Goal: Task Accomplishment & Management: Manage account settings

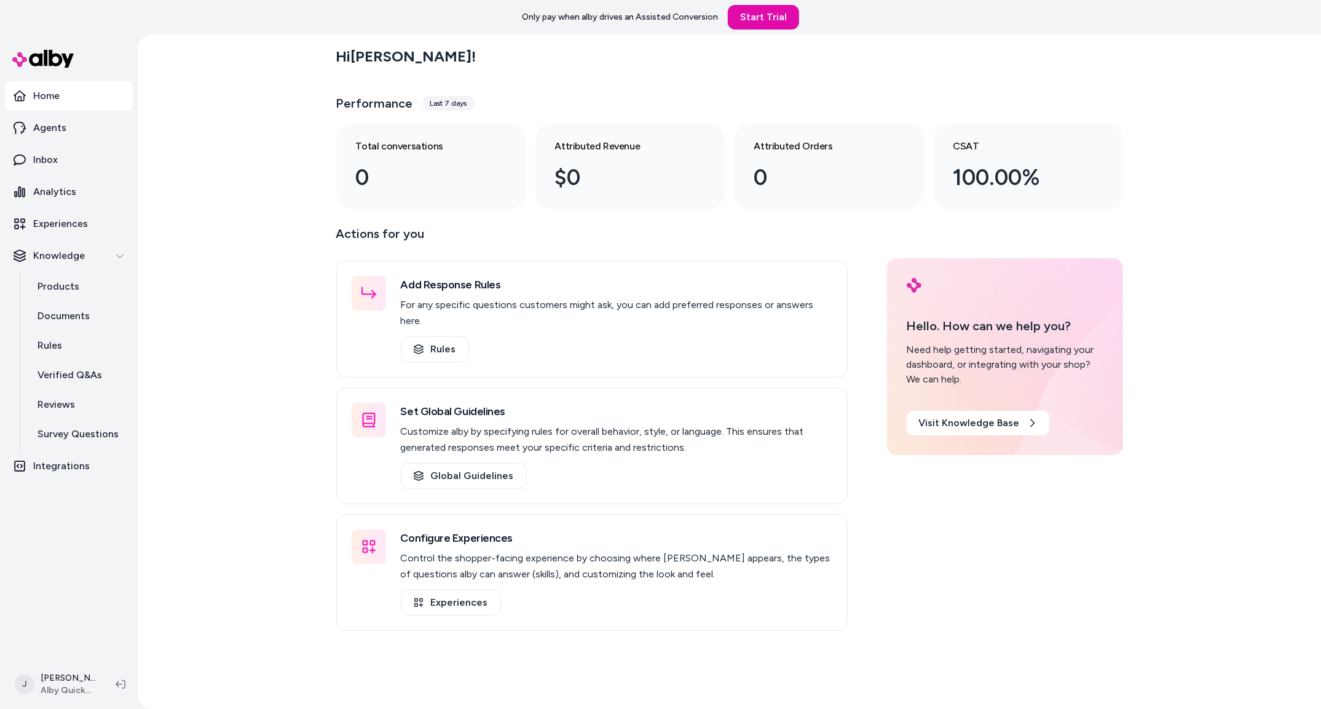
click at [215, 401] on div "Hi Jackie ! Performance Last 7 days Total conversations 0 Attributed Revenue $0…" at bounding box center [729, 371] width 1183 height 674
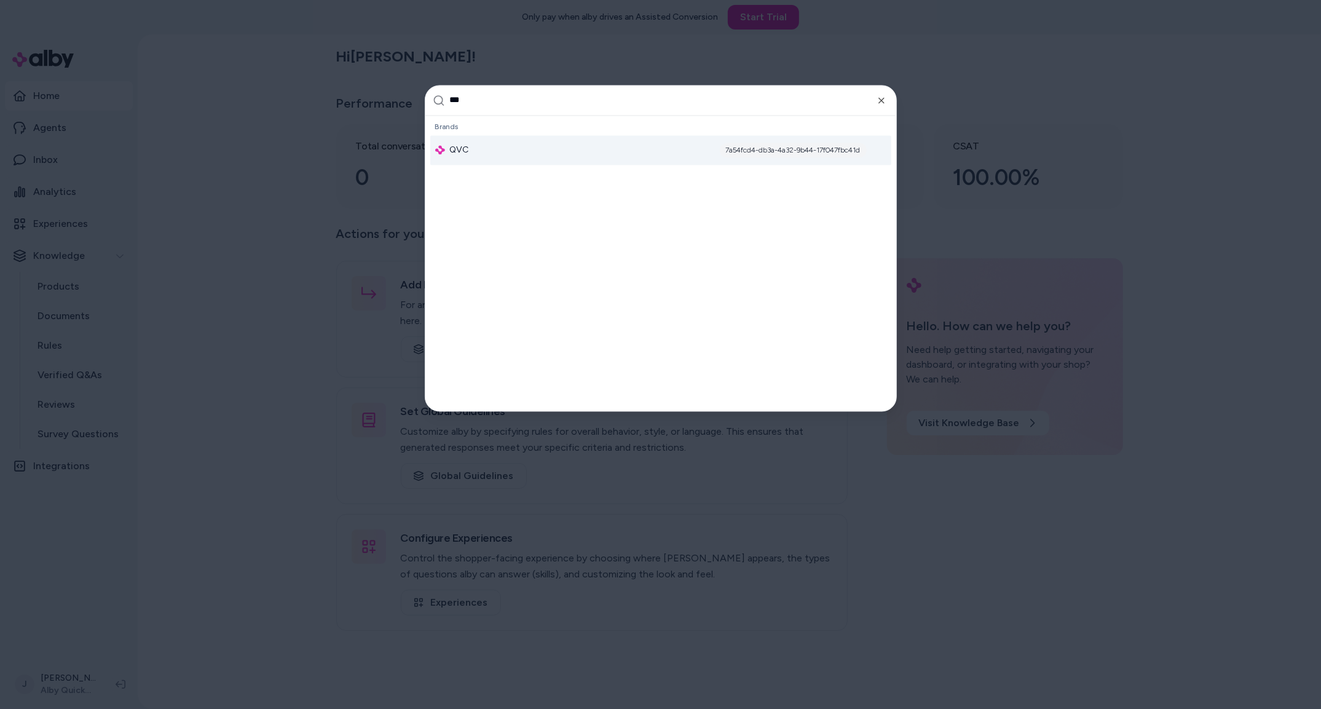
type input "***"
click at [482, 146] on div "QVC 7a54fcd4-db3a-4a32-9b44-17f047fbc41d" at bounding box center [660, 150] width 461 height 30
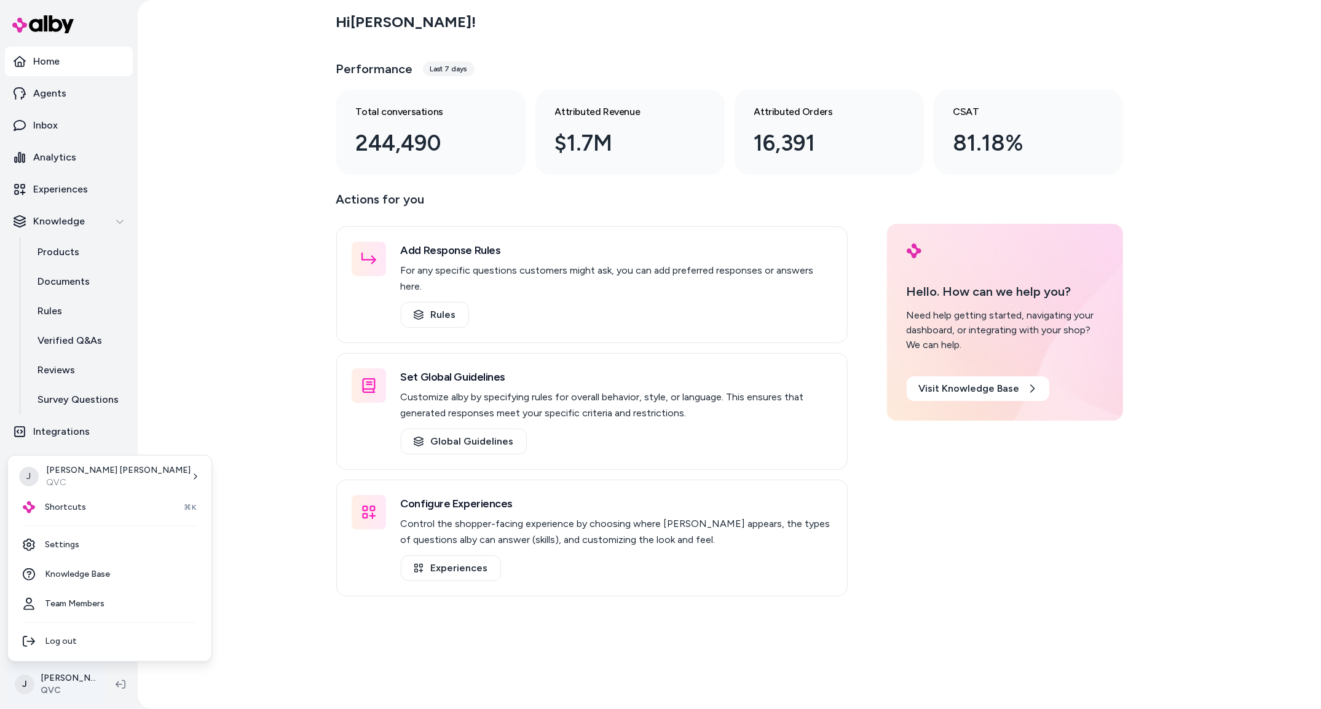
click at [47, 693] on html "Home Agents Inbox Analytics Experiences Knowledge Products Documents Rules Veri…" at bounding box center [660, 354] width 1321 height 709
click at [88, 541] on link "Settings" at bounding box center [110, 545] width 194 height 30
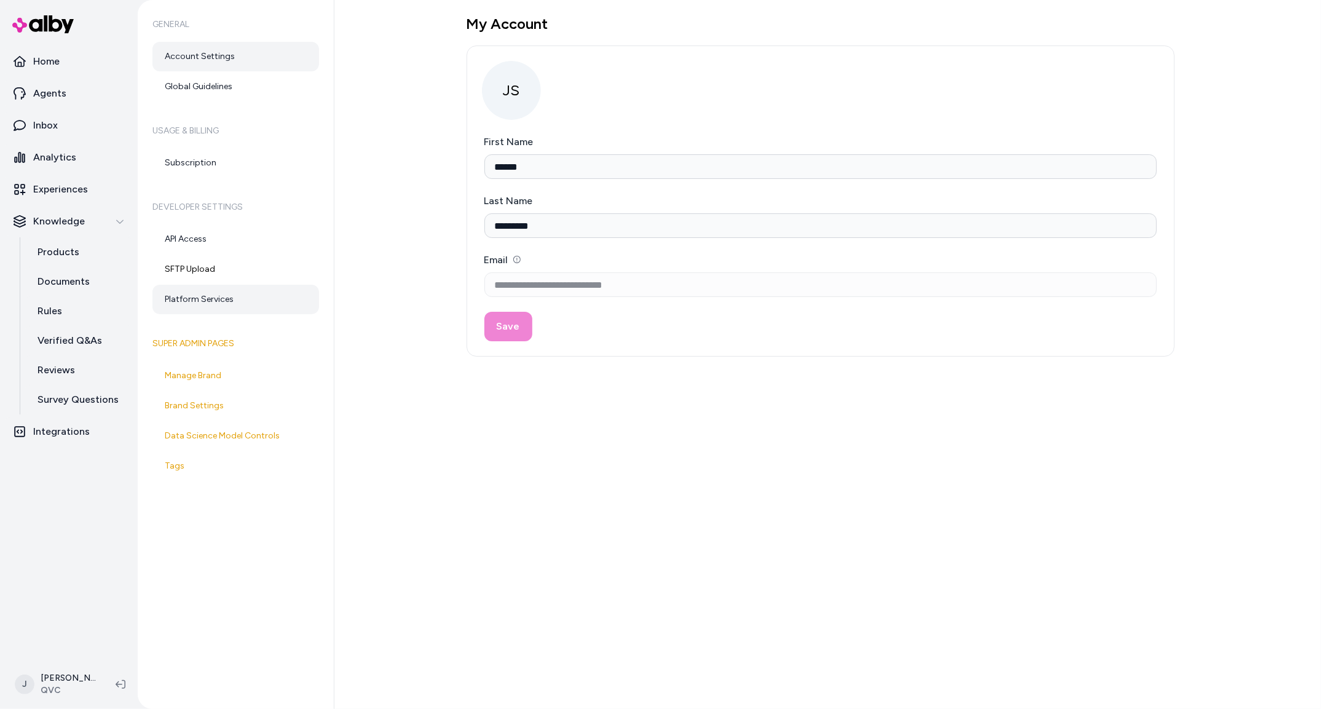
click at [208, 309] on link "Platform Services" at bounding box center [235, 300] width 167 height 30
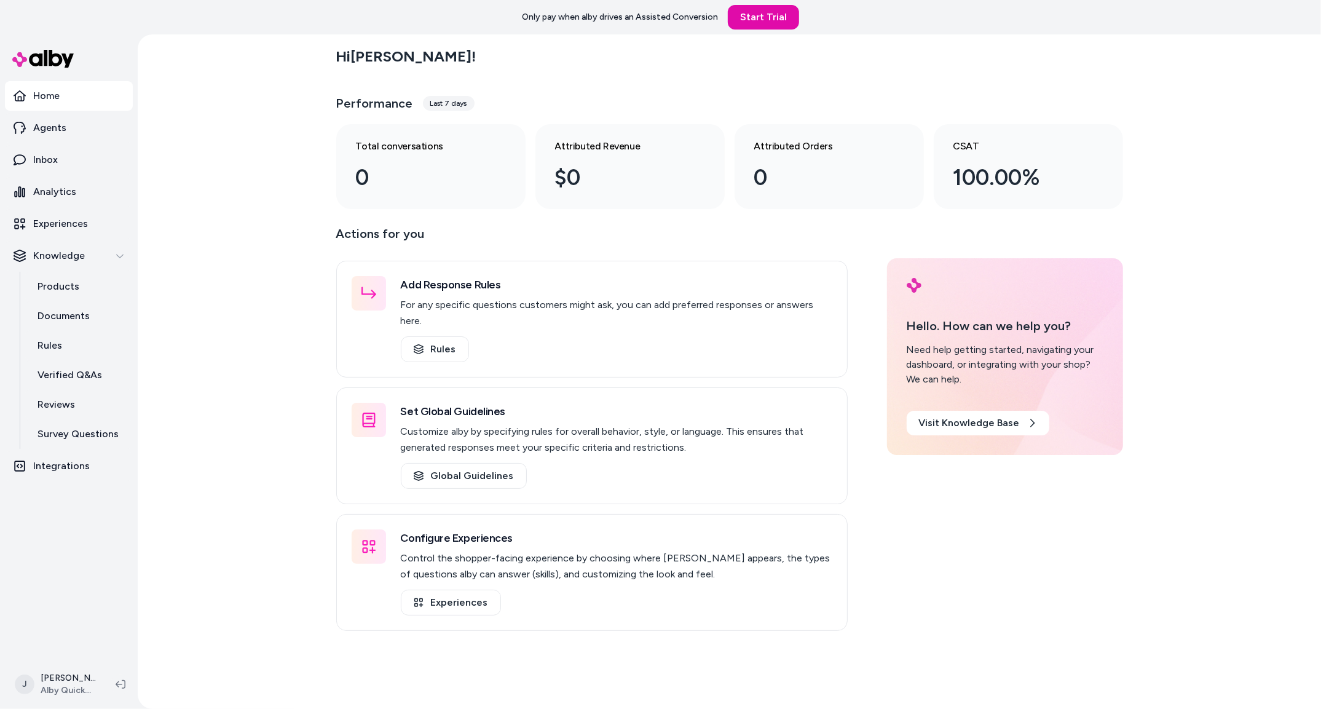
click at [209, 123] on div "Hi Jackie ! Performance Last 7 days Total conversations 0 Attributed Revenue $0…" at bounding box center [729, 371] width 1183 height 674
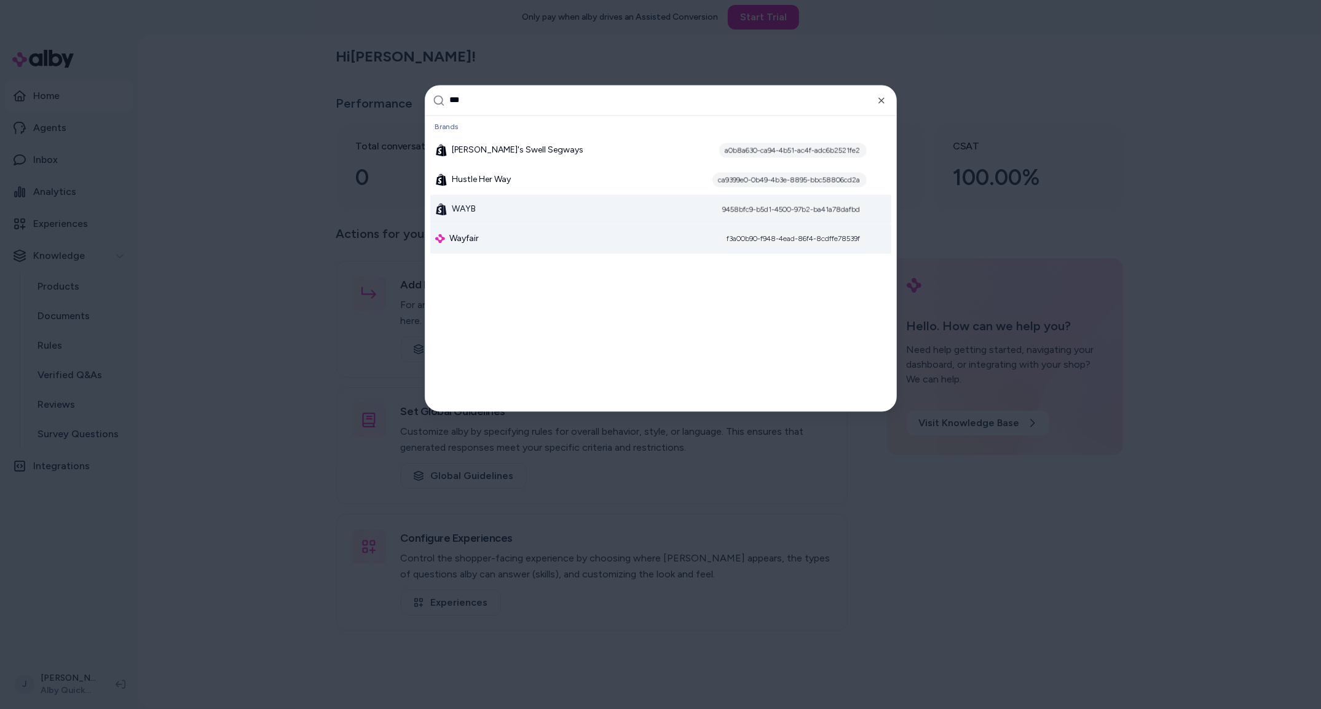
type input "***"
click at [457, 240] on span "Wayfair" at bounding box center [465, 238] width 30 height 12
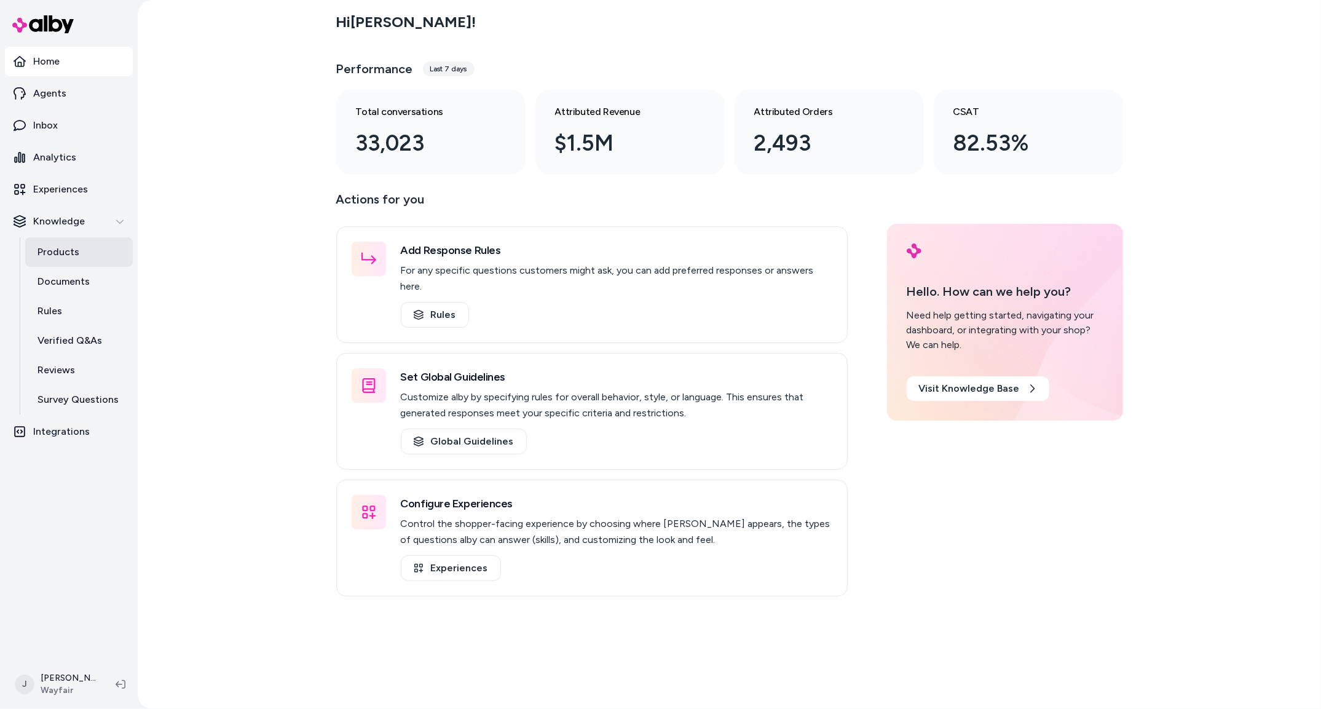
click at [69, 253] on p "Products" at bounding box center [58, 252] width 42 height 15
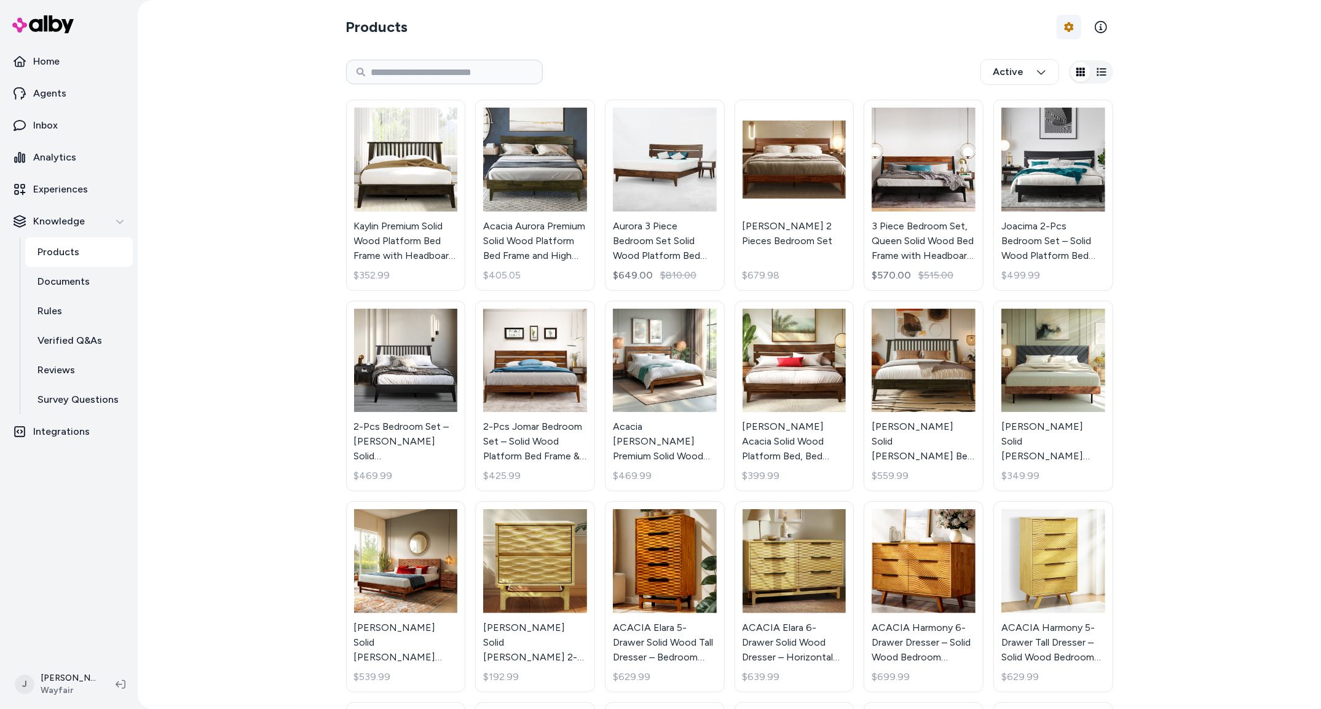
click at [1068, 33] on html "Home Agents Inbox Analytics Experiences Knowledge Products Documents Rules Veri…" at bounding box center [660, 354] width 1321 height 709
click at [1046, 74] on div "Feed History" at bounding box center [1035, 78] width 86 height 22
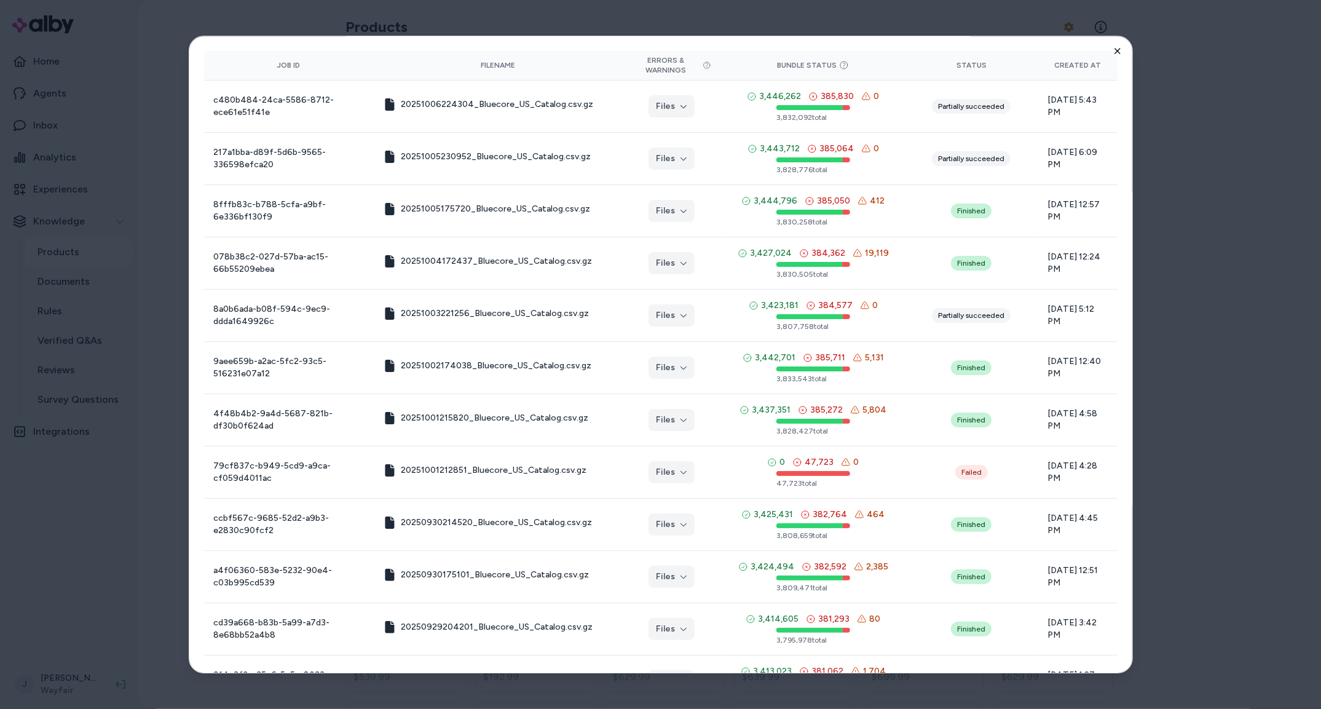
click at [1121, 51] on icon "button" at bounding box center [1118, 51] width 10 height 10
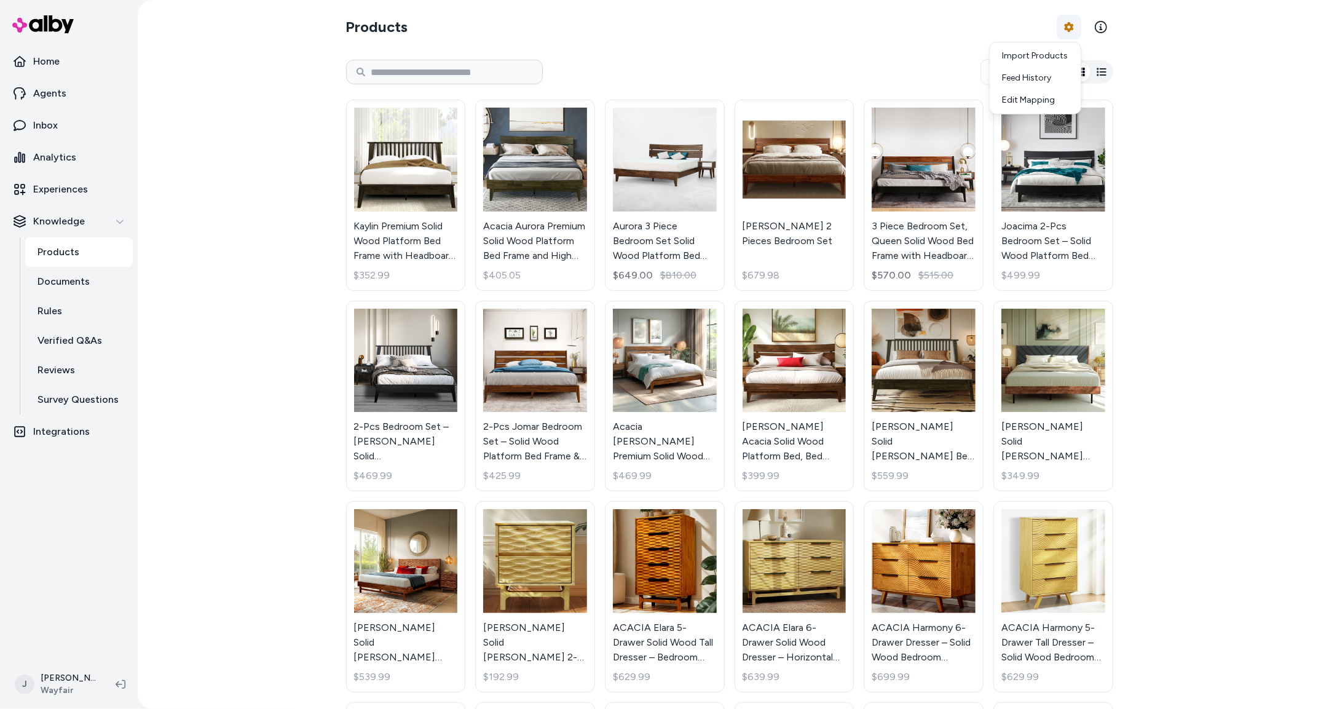
click at [1072, 25] on html "Home Agents Inbox Analytics Experiences Knowledge Products Documents Rules Veri…" at bounding box center [660, 354] width 1321 height 709
click at [1036, 78] on div "Feed History" at bounding box center [1035, 78] width 86 height 22
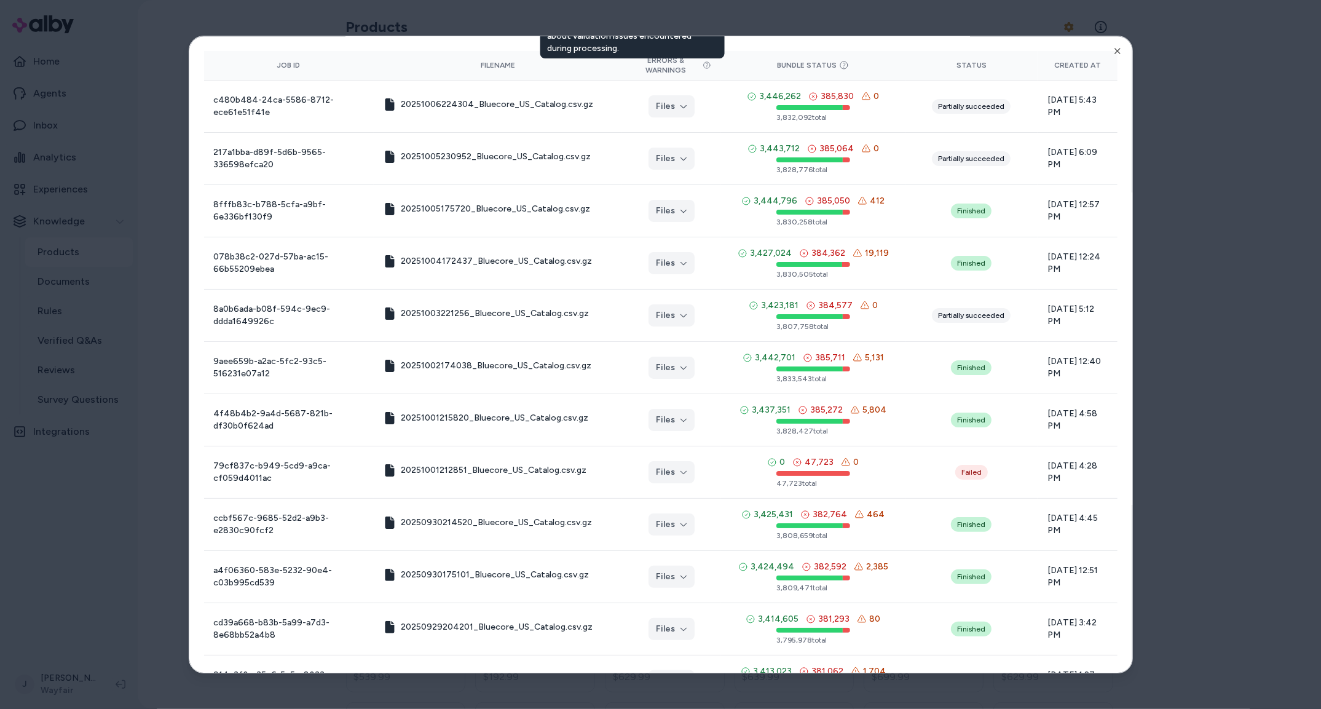
drag, startPoint x: 165, startPoint y: 272, endPoint x: 81, endPoint y: 259, distance: 85.1
click at [140, 268] on div at bounding box center [660, 354] width 1321 height 709
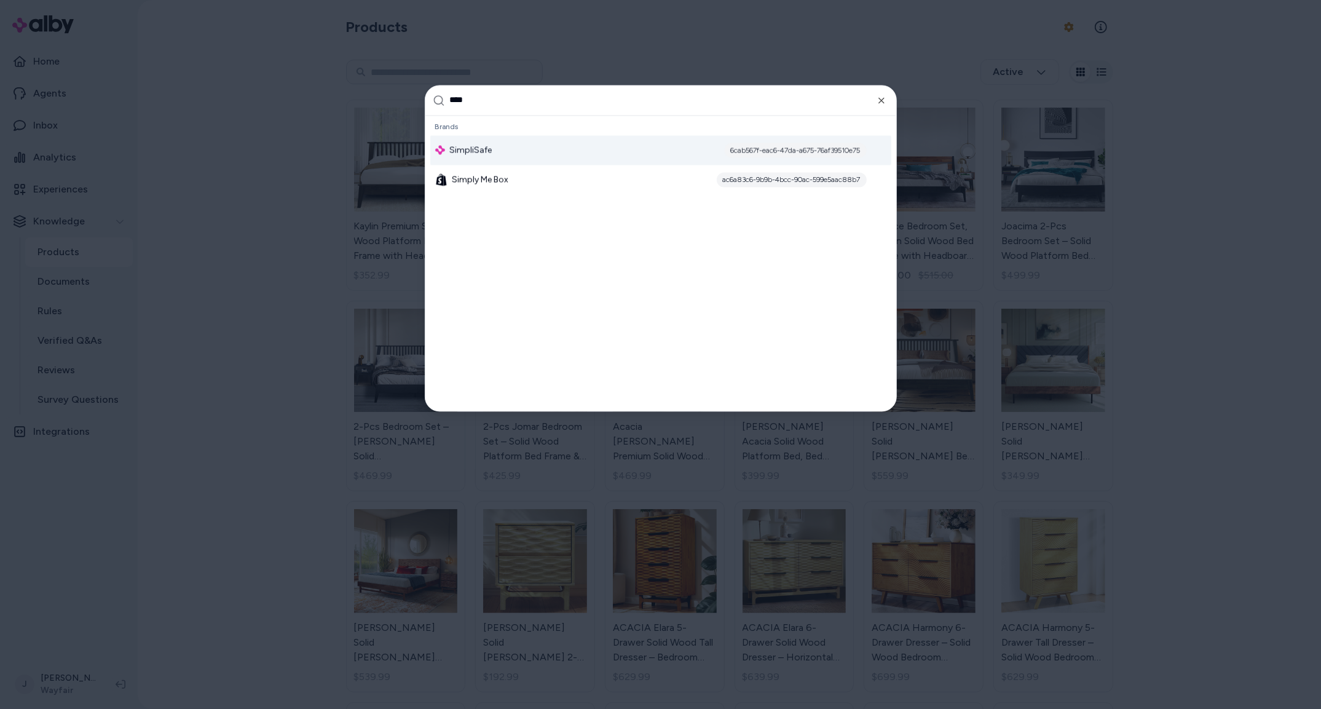
type input "****"
click at [481, 157] on div "SimpliSafe 6cab567f-eac6-47da-a675-76af39510e75" at bounding box center [660, 150] width 461 height 30
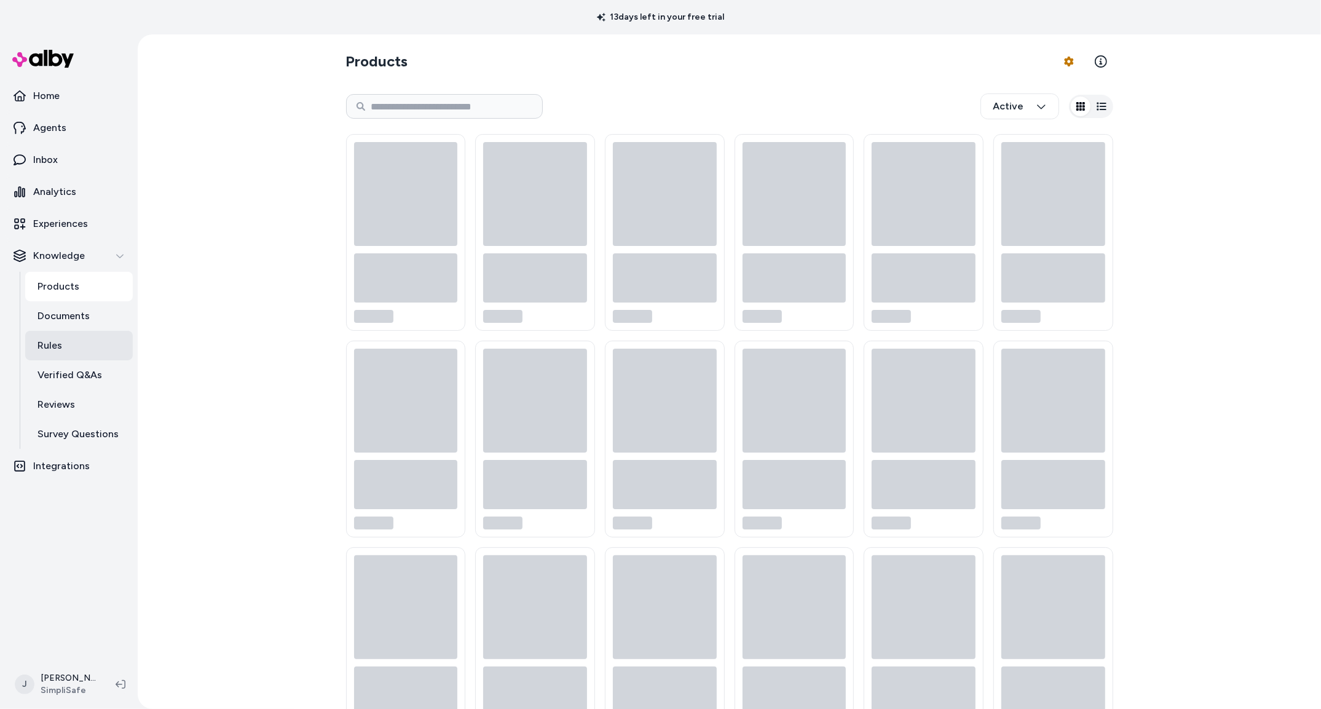
click at [57, 349] on p "Rules" at bounding box center [49, 345] width 25 height 15
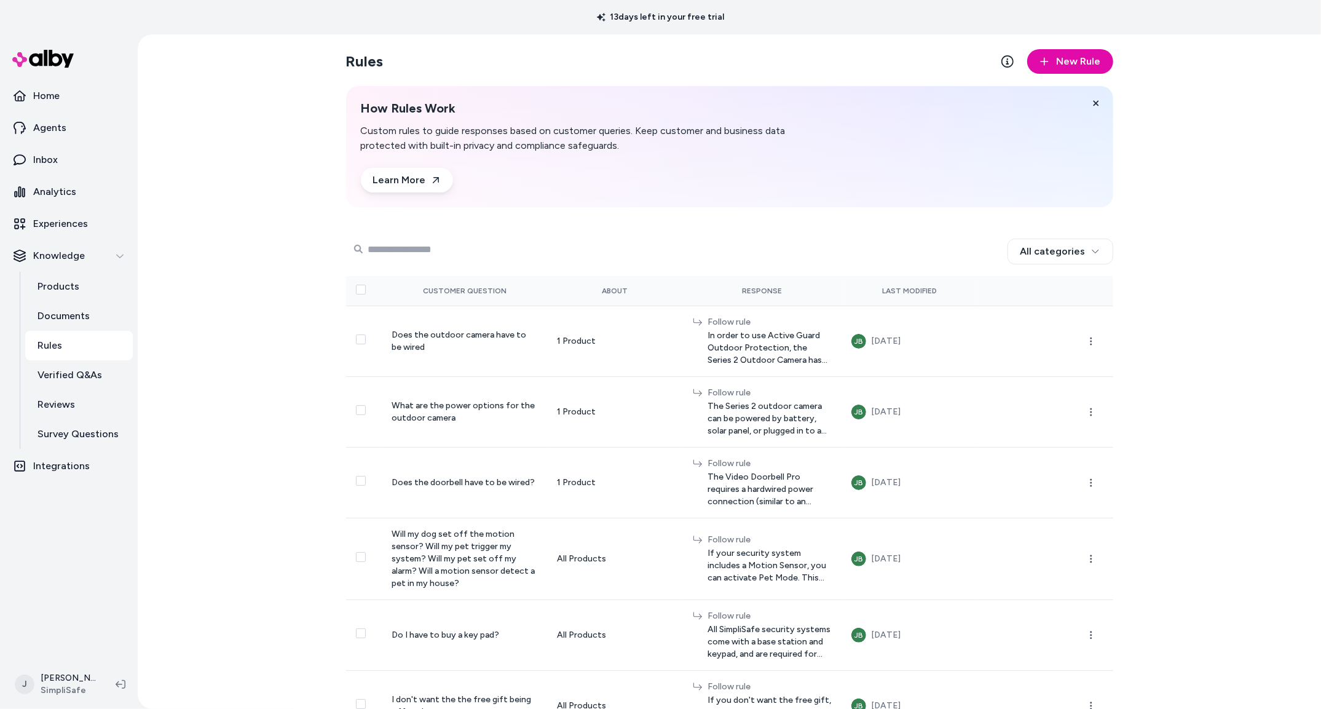
click at [406, 248] on input "Search Products" at bounding box center [447, 249] width 197 height 25
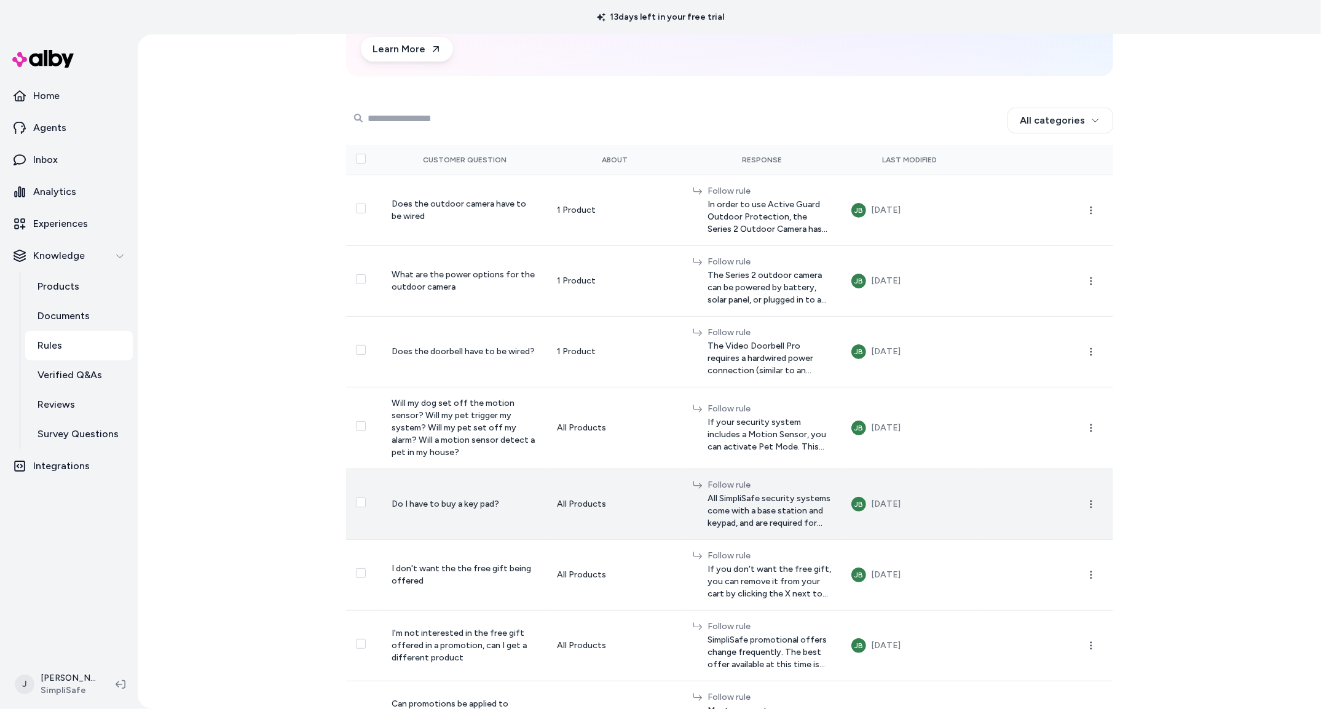
scroll to position [203, 0]
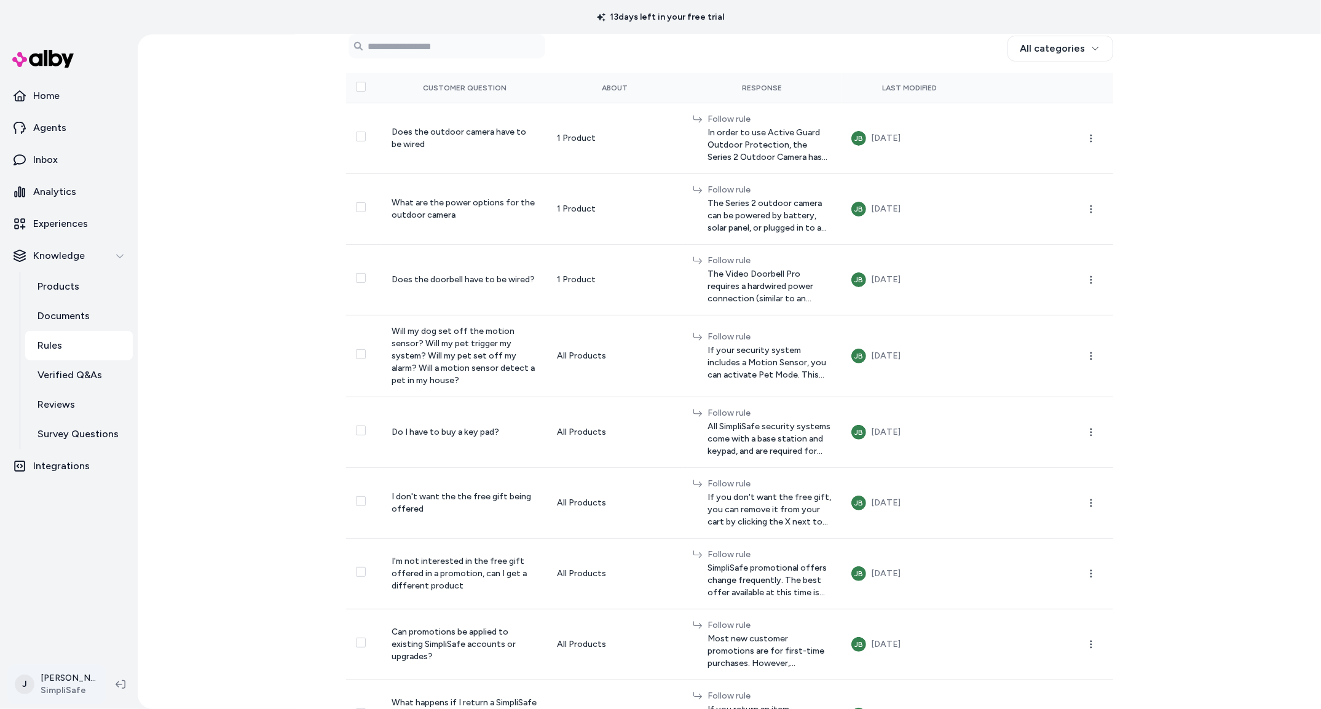
click at [69, 686] on html "13 days left in your free trial Home Agents Inbox Analytics Experiences Knowled…" at bounding box center [660, 354] width 1321 height 709
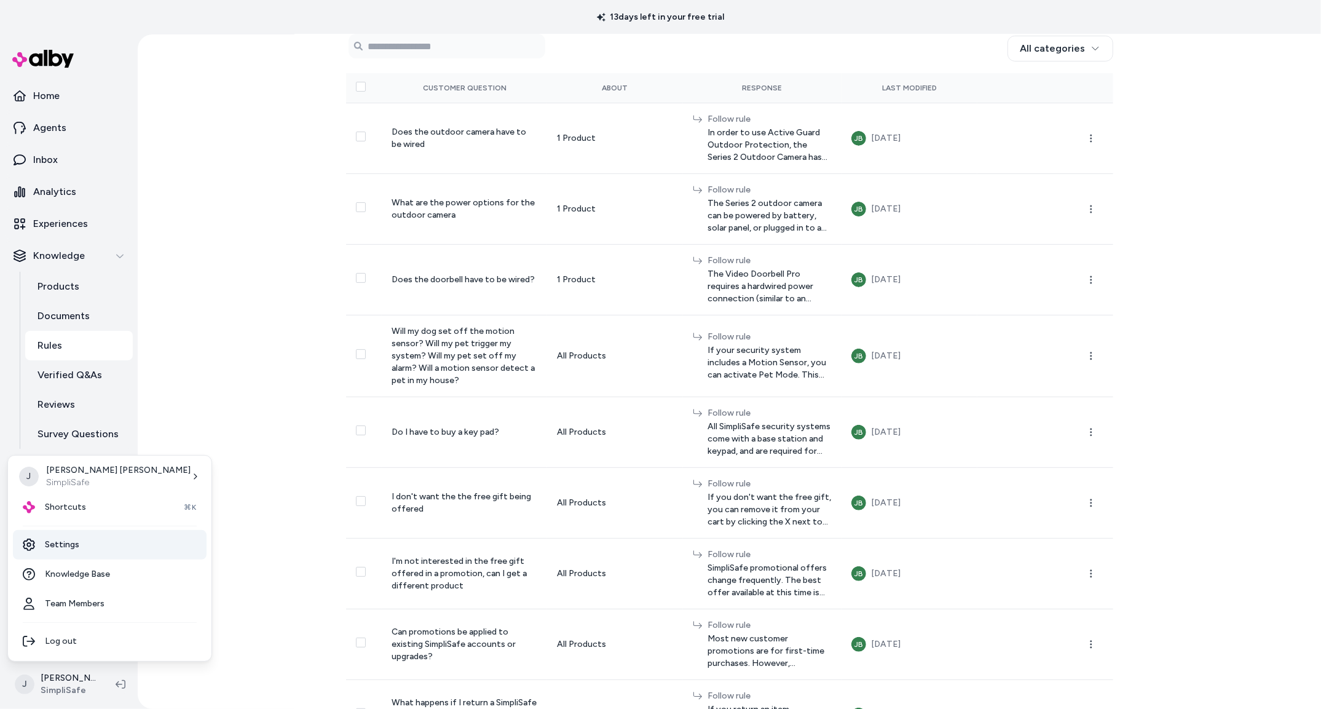
click at [88, 549] on link "Settings" at bounding box center [110, 545] width 194 height 30
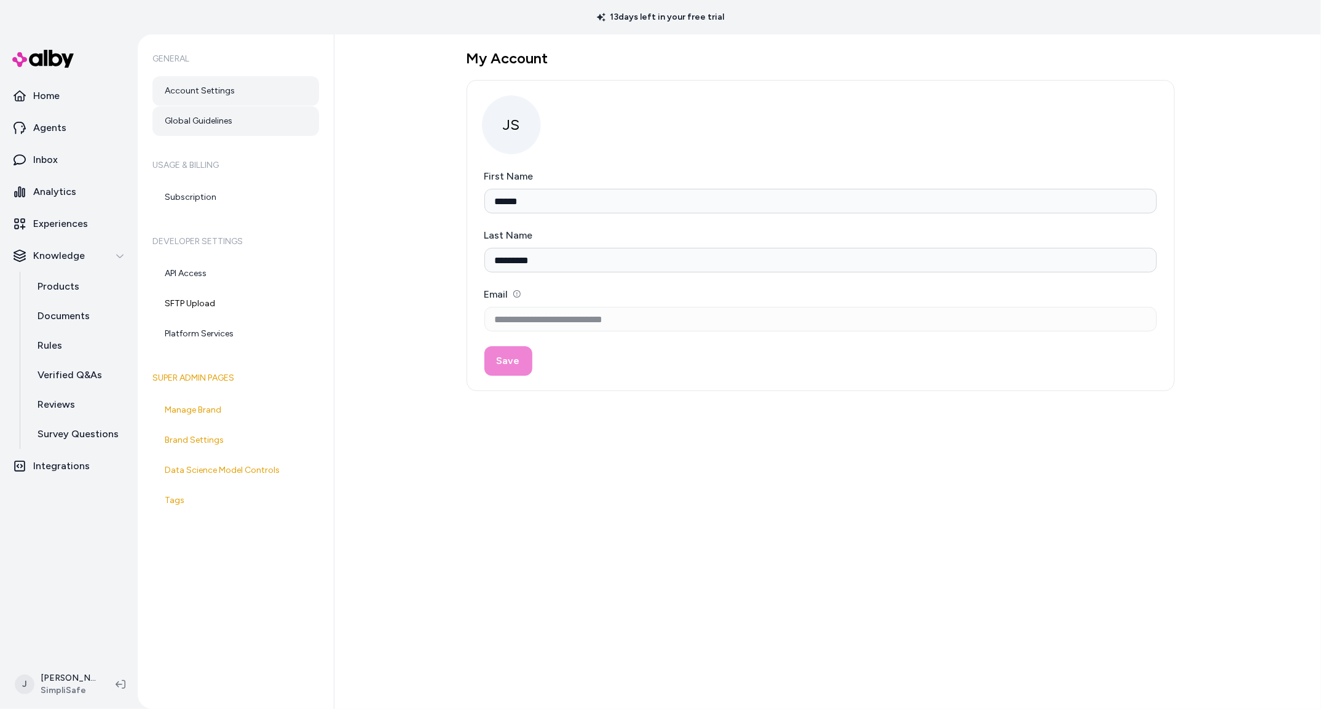
click at [210, 132] on link "Global Guidelines" at bounding box center [235, 121] width 167 height 30
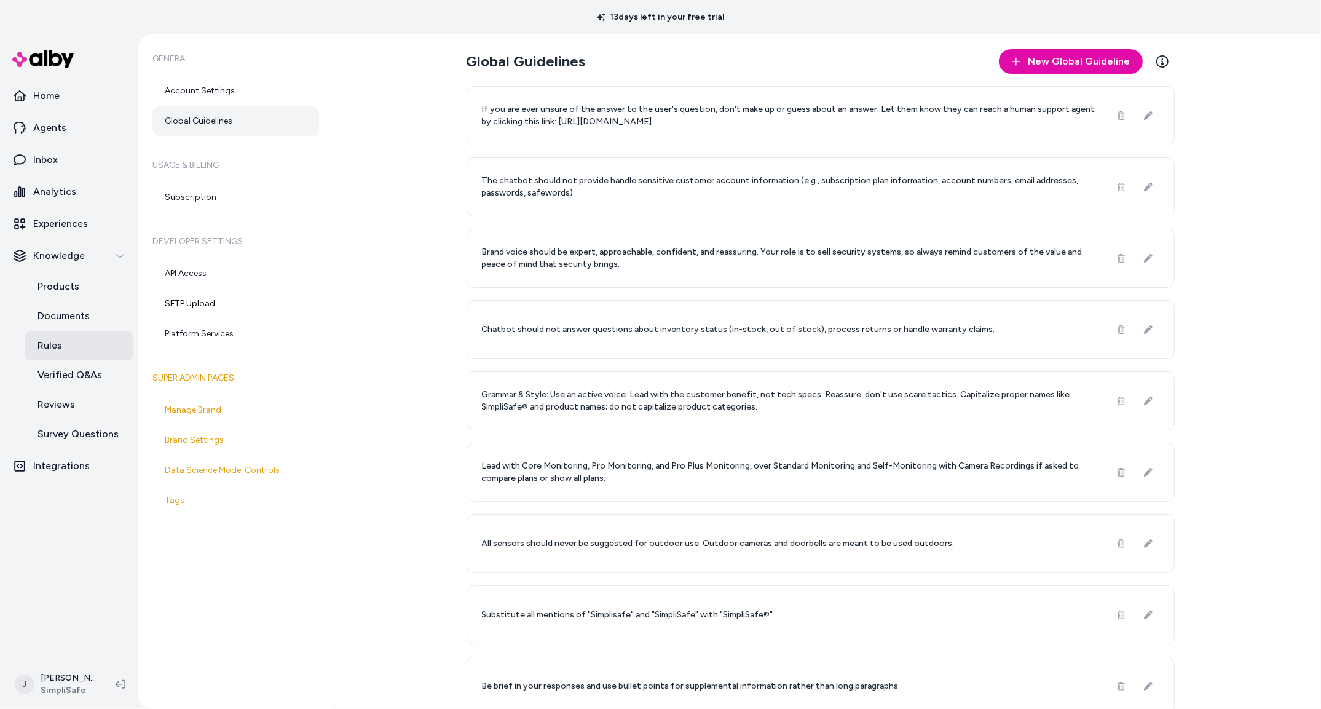
click at [63, 340] on link "Rules" at bounding box center [79, 346] width 108 height 30
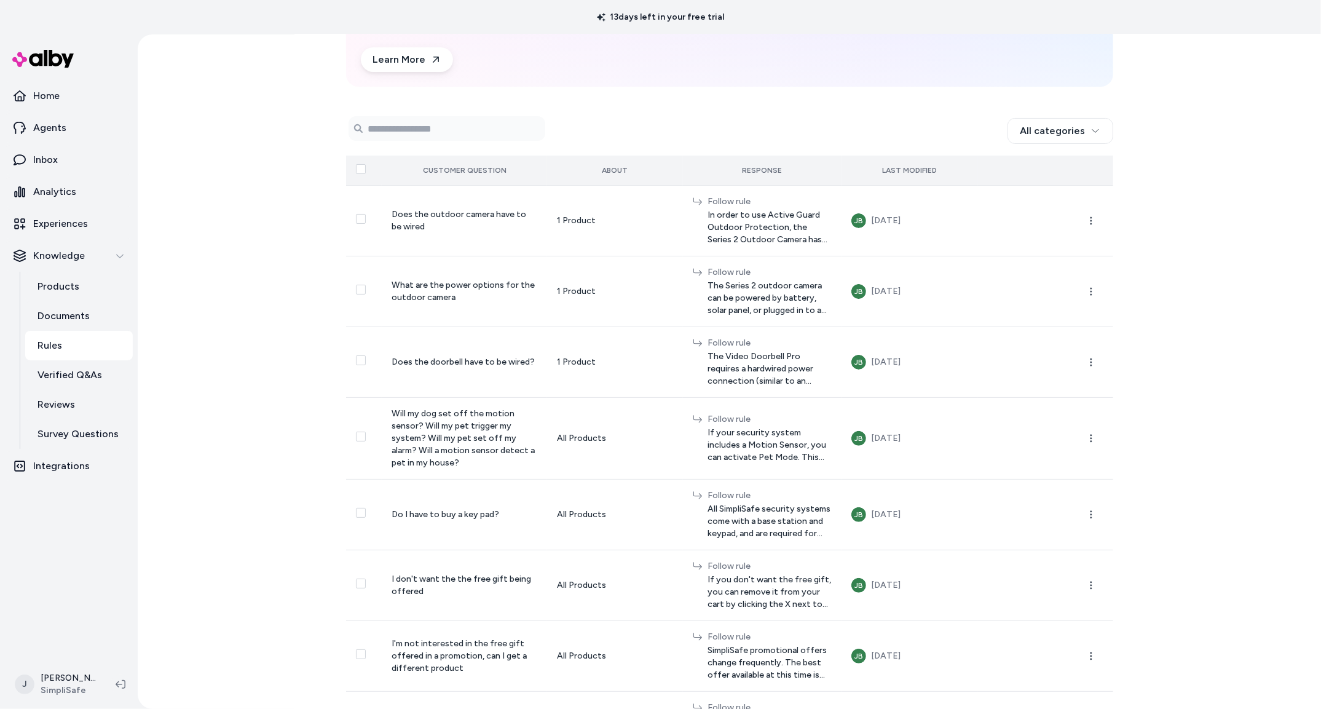
scroll to position [132, 0]
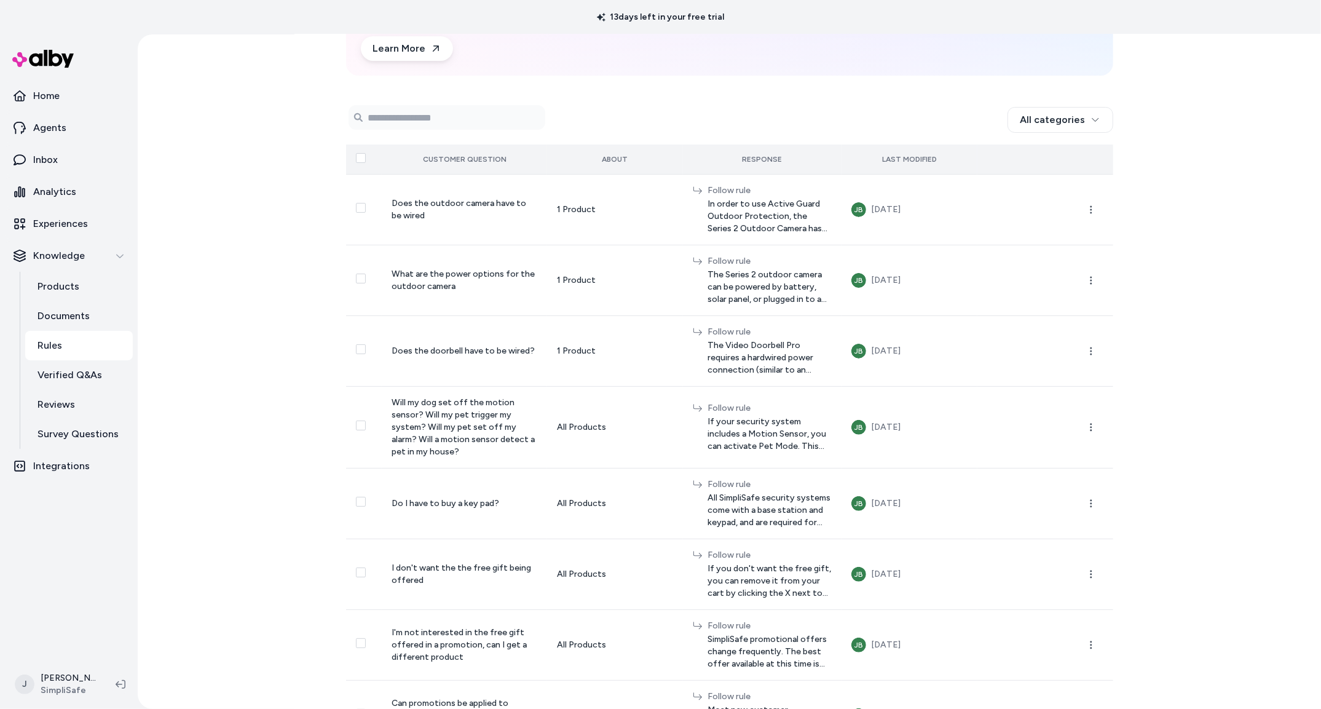
click at [358, 161] on button "Select all" at bounding box center [361, 158] width 10 height 10
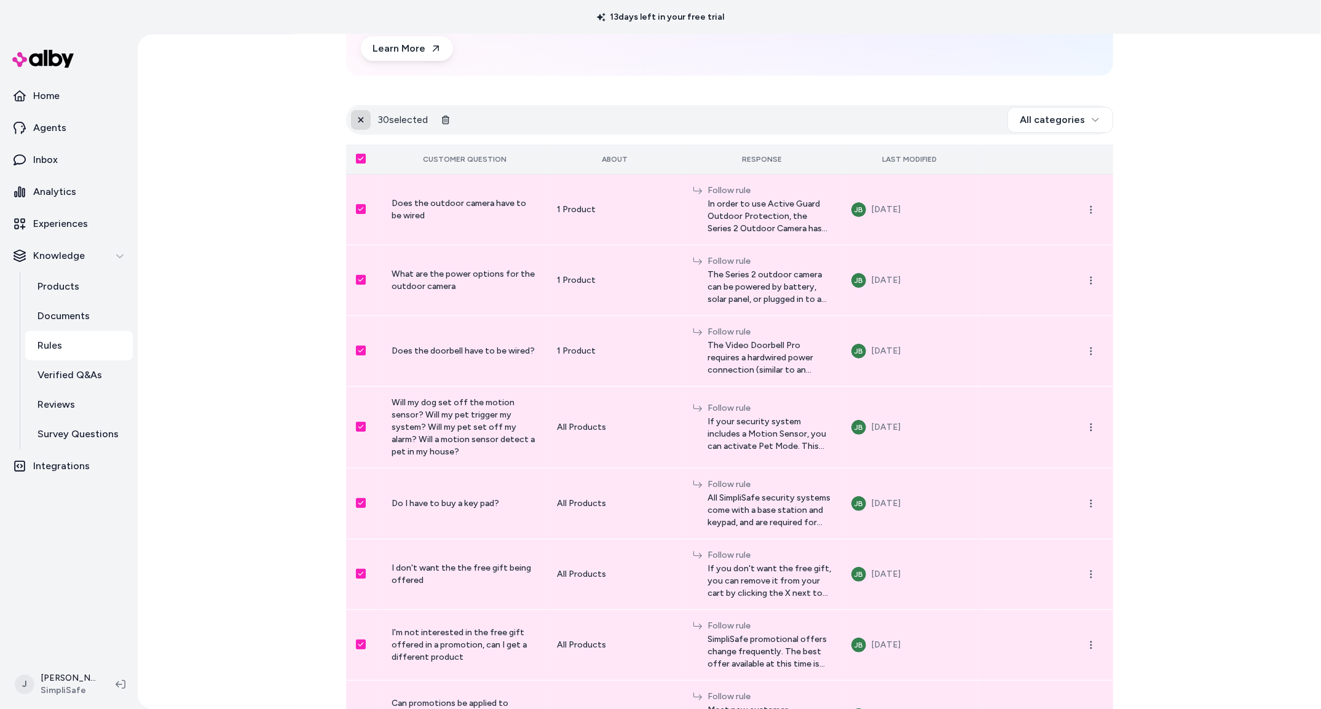
click at [361, 122] on icon at bounding box center [361, 120] width 9 height 9
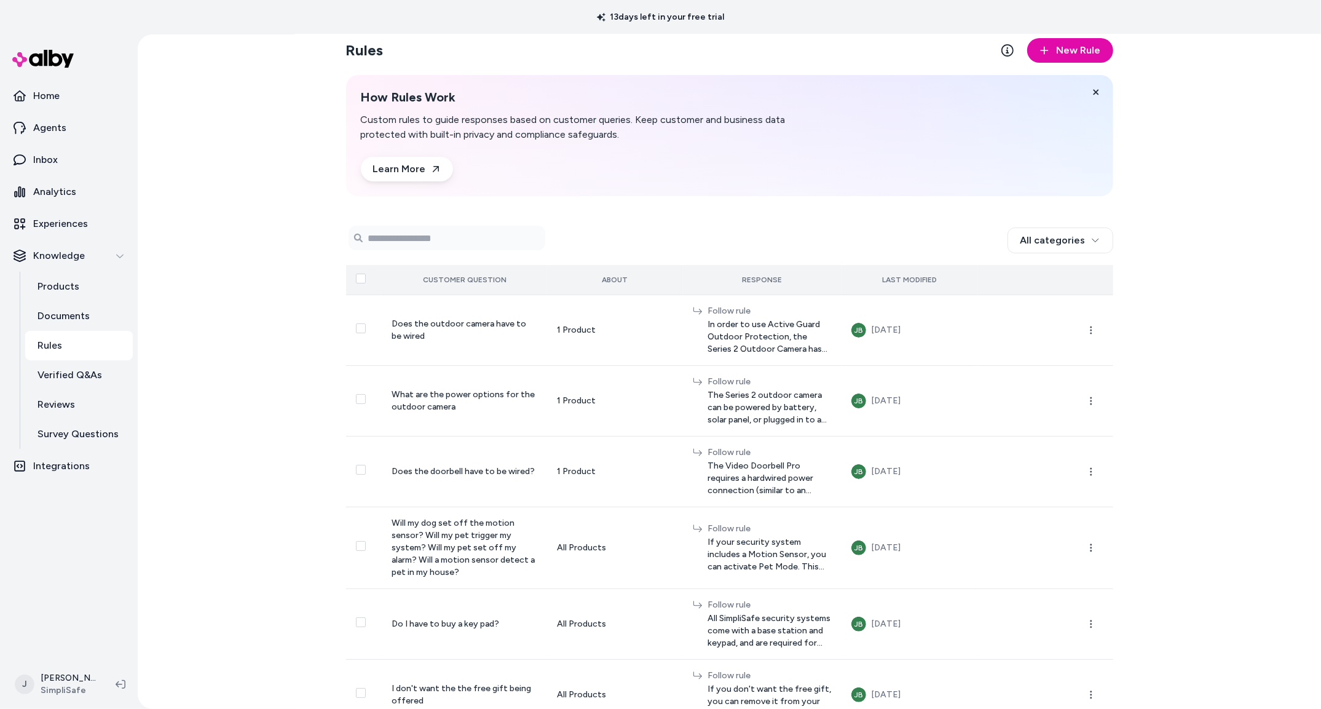
scroll to position [0, 0]
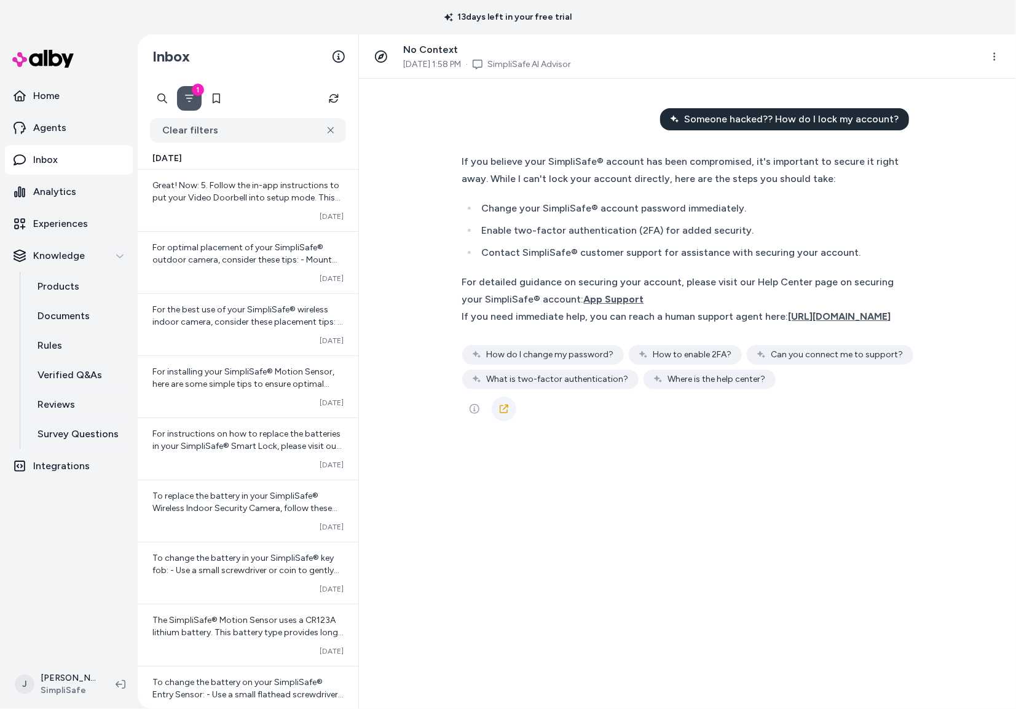
click at [499, 414] on icon at bounding box center [504, 409] width 10 height 10
click at [644, 299] on span "App Support" at bounding box center [614, 299] width 60 height 12
click at [815, 317] on span "https://ss-sms-livechat.sprinklr.com/" at bounding box center [840, 316] width 103 height 12
click at [63, 682] on html "13 days left in your free trial Home Agents Inbox Analytics Experiences Knowled…" at bounding box center [508, 354] width 1016 height 709
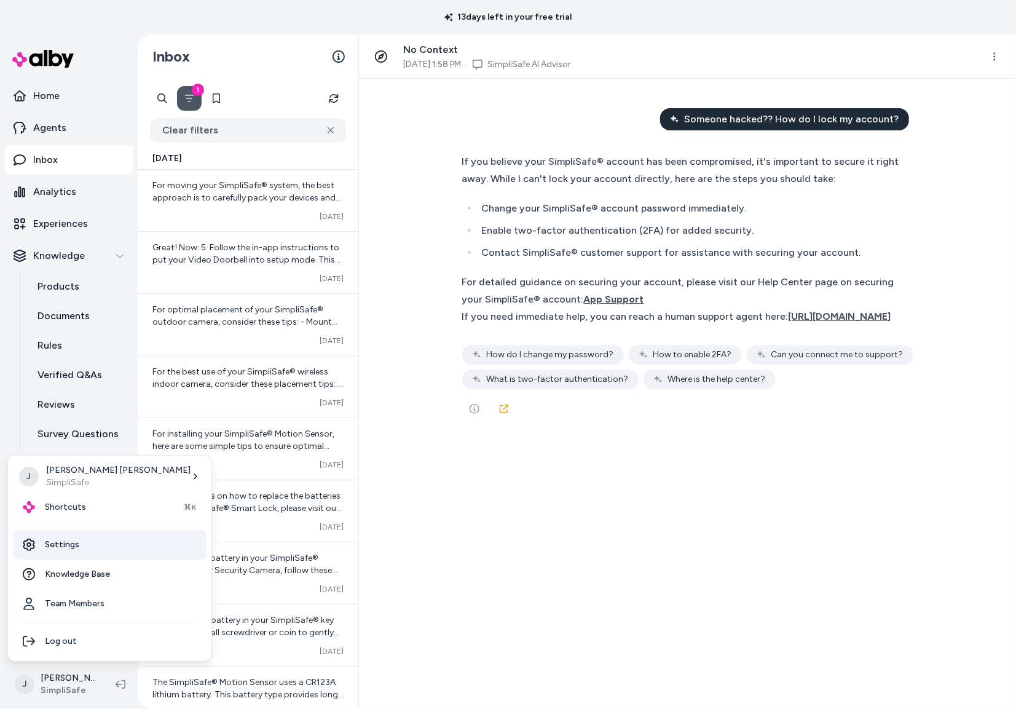
click at [73, 543] on link "Settings" at bounding box center [110, 545] width 194 height 30
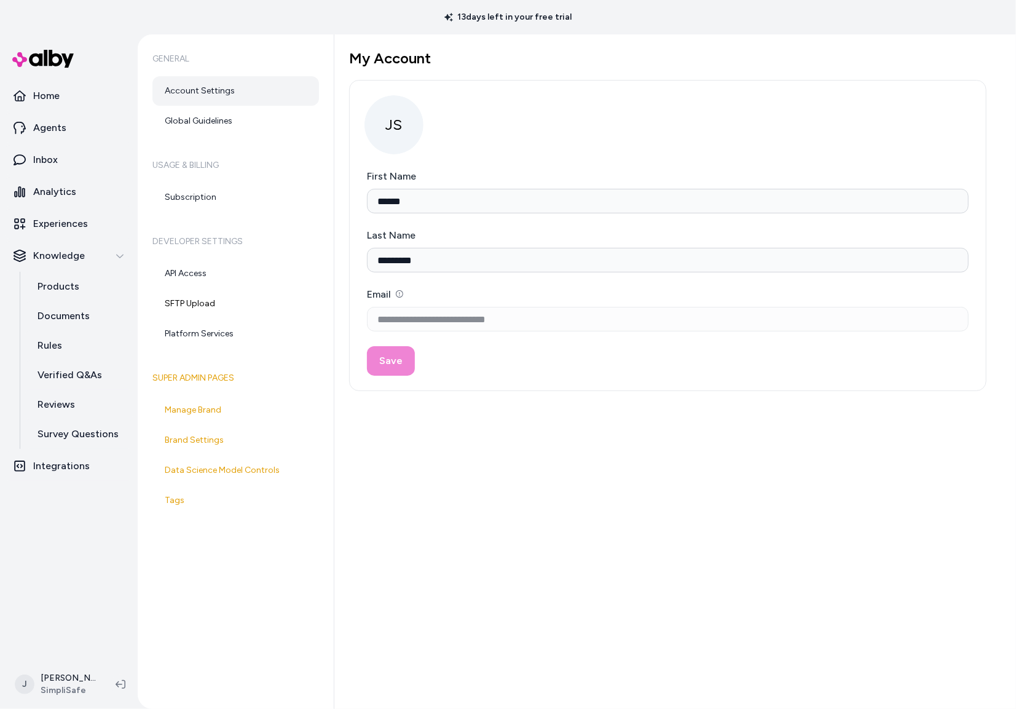
drag, startPoint x: 219, startPoint y: 119, endPoint x: 272, endPoint y: 155, distance: 63.3
click at [219, 119] on link "Global Guidelines" at bounding box center [235, 121] width 167 height 30
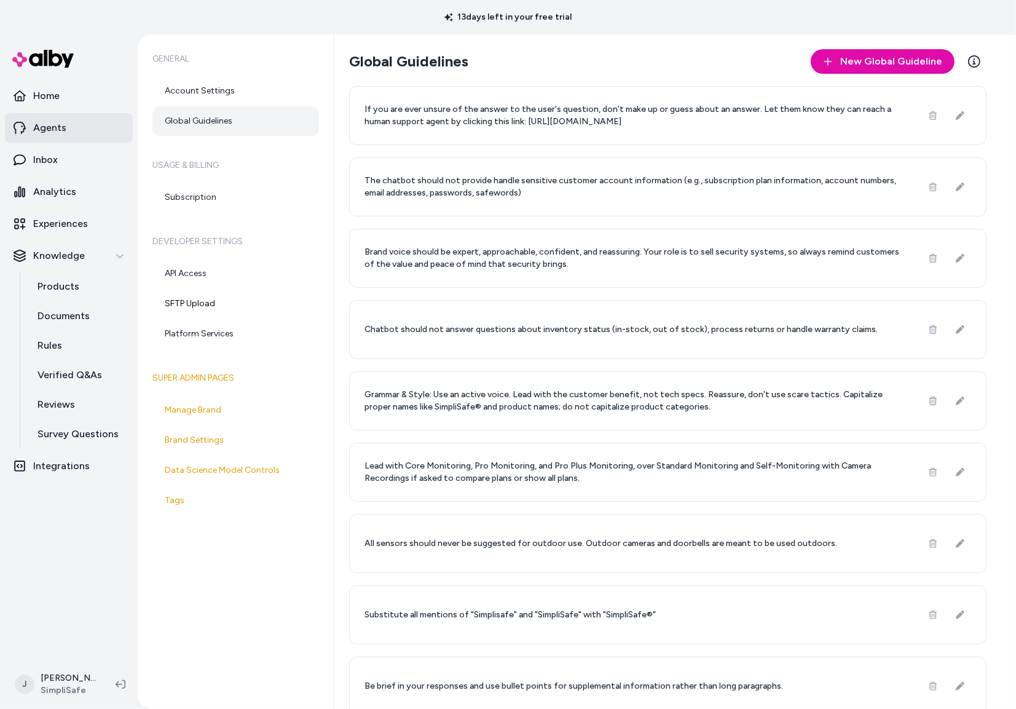
click at [50, 128] on p "Agents" at bounding box center [49, 127] width 33 height 15
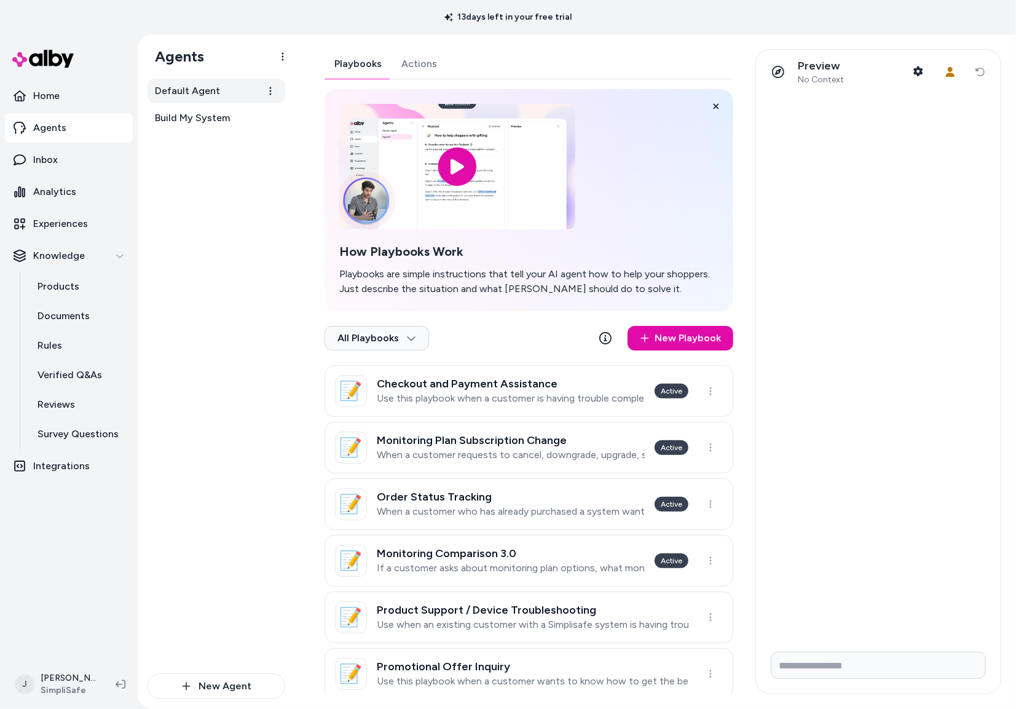
click at [195, 95] on span "Default Agent" at bounding box center [187, 91] width 65 height 15
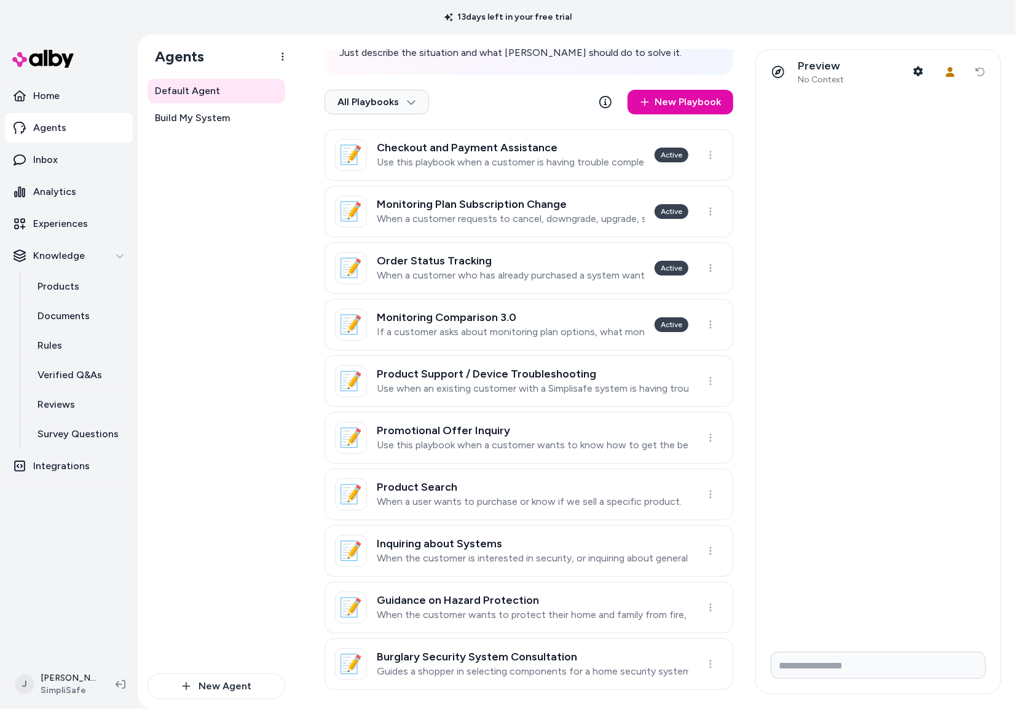
scroll to position [303, 0]
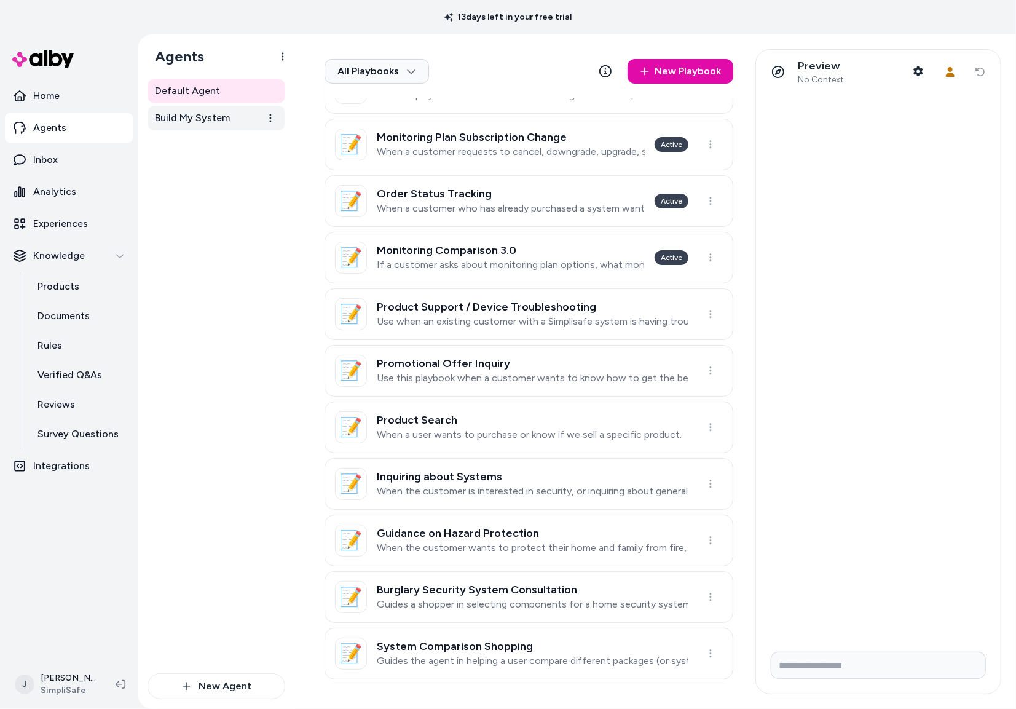
click at [191, 114] on span "Build My System" at bounding box center [192, 118] width 75 height 15
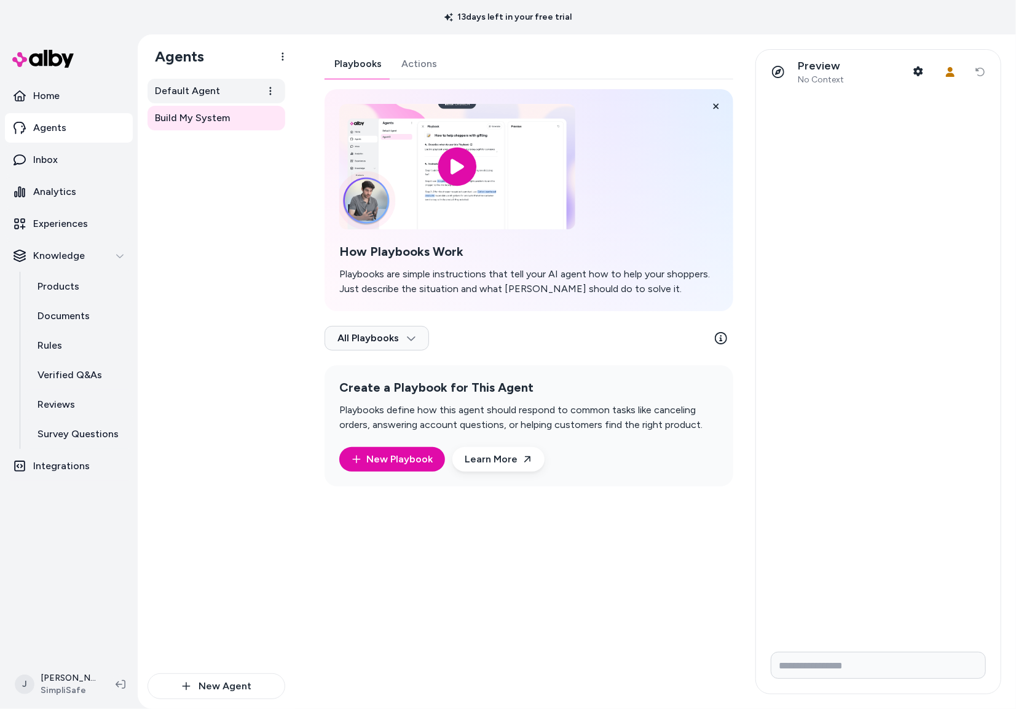
click at [206, 94] on span "Default Agent" at bounding box center [187, 91] width 65 height 15
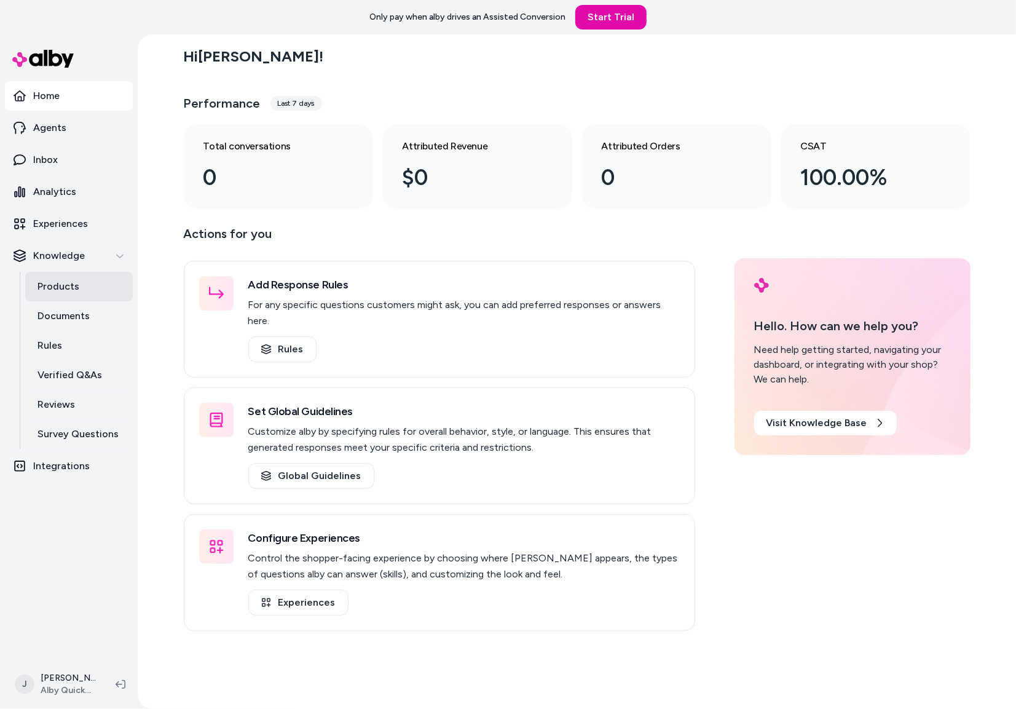
click at [122, 298] on link "Products" at bounding box center [79, 287] width 108 height 30
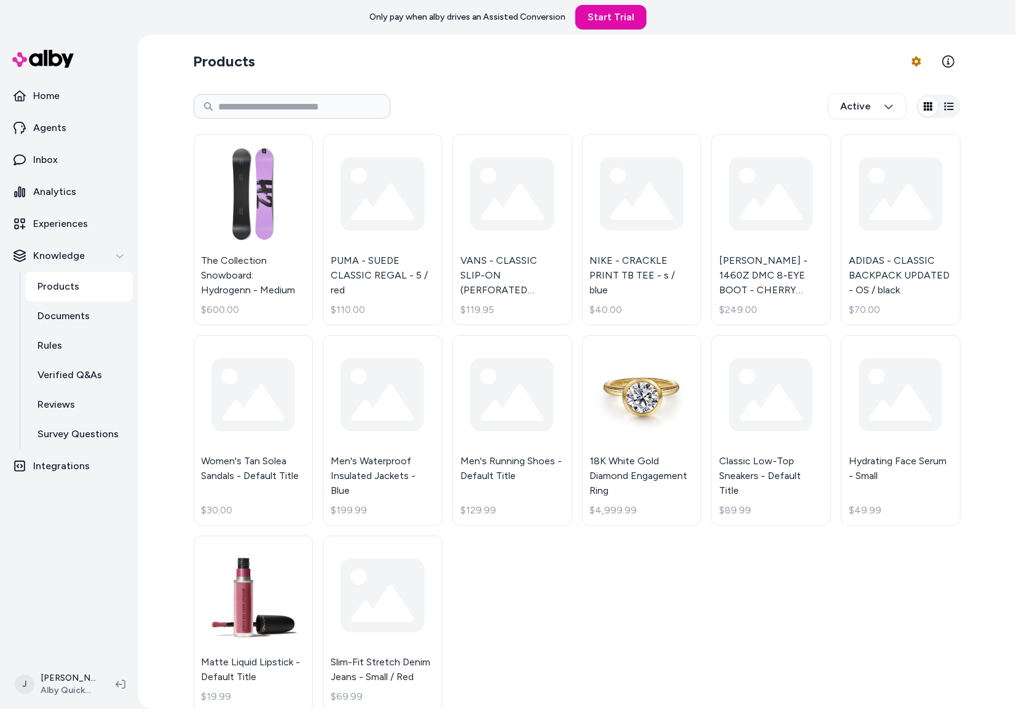
click at [149, 282] on div "Products Product Feed Options Active The Collection Snowboard: Hydrogenn - Medi…" at bounding box center [577, 371] width 878 height 674
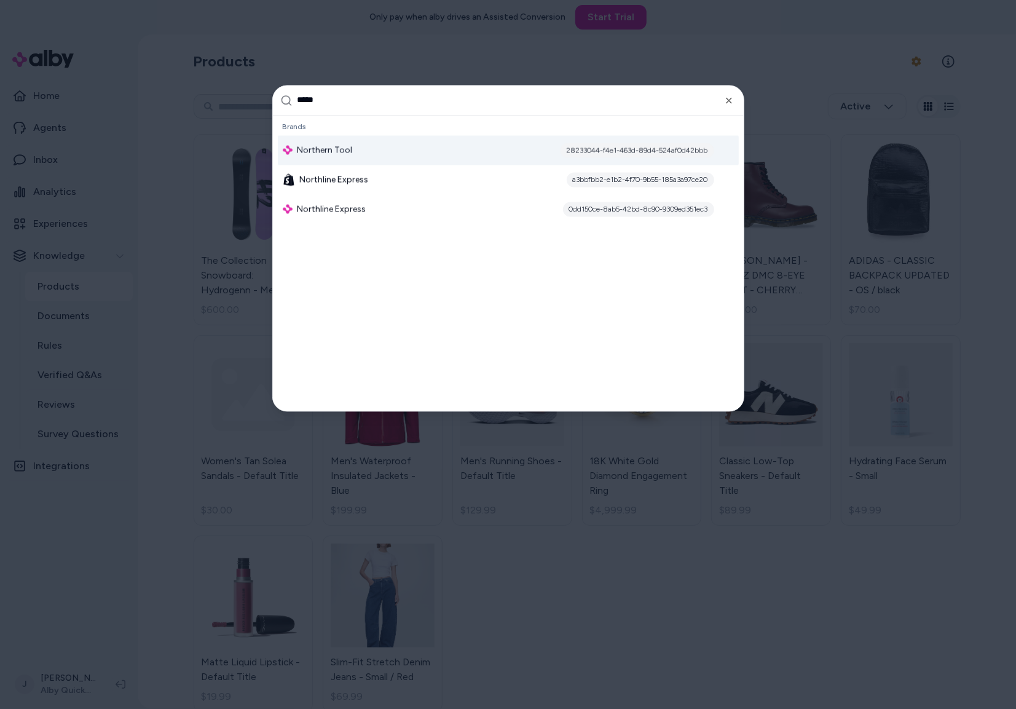
type input "*****"
click at [337, 146] on span "Northern Tool" at bounding box center [325, 150] width 55 height 12
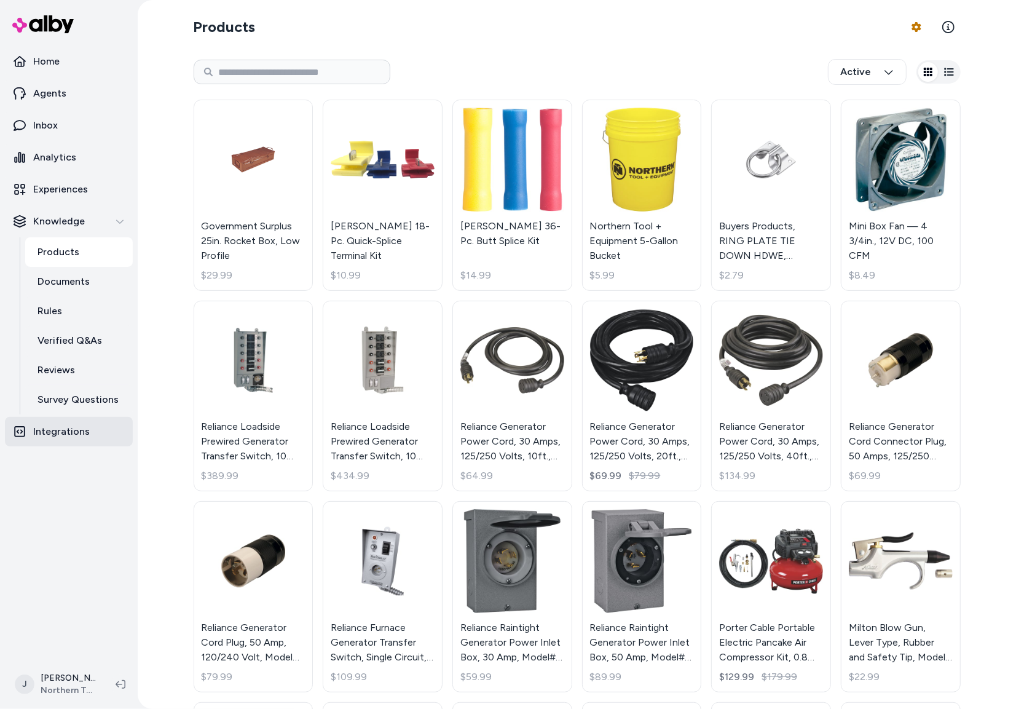
click at [81, 426] on p "Integrations" at bounding box center [61, 431] width 57 height 15
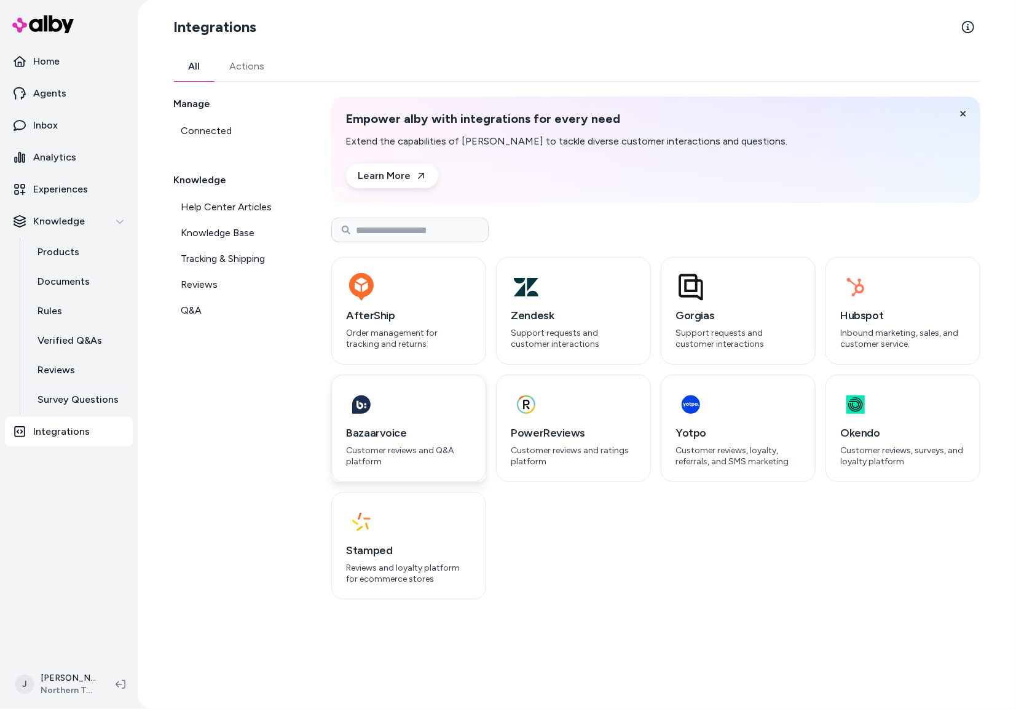
click at [423, 428] on h3 "Bazaarvoice" at bounding box center [409, 432] width 124 height 17
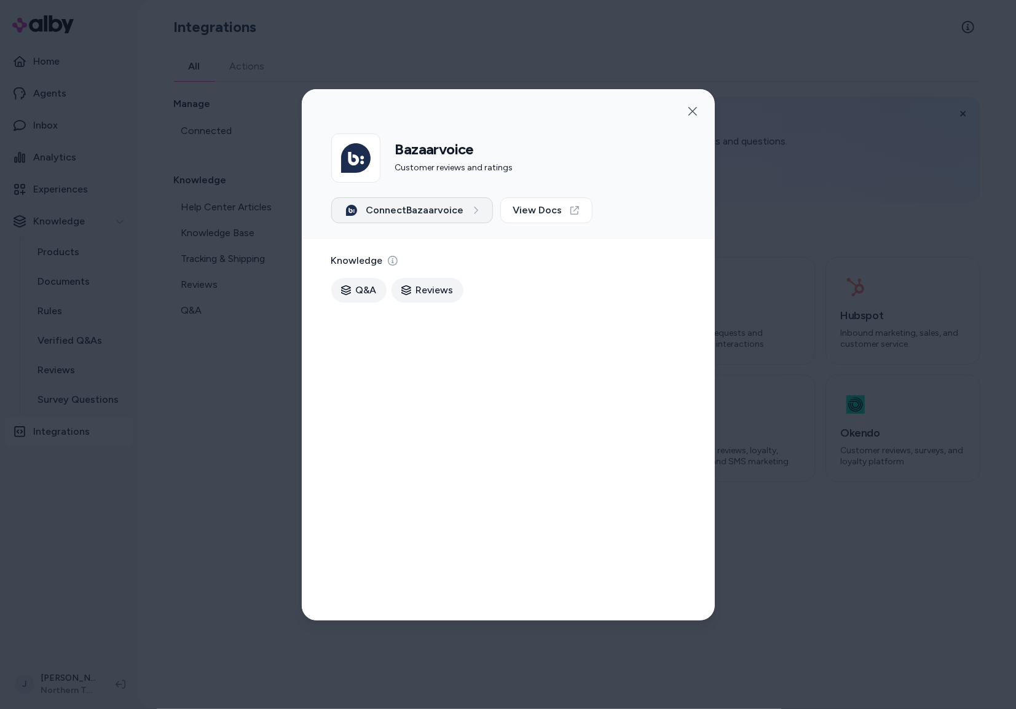
click at [424, 211] on span "Connect Bazaarvoice" at bounding box center [415, 210] width 98 height 15
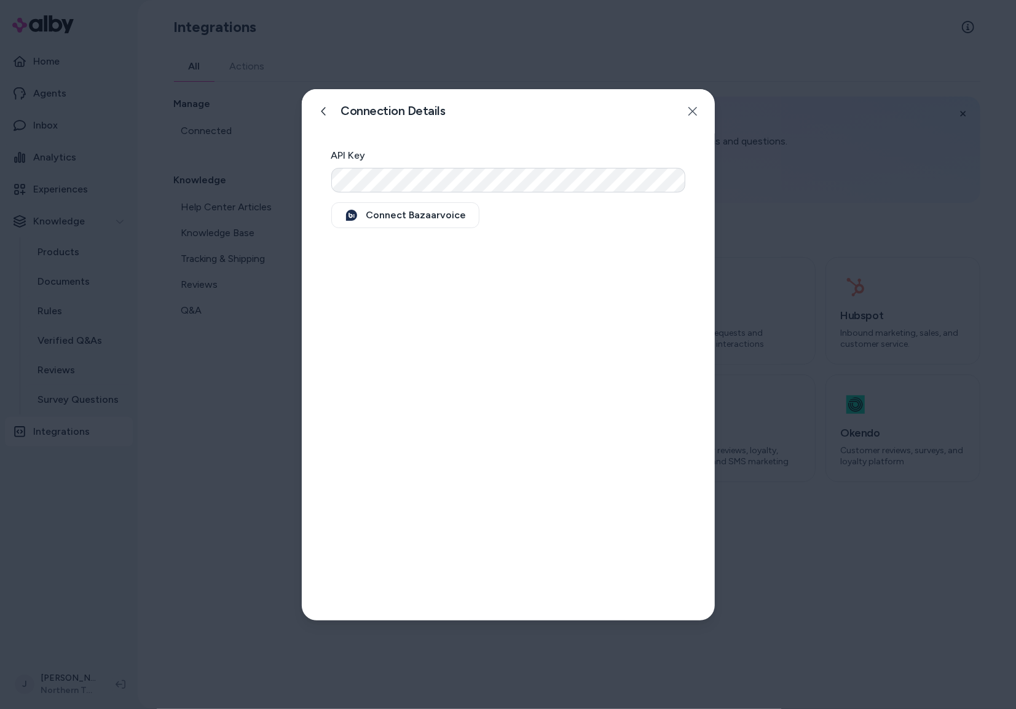
drag, startPoint x: 235, startPoint y: 336, endPoint x: 229, endPoint y: 339, distance: 6.9
click at [234, 337] on div at bounding box center [508, 354] width 1016 height 709
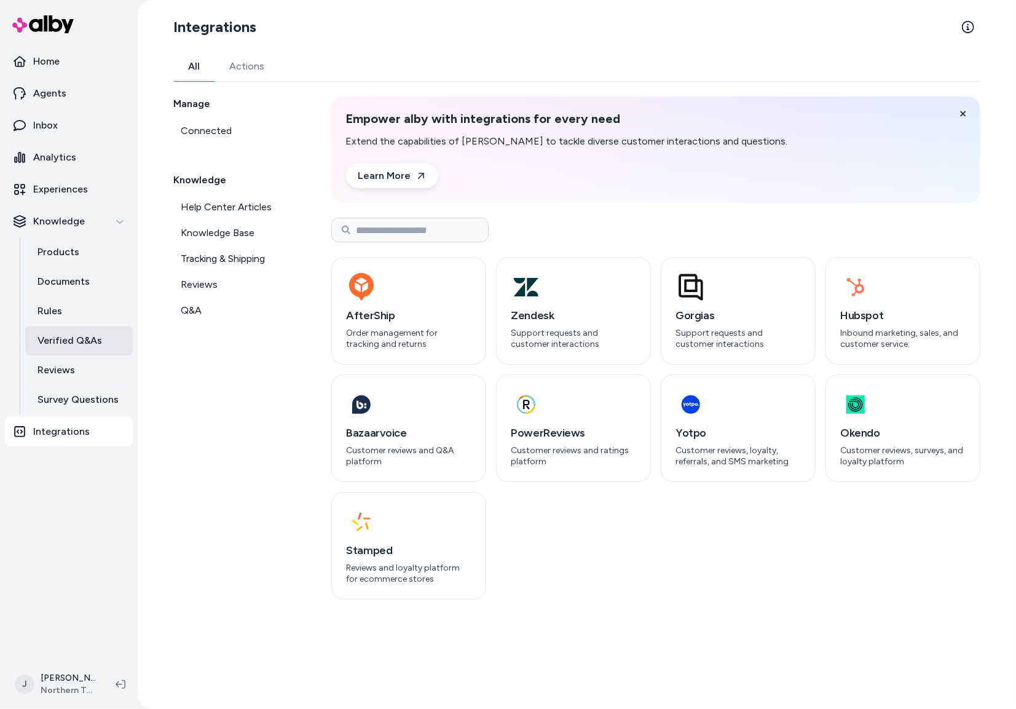
click at [63, 334] on p "Verified Q&As" at bounding box center [69, 340] width 65 height 15
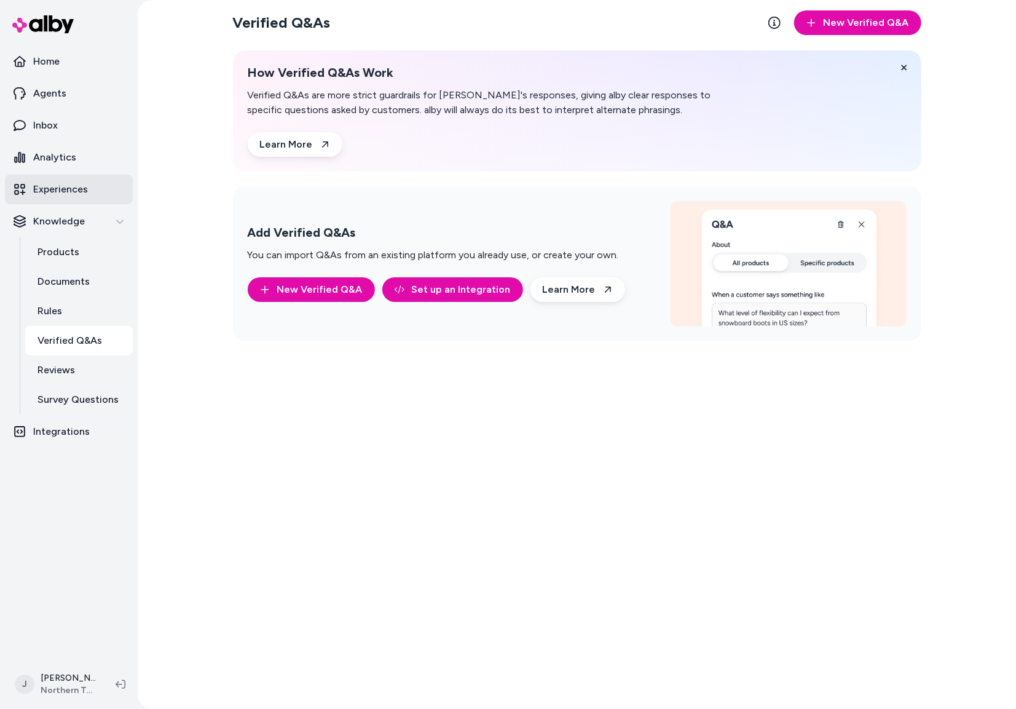
click at [70, 191] on p "Experiences" at bounding box center [60, 189] width 55 height 15
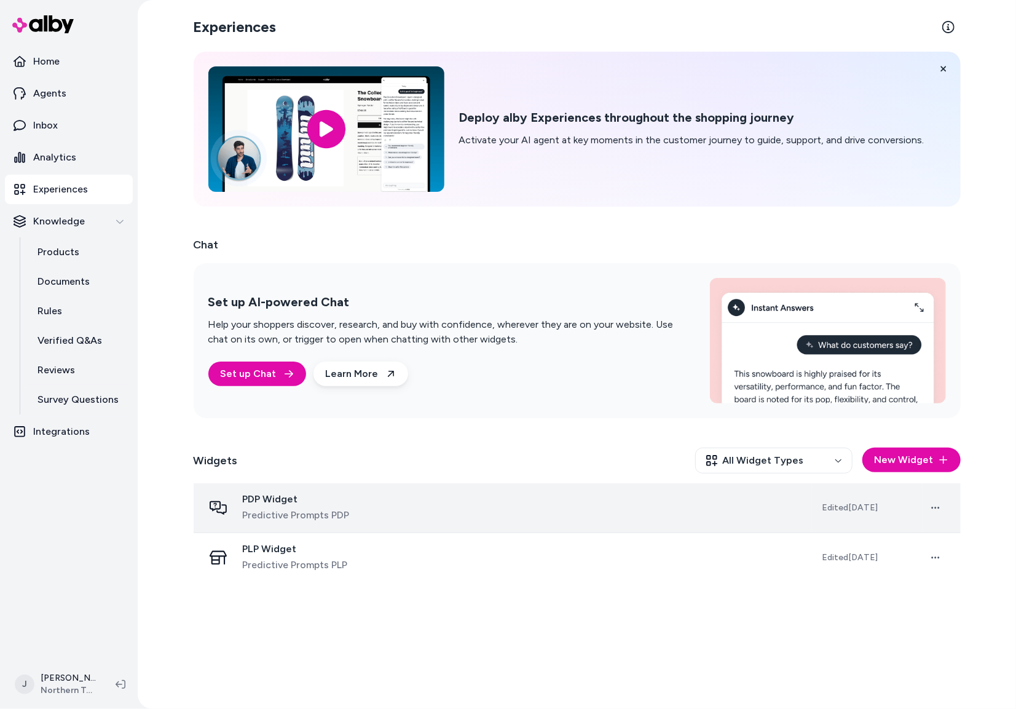
click at [457, 516] on div "PDP Widget Predictive Prompts PDP" at bounding box center [502, 508] width 599 height 30
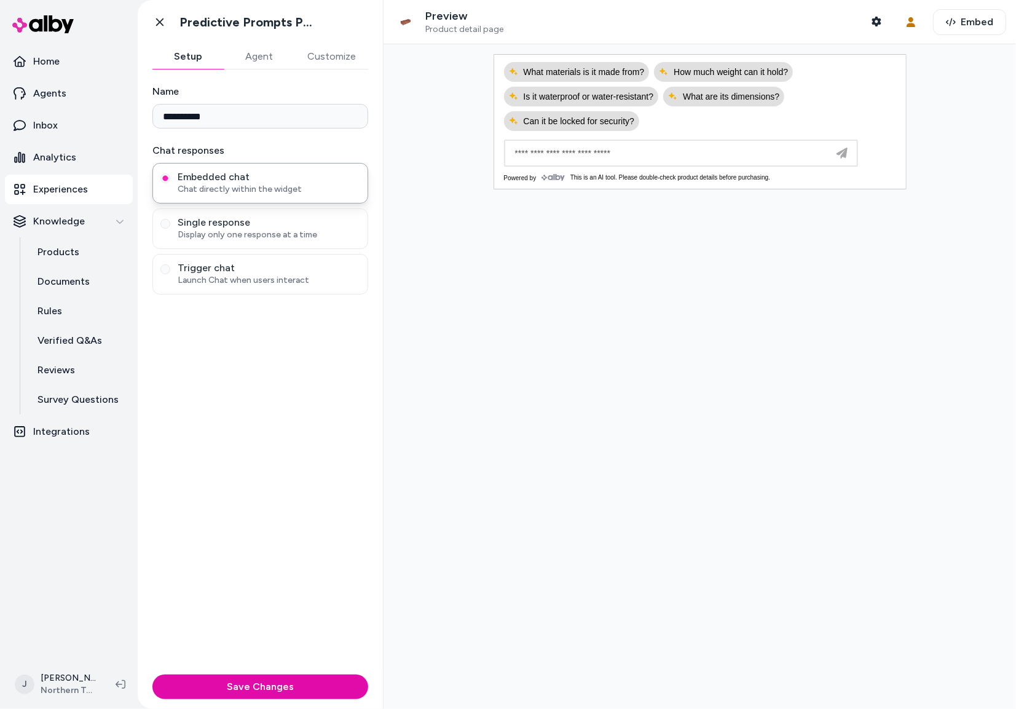
click at [261, 61] on button "Agent" at bounding box center [259, 56] width 71 height 25
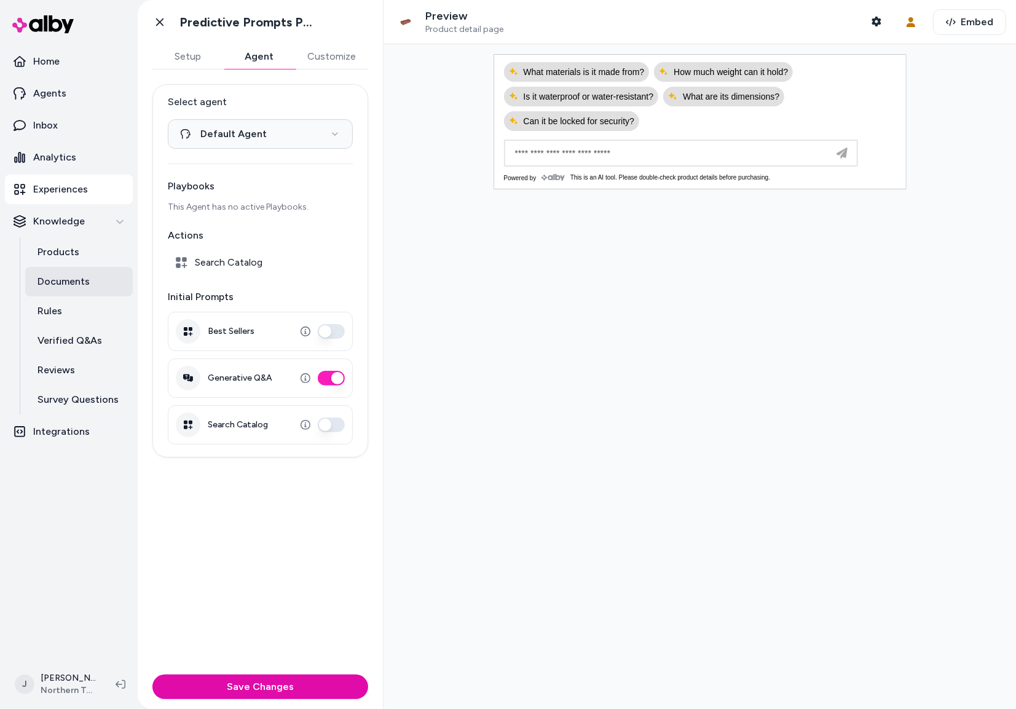
click at [58, 278] on p "Documents" at bounding box center [63, 281] width 52 height 15
click at [81, 282] on p "Documents" at bounding box center [63, 281] width 52 height 15
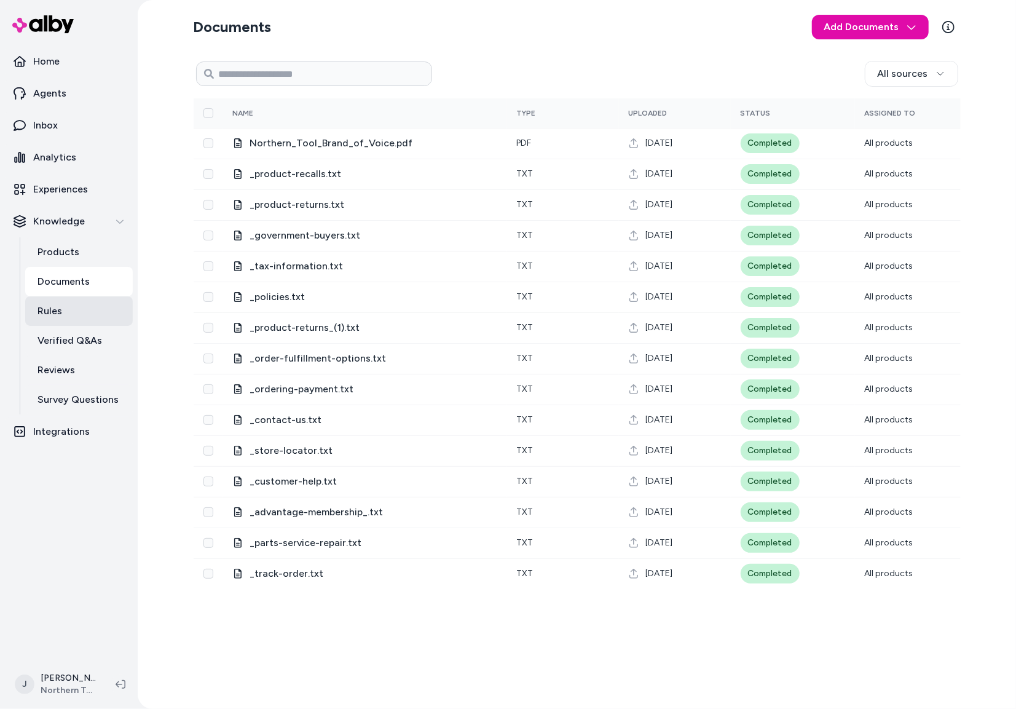
click at [54, 311] on p "Rules" at bounding box center [49, 311] width 25 height 15
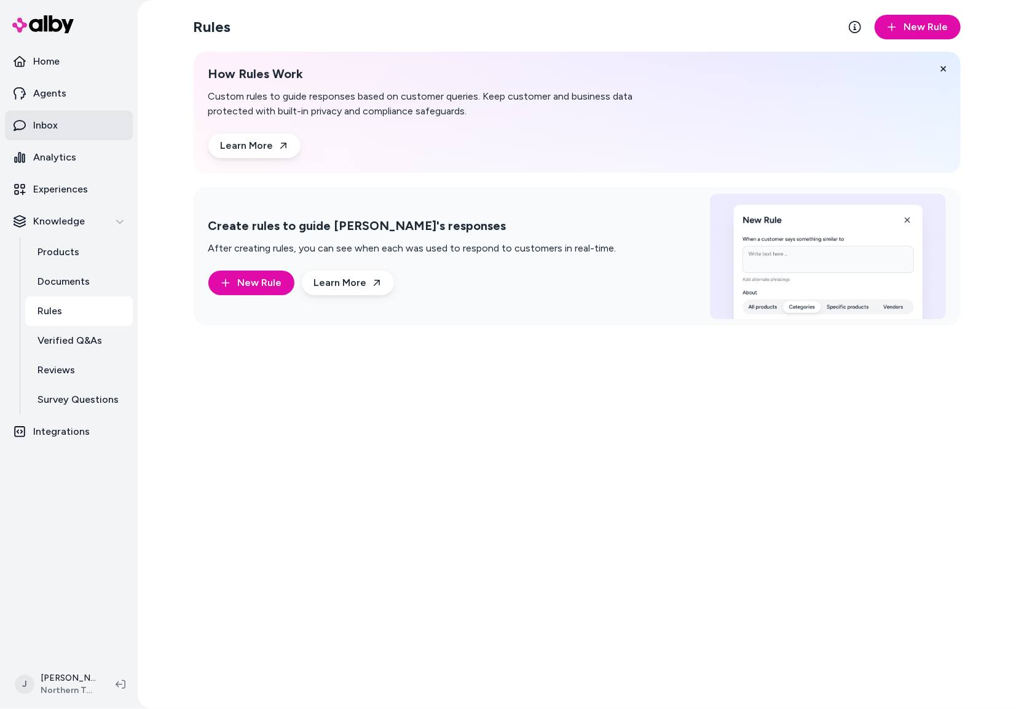
click at [65, 125] on link "Inbox" at bounding box center [69, 126] width 128 height 30
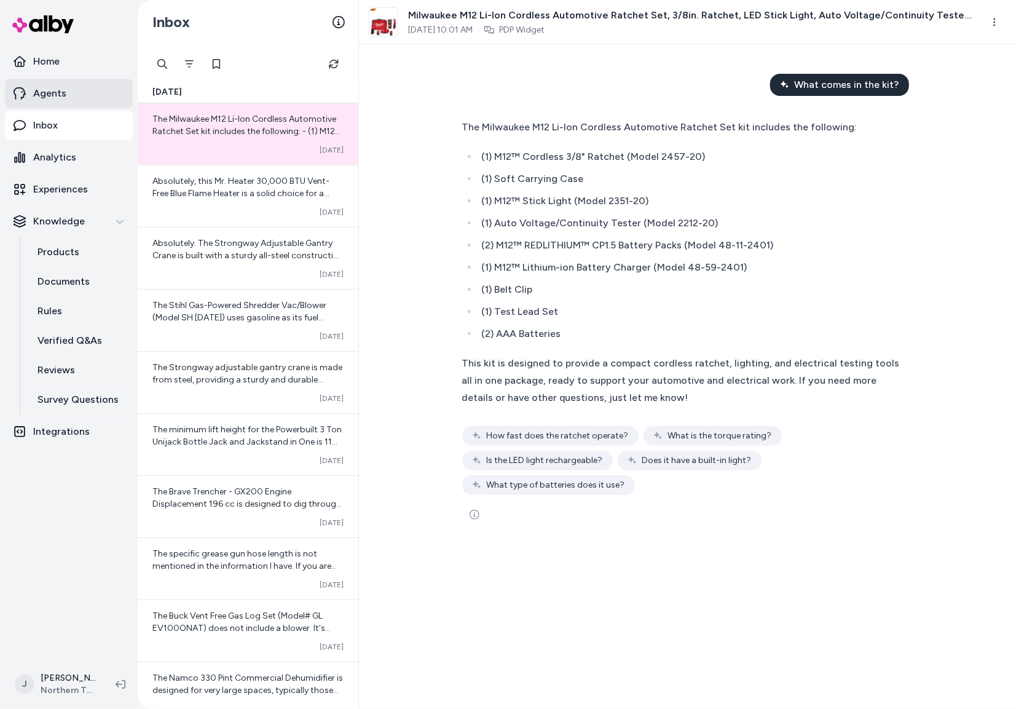
click at [60, 98] on p "Agents" at bounding box center [49, 93] width 33 height 15
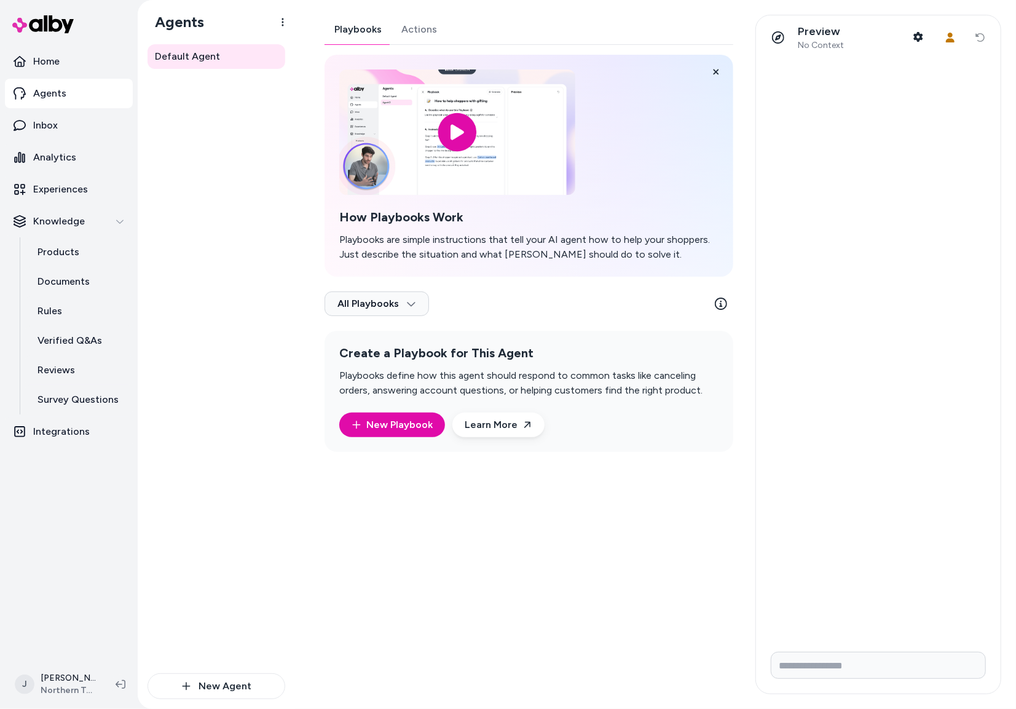
click at [416, 31] on div "Playbooks Actions How Playbooks Work Playbooks are simple instructions that tel…" at bounding box center [529, 233] width 409 height 437
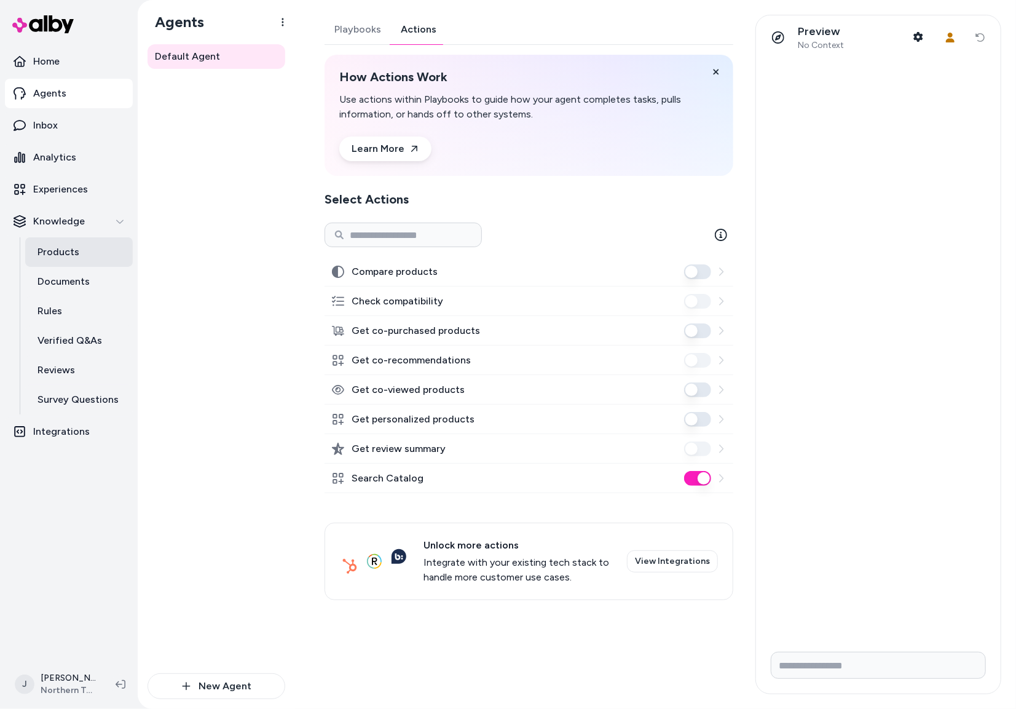
click at [73, 254] on p "Products" at bounding box center [58, 252] width 42 height 15
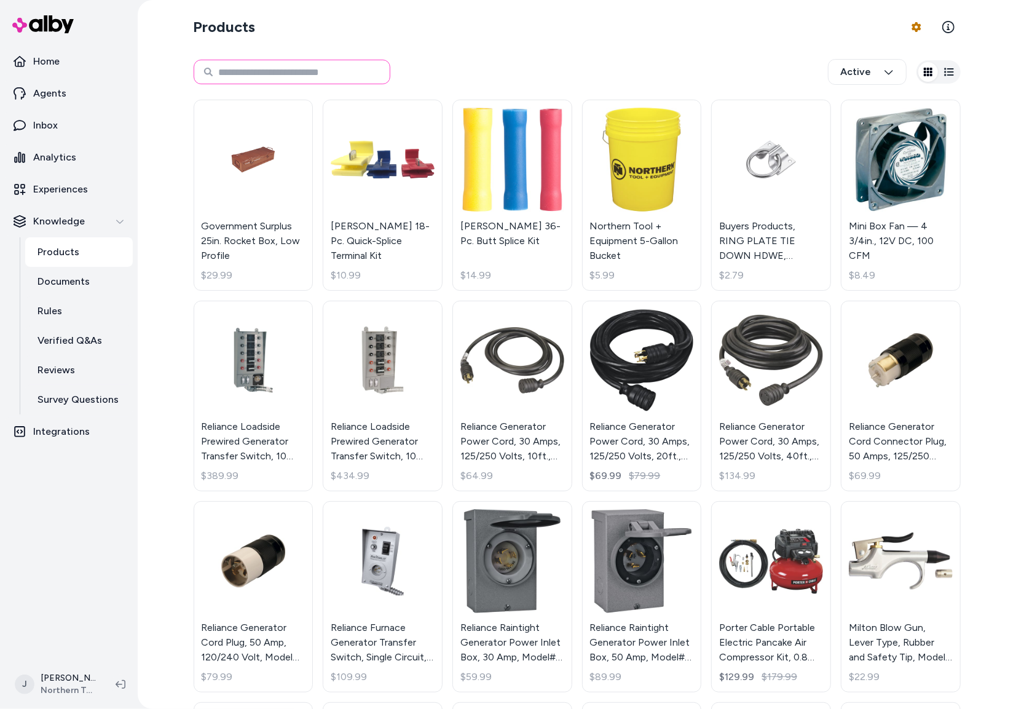
click at [323, 71] on input at bounding box center [292, 72] width 197 height 25
paste input "******"
type input "******"
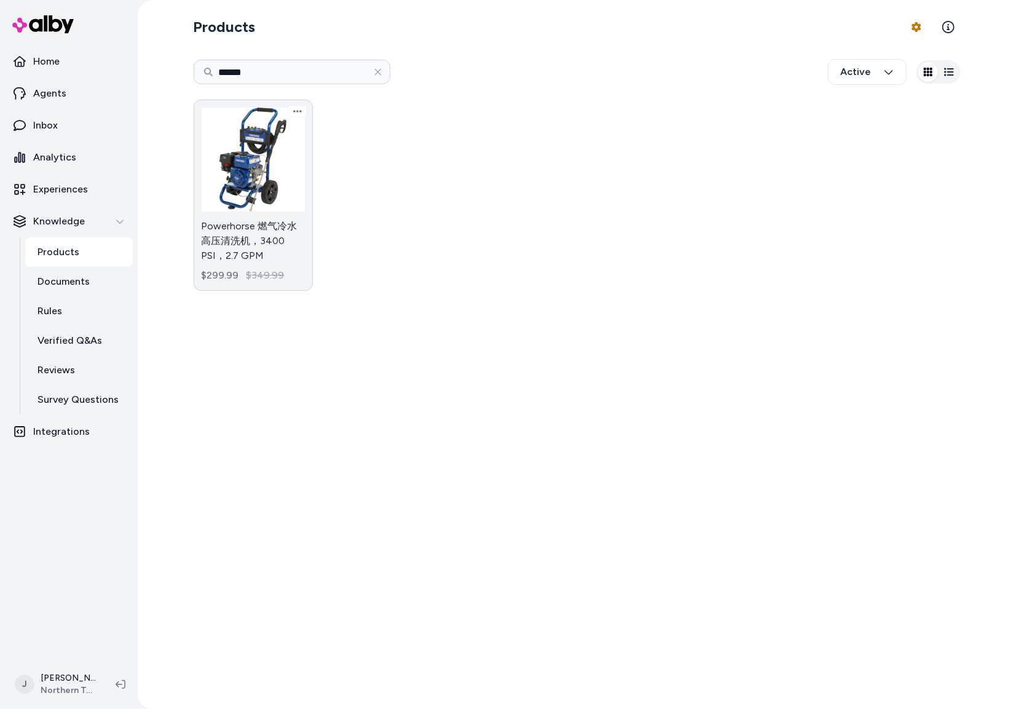
click at [258, 197] on link "Powerhorse 燃气冷水高压清洗机，3400 PSI，2.7 GPM $299.99 $349.99" at bounding box center [254, 195] width 120 height 191
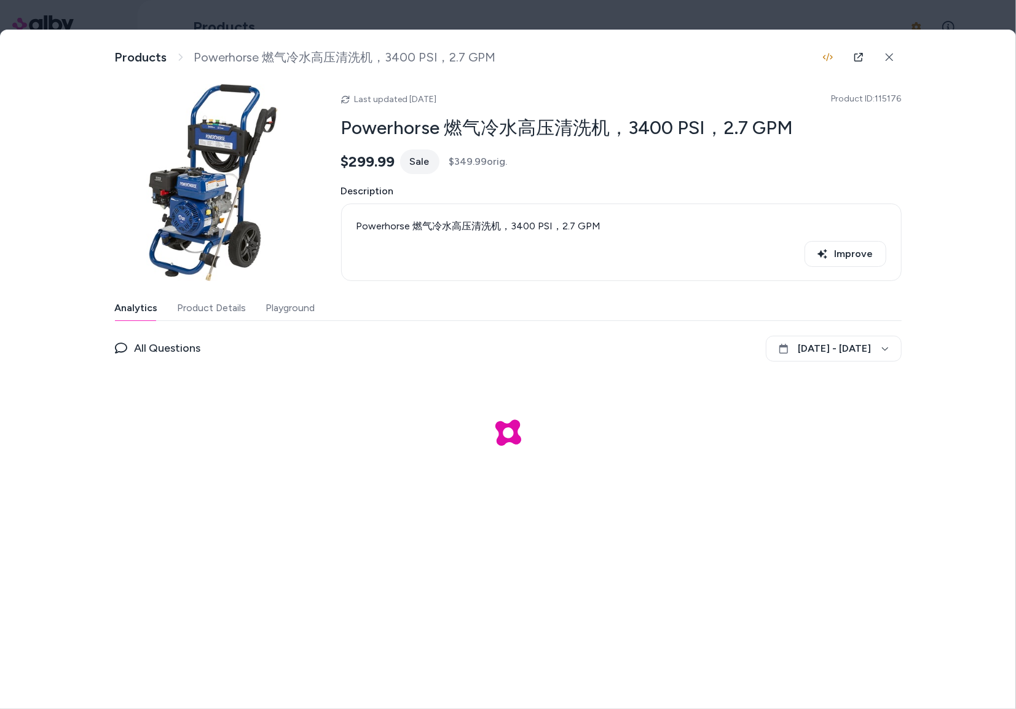
click at [213, 311] on button "Product Details" at bounding box center [212, 308] width 69 height 25
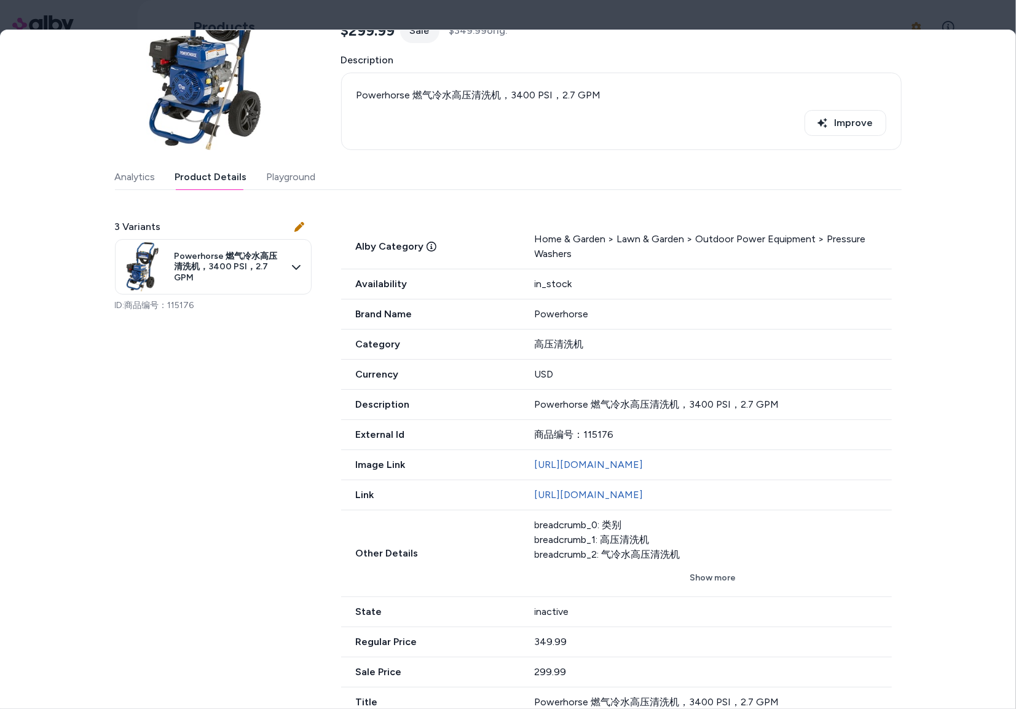
scroll to position [138, 0]
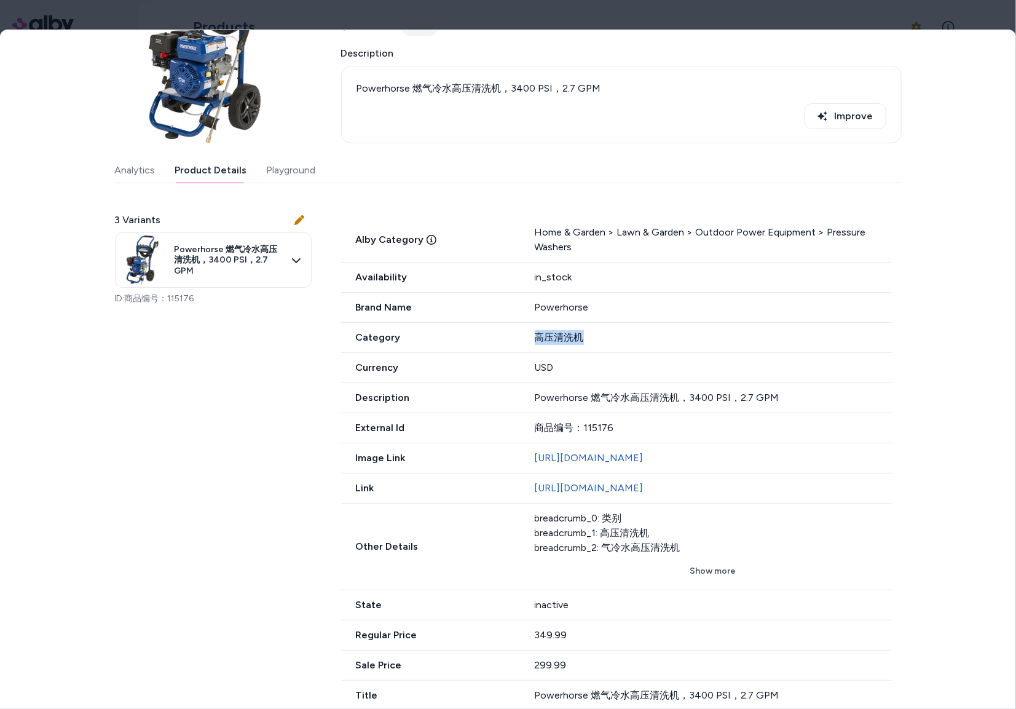
drag, startPoint x: 586, startPoint y: 338, endPoint x: 505, endPoint y: 341, distance: 81.2
click at [505, 341] on div "Category 高压清洗机" at bounding box center [616, 338] width 551 height 30
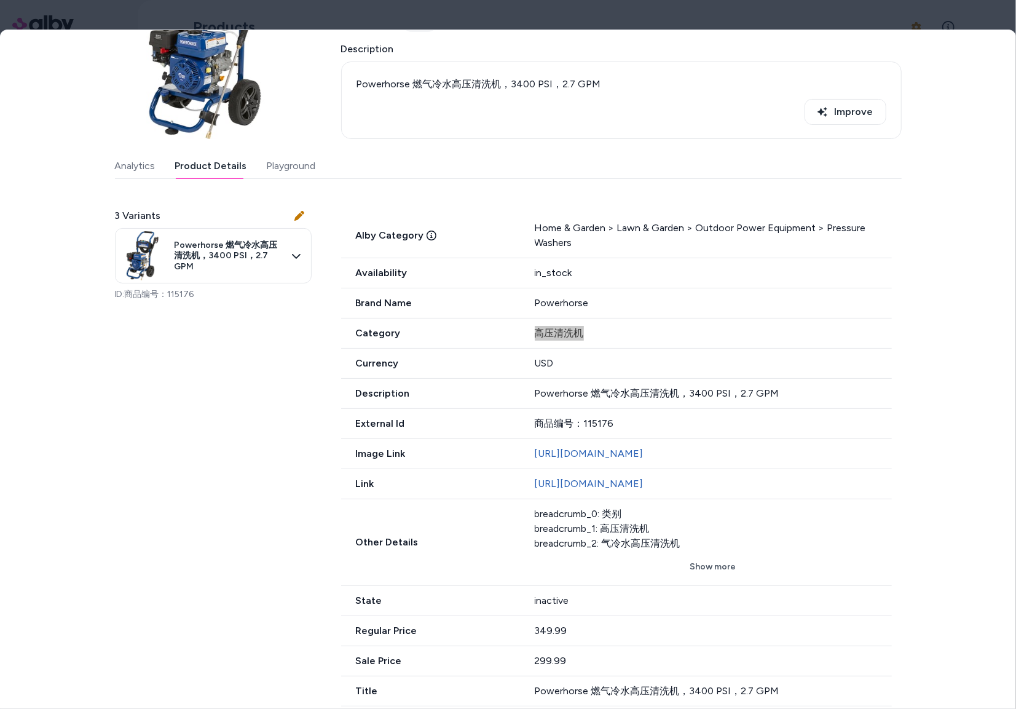
scroll to position [171, 0]
drag, startPoint x: 969, startPoint y: 17, endPoint x: 977, endPoint y: 22, distance: 9.2
click at [974, 20] on div at bounding box center [508, 354] width 1016 height 709
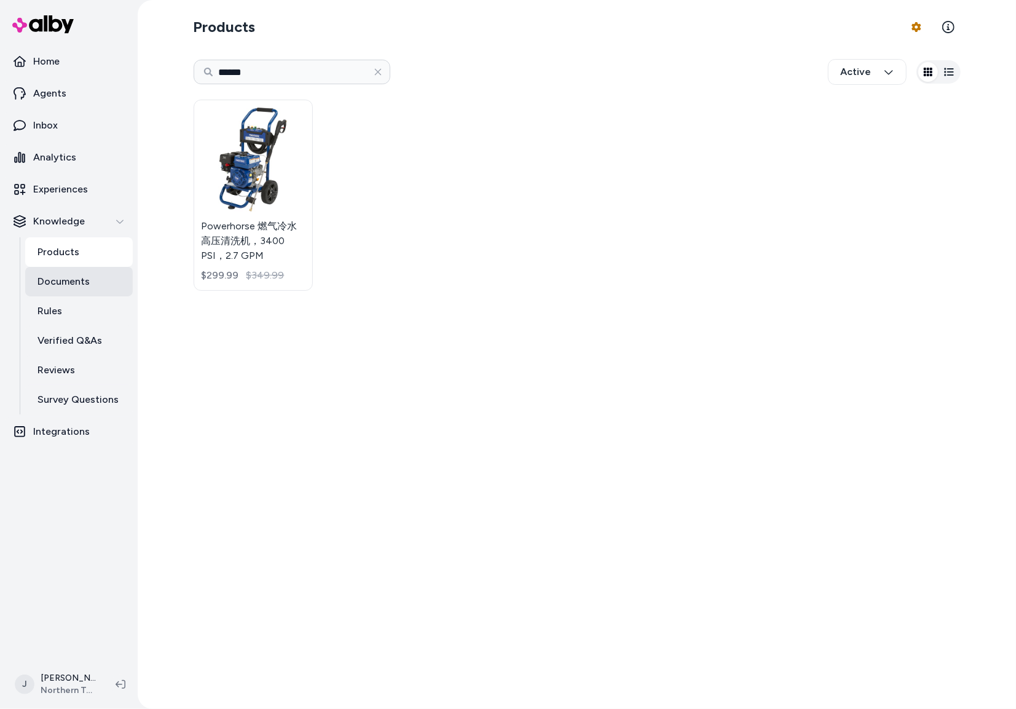
drag, startPoint x: 126, startPoint y: 282, endPoint x: 120, endPoint y: 277, distance: 7.4
click at [125, 282] on link "Documents" at bounding box center [79, 282] width 108 height 30
click at [120, 277] on link "Documents" at bounding box center [79, 282] width 108 height 30
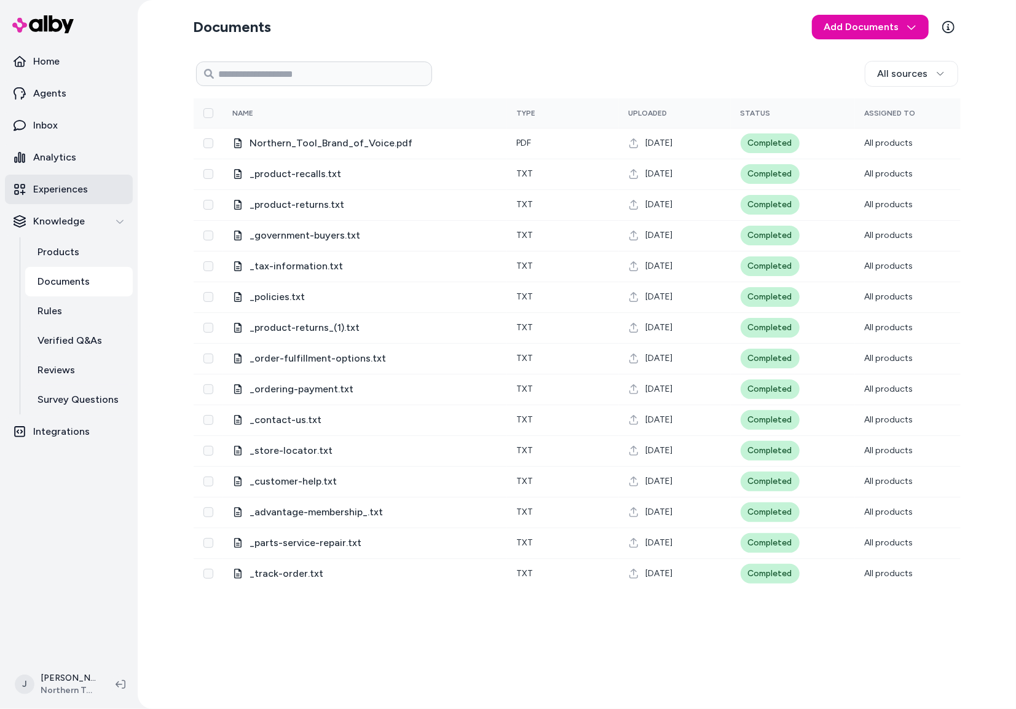
click at [68, 188] on p "Experiences" at bounding box center [60, 189] width 55 height 15
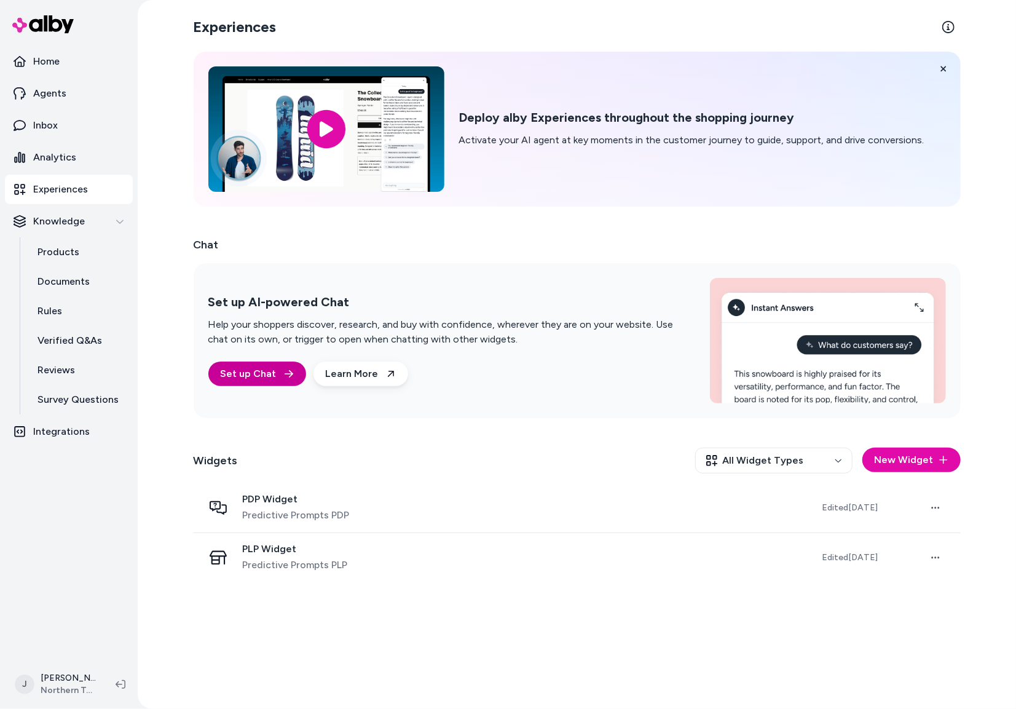
click at [273, 375] on link "Set up Chat" at bounding box center [257, 373] width 98 height 25
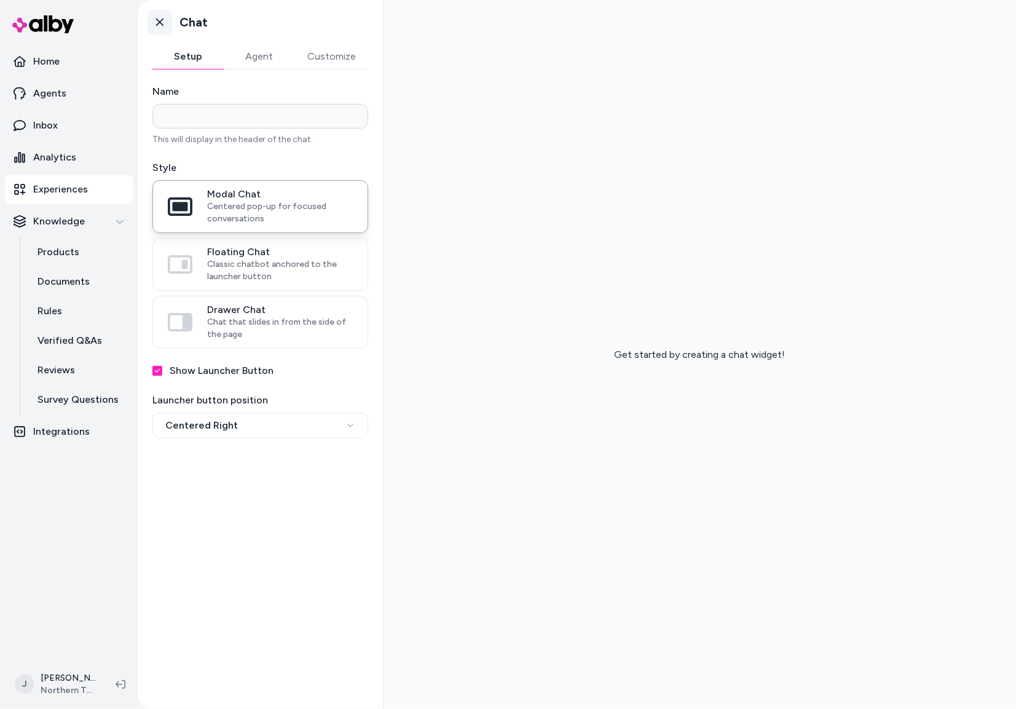
click at [157, 14] on link "Go back" at bounding box center [160, 22] width 25 height 25
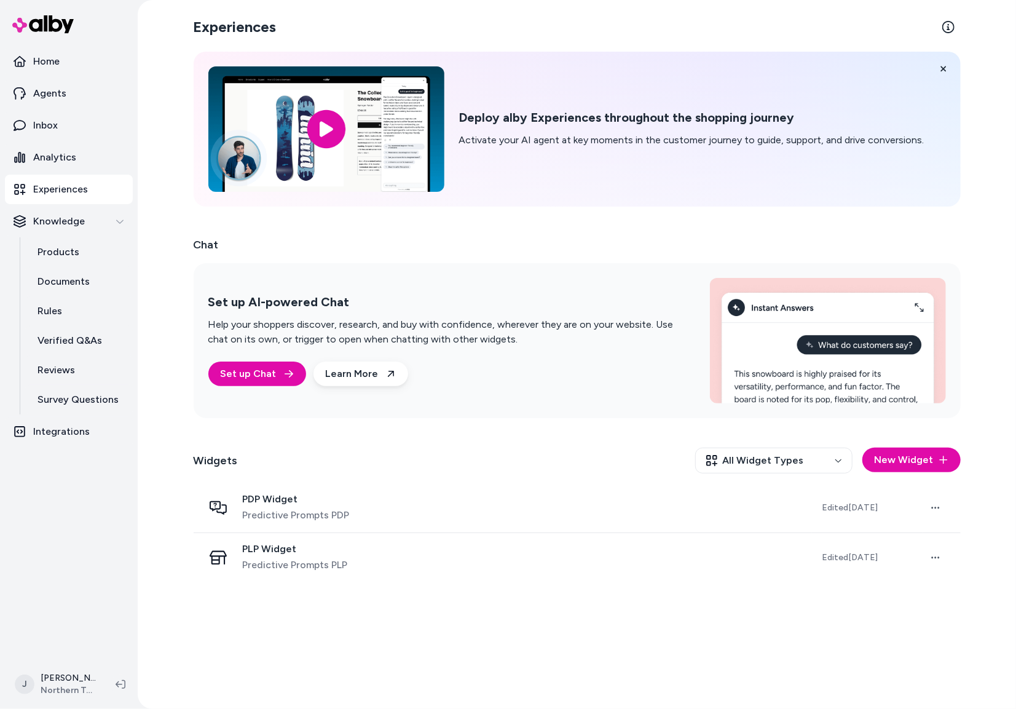
click at [502, 238] on h2 "Chat" at bounding box center [577, 244] width 767 height 17
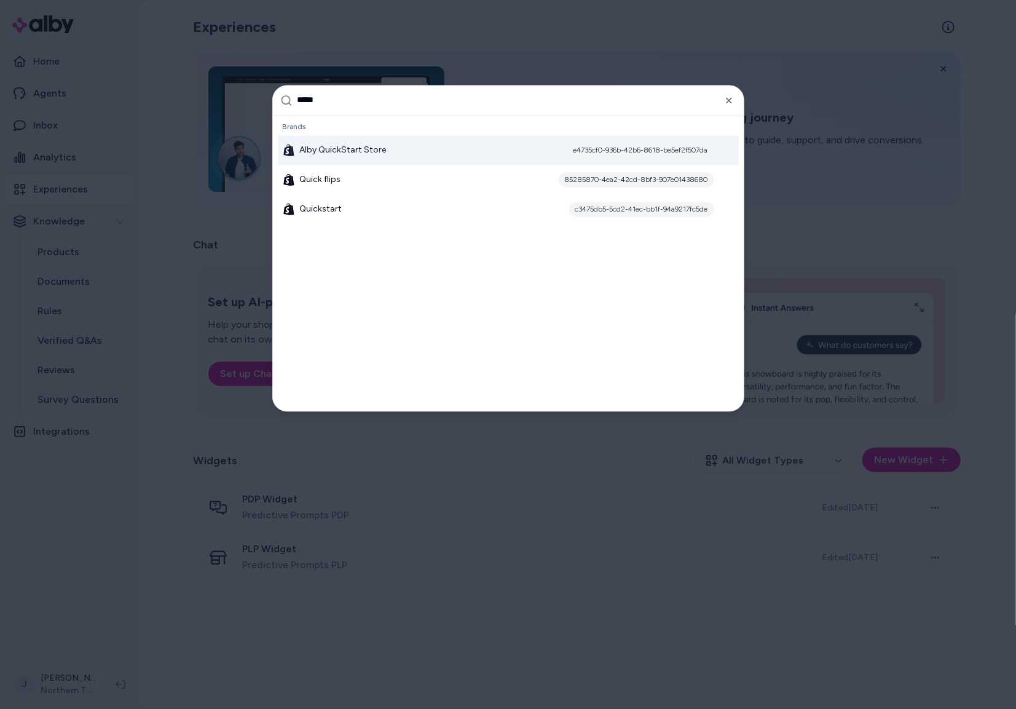
type input "*****"
drag, startPoint x: 386, startPoint y: 147, endPoint x: 402, endPoint y: 151, distance: 16.4
click at [386, 147] on div "Alby QuickStart Store e4735cf0-936b-42b6-8618-be5ef2f507da" at bounding box center [508, 150] width 461 height 30
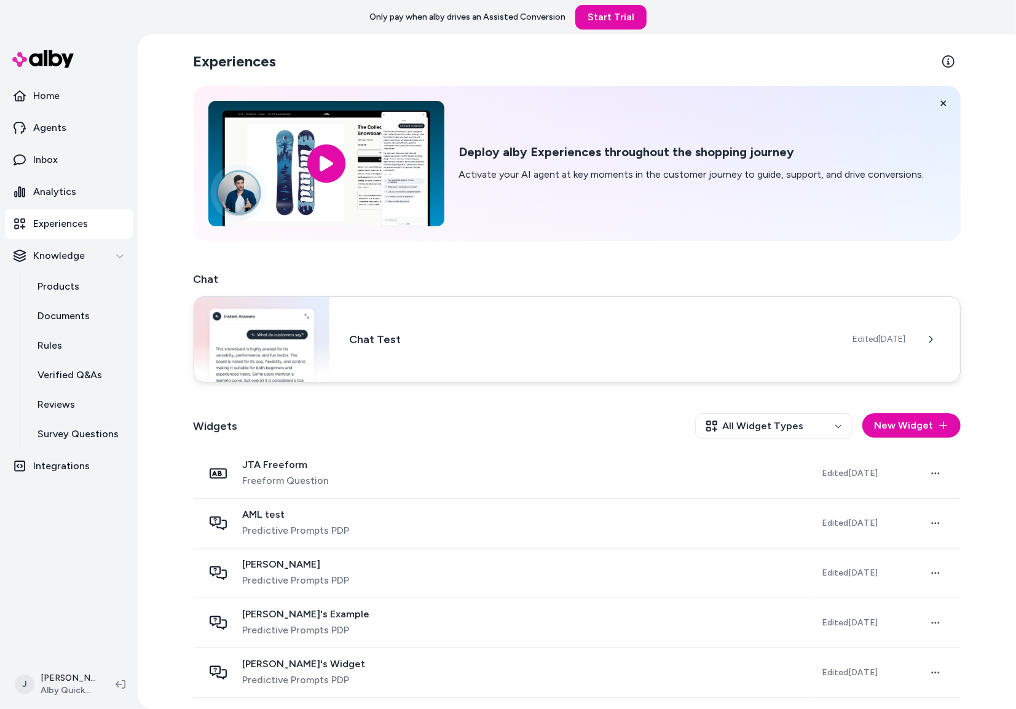
click at [497, 334] on h3 "Chat Test" at bounding box center [591, 339] width 484 height 17
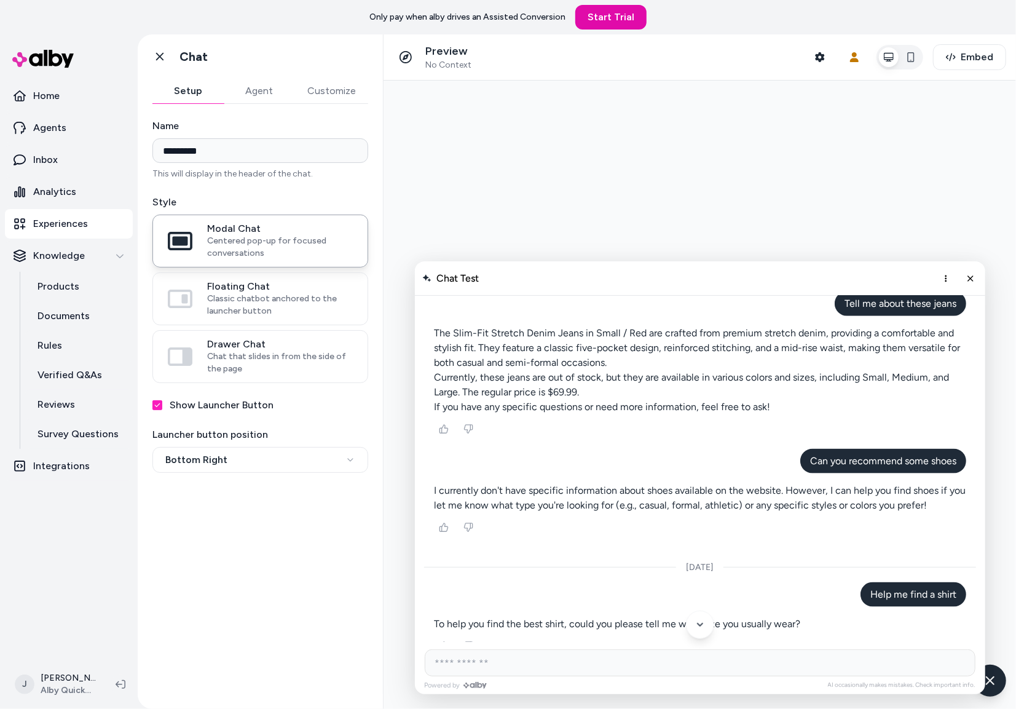
scroll to position [1019, 0]
drag, startPoint x: 973, startPoint y: 275, endPoint x: 992, endPoint y: 547, distance: 273.0
click at [972, 275] on icon "Close chat" at bounding box center [970, 278] width 10 height 10
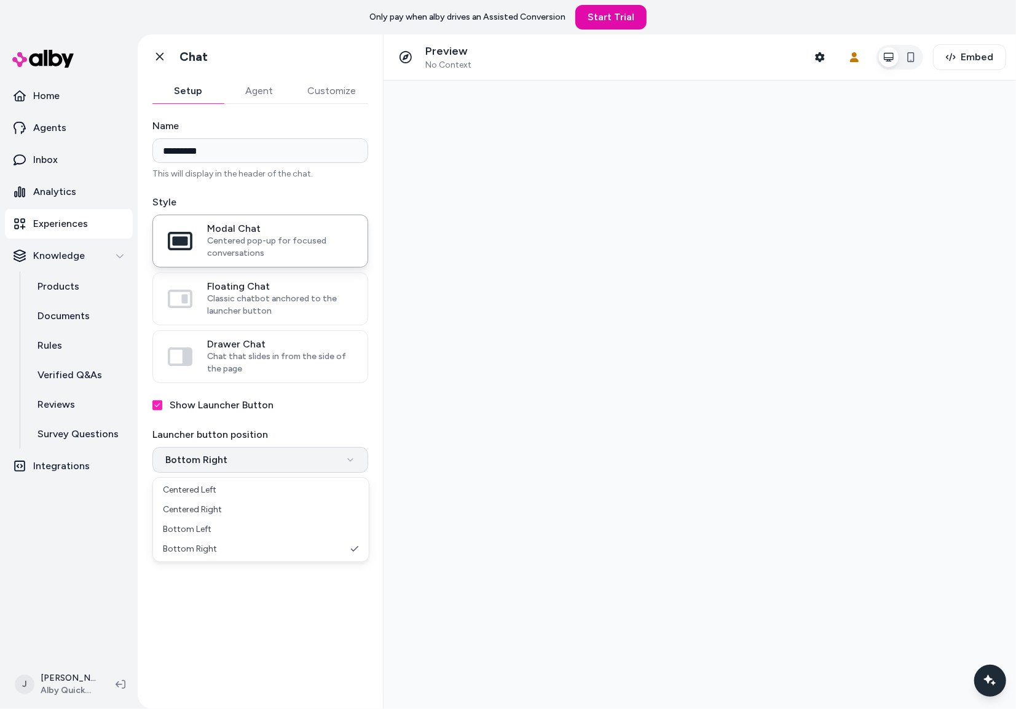
click at [286, 462] on html "**********" at bounding box center [508, 354] width 1016 height 709
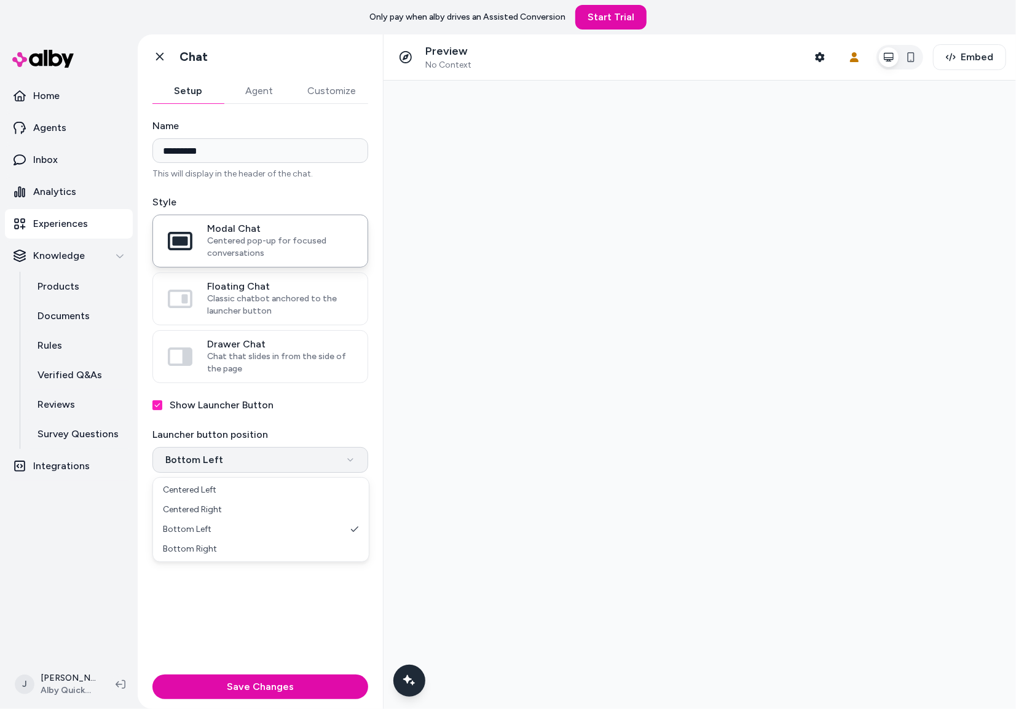
click at [252, 463] on html "**********" at bounding box center [508, 354] width 1016 height 709
click at [266, 462] on html "**********" at bounding box center [508, 354] width 1016 height 709
select select "**********"
drag, startPoint x: 261, startPoint y: 493, endPoint x: 120, endPoint y: 380, distance: 180.6
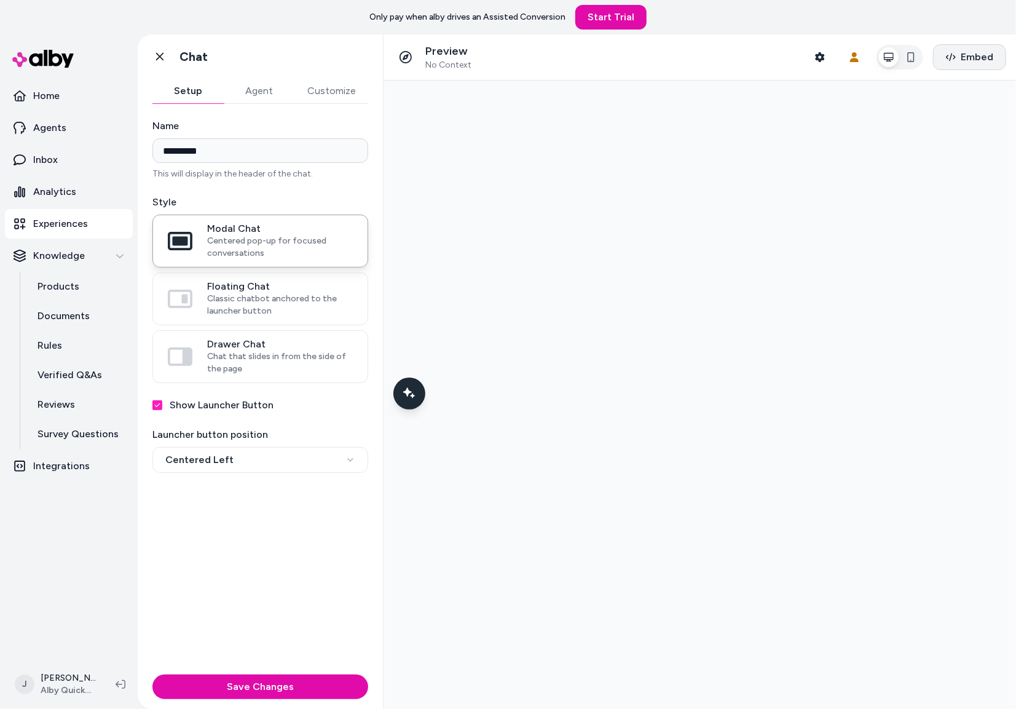
click at [935, 53] on button "Embed" at bounding box center [969, 57] width 73 height 26
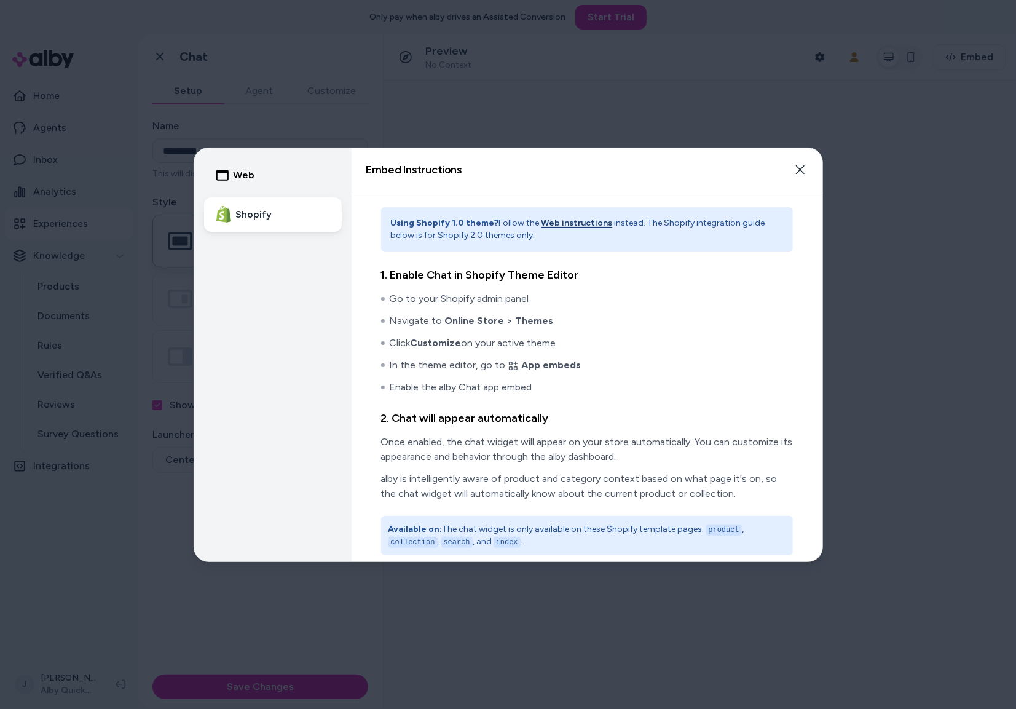
click at [262, 180] on button "Web" at bounding box center [273, 175] width 138 height 34
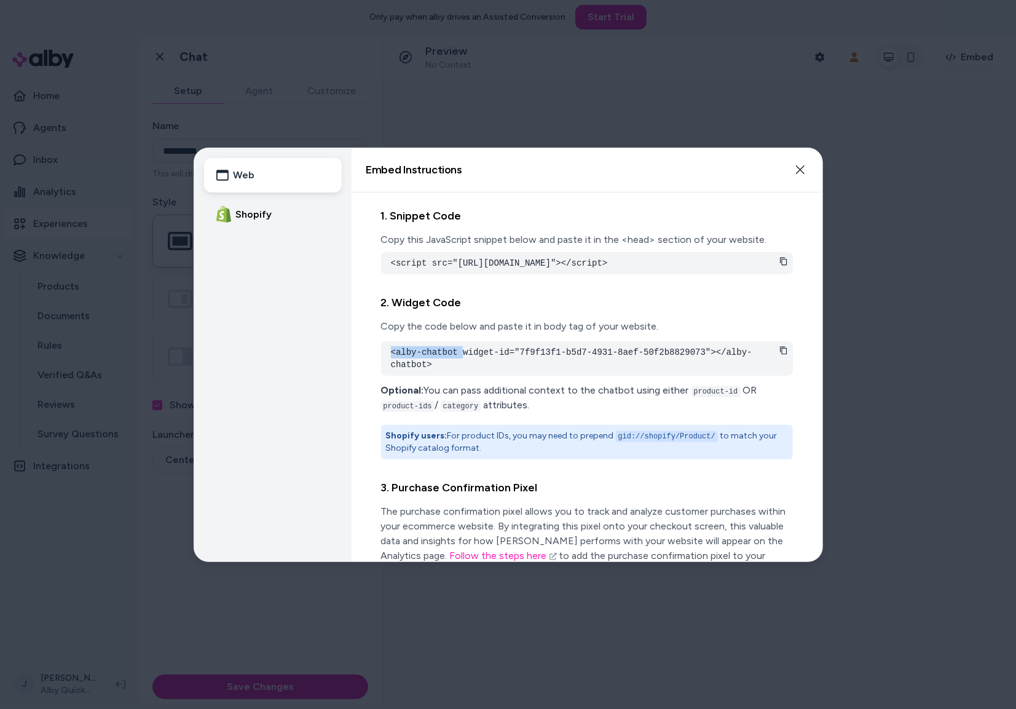
drag, startPoint x: 459, startPoint y: 371, endPoint x: 397, endPoint y: 365, distance: 63.0
click at [387, 365] on div "<alby-chatbot widget-id="7f9f13f1-b5d7-4931-8aef-50f2b8829073"></alby-chatbot>" at bounding box center [587, 358] width 412 height 34
drag, startPoint x: 799, startPoint y: 167, endPoint x: 618, endPoint y: 270, distance: 208.2
click at [799, 167] on icon "button" at bounding box center [800, 170] width 10 height 10
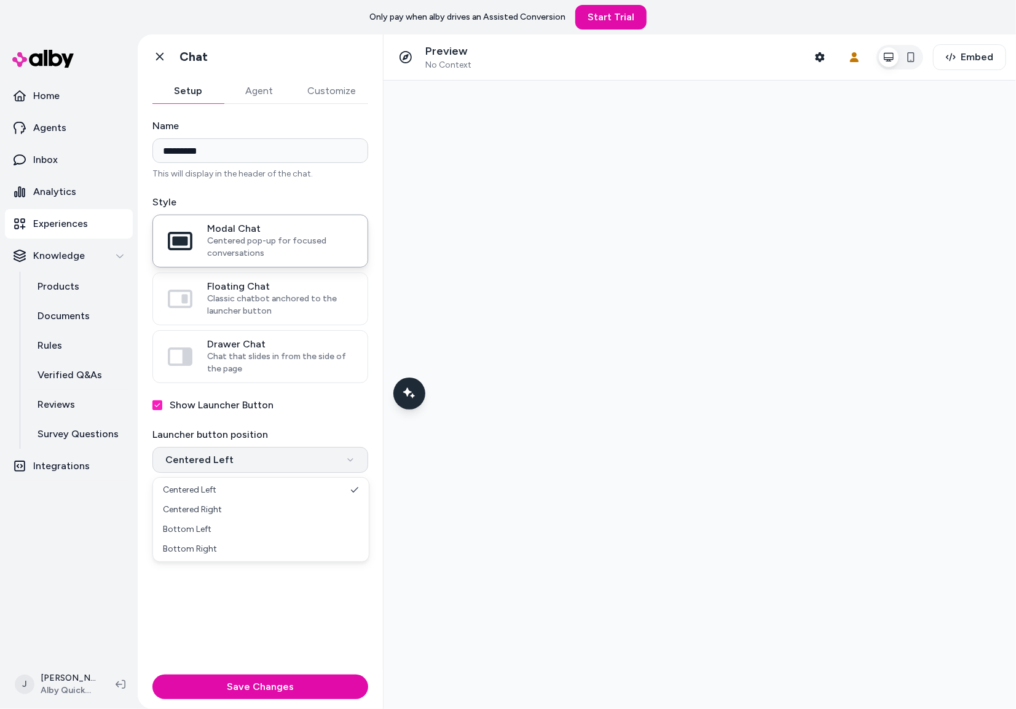
click at [269, 467] on html "**********" at bounding box center [508, 354] width 1016 height 709
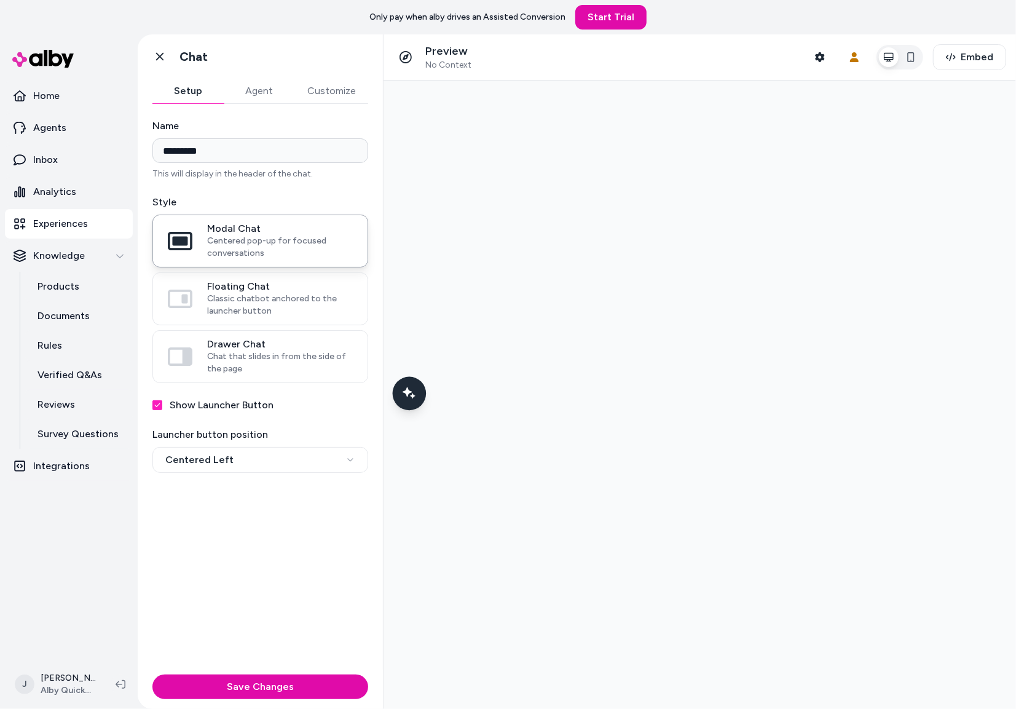
click at [416, 393] on icon "Chat with our AI assistant" at bounding box center [408, 392] width 15 height 15
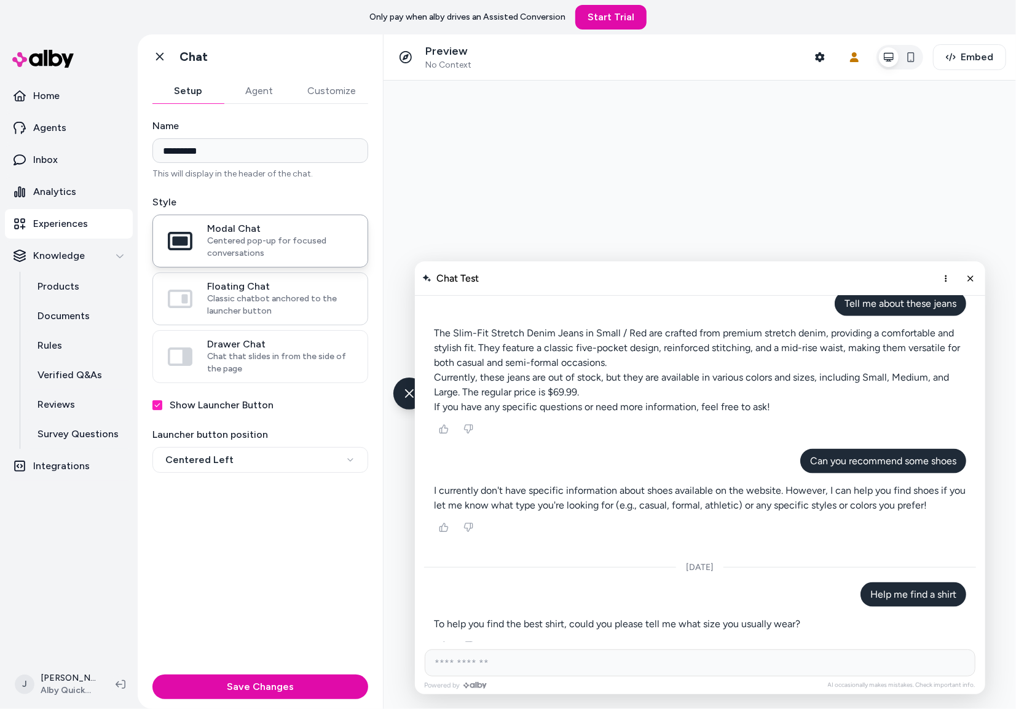
click at [248, 292] on span "Floating Chat" at bounding box center [280, 286] width 146 height 12
click at [0, 0] on button "Floating Chat Classic chatbot anchored to the launcher button" at bounding box center [0, 0] width 0 height 0
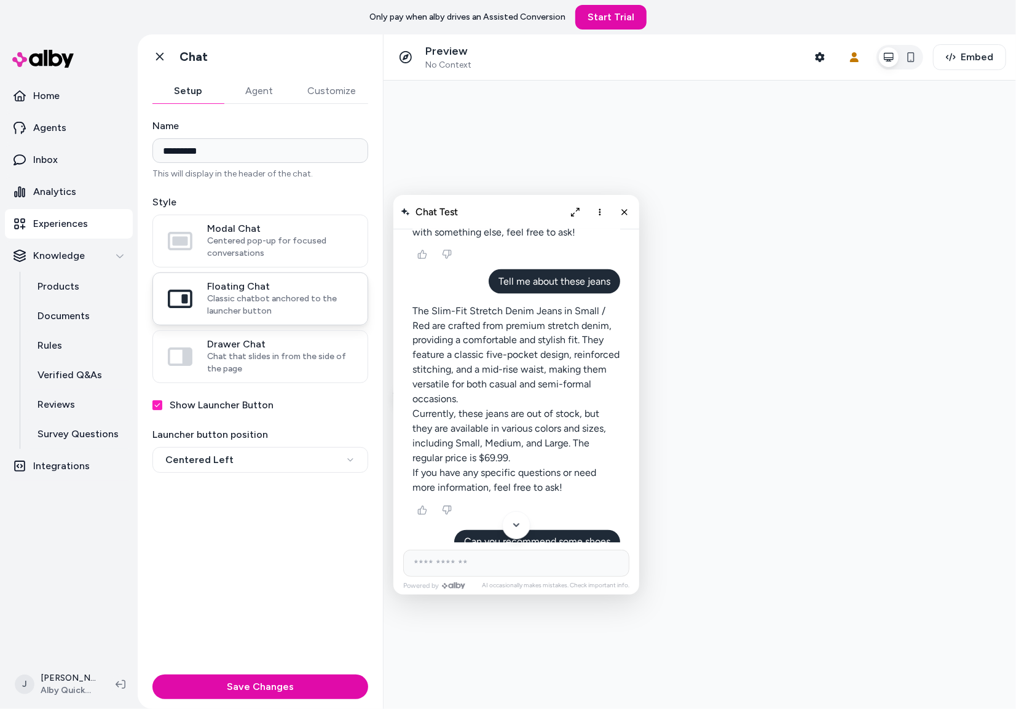
scroll to position [1432, 0]
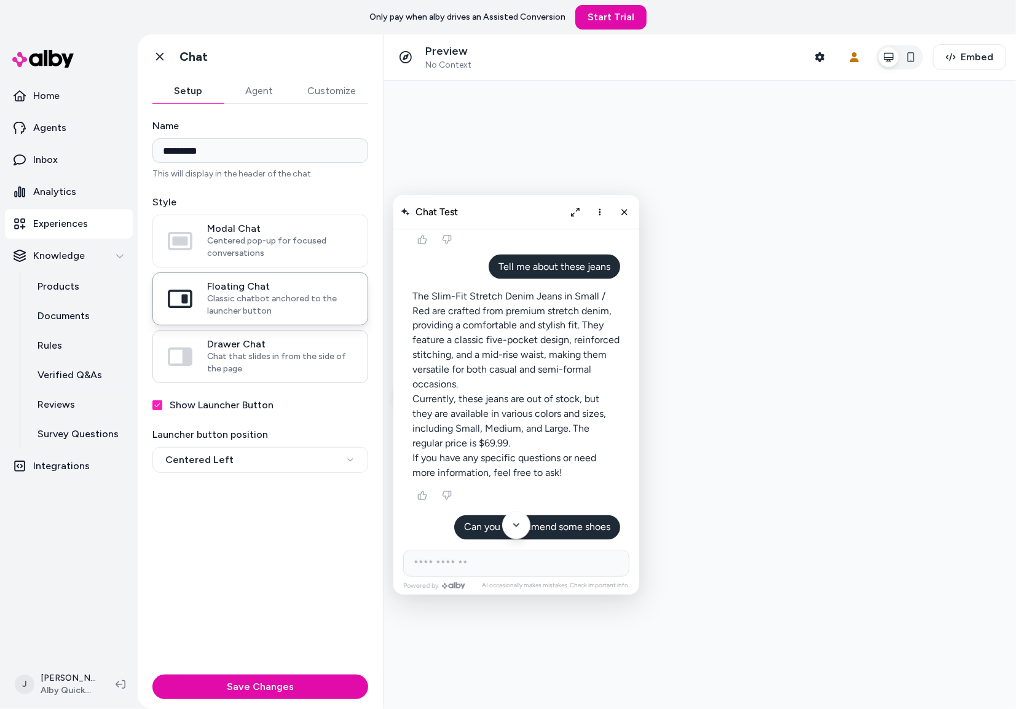
click at [238, 352] on span "Chat that slides in from the side of the page" at bounding box center [280, 362] width 146 height 25
click at [0, 0] on button "Drawer Chat Chat that slides in from the side of the page" at bounding box center [0, 0] width 0 height 0
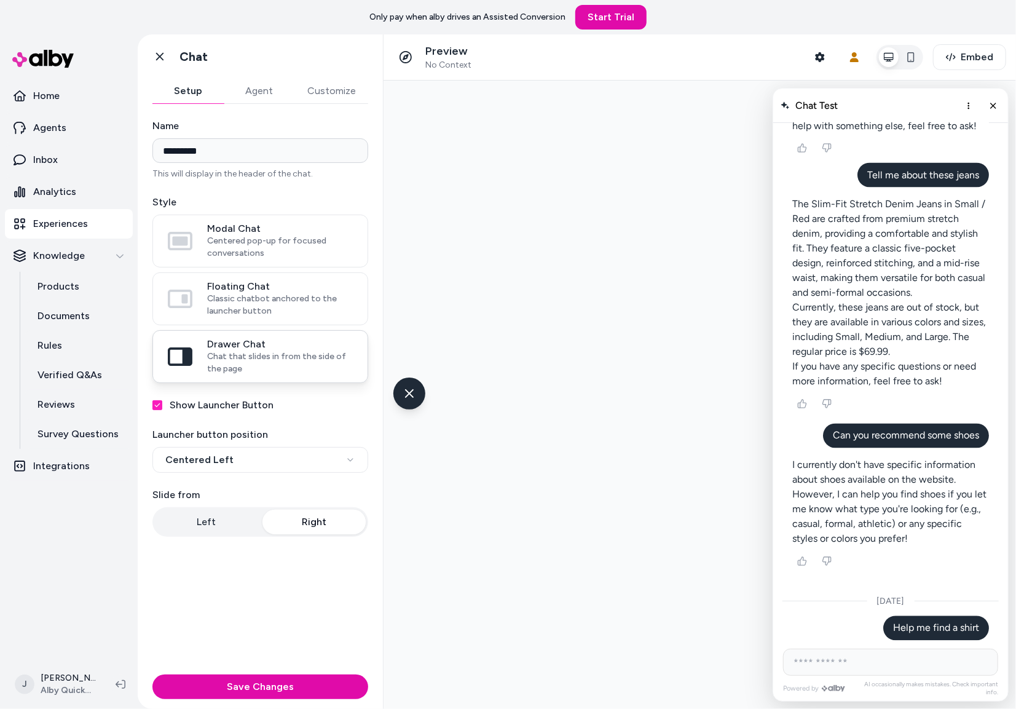
scroll to position [1462, 0]
click at [216, 300] on span "Classic chatbot anchored to the launcher button" at bounding box center [280, 305] width 146 height 25
click at [0, 0] on button "Floating Chat Classic chatbot anchored to the launcher button" at bounding box center [0, 0] width 0 height 0
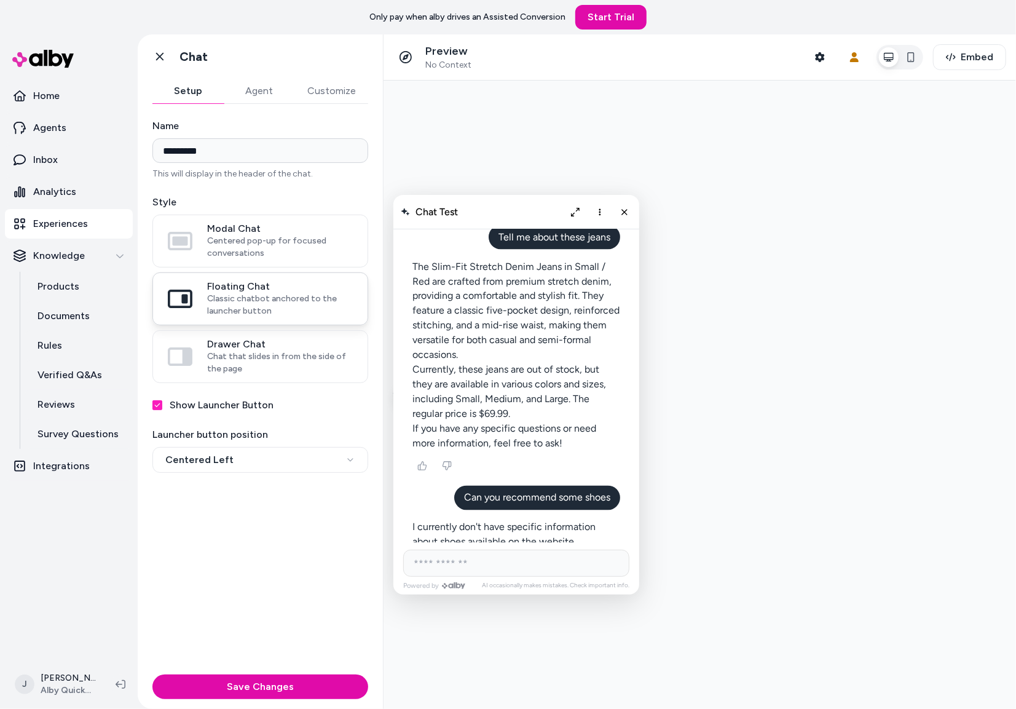
scroll to position [1432, 0]
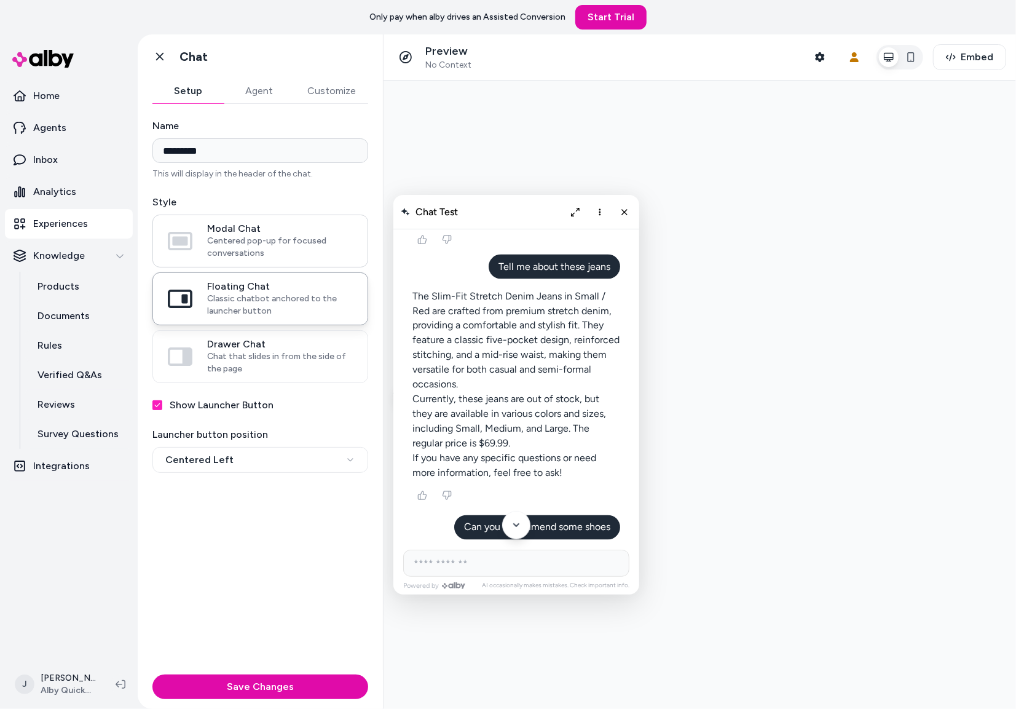
click at [271, 245] on span "Centered pop-up for focused conversations" at bounding box center [280, 247] width 146 height 25
click at [0, 0] on button "Modal Chat Centered pop-up for focused conversations" at bounding box center [0, 0] width 0 height 0
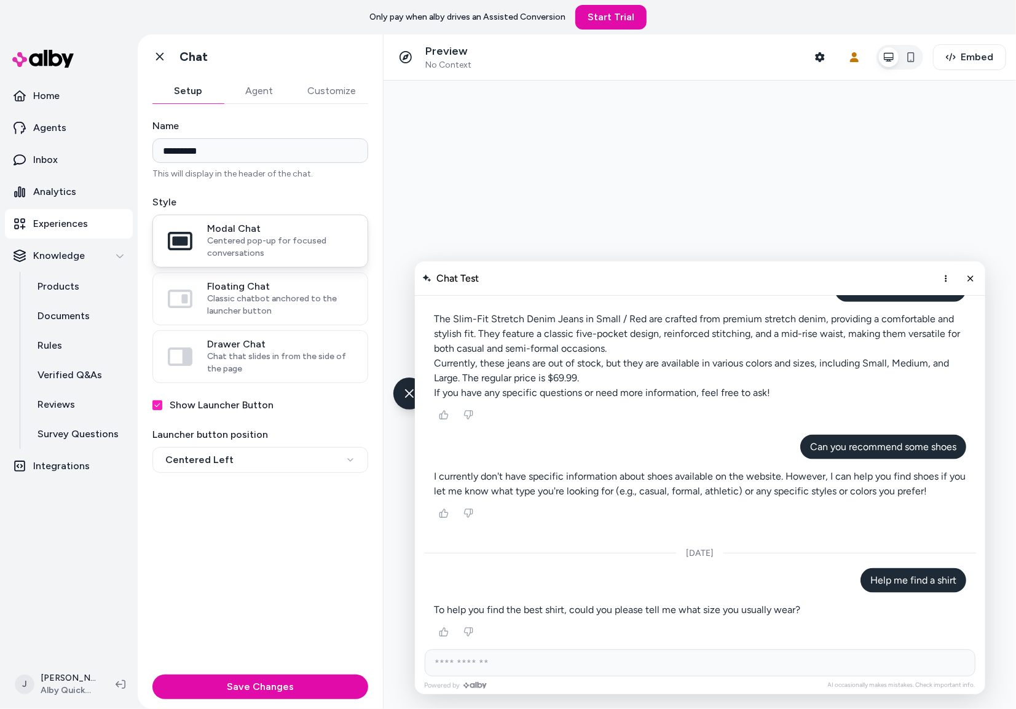
scroll to position [1019, 0]
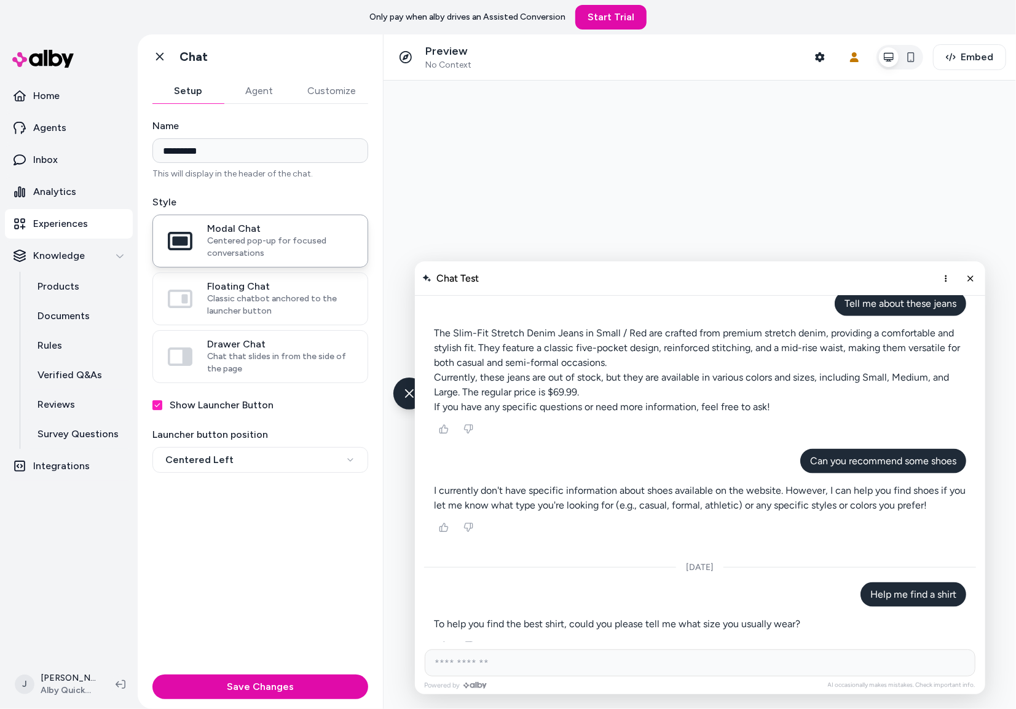
click at [566, 148] on div at bounding box center [699, 394] width 633 height 628
click at [567, 149] on div at bounding box center [699, 394] width 633 height 628
drag, startPoint x: 161, startPoint y: 57, endPoint x: 141, endPoint y: 79, distance: 30.5
click at [160, 57] on icon at bounding box center [160, 56] width 12 height 12
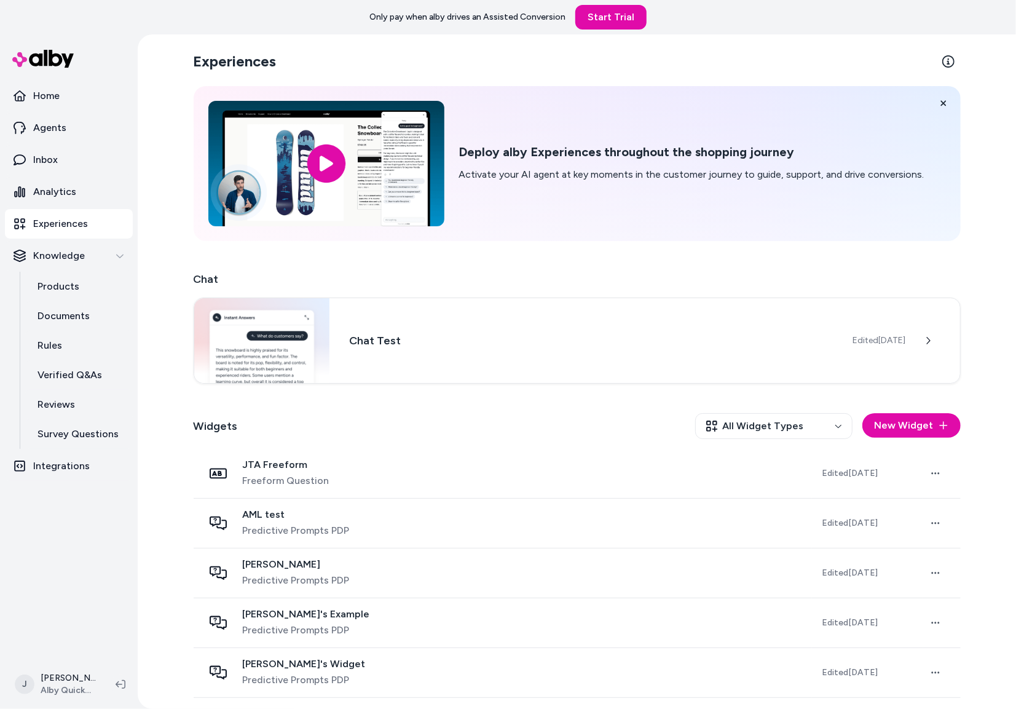
click at [173, 20] on div "Only pay when alby drives an Assisted Conversion Start Trial" at bounding box center [508, 17] width 1016 height 34
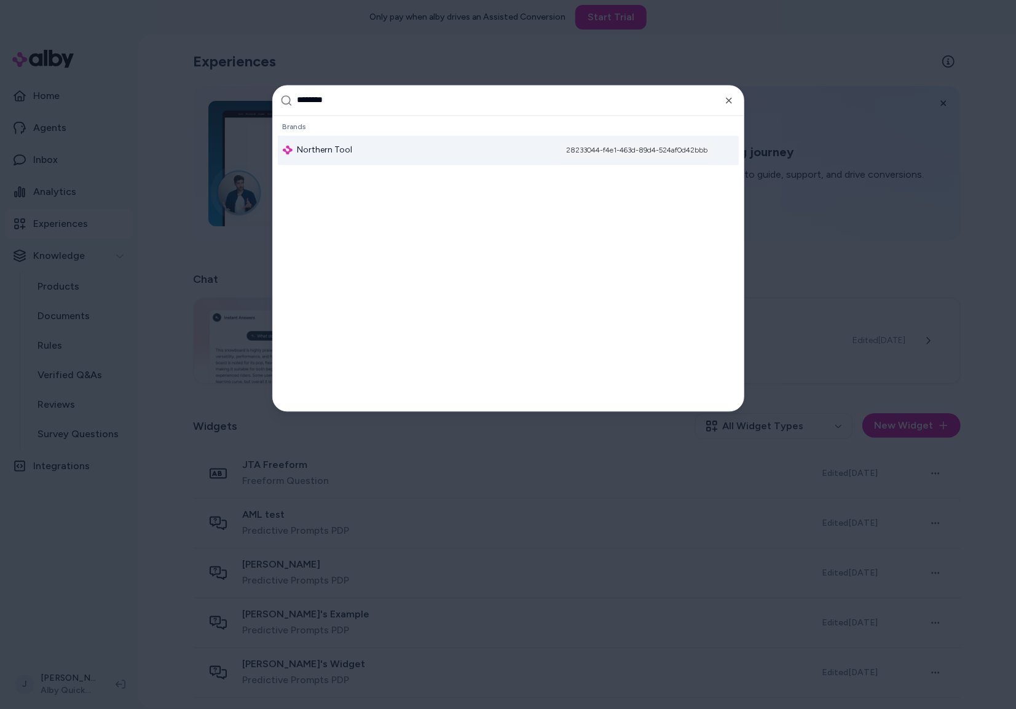
type input "********"
click at [329, 156] on div "Northern Tool 28233044-f4e1-463d-89d4-524af0d42bbb" at bounding box center [508, 150] width 461 height 30
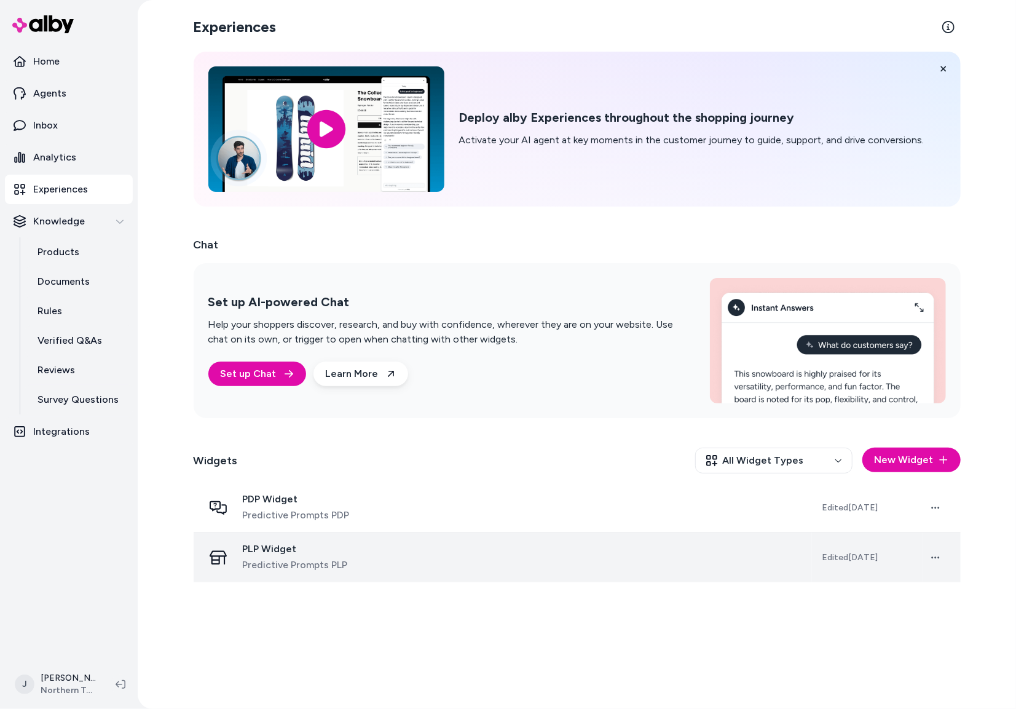
drag, startPoint x: 502, startPoint y: 571, endPoint x: 512, endPoint y: 553, distance: 21.2
click at [502, 571] on div "PLP Widget Predictive Prompts PLP" at bounding box center [502, 558] width 599 height 30
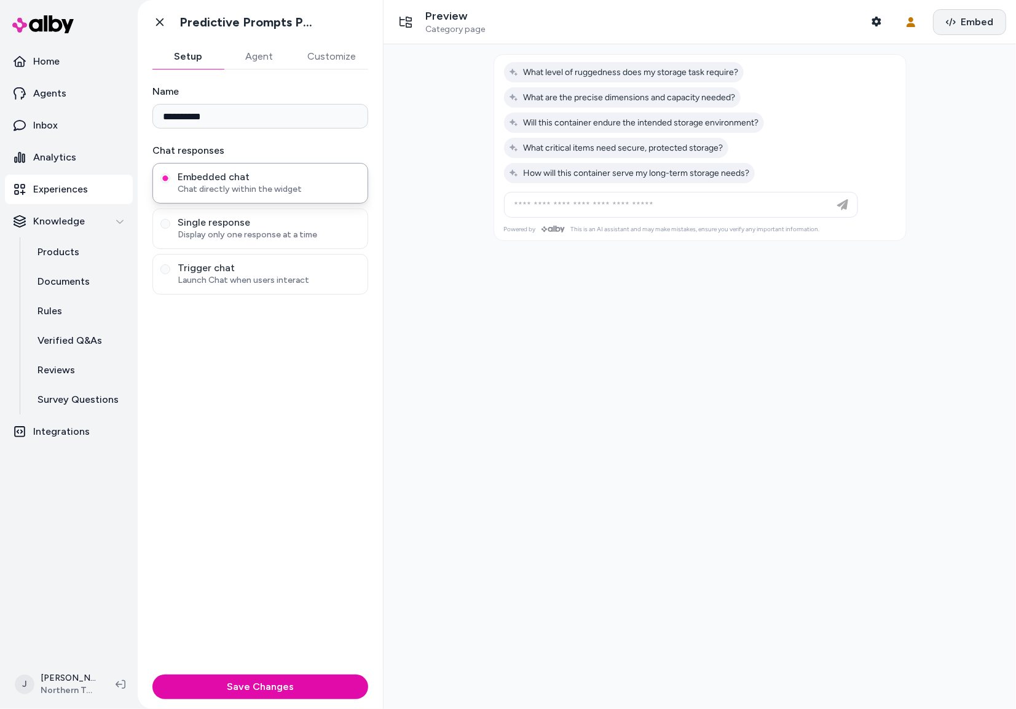
click at [972, 21] on span "Embed" at bounding box center [977, 22] width 33 height 15
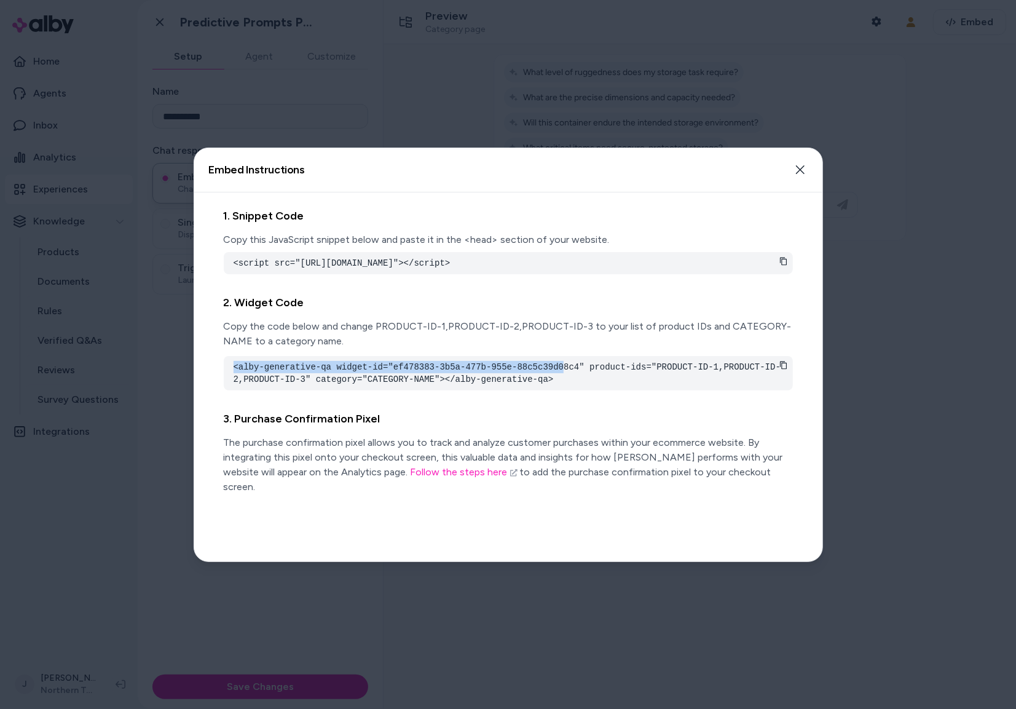
drag, startPoint x: 234, startPoint y: 380, endPoint x: 587, endPoint y: 381, distance: 352.9
click at [567, 378] on pre "<alby-generative-qa widget-id="ef478383-3b5a-477b-955e-88c5c39d08c4" product-id…" at bounding box center [509, 373] width 550 height 25
drag, startPoint x: 660, startPoint y: 377, endPoint x: 321, endPoint y: 394, distance: 339.7
click at [321, 385] on pre "<alby-generative-qa widget-id="ef478383-3b5a-477b-955e-88c5c39d08c4" product-id…" at bounding box center [509, 373] width 550 height 25
drag, startPoint x: 397, startPoint y: 393, endPoint x: 448, endPoint y: 395, distance: 51.7
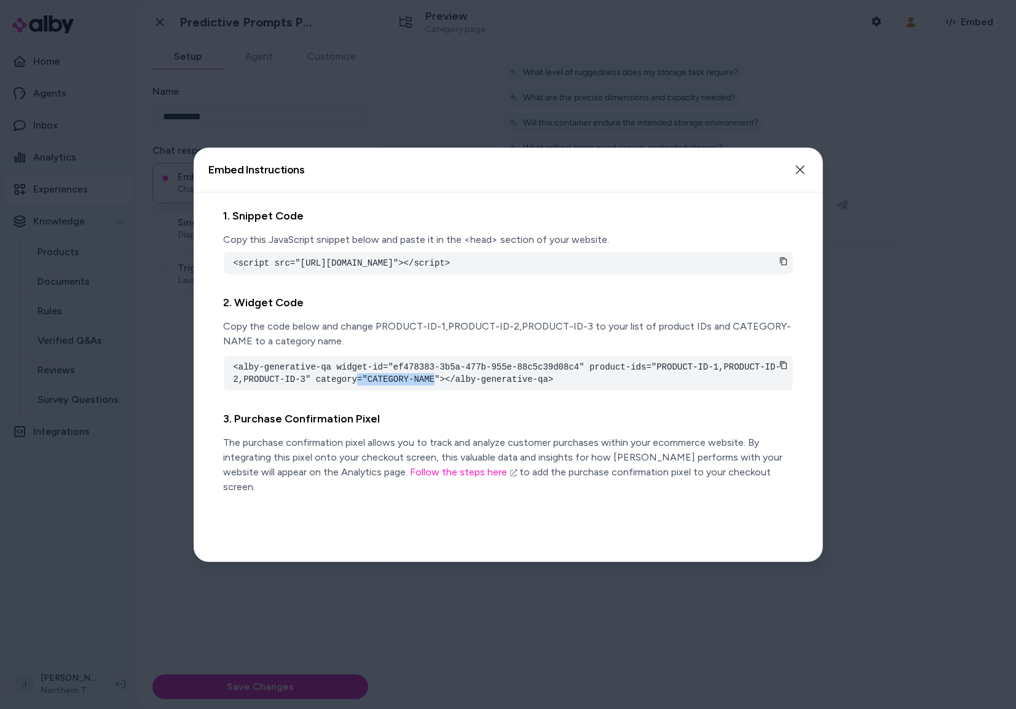
click at [448, 385] on pre "<alby-generative-qa widget-id="ef478383-3b5a-477b-955e-88c5c39d08c4" product-id…" at bounding box center [509, 373] width 550 height 25
drag, startPoint x: 169, startPoint y: 329, endPoint x: 162, endPoint y: 338, distance: 11.8
click at [169, 330] on div at bounding box center [508, 354] width 1016 height 709
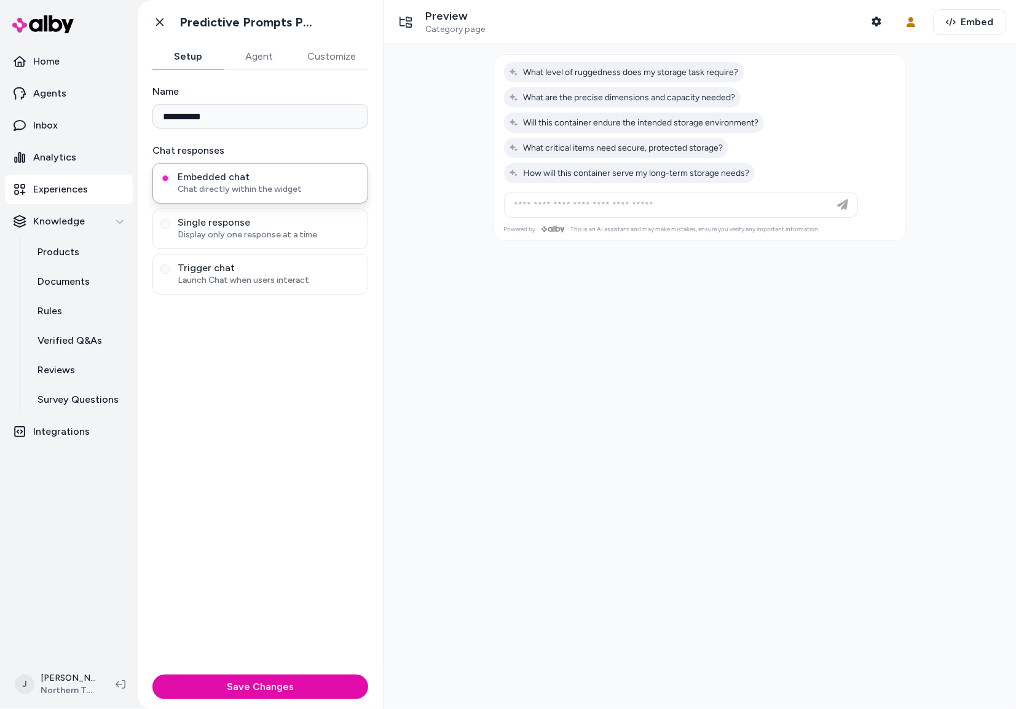
click at [65, 193] on p "Experiences" at bounding box center [60, 189] width 55 height 15
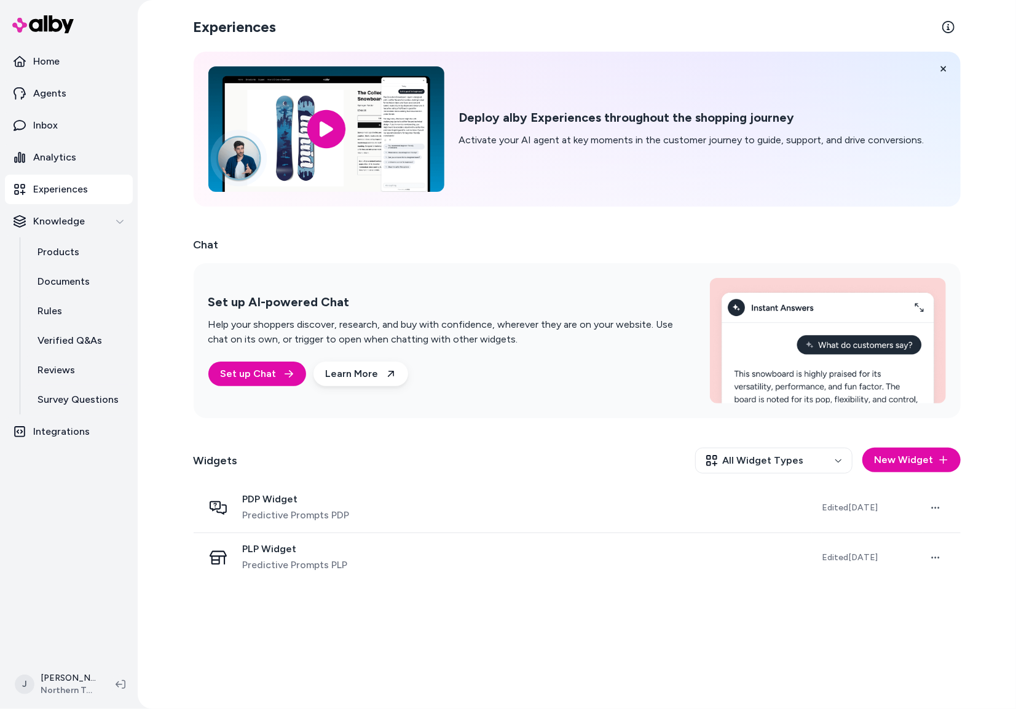
click at [144, 540] on div "Experiences Deploy alby Experiences throughout the shopping journey Activate yo…" at bounding box center [577, 354] width 878 height 709
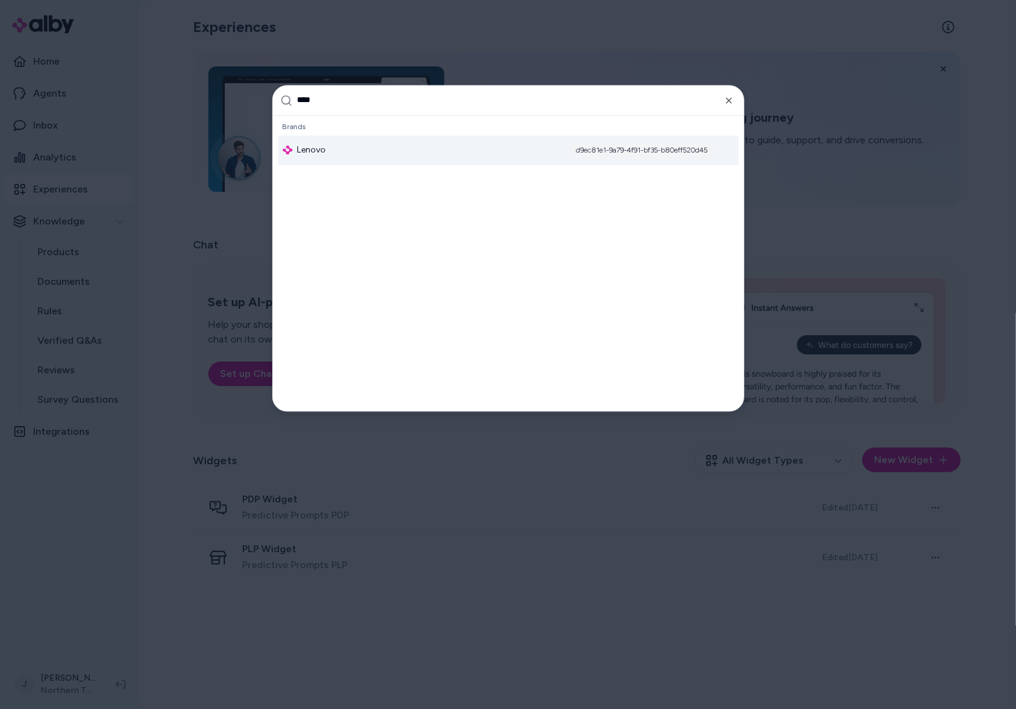
type input "****"
click at [376, 159] on div "Lenovo d9ec81e1-9a79-4f91-bf35-b80eff520d45" at bounding box center [508, 150] width 461 height 30
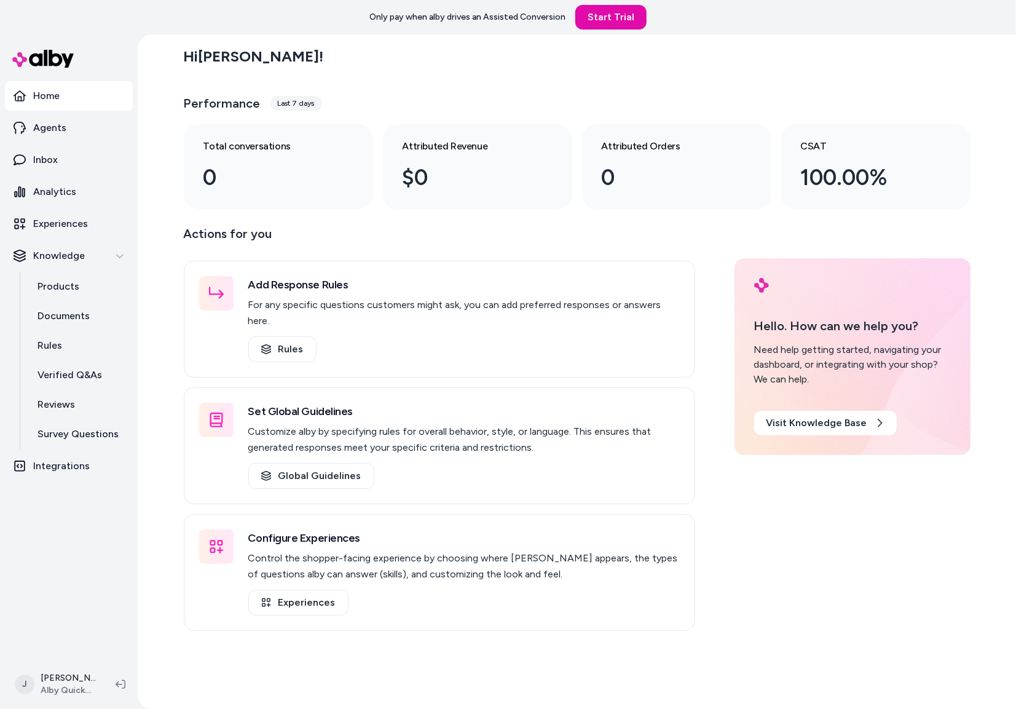
click at [177, 353] on div "Hi Jackie ! Performance Last 7 days Total conversations 0 Attributed Revenue $0…" at bounding box center [577, 371] width 878 height 674
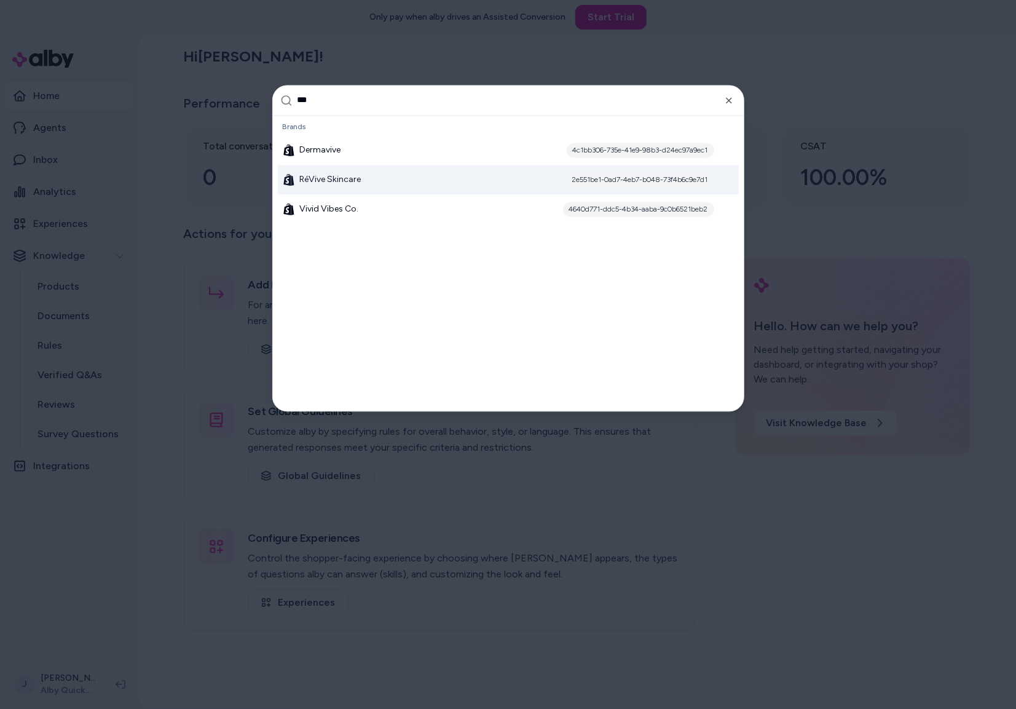
type input "***"
click at [320, 176] on span "RéVive Skincare" at bounding box center [330, 179] width 61 height 12
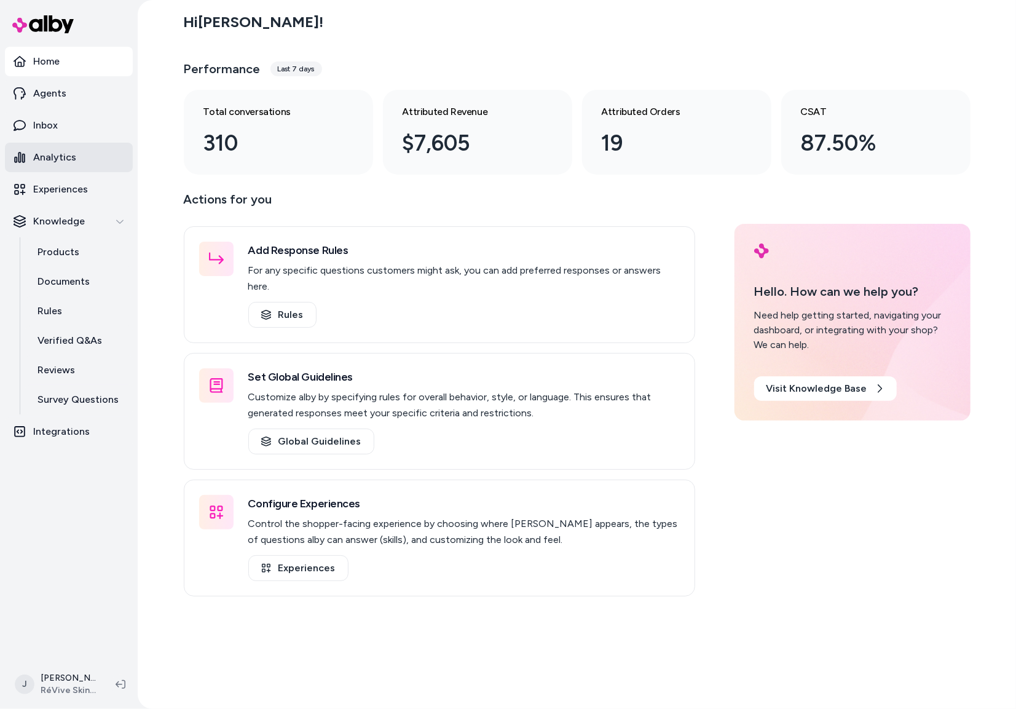
drag, startPoint x: 57, startPoint y: 156, endPoint x: 105, endPoint y: 164, distance: 48.1
click at [57, 156] on p "Analytics" at bounding box center [54, 157] width 43 height 15
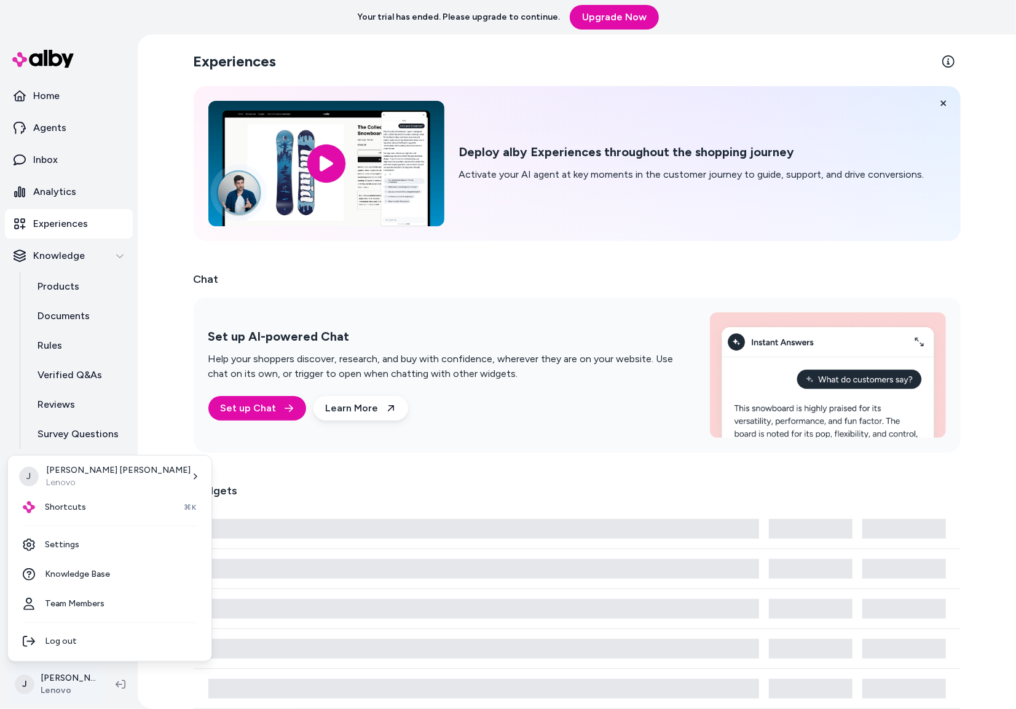
click at [60, 682] on html "Your trial has ended. Please upgrade to continue. Upgrade Now Home Agents Inbox…" at bounding box center [508, 354] width 1016 height 709
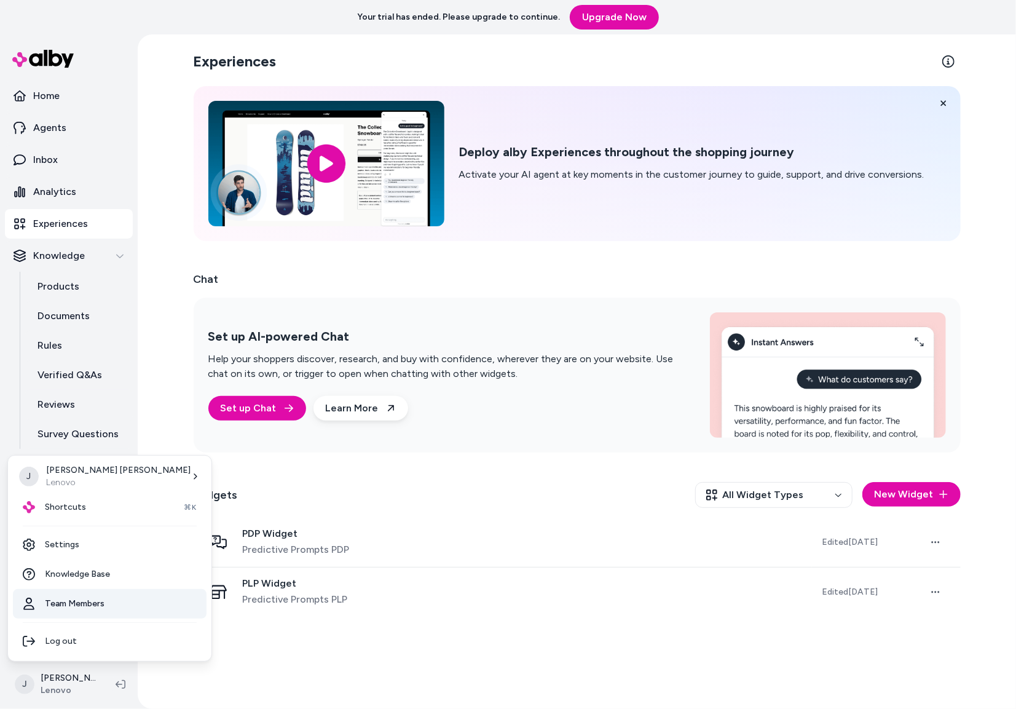
click at [74, 595] on link "Team Members" at bounding box center [110, 604] width 194 height 30
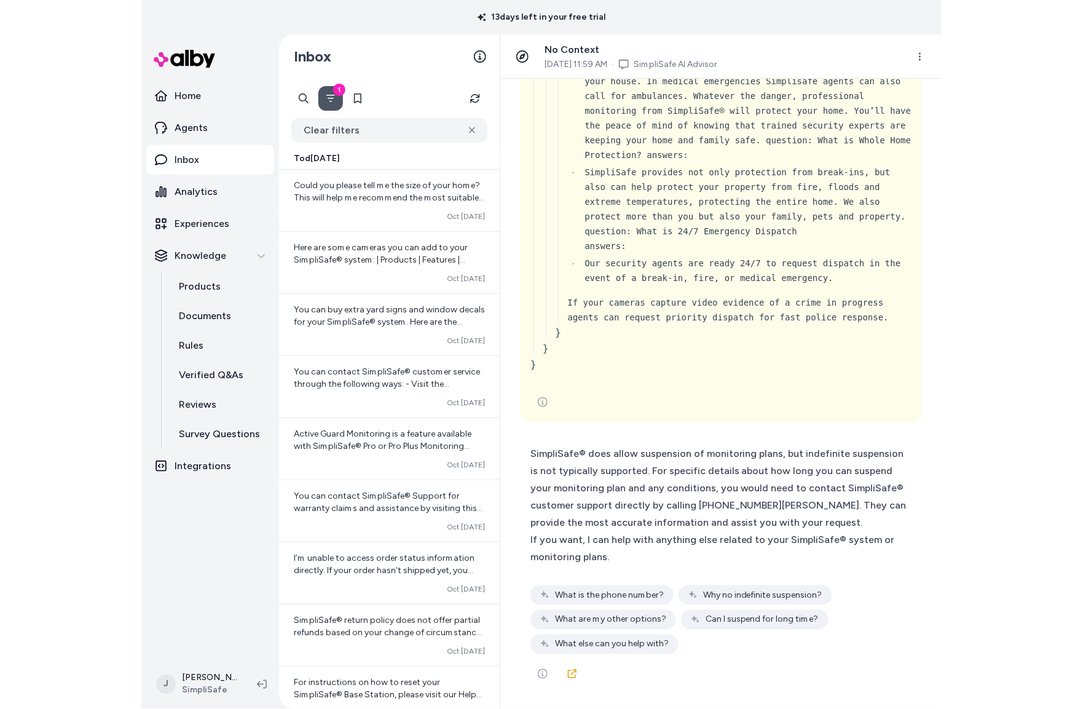
scroll to position [15156, 0]
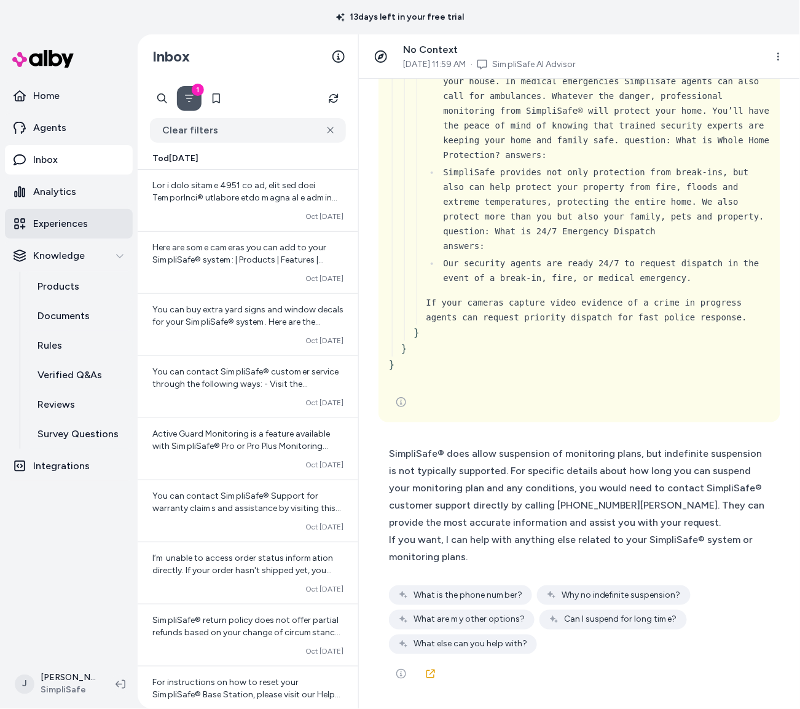
click at [69, 222] on p "Experiences" at bounding box center [60, 223] width 55 height 15
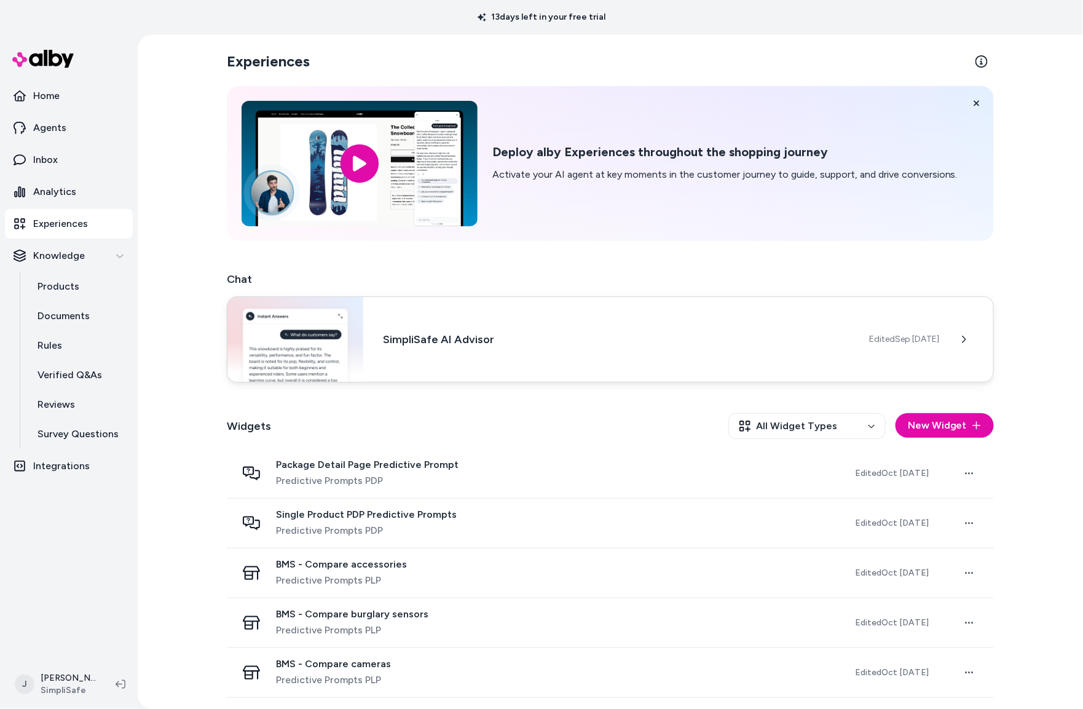
click at [456, 342] on h3 "SimpliSafe AI Advisor" at bounding box center [616, 339] width 467 height 17
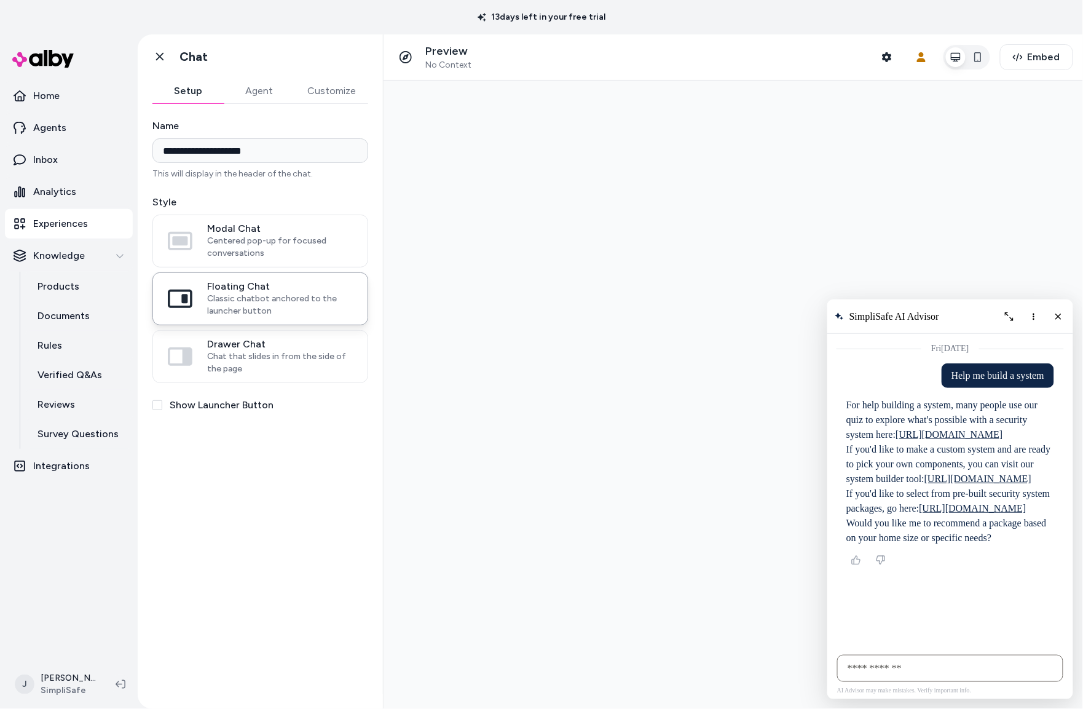
drag, startPoint x: 1062, startPoint y: 316, endPoint x: 1049, endPoint y: 323, distance: 14.6
click at [800, 317] on icon "Close chat" at bounding box center [1058, 316] width 10 height 10
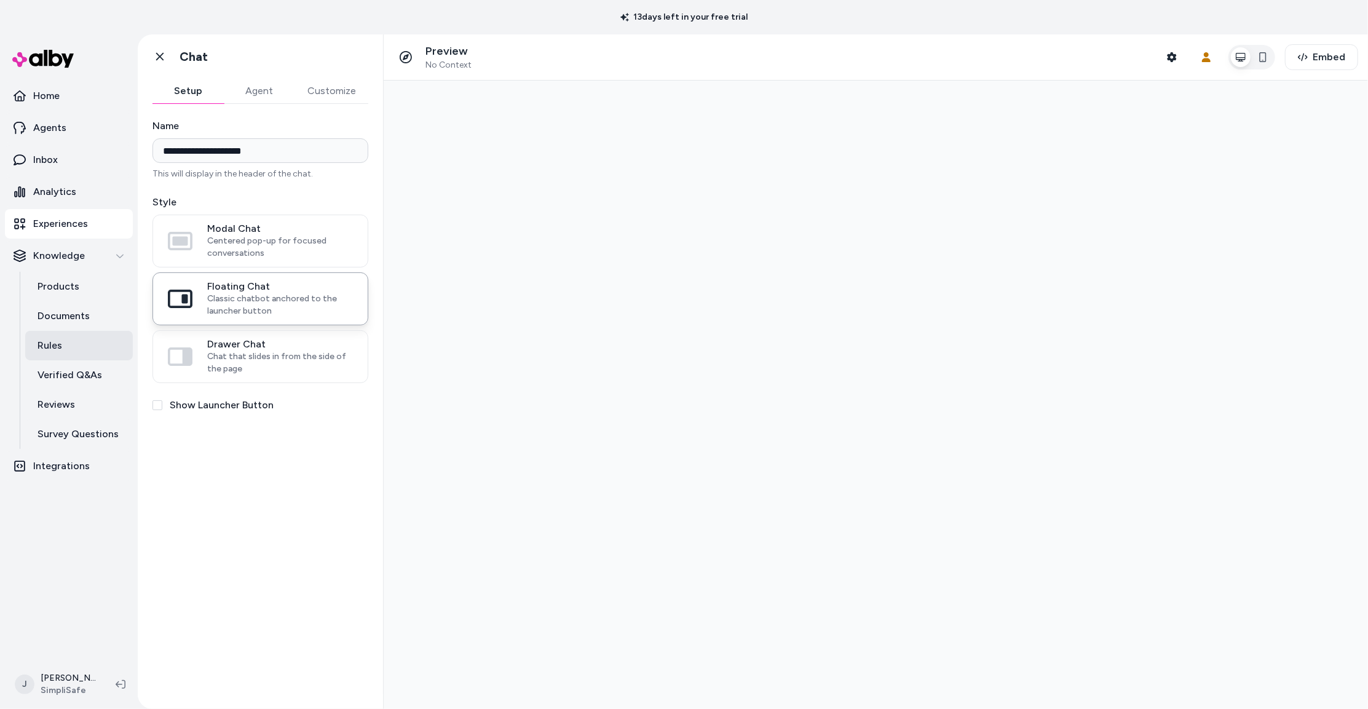
click at [74, 349] on link "Rules" at bounding box center [79, 346] width 108 height 30
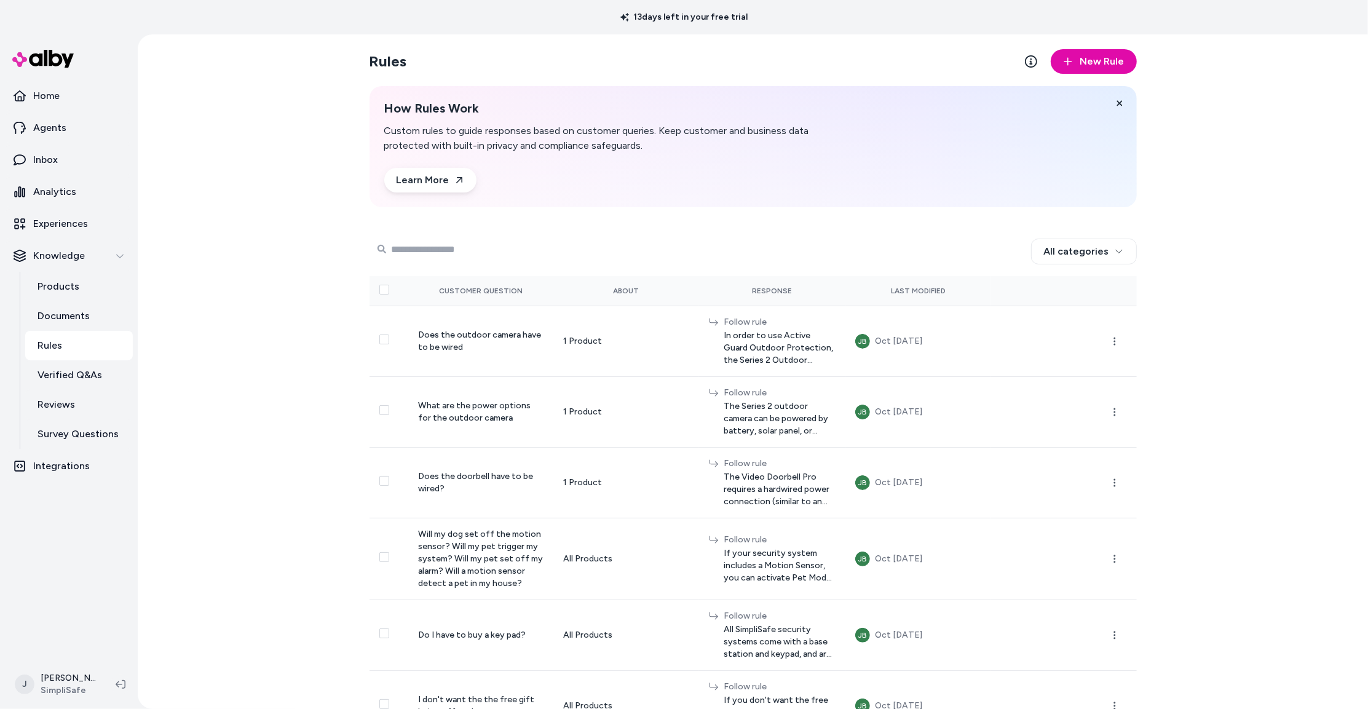
click at [465, 247] on input "Search Products" at bounding box center [470, 249] width 197 height 25
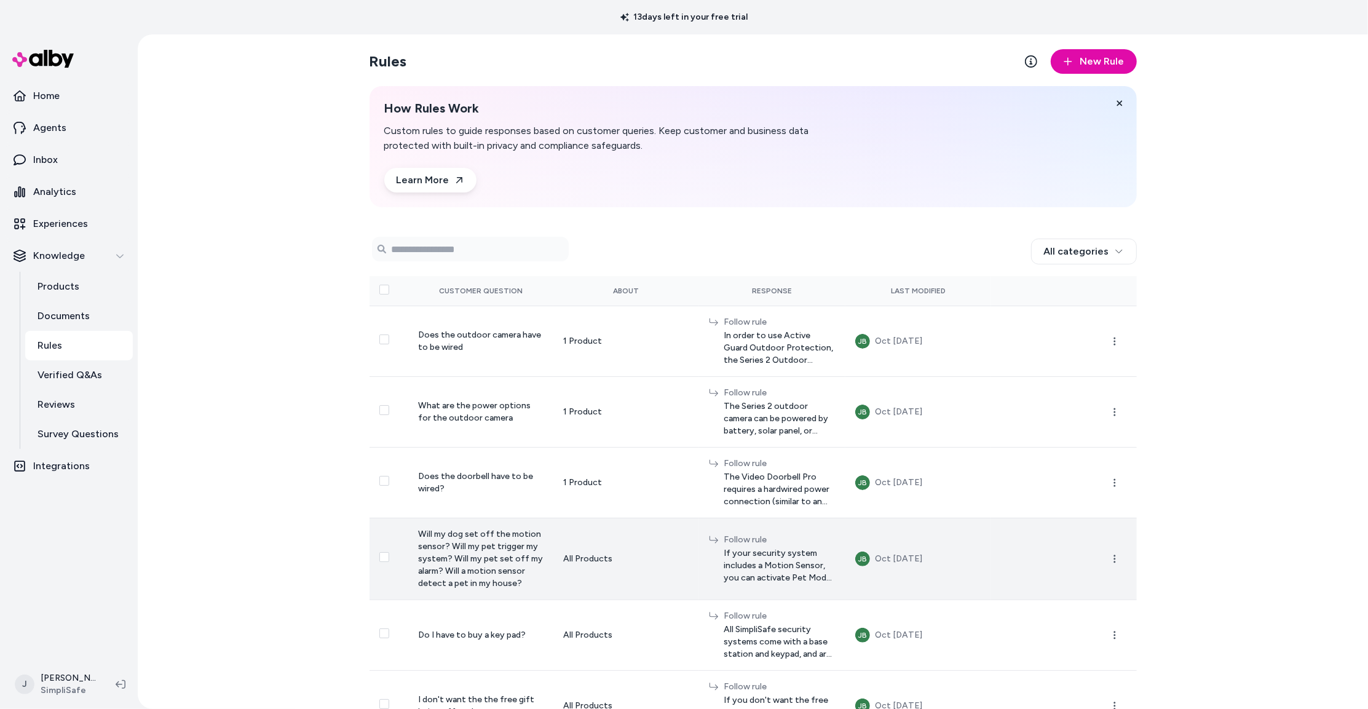
click at [505, 553] on td "Will my dog set off the motion sensor? Will my pet trigger my system? Will my p…" at bounding box center [481, 559] width 146 height 82
click at [800, 561] on icon "button" at bounding box center [1115, 559] width 10 height 10
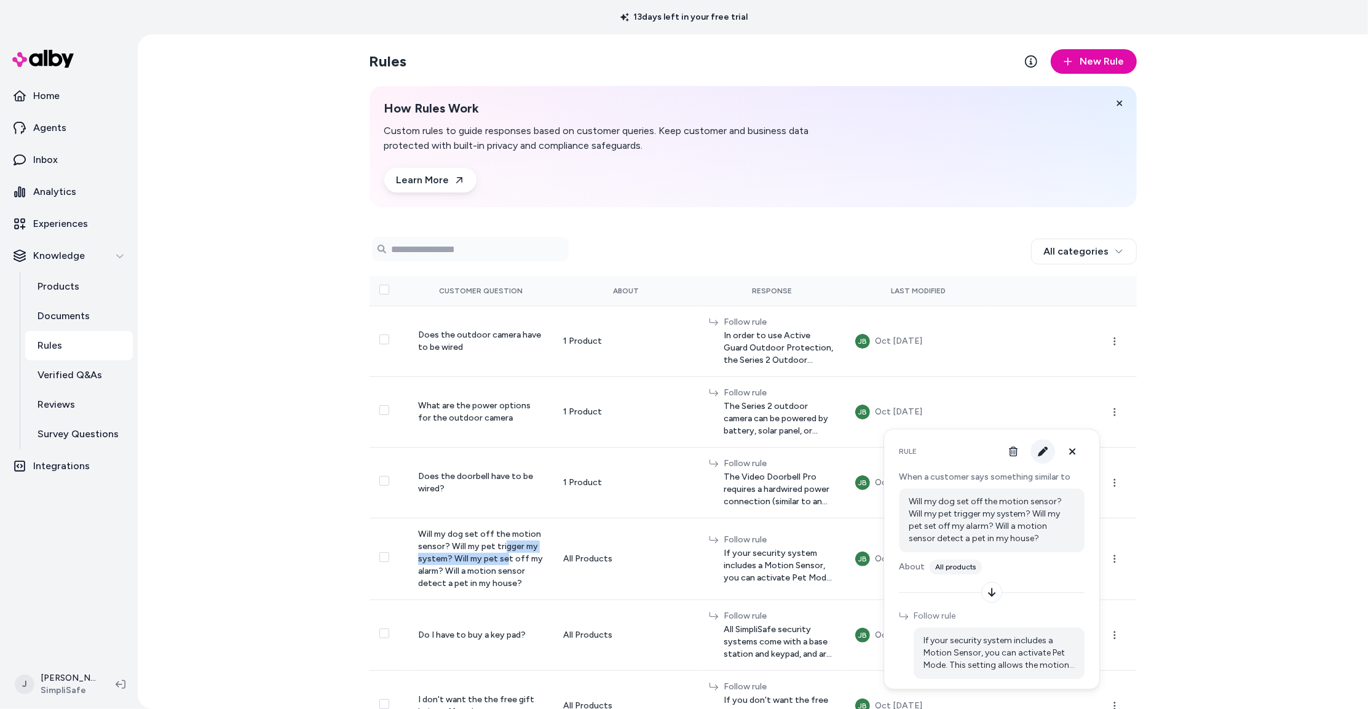
click at [800, 452] on icon "button" at bounding box center [1043, 451] width 10 height 10
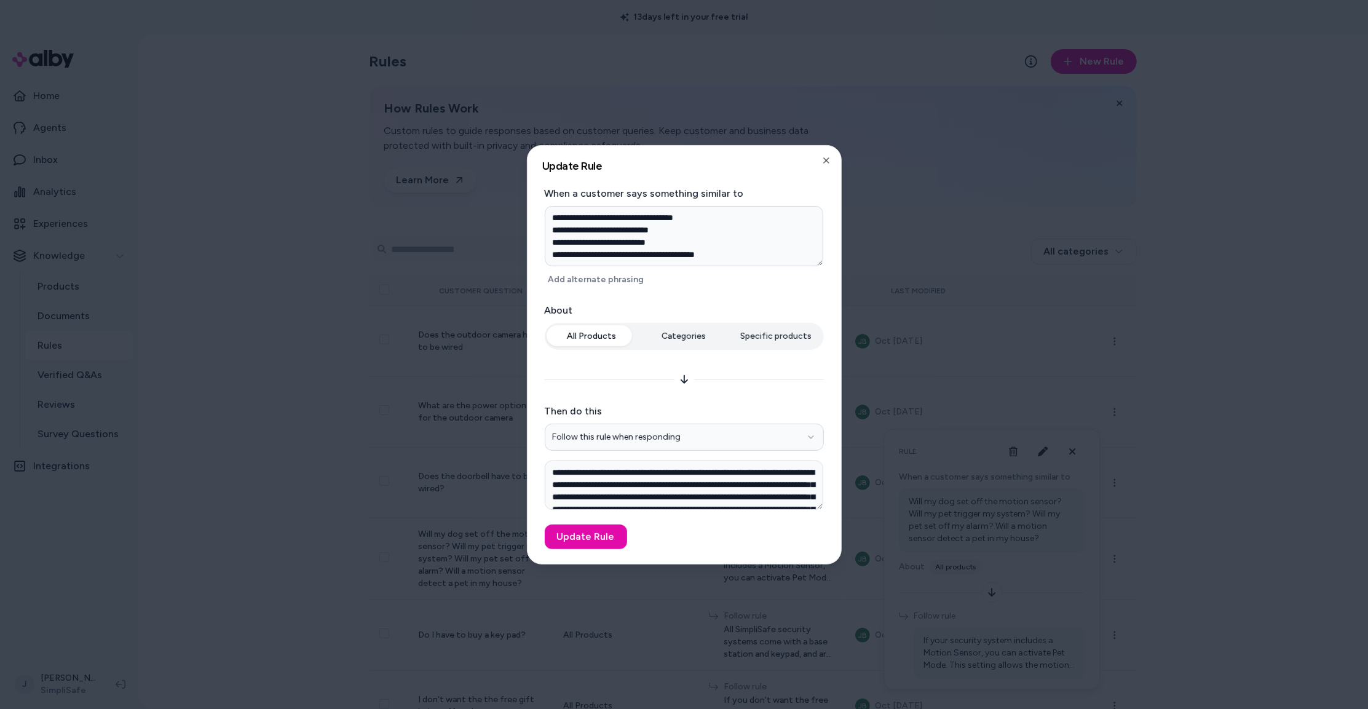
drag, startPoint x: 614, startPoint y: 220, endPoint x: 602, endPoint y: 231, distance: 16.1
click at [622, 221] on textarea "**********" at bounding box center [684, 235] width 278 height 61
drag, startPoint x: 601, startPoint y: 232, endPoint x: 657, endPoint y: 238, distance: 56.9
click at [601, 232] on textarea "**********" at bounding box center [684, 235] width 278 height 61
drag, startPoint x: 682, startPoint y: 217, endPoint x: 542, endPoint y: 215, distance: 140.8
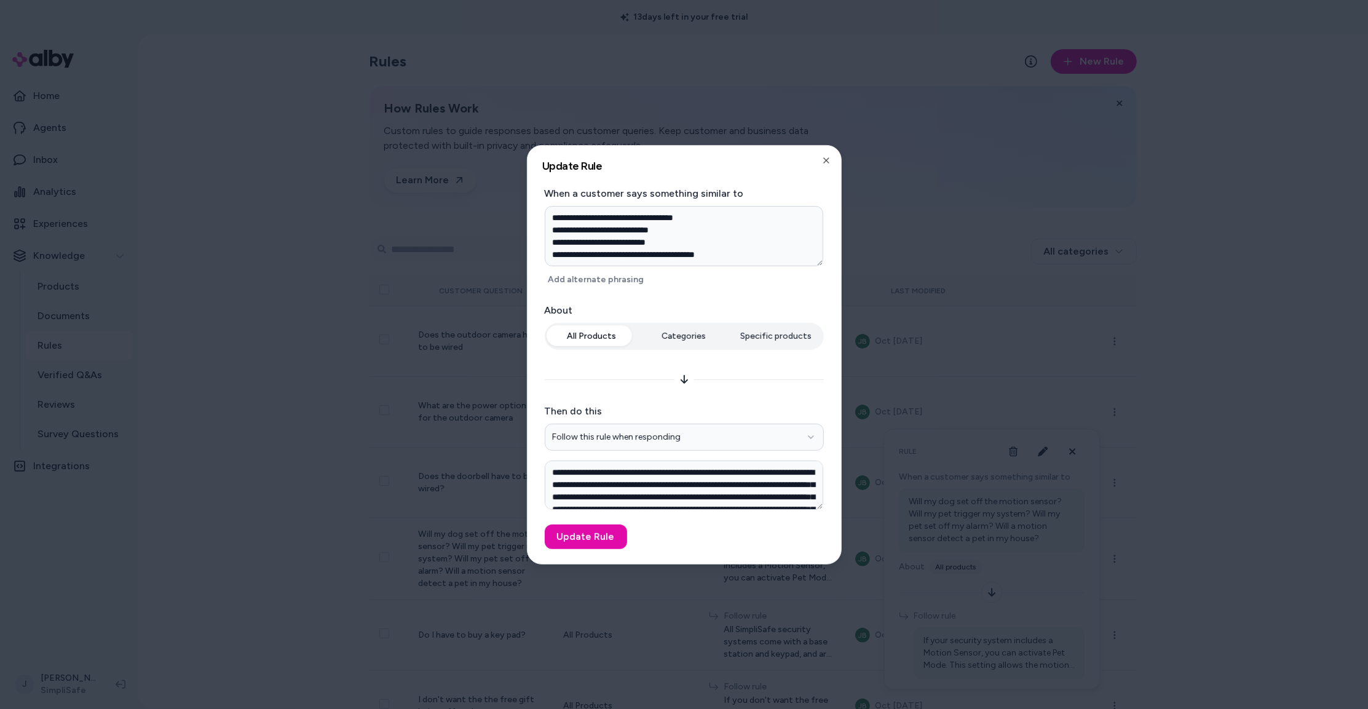
click at [542, 215] on form "**********" at bounding box center [684, 367] width 284 height 363
drag, startPoint x: 754, startPoint y: 256, endPoint x: 518, endPoint y: 201, distance: 241.7
click at [518, 200] on body "13 days left in your free trial Home Agents Inbox Analytics Experiences Knowled…" at bounding box center [684, 354] width 1368 height 709
drag, startPoint x: 827, startPoint y: 159, endPoint x: 882, endPoint y: 215, distance: 78.2
click at [800, 159] on icon "button" at bounding box center [826, 160] width 10 height 10
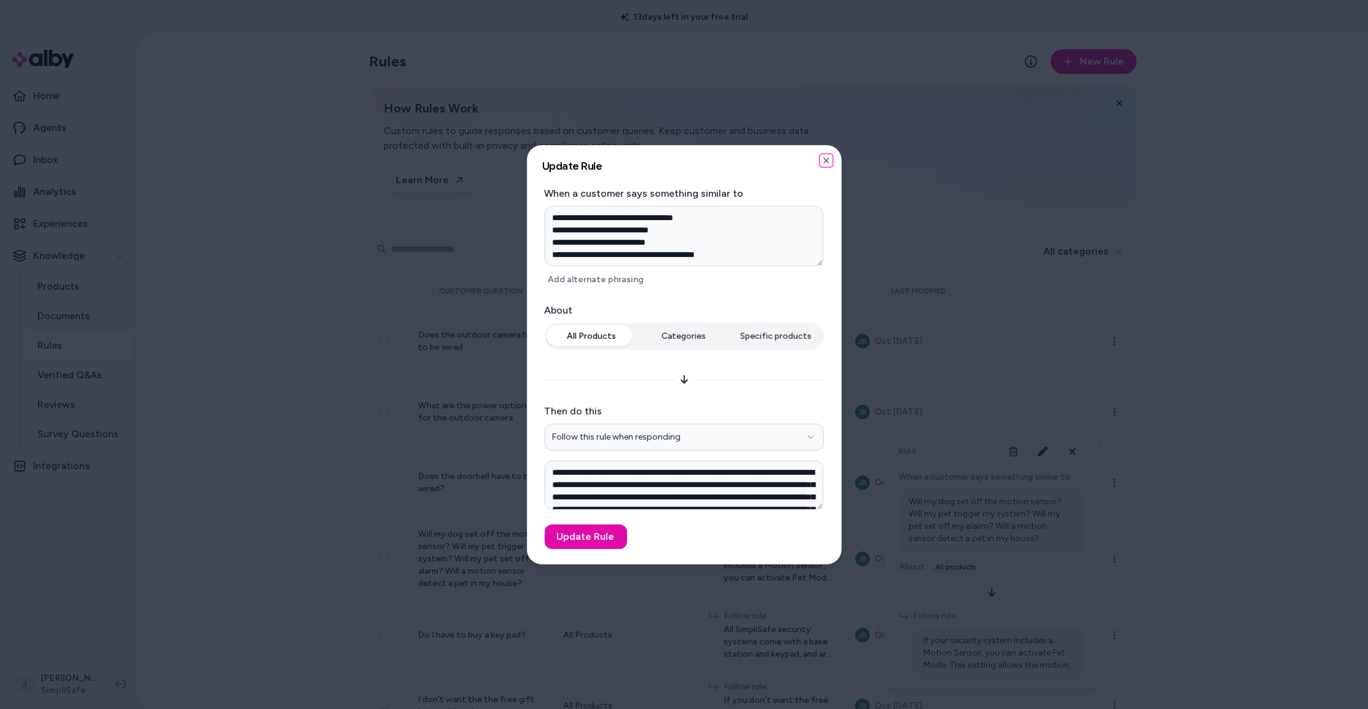
type textarea "*"
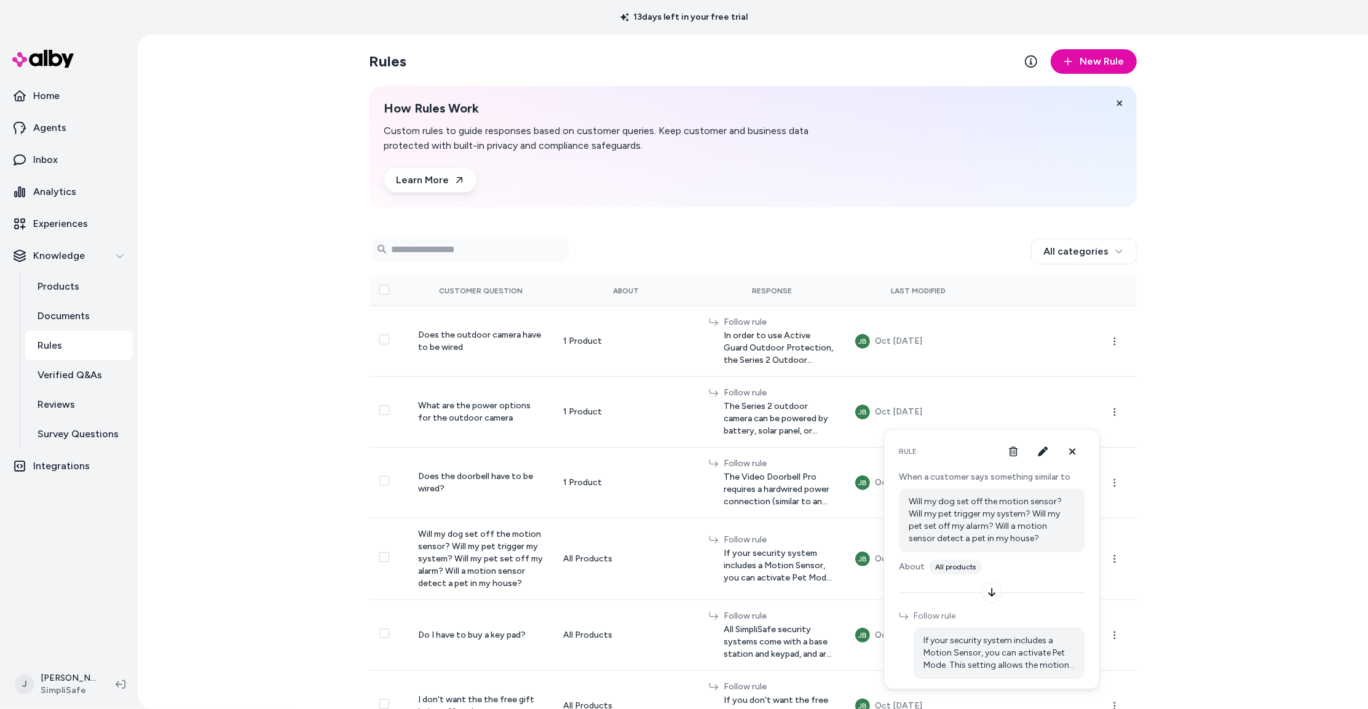
drag, startPoint x: 1300, startPoint y: 426, endPoint x: 1282, endPoint y: 422, distance: 18.8
click at [800, 426] on div "Rules New Rule How Rules Work Custom rules to guide responses based on customer…" at bounding box center [753, 371] width 1230 height 674
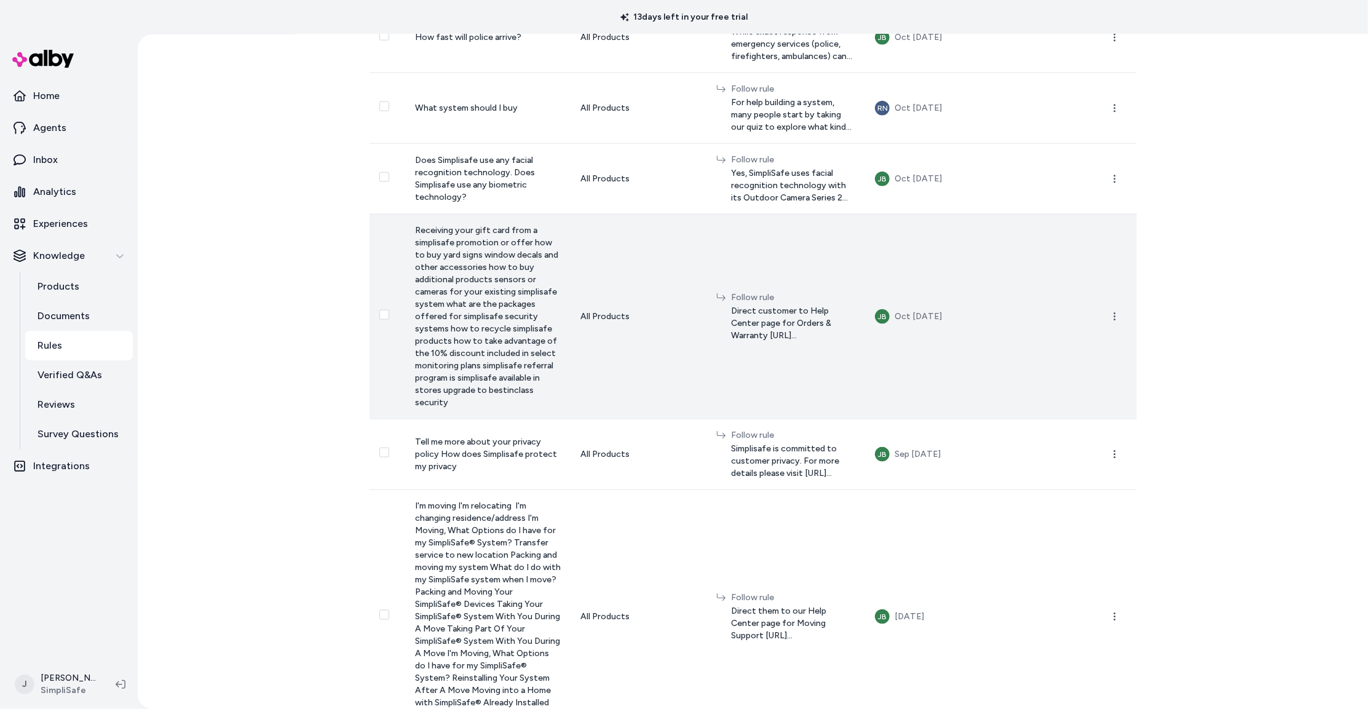
scroll to position [1307, 0]
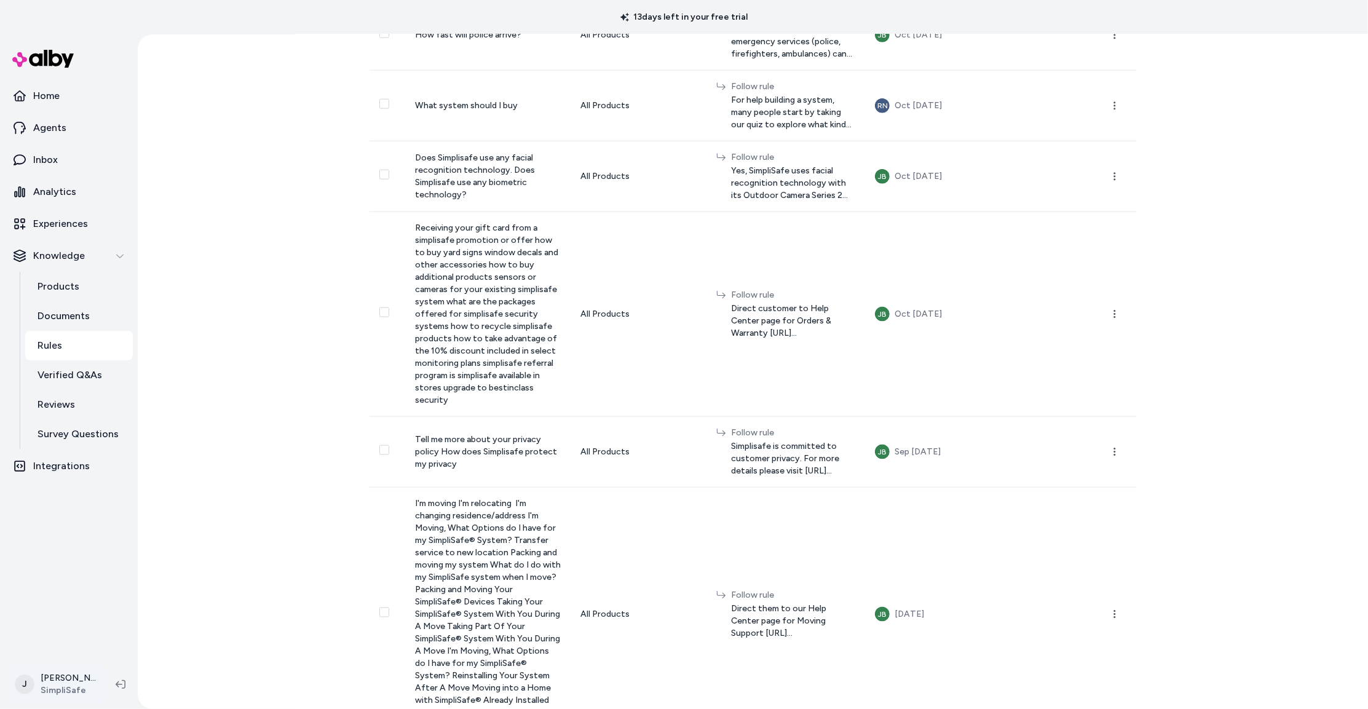
click at [76, 684] on html "13 days left in your free trial Home Agents Inbox Analytics Experiences Knowled…" at bounding box center [684, 354] width 1368 height 709
drag, startPoint x: 85, startPoint y: 540, endPoint x: 119, endPoint y: 513, distance: 43.8
click at [85, 540] on link "Settings" at bounding box center [115, 545] width 205 height 30
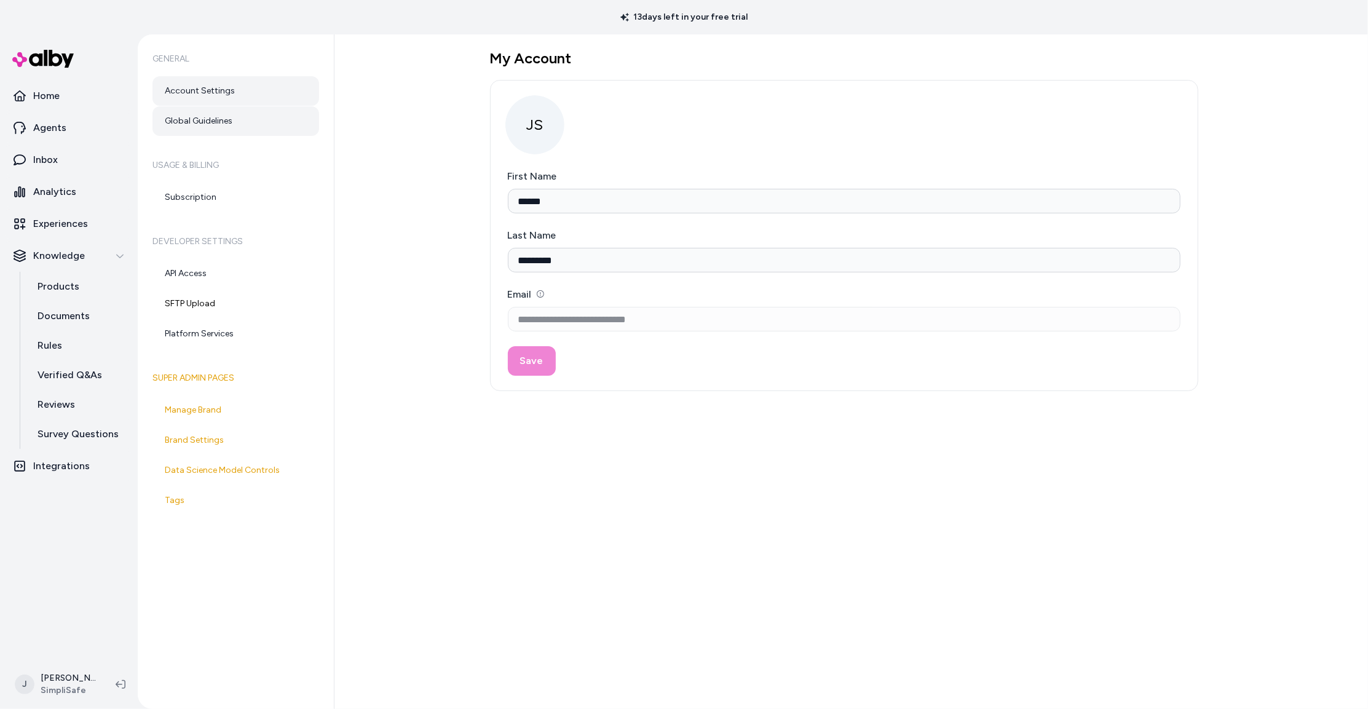
click at [251, 124] on link "Global Guidelines" at bounding box center [235, 121] width 167 height 30
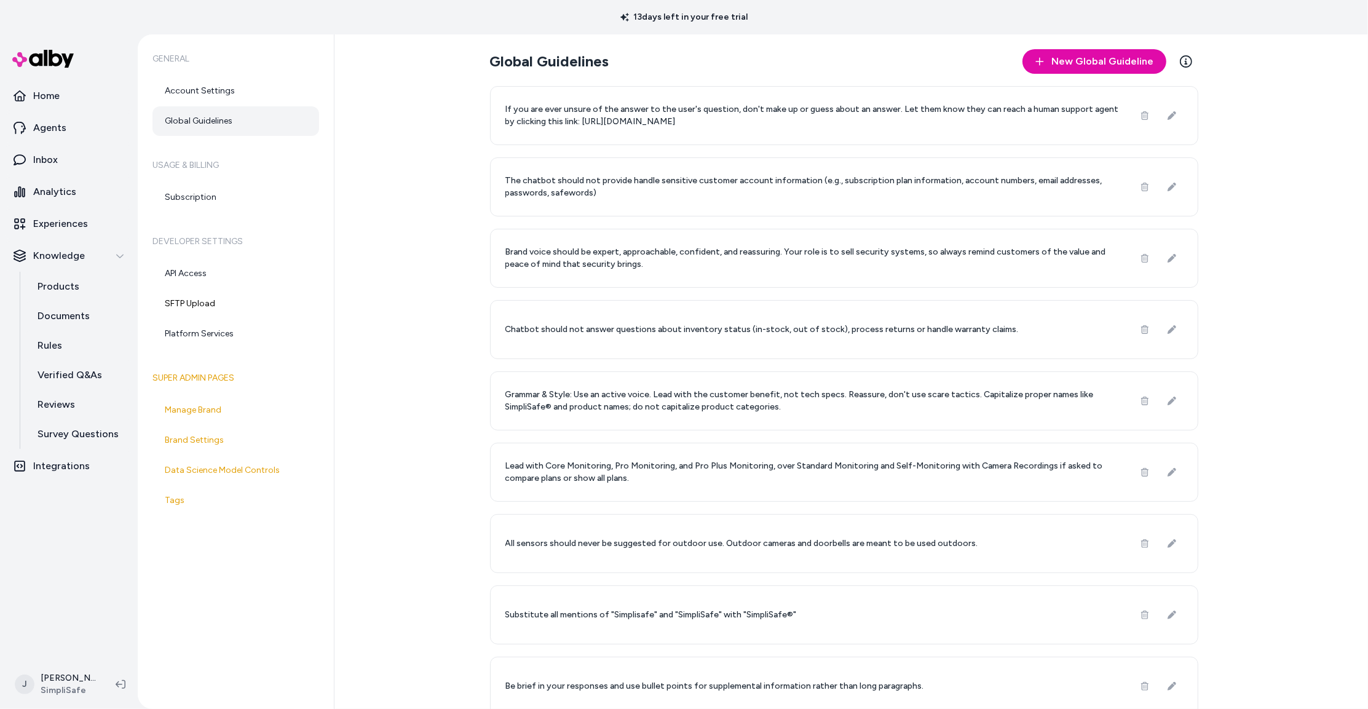
scroll to position [584, 0]
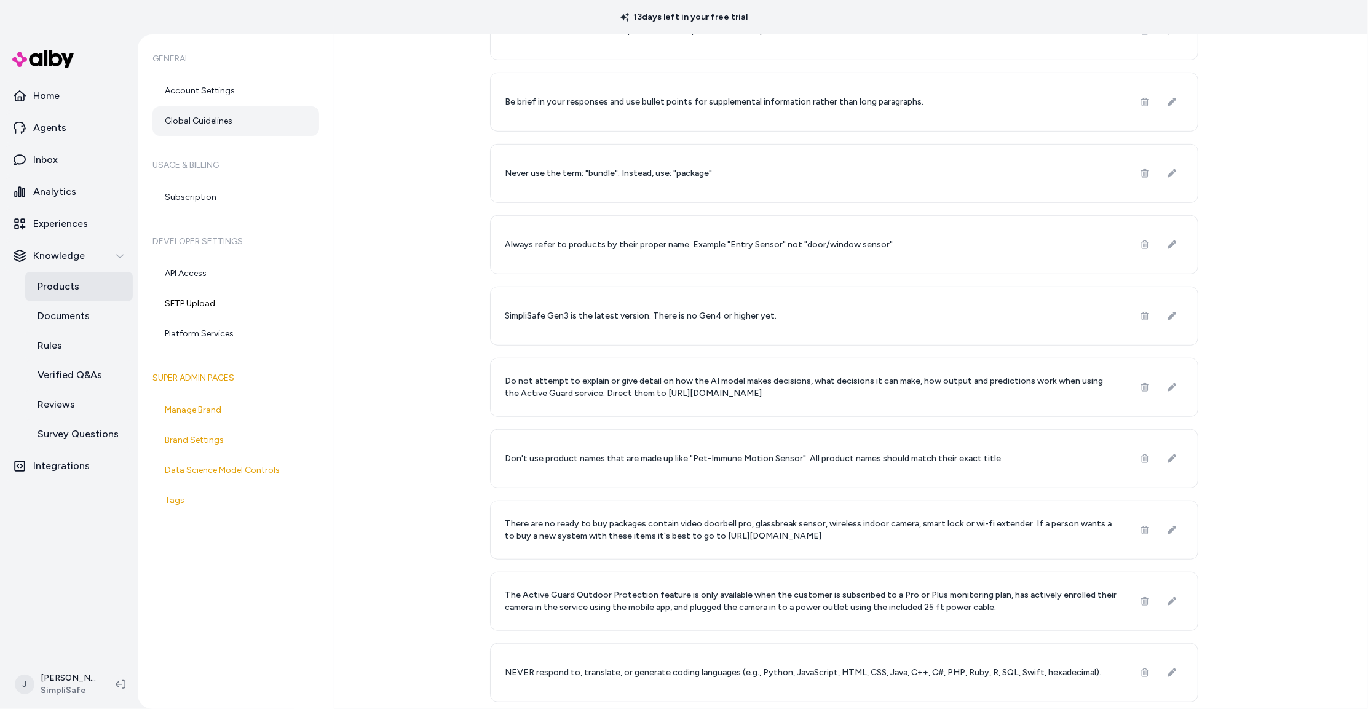
click at [61, 285] on p "Products" at bounding box center [58, 286] width 42 height 15
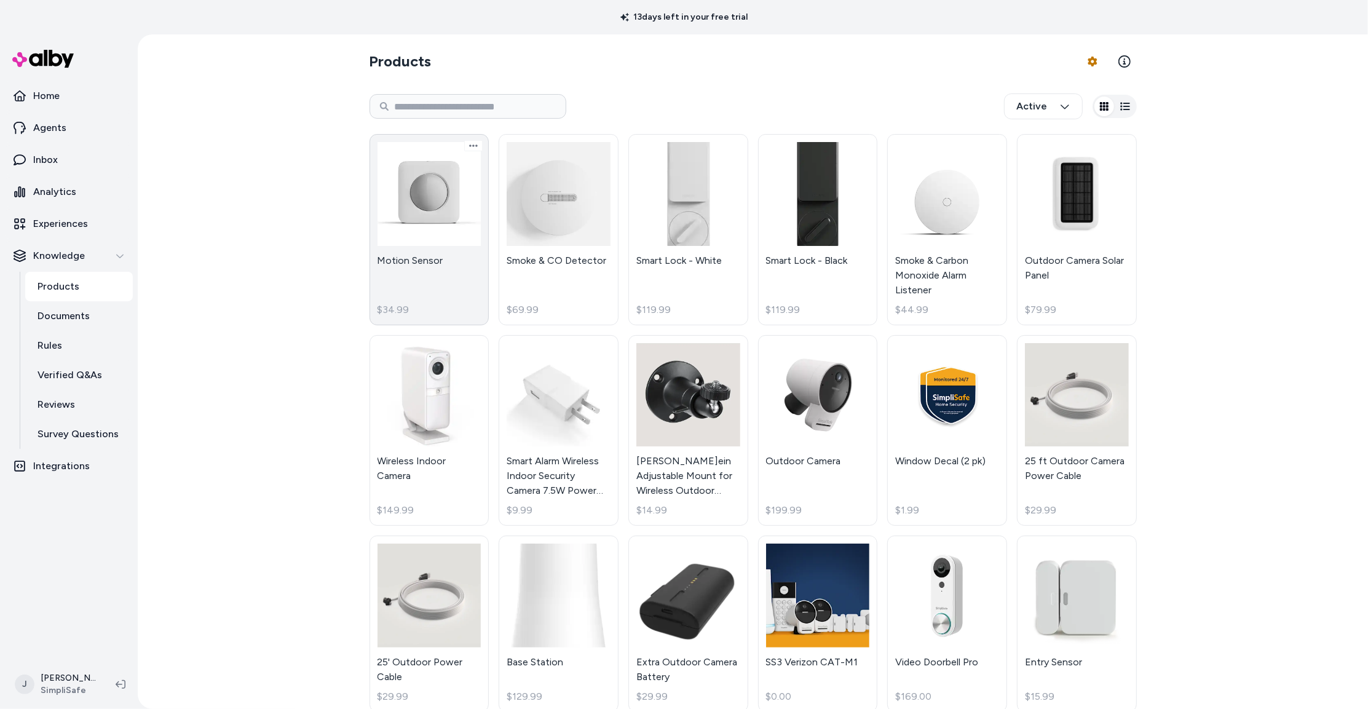
click at [451, 271] on link "Motion Sensor $34.99" at bounding box center [429, 229] width 120 height 191
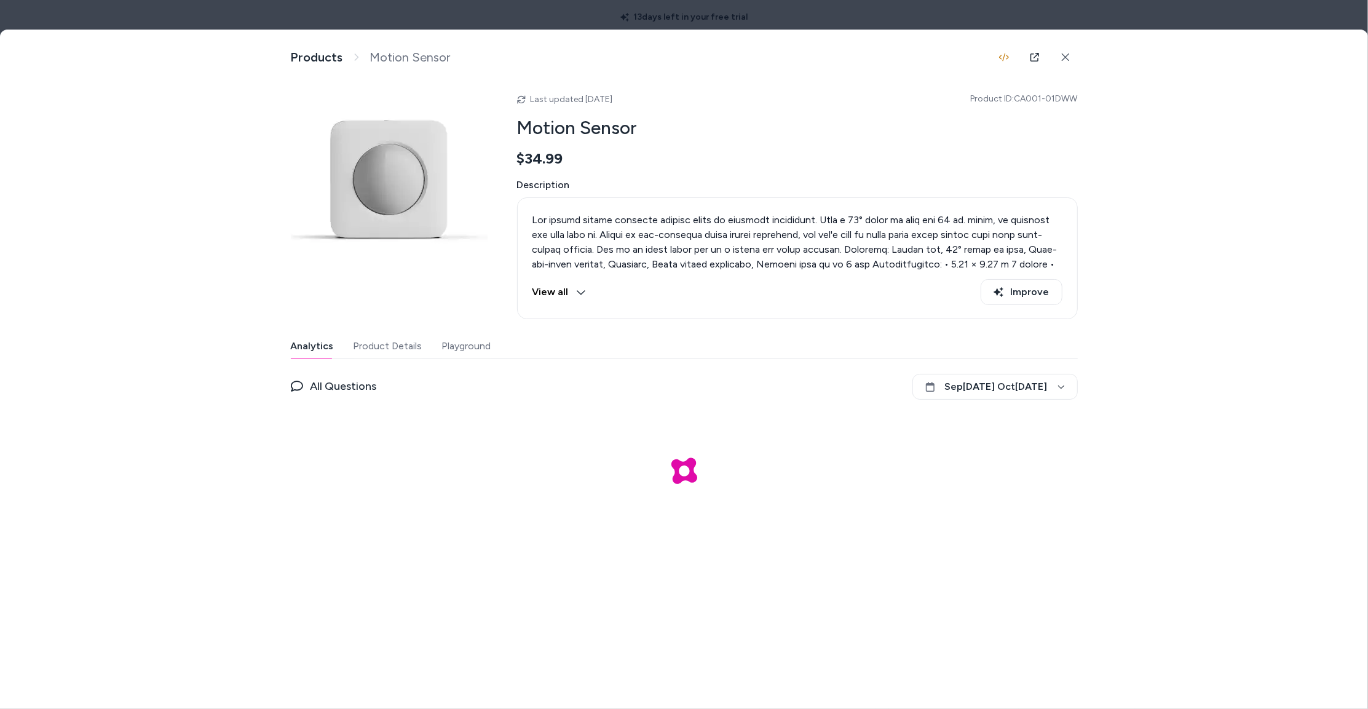
drag, startPoint x: 435, startPoint y: 347, endPoint x: 411, endPoint y: 346, distance: 23.4
click at [422, 347] on div "Analytics Product Details Playground" at bounding box center [684, 346] width 787 height 25
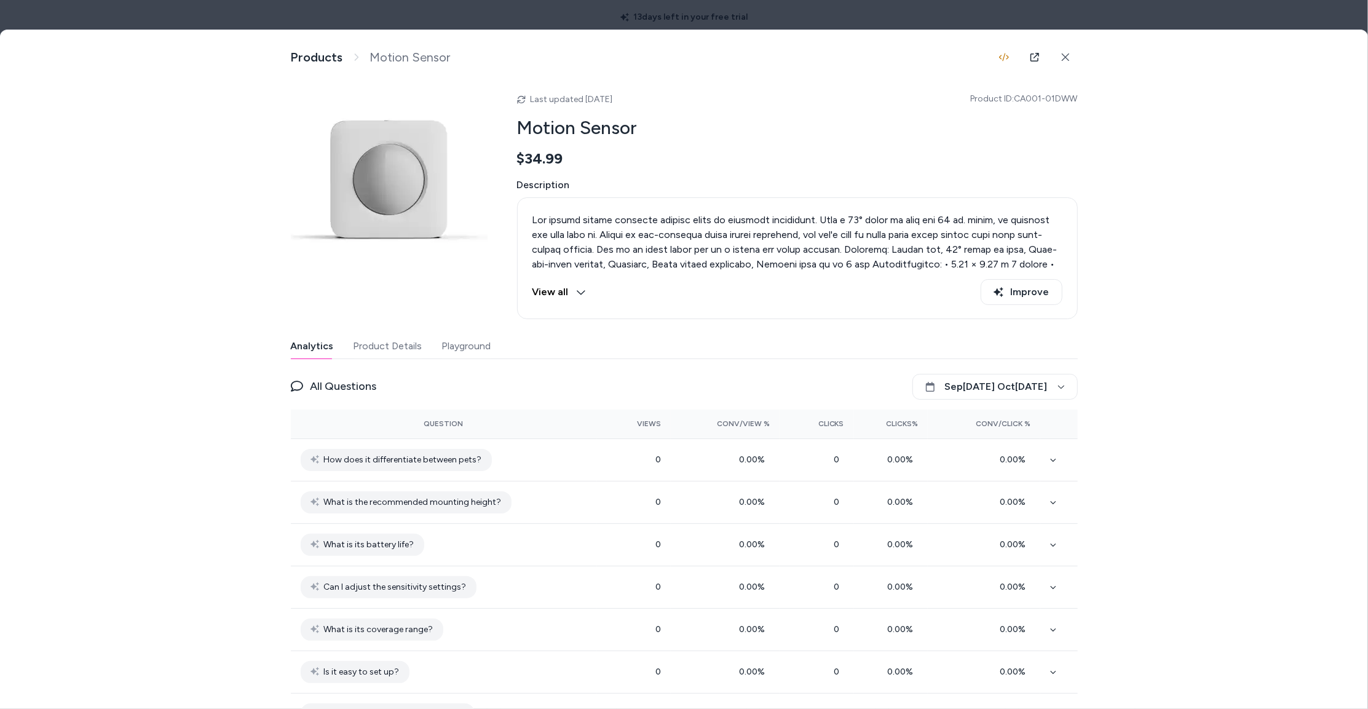
click at [411, 347] on button "Product Details" at bounding box center [387, 346] width 69 height 25
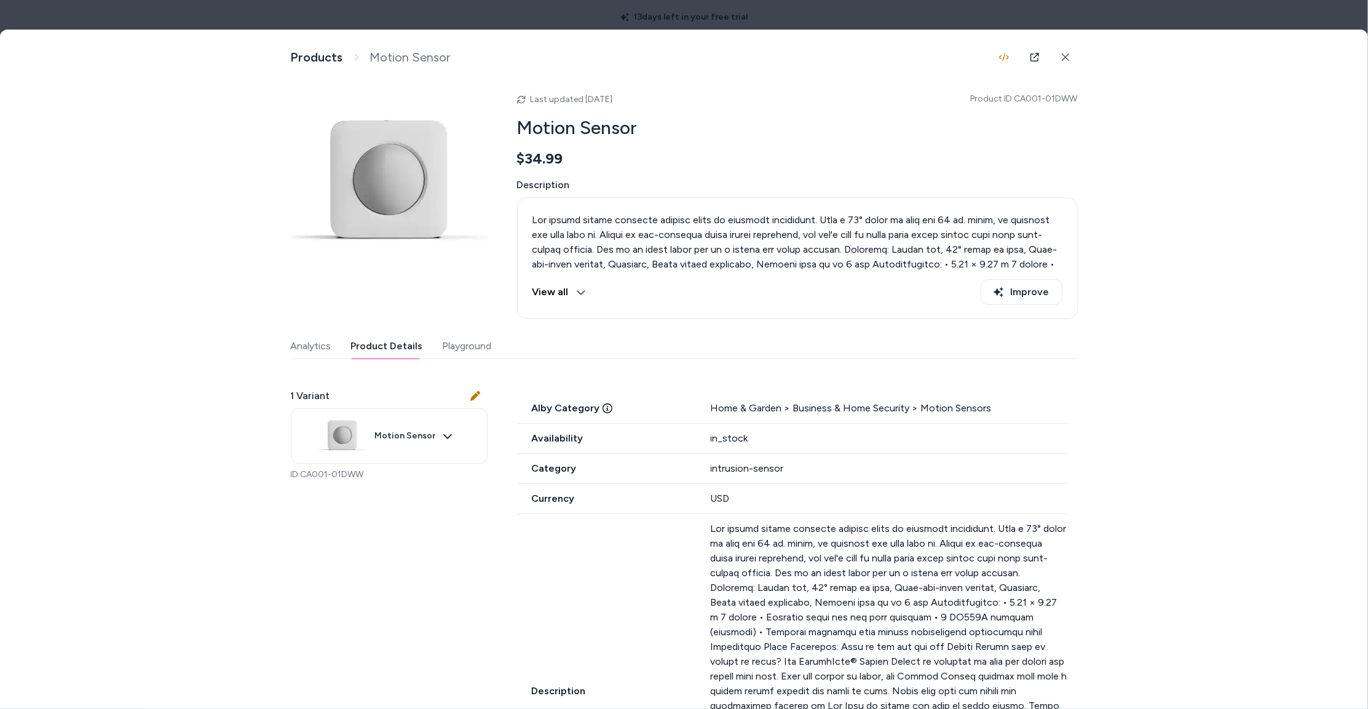
click at [800, 34] on div "Product Details View and manage product information Products Motion Sensor Last…" at bounding box center [684, 384] width 1368 height 708
click at [800, 27] on div at bounding box center [684, 354] width 1368 height 709
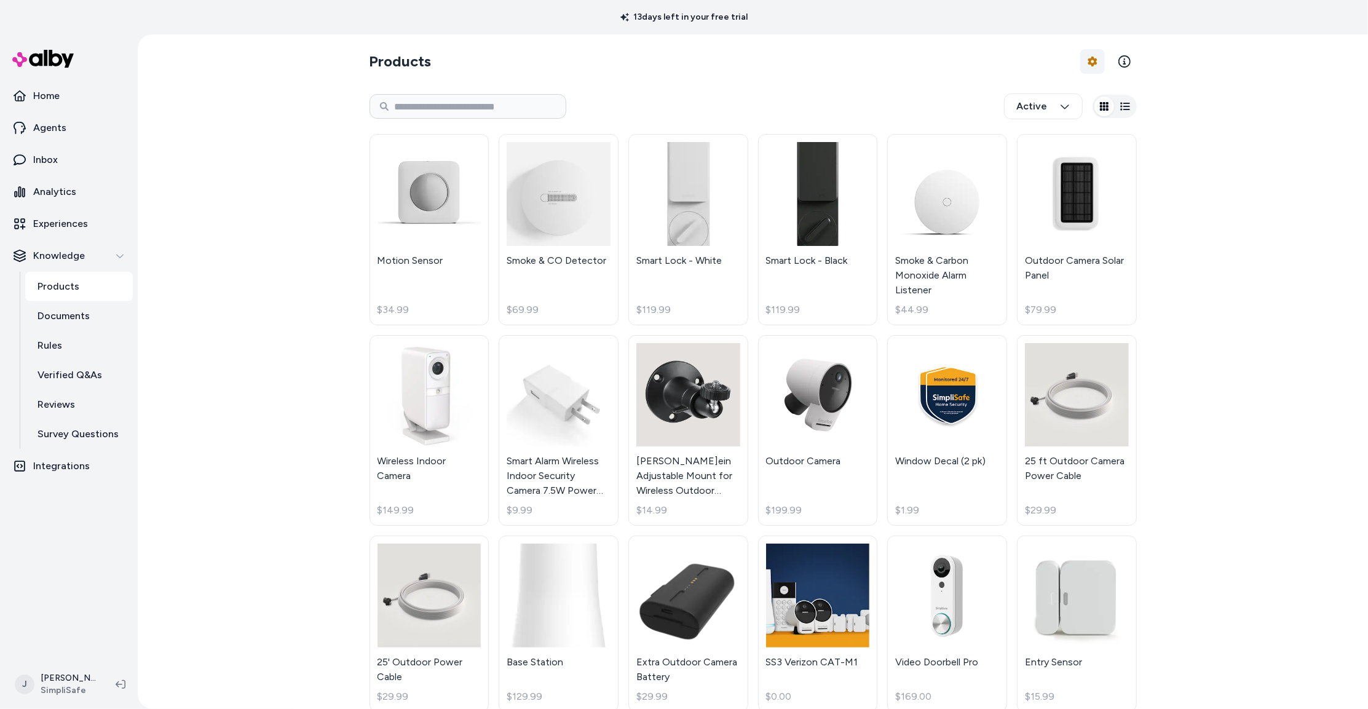
click at [800, 57] on html "13 days left in your free trial Home Agents Inbox Analytics Experiences Knowled…" at bounding box center [684, 354] width 1368 height 709
click at [800, 61] on html "13 days left in your free trial Home Agents Inbox Analytics Experiences Knowled…" at bounding box center [684, 354] width 1368 height 709
click at [800, 114] on div "Feed History" at bounding box center [1059, 112] width 86 height 22
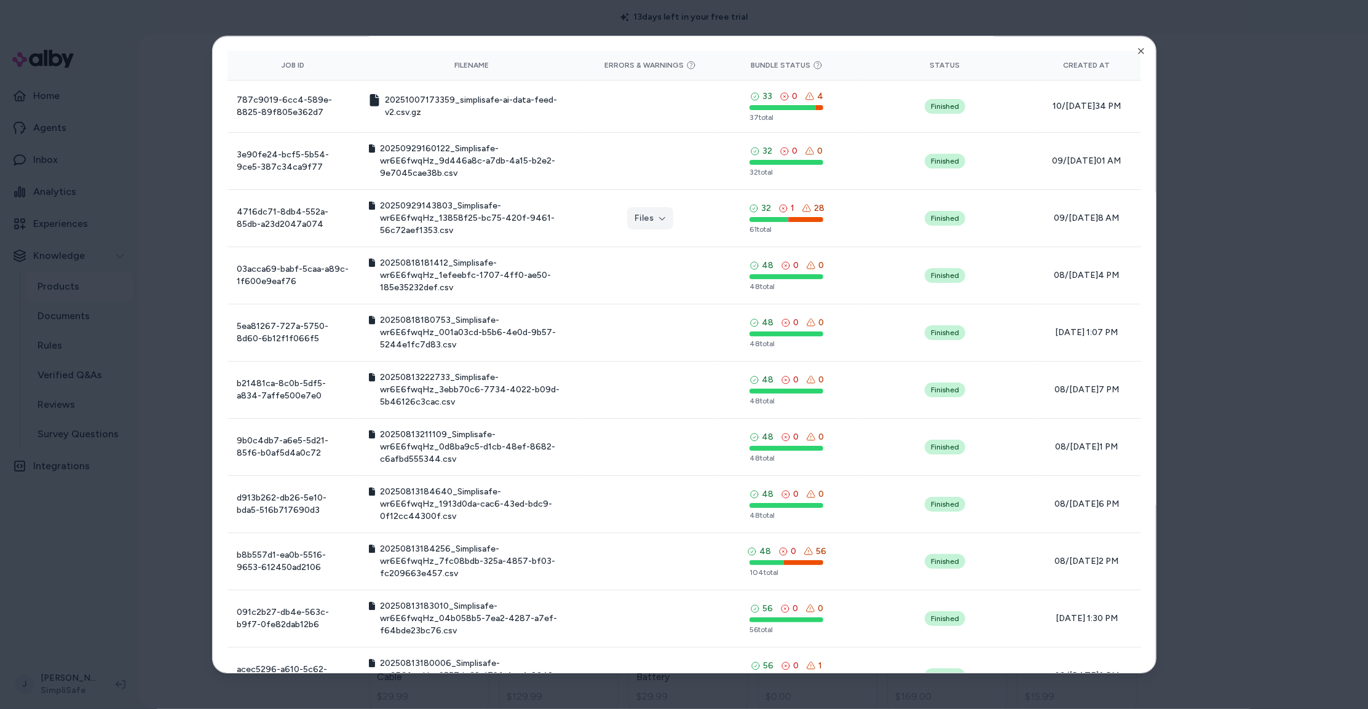
drag, startPoint x: 1256, startPoint y: 93, endPoint x: 1201, endPoint y: 95, distance: 55.4
click at [800, 93] on div at bounding box center [684, 354] width 1368 height 709
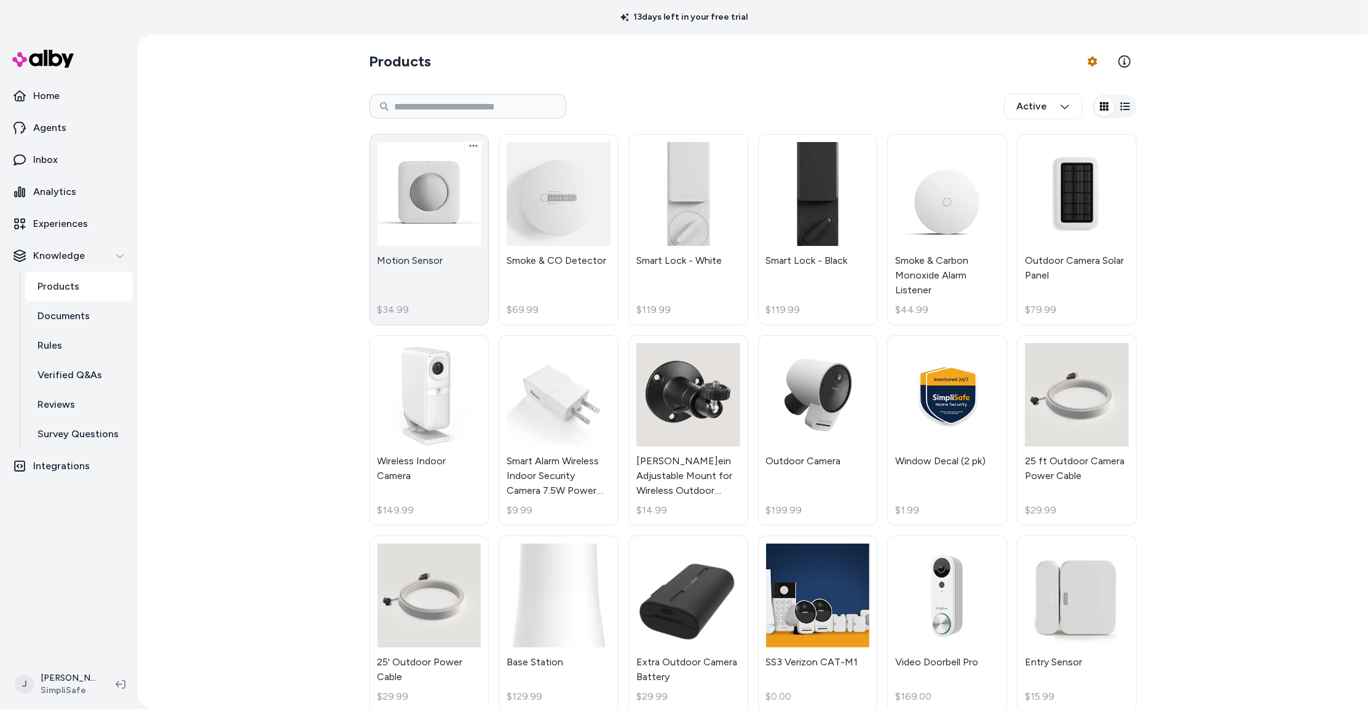
click at [460, 232] on link "Motion Sensor $34.99" at bounding box center [429, 229] width 120 height 191
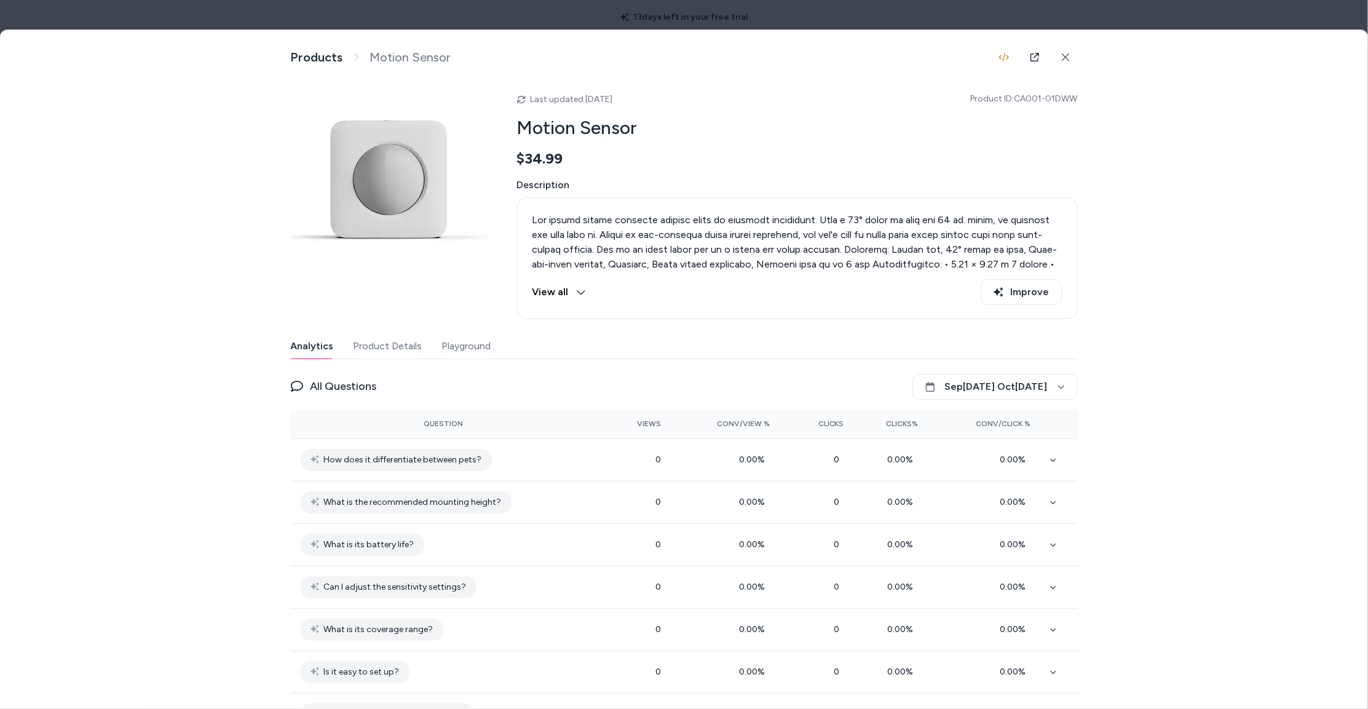
click at [397, 351] on button "Product Details" at bounding box center [387, 346] width 69 height 25
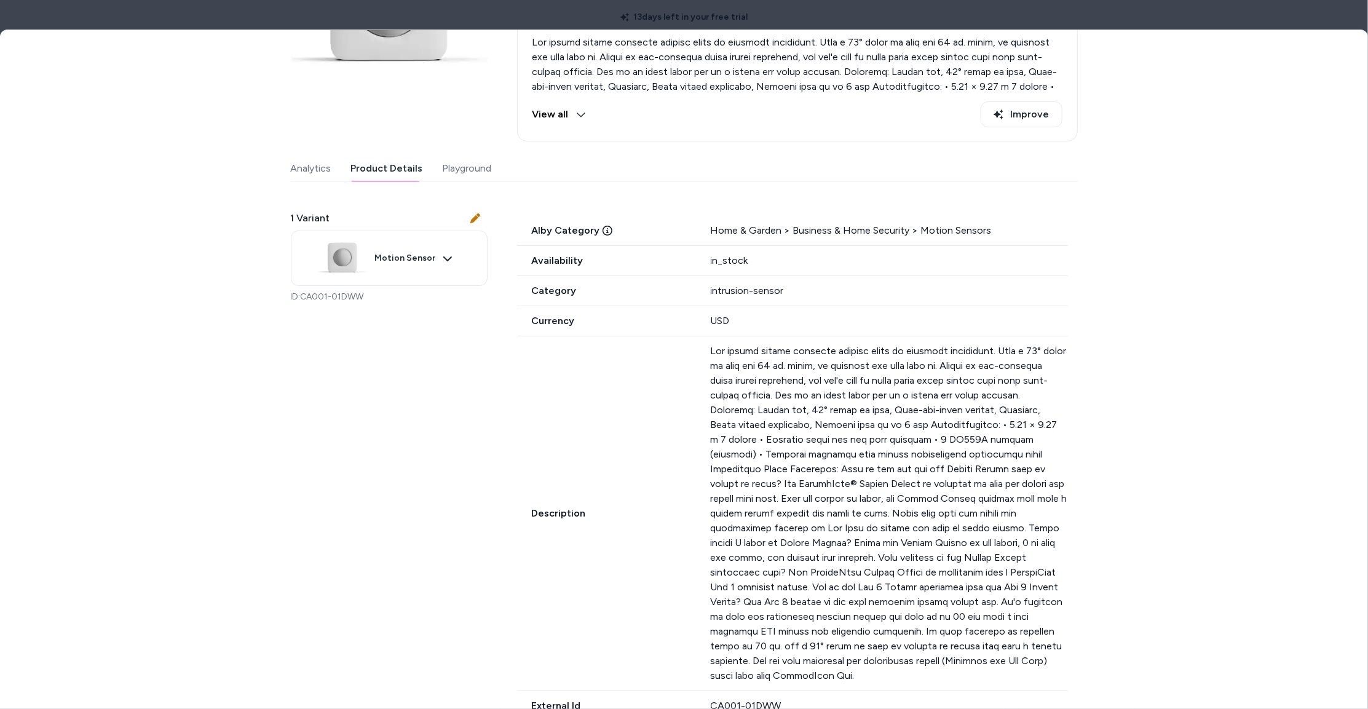
scroll to position [187, 0]
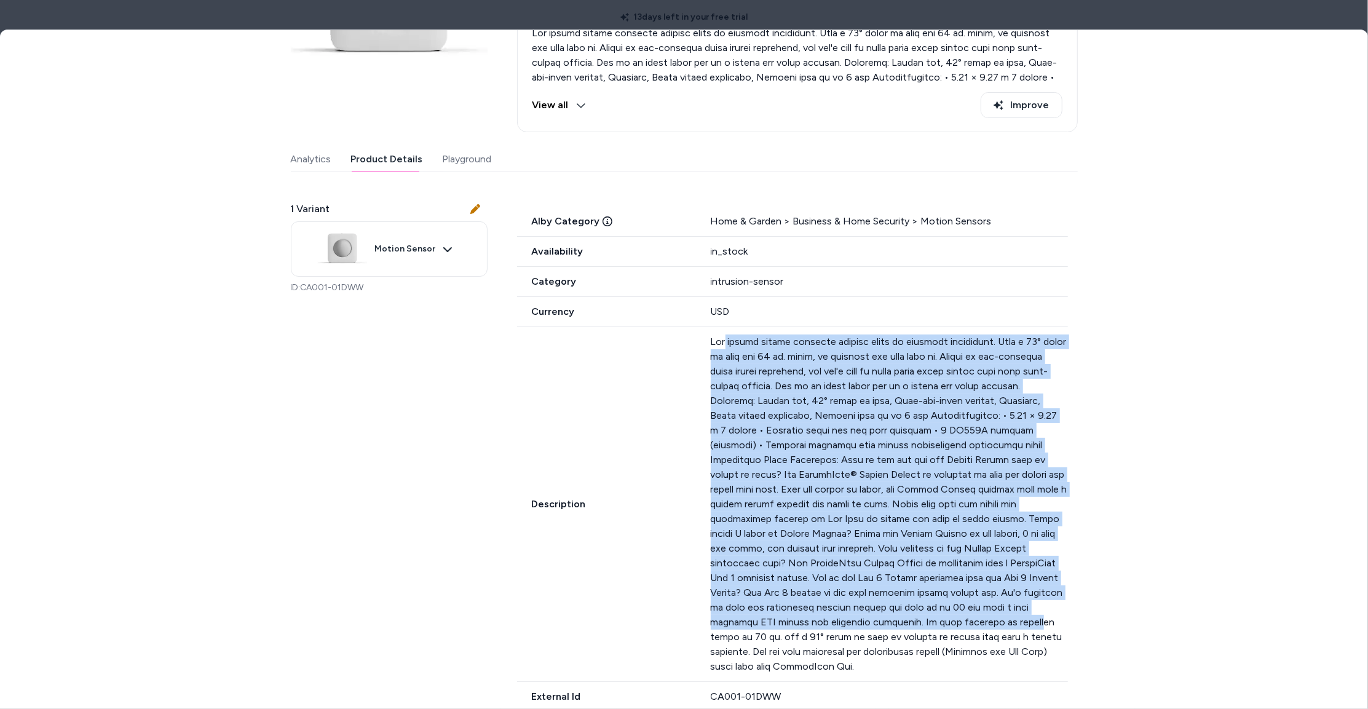
drag, startPoint x: 827, startPoint y: 365, endPoint x: 965, endPoint y: 628, distance: 297.8
click at [800, 628] on p at bounding box center [889, 503] width 357 height 339
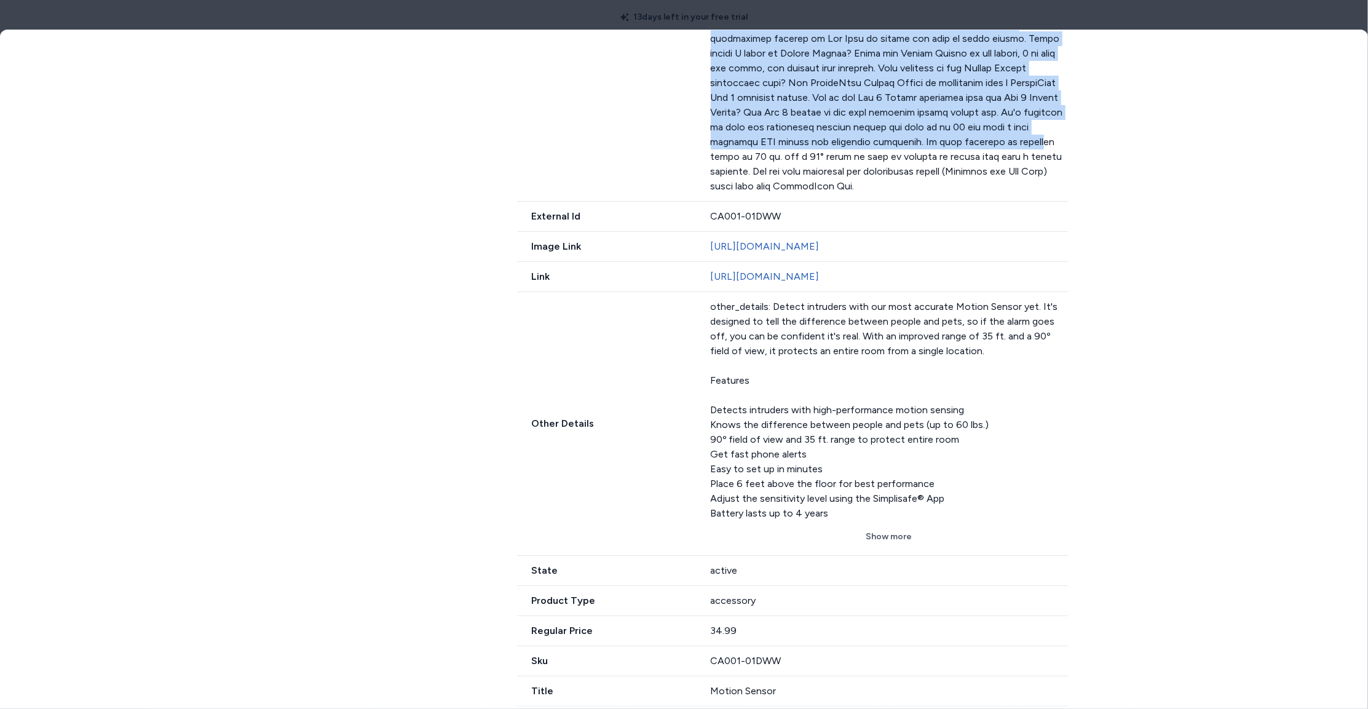
scroll to position [692, 0]
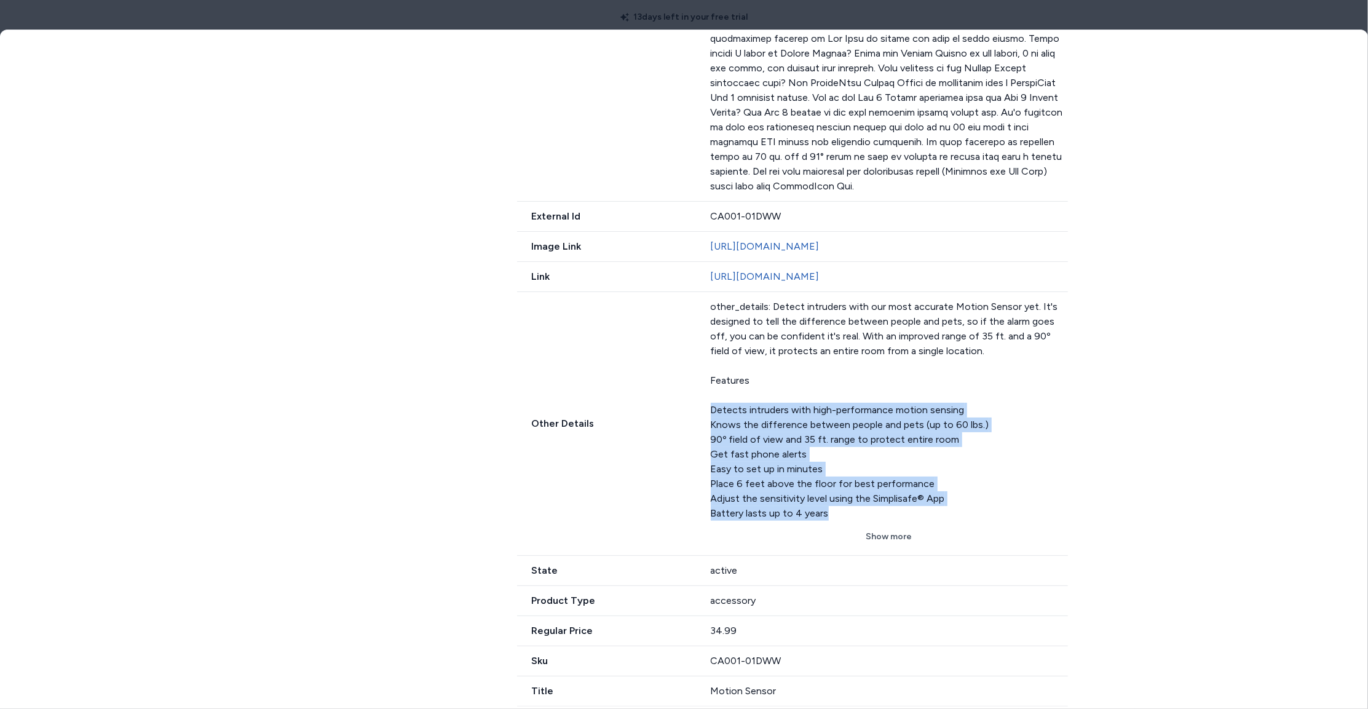
drag, startPoint x: 842, startPoint y: 456, endPoint x: 841, endPoint y: 524, distance: 68.9
click at [800, 518] on div "other_details: Detect intruders with our most accurate Motion Sensor yet. It's …" at bounding box center [889, 409] width 357 height 221
drag, startPoint x: 888, startPoint y: 543, endPoint x: 894, endPoint y: 544, distance: 6.9
click at [800, 543] on button "Show more" at bounding box center [889, 537] width 357 height 22
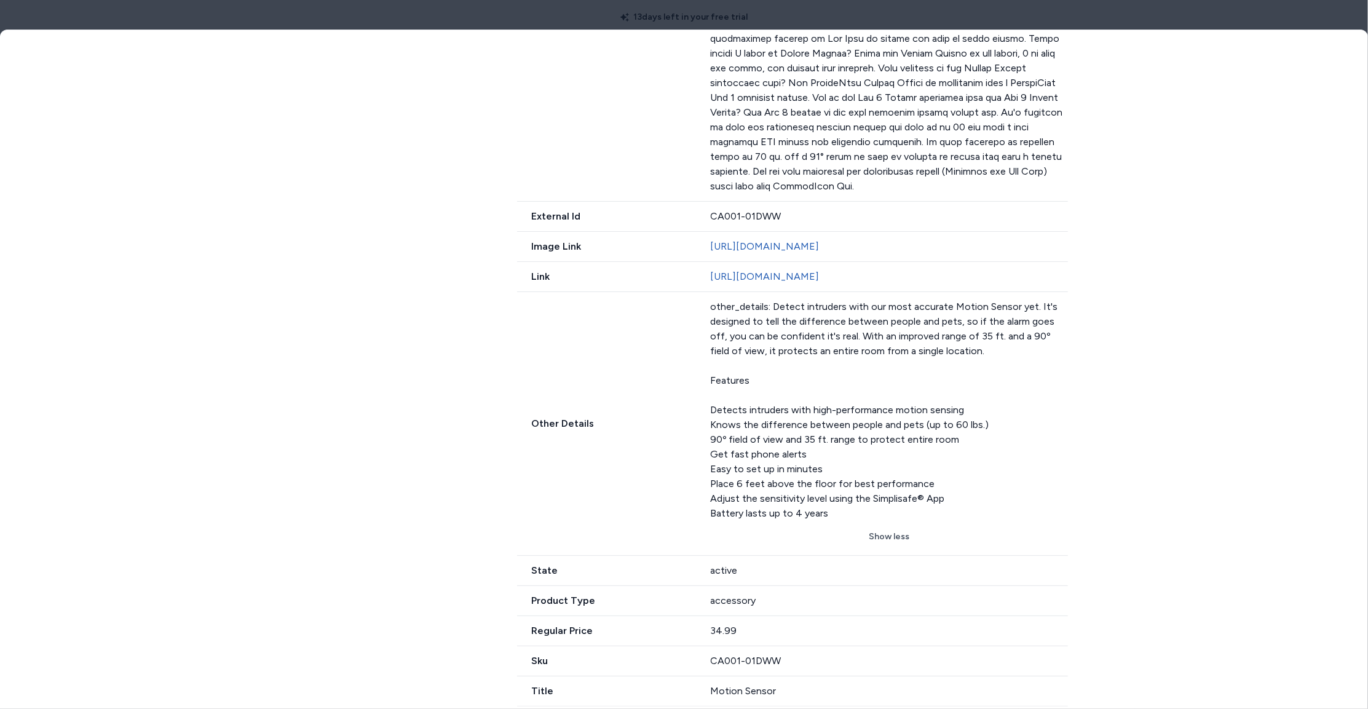
drag, startPoint x: 958, startPoint y: 353, endPoint x: 991, endPoint y: 360, distance: 33.8
click at [800, 353] on div "other_details: Detect intruders with our most accurate Motion Sensor yet. It's …" at bounding box center [889, 409] width 357 height 221
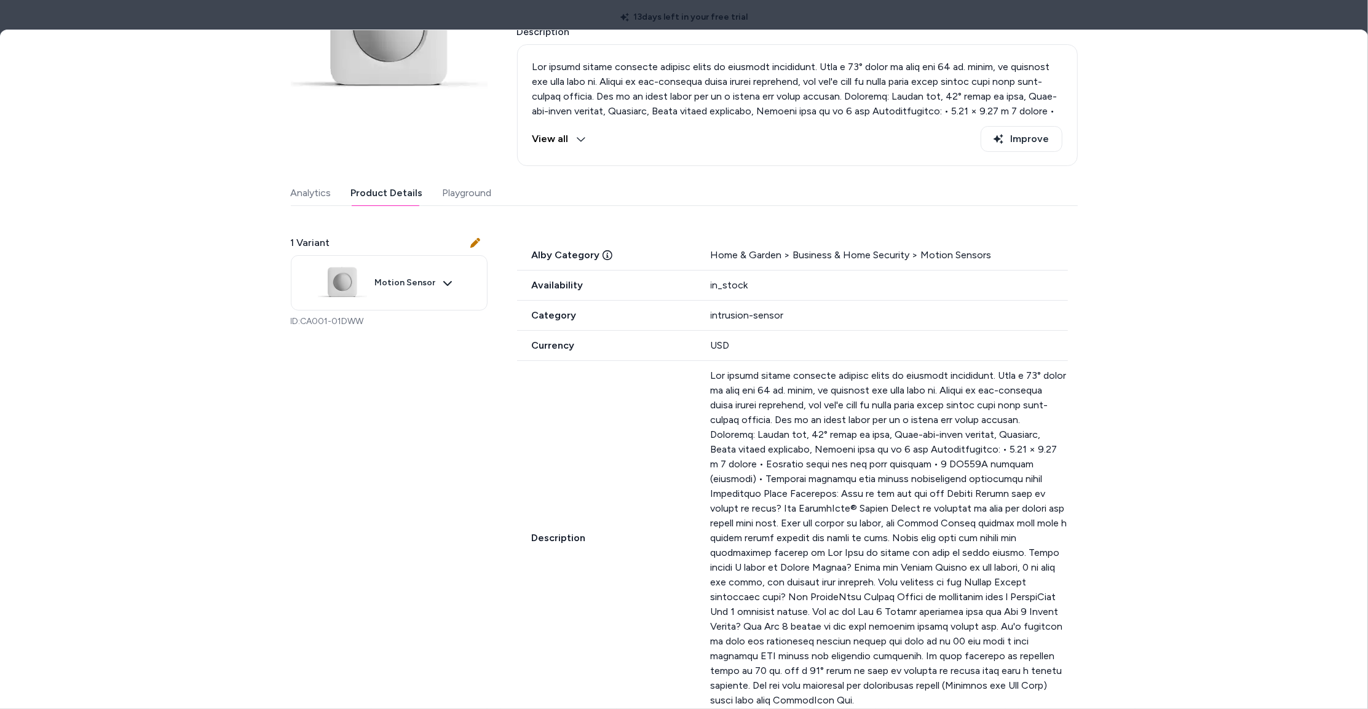
scroll to position [0, 0]
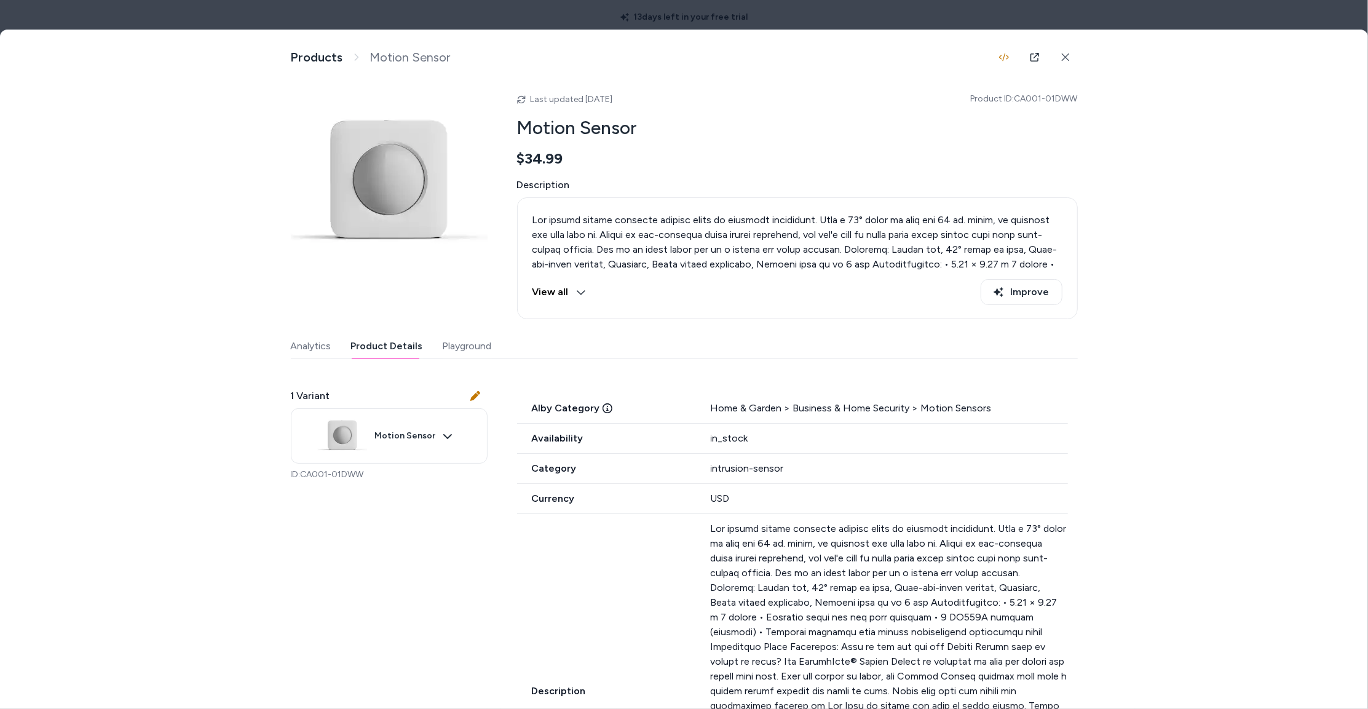
click at [800, 16] on div at bounding box center [684, 354] width 1368 height 709
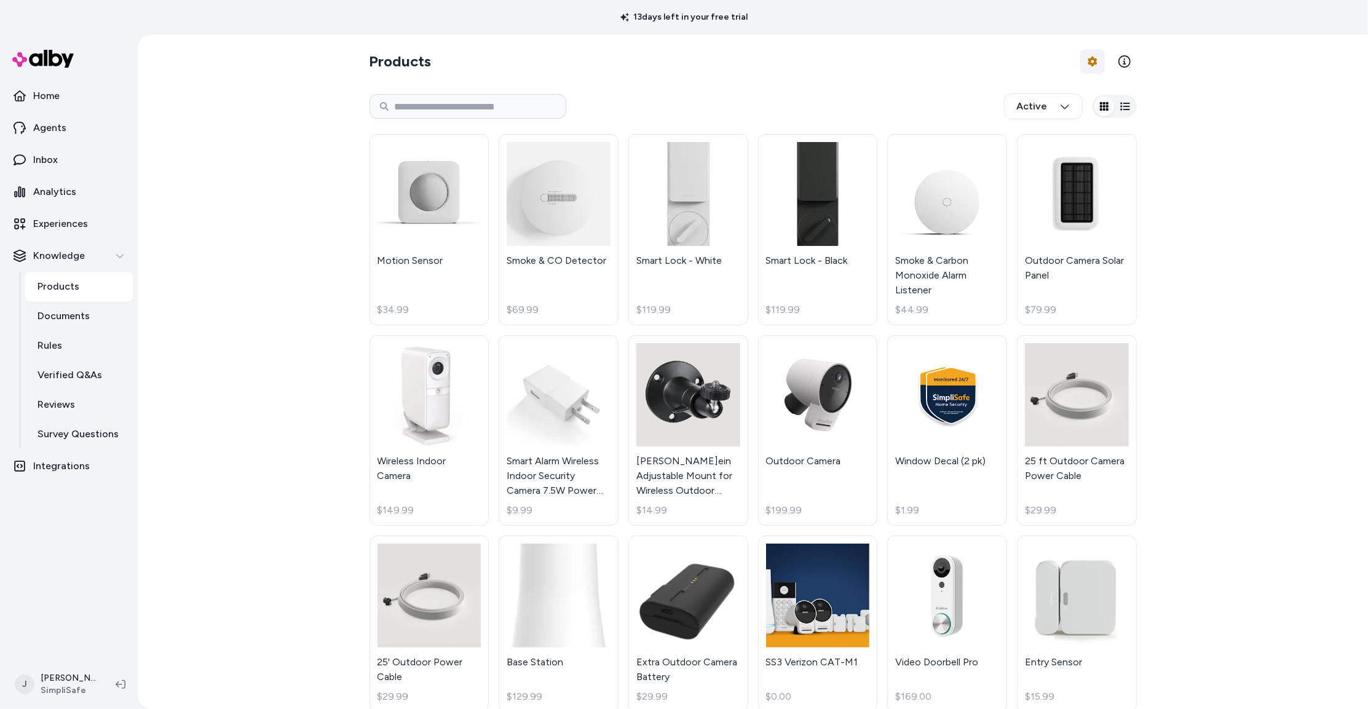
click at [800, 61] on html "13 days left in your free trial Home Agents Inbox Analytics Experiences Knowled…" at bounding box center [684, 354] width 1368 height 709
click at [800, 116] on div "Feed History" at bounding box center [1059, 112] width 86 height 22
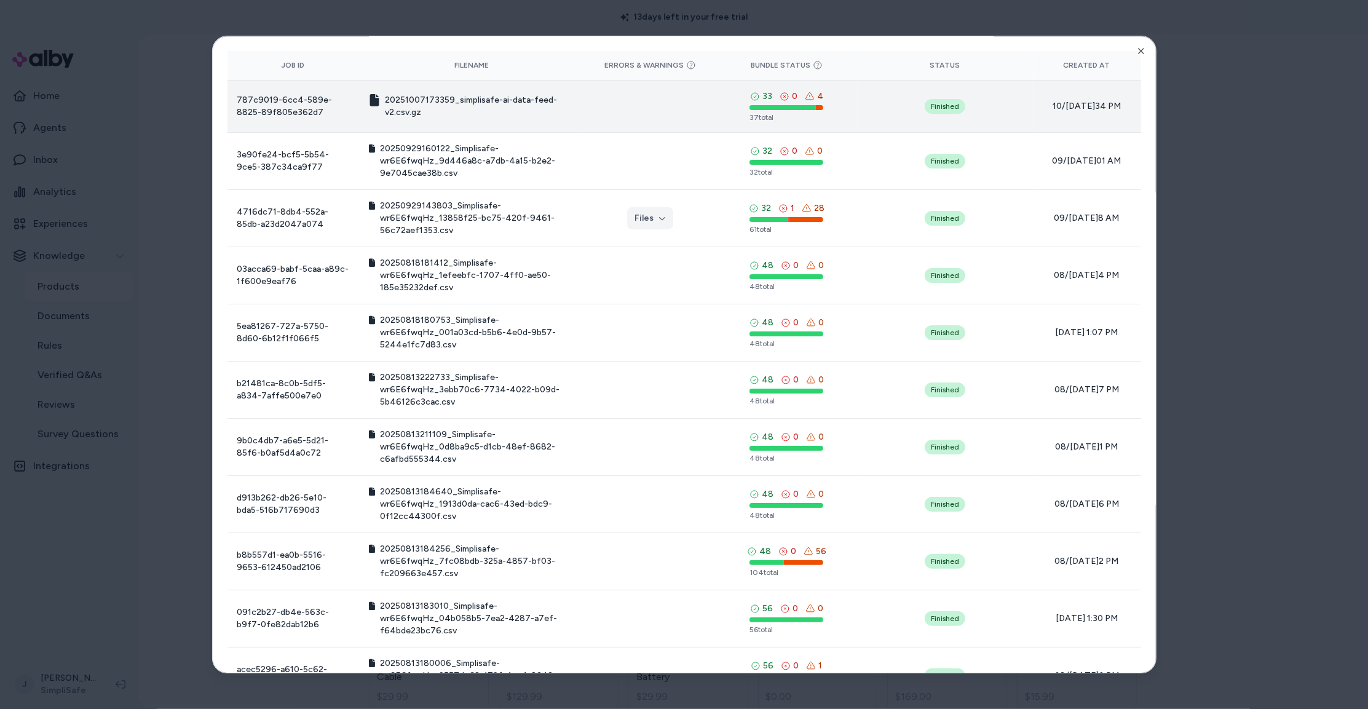
drag, startPoint x: 1113, startPoint y: 109, endPoint x: 230, endPoint y: 101, distance: 883.4
click at [230, 101] on tr "787c9019-6cc4-589e-8825-89f805e362d7 20251007173359_simplisafe-ai-data-feed-v2.…" at bounding box center [684, 107] width 914 height 52
click at [701, 116] on td at bounding box center [650, 107] width 132 height 52
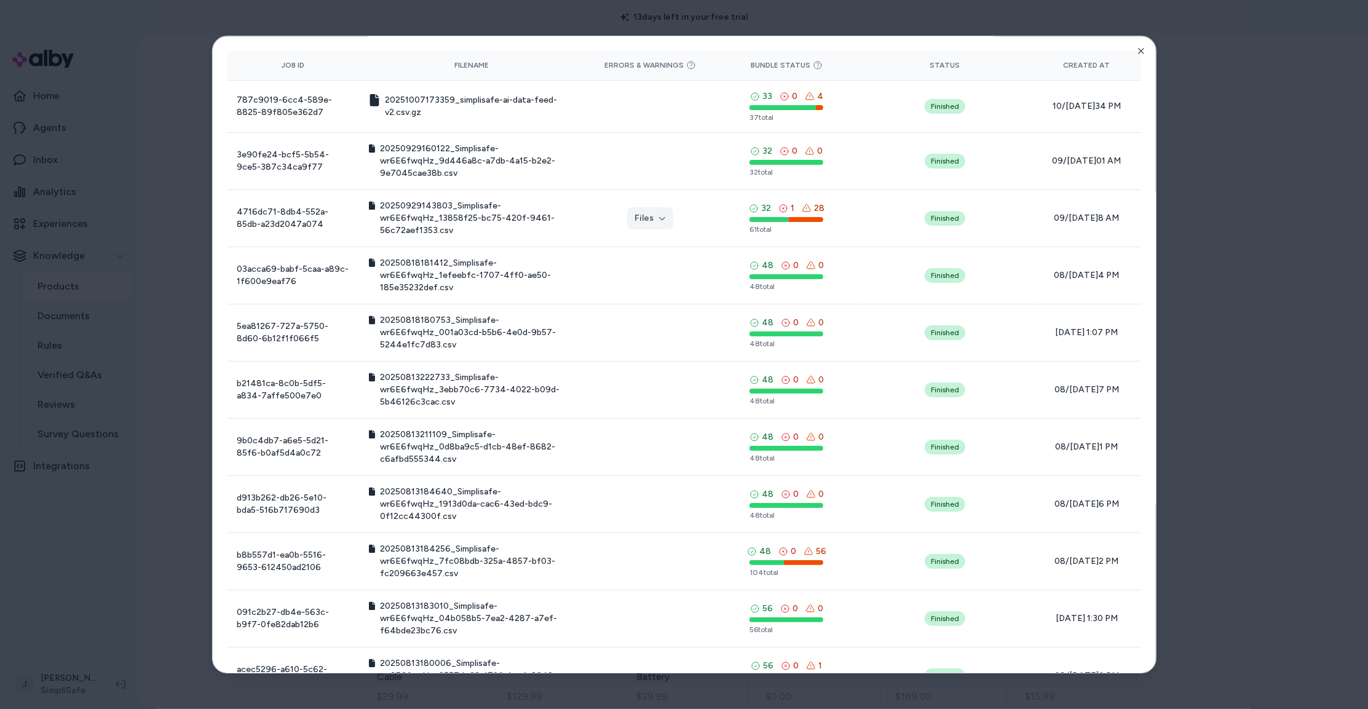
click at [800, 112] on div at bounding box center [684, 354] width 1368 height 709
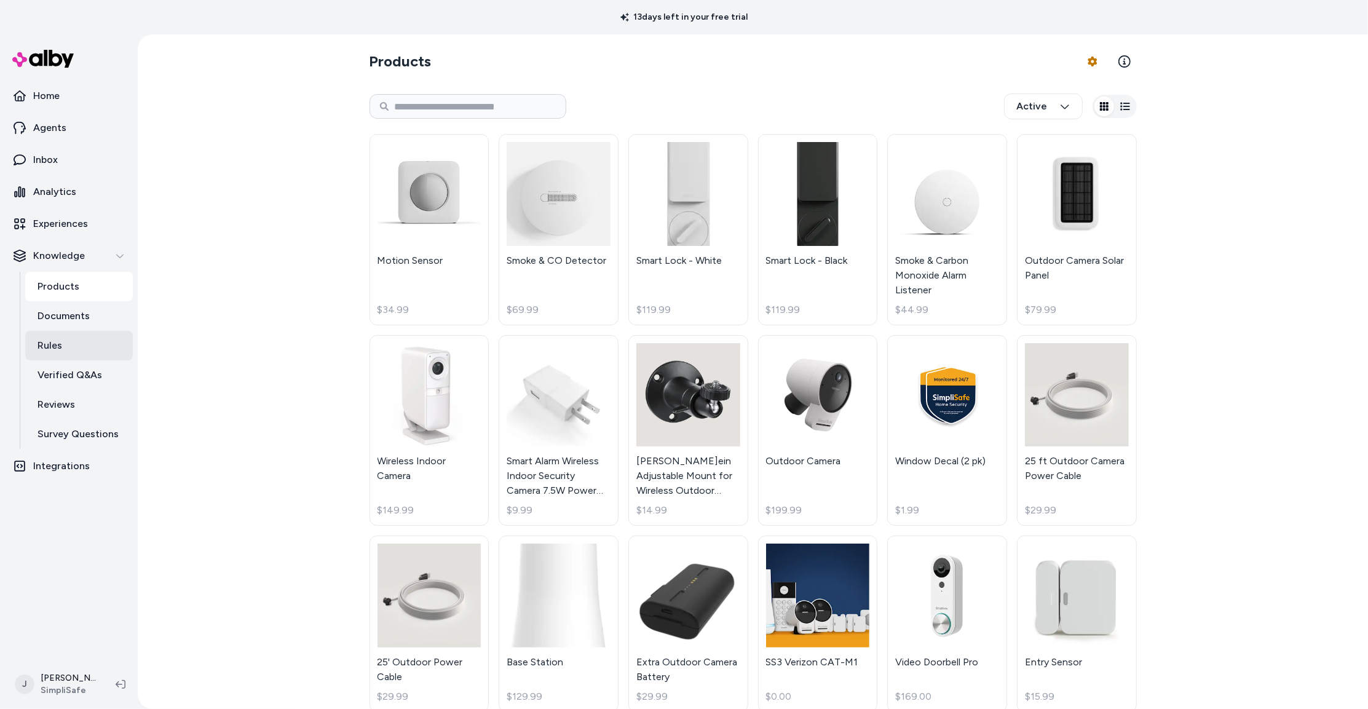
click at [68, 342] on link "Rules" at bounding box center [79, 346] width 108 height 30
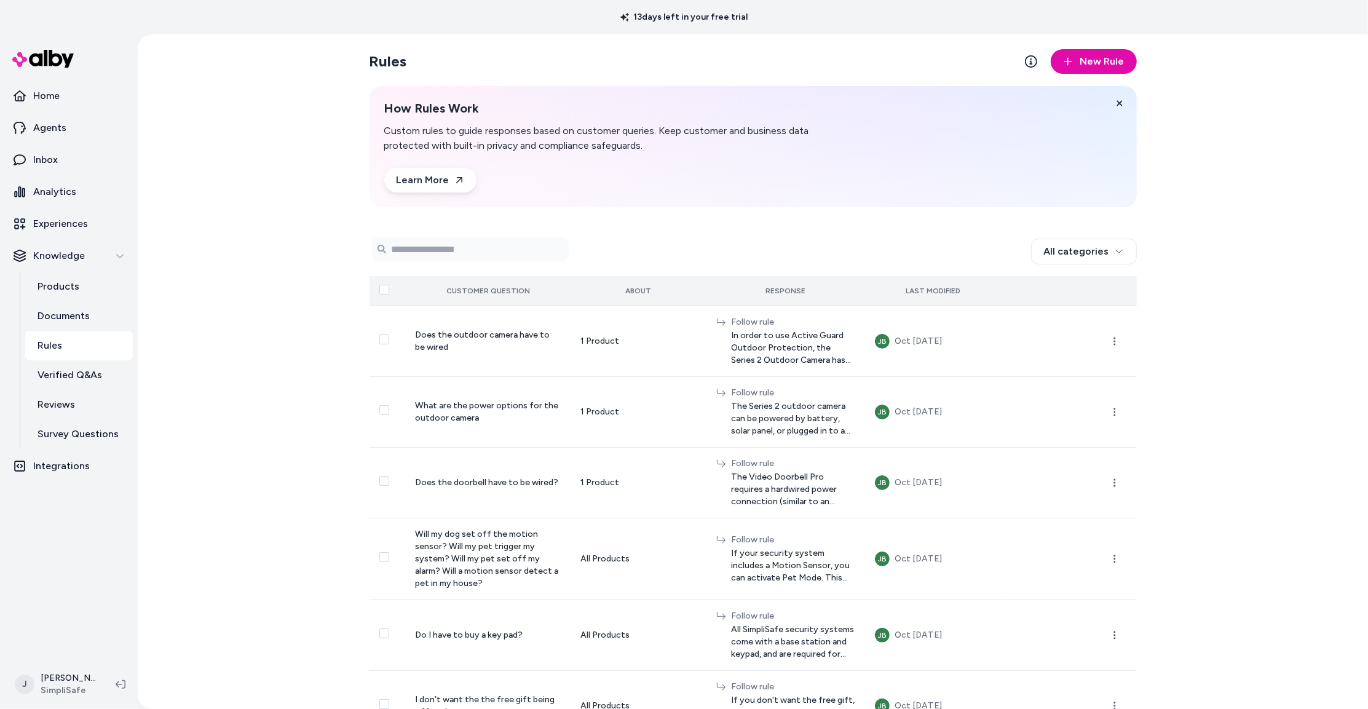
click at [377, 289] on th at bounding box center [387, 291] width 36 height 30
click at [379, 290] on button "Select all" at bounding box center [384, 290] width 10 height 10
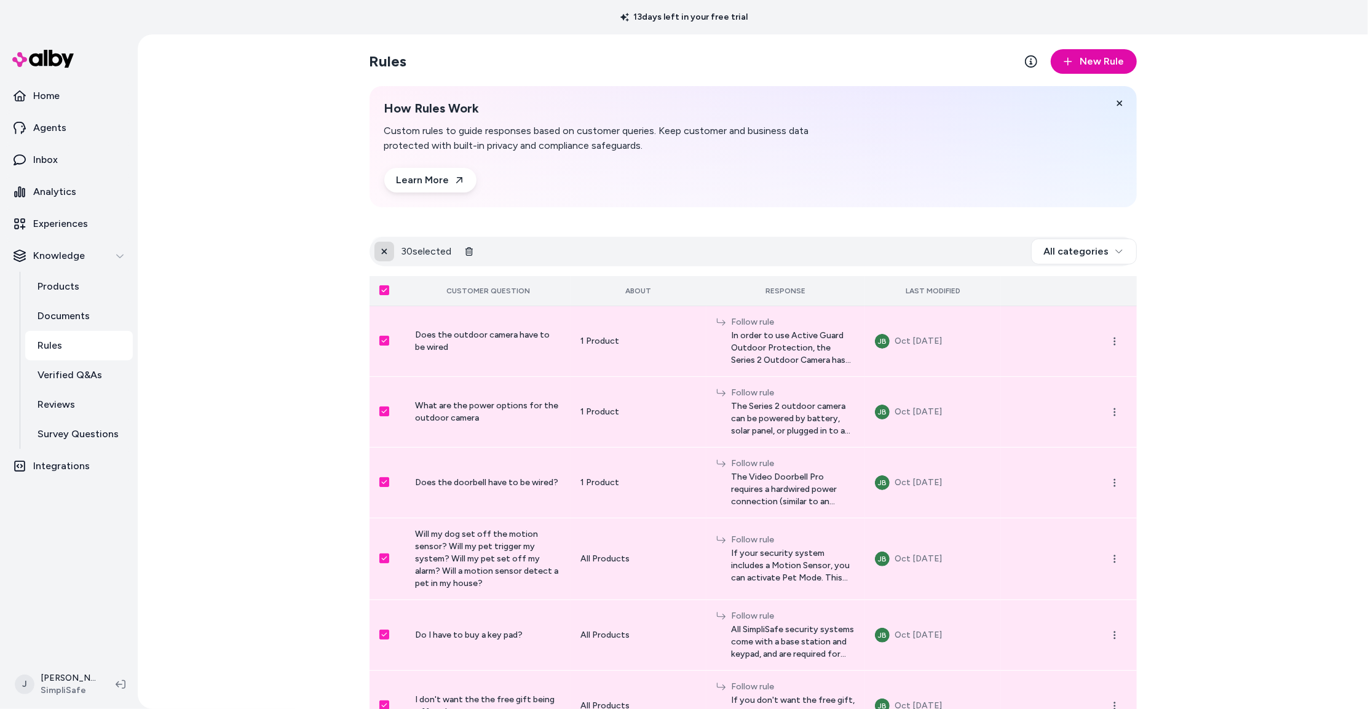
click at [382, 248] on icon at bounding box center [384, 251] width 9 height 9
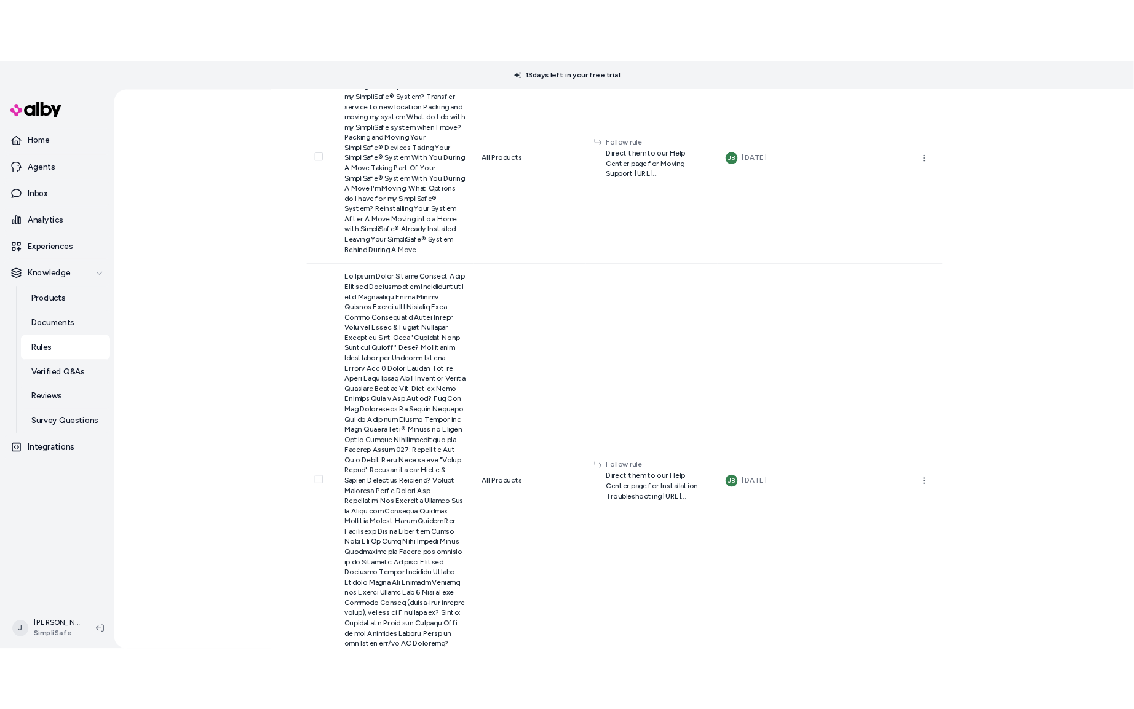
scroll to position [1820, 0]
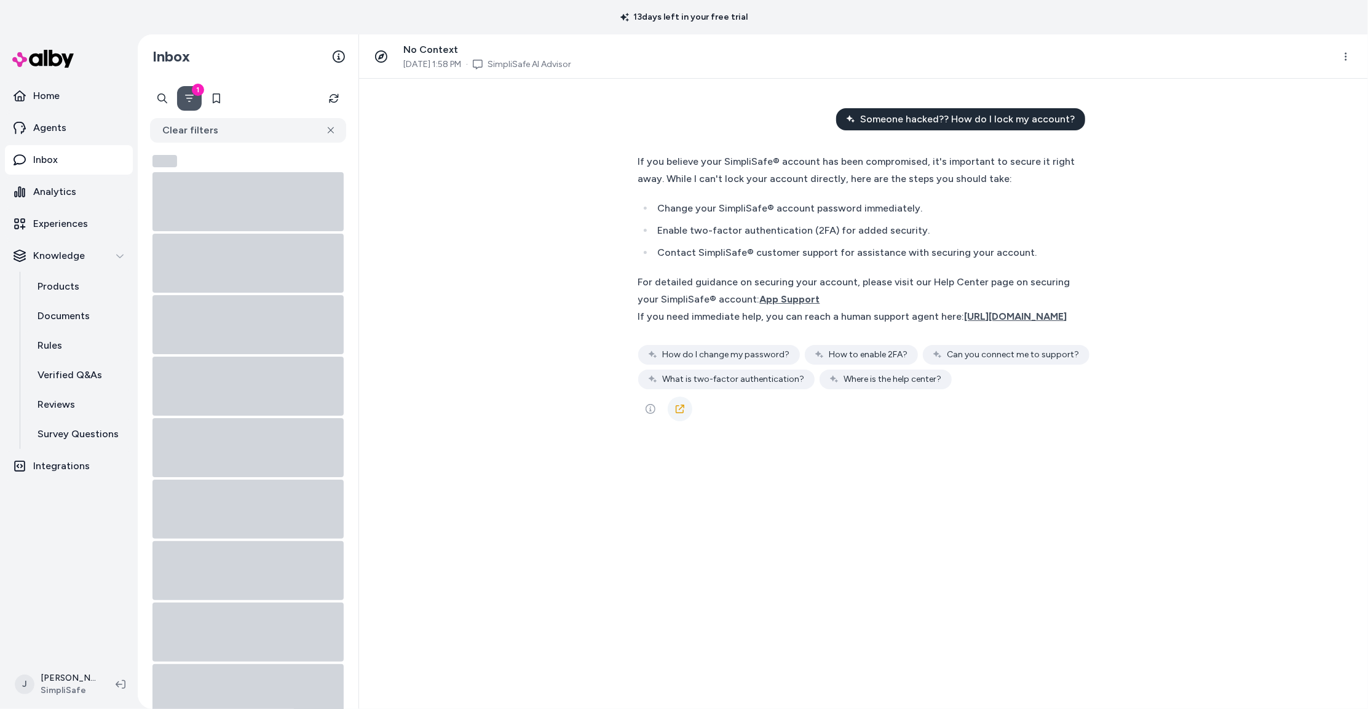
click at [683, 414] on icon at bounding box center [680, 409] width 10 height 10
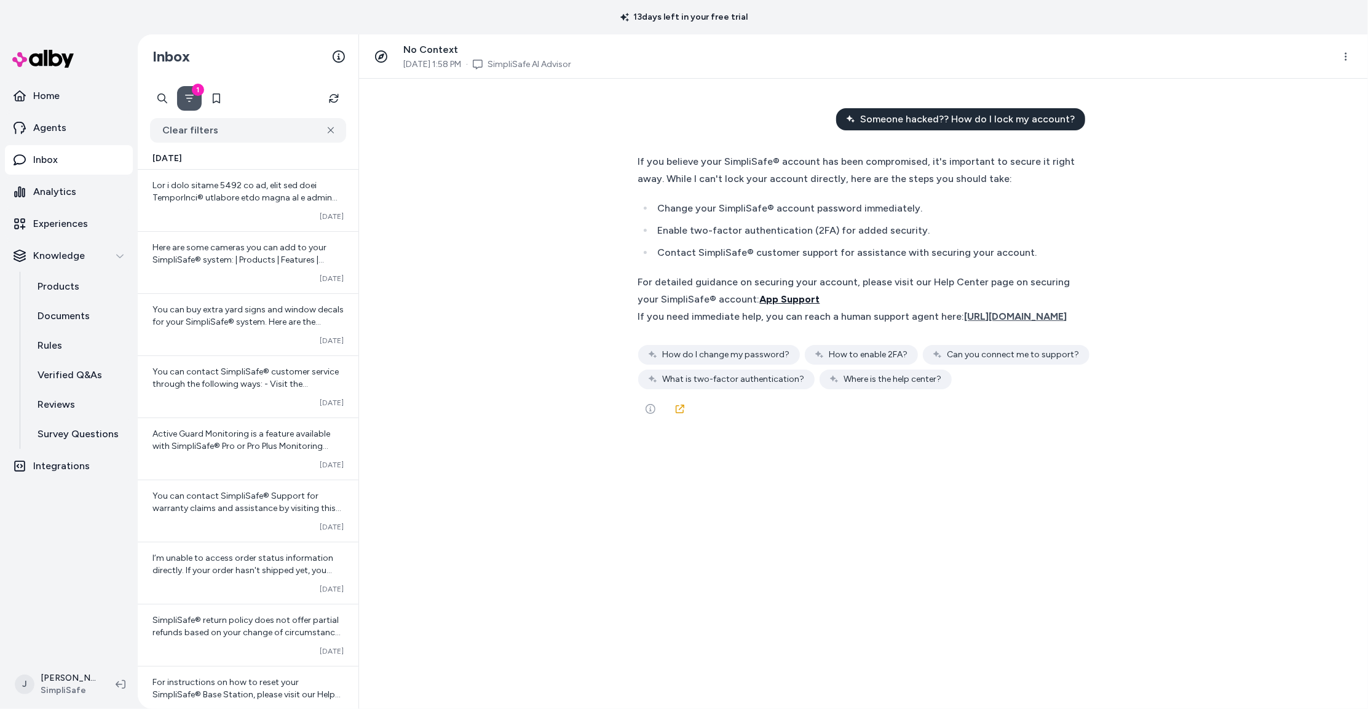
click at [820, 299] on span "App Support" at bounding box center [790, 299] width 60 height 12
click at [59, 321] on p "Documents" at bounding box center [63, 316] width 52 height 15
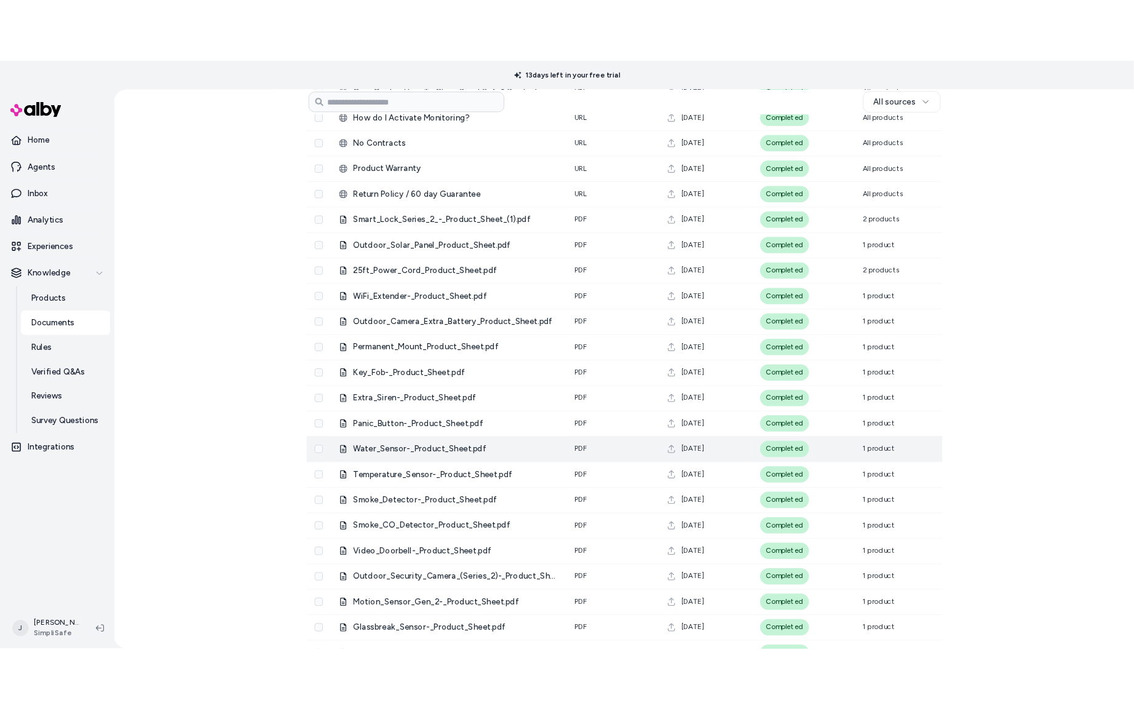
scroll to position [569, 0]
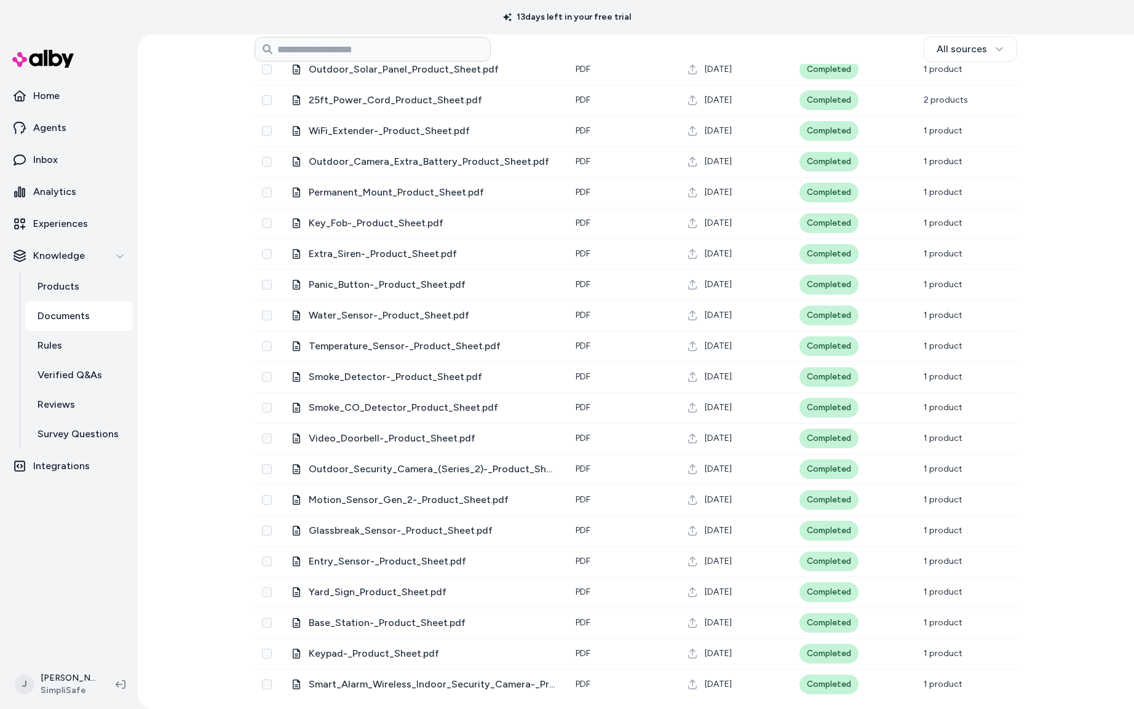
click at [187, 290] on div "Documents Add Documents All sources 0 Selected Edit Name Type Uploaded Status A…" at bounding box center [636, 371] width 996 height 674
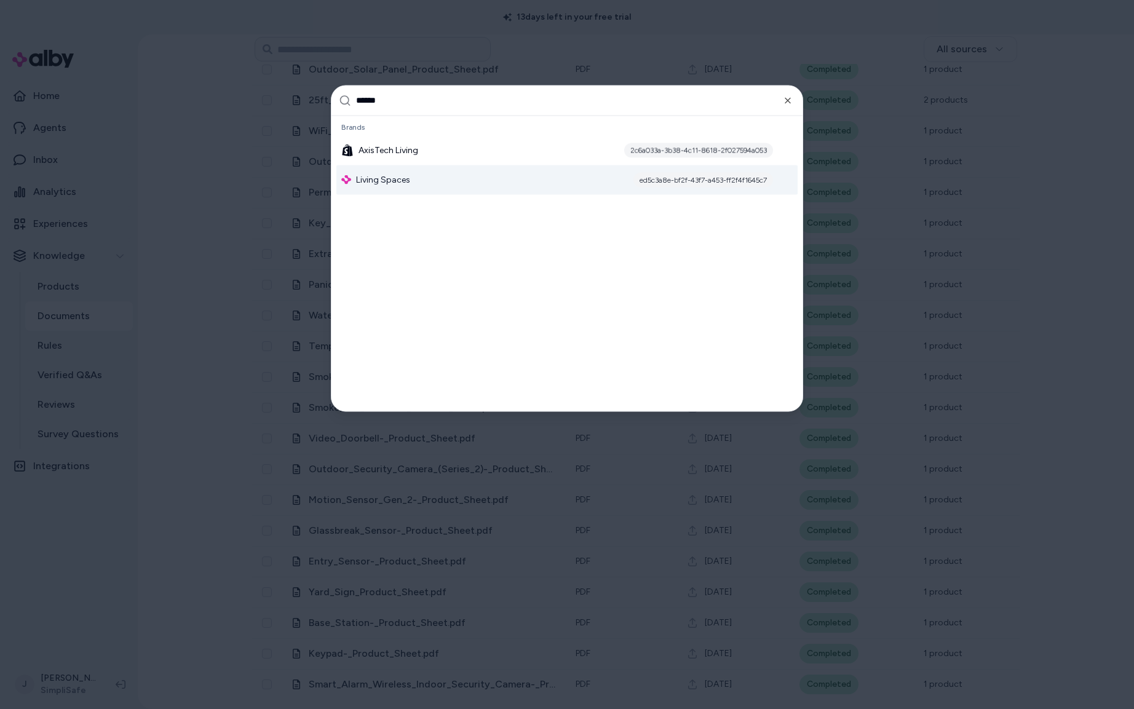
type input "******"
click at [390, 182] on span "Living Spaces" at bounding box center [383, 179] width 54 height 12
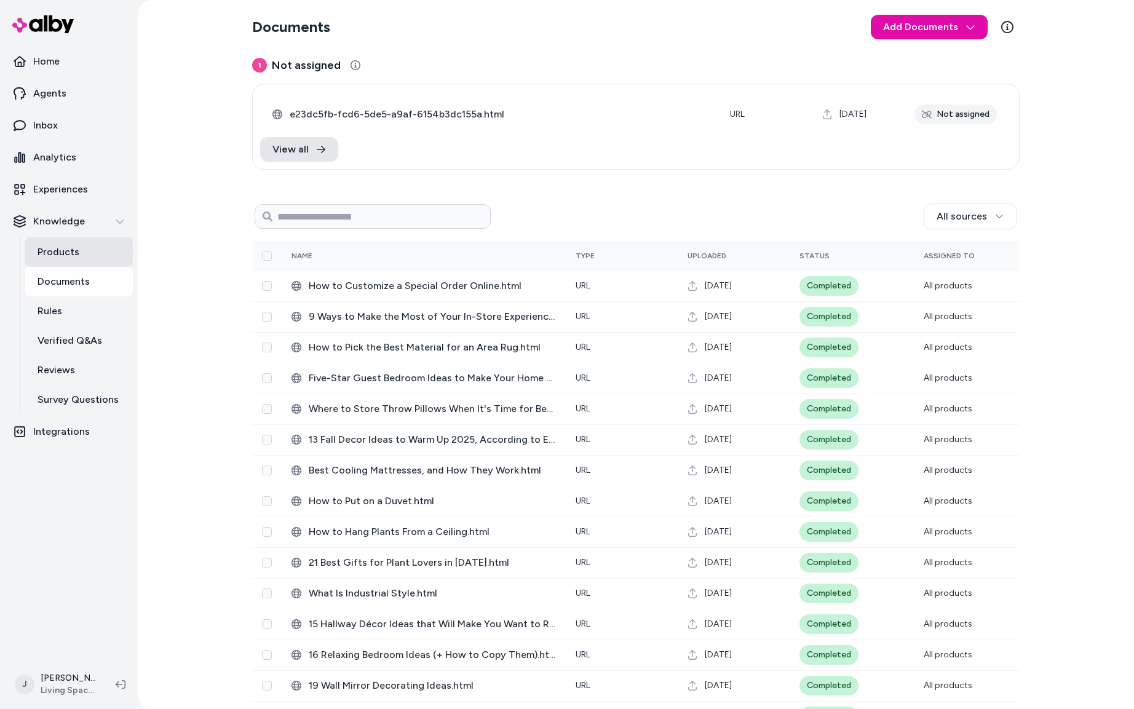
click at [73, 256] on p "Products" at bounding box center [58, 252] width 42 height 15
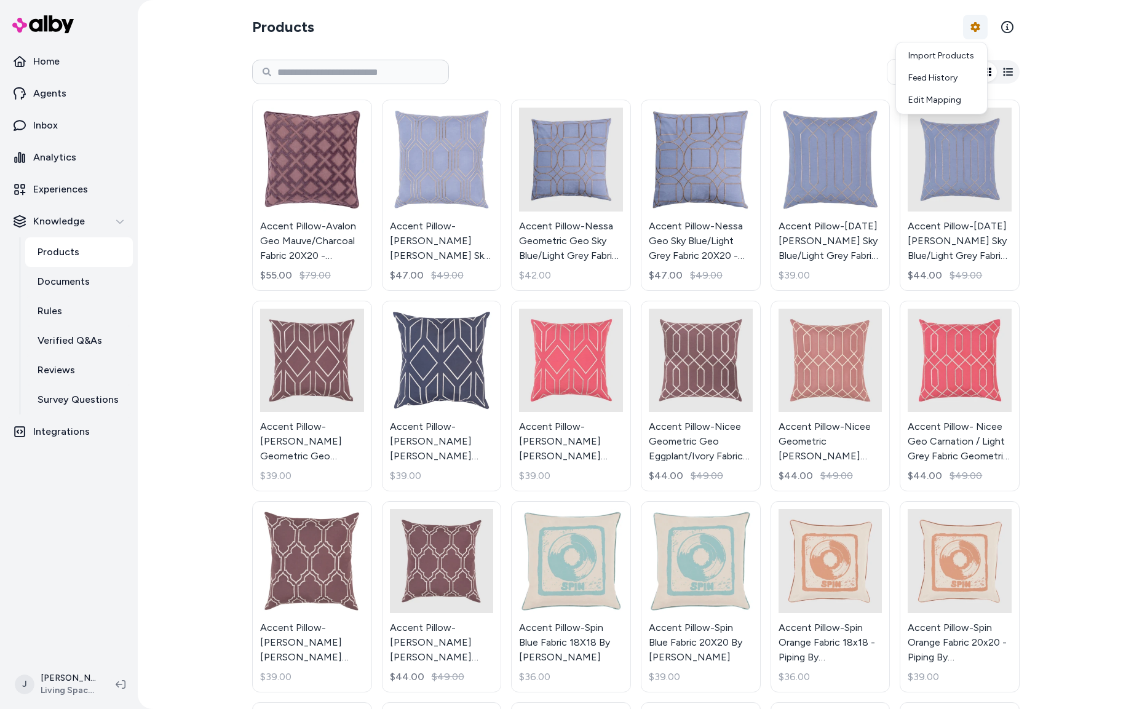
click at [968, 28] on html "Home Agents Inbox Analytics Experiences Knowledge Products Documents Rules Veri…" at bounding box center [567, 354] width 1134 height 709
click at [937, 76] on div "Feed History" at bounding box center [941, 78] width 86 height 22
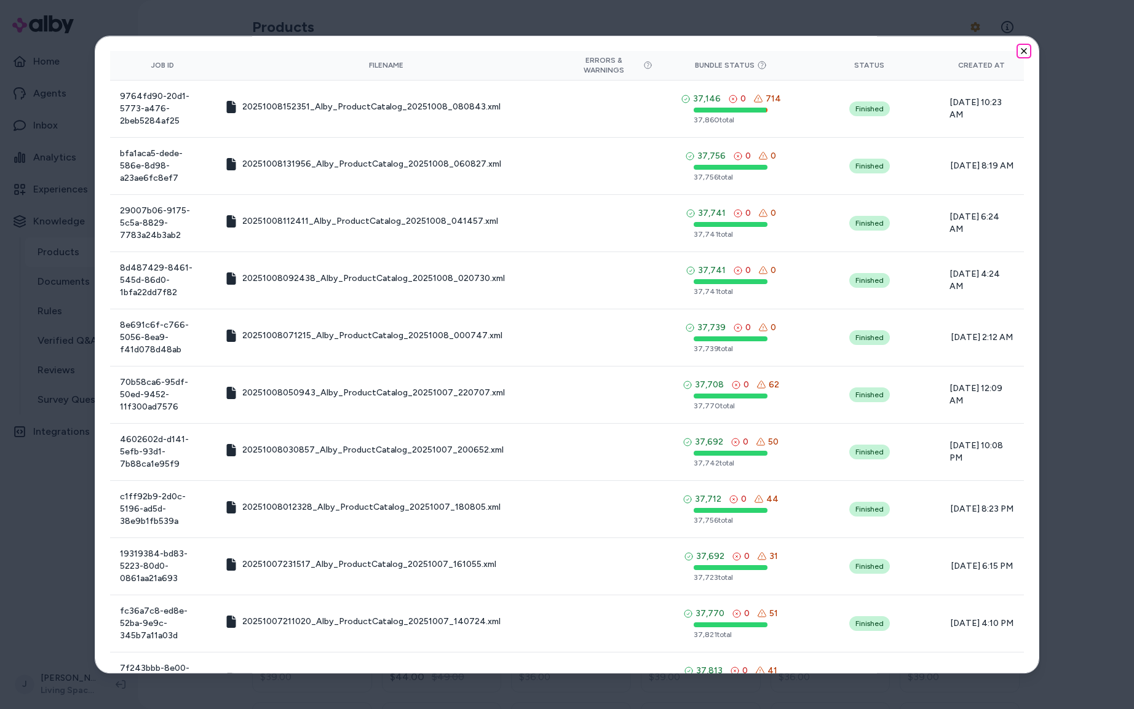
drag, startPoint x: 1022, startPoint y: 49, endPoint x: 977, endPoint y: 69, distance: 49.5
click at [1022, 49] on icon "button" at bounding box center [1024, 51] width 10 height 10
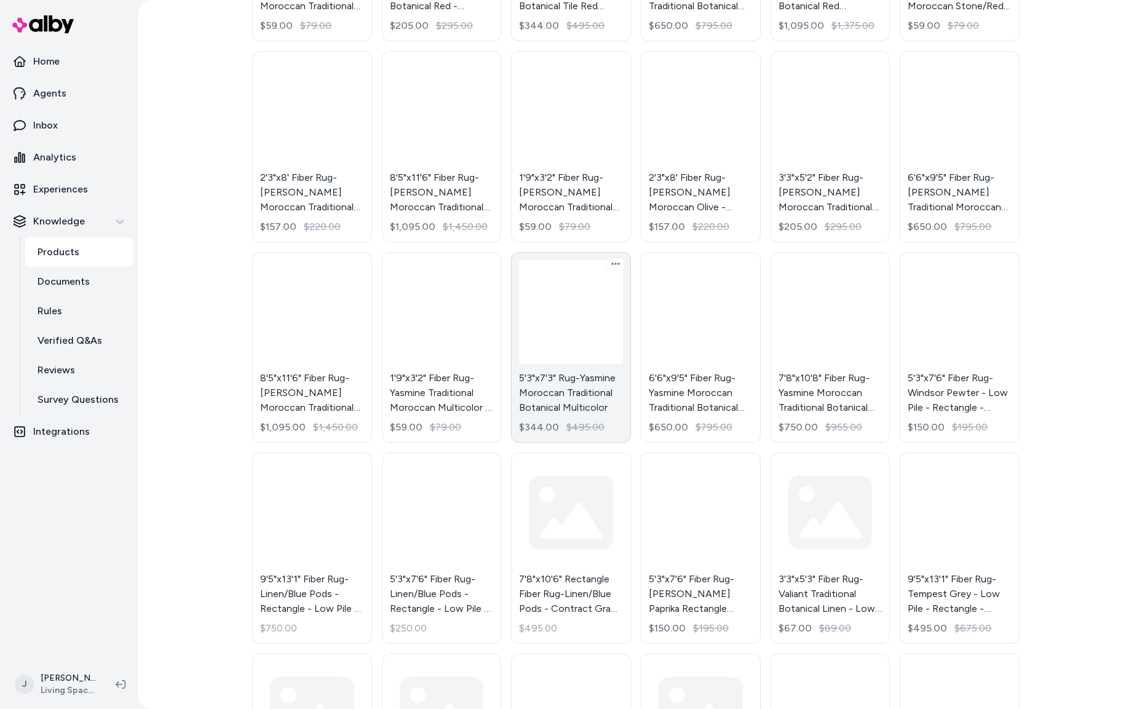
scroll to position [19771, 0]
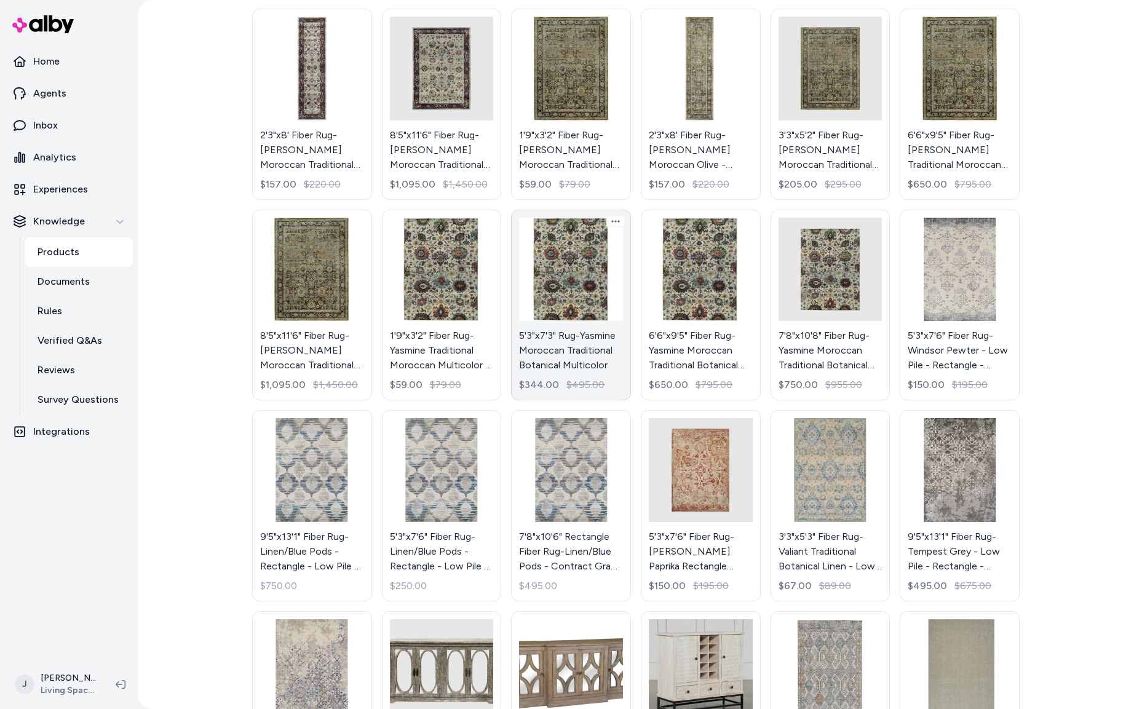
click at [579, 310] on link "5'3"x7'3" Rug-Yasmine Moroccan Traditional Botanical Multicolor $344.00 $495.00" at bounding box center [571, 305] width 120 height 191
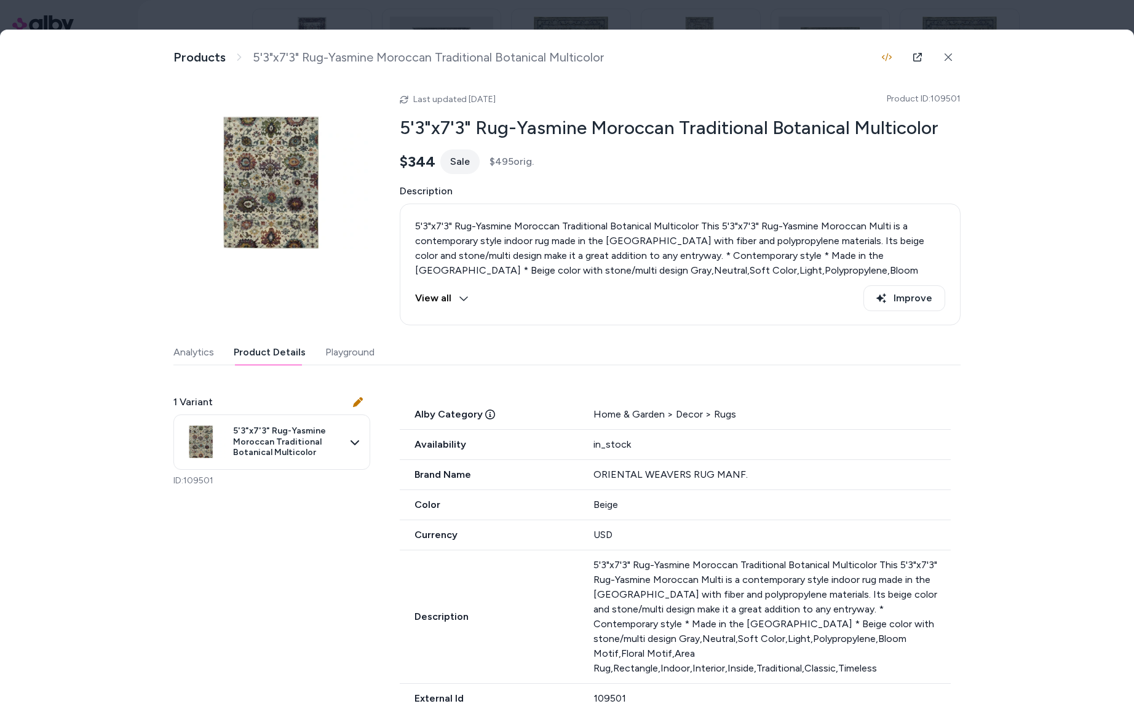
drag, startPoint x: 282, startPoint y: 350, endPoint x: 341, endPoint y: 369, distance: 61.2
click at [282, 350] on button "Product Details" at bounding box center [270, 352] width 72 height 25
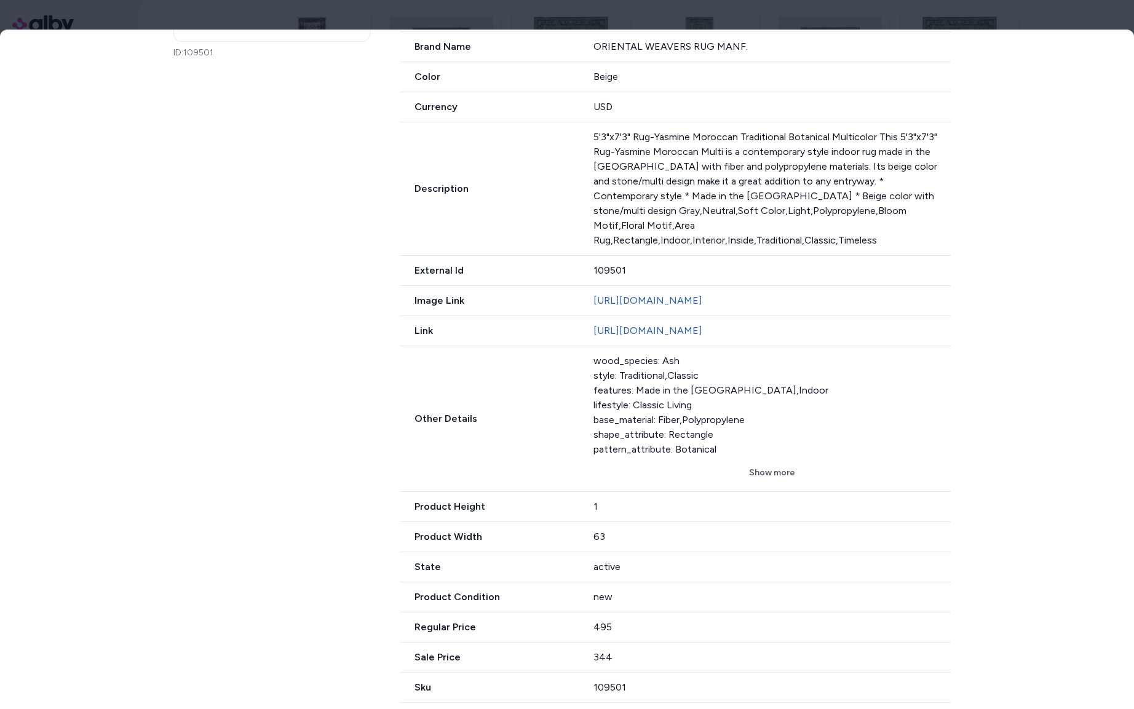
scroll to position [473, 0]
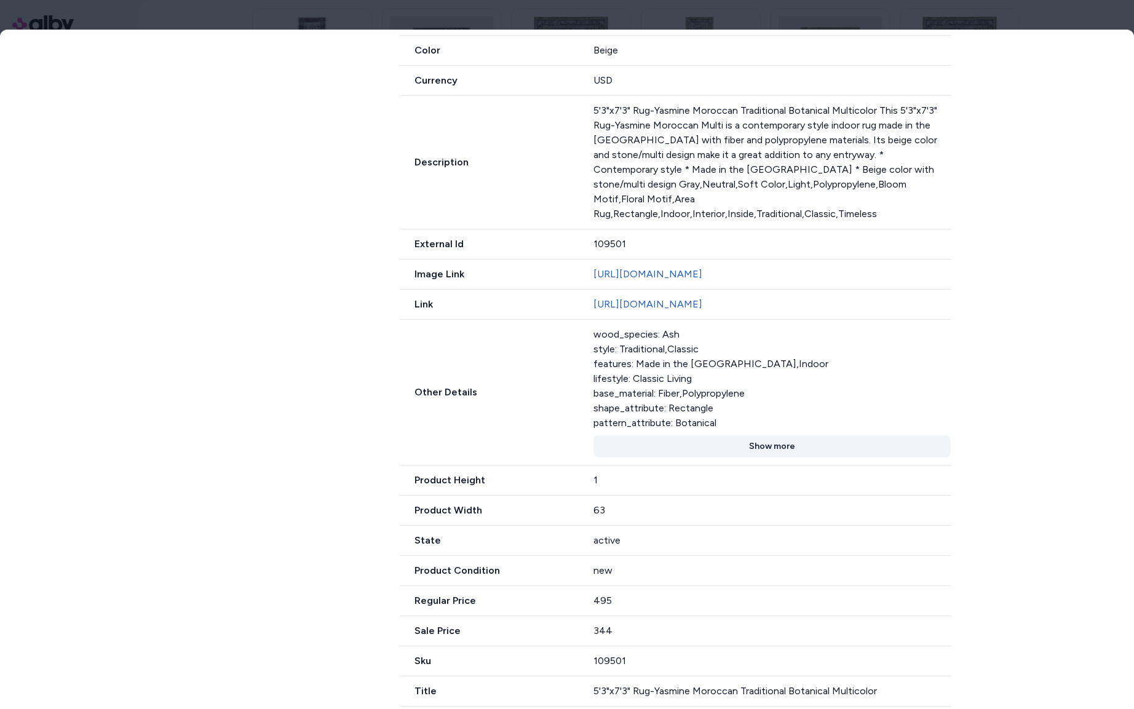
click at [773, 444] on button "Show more" at bounding box center [771, 446] width 357 height 22
click at [769, 445] on button "Show less" at bounding box center [771, 446] width 357 height 22
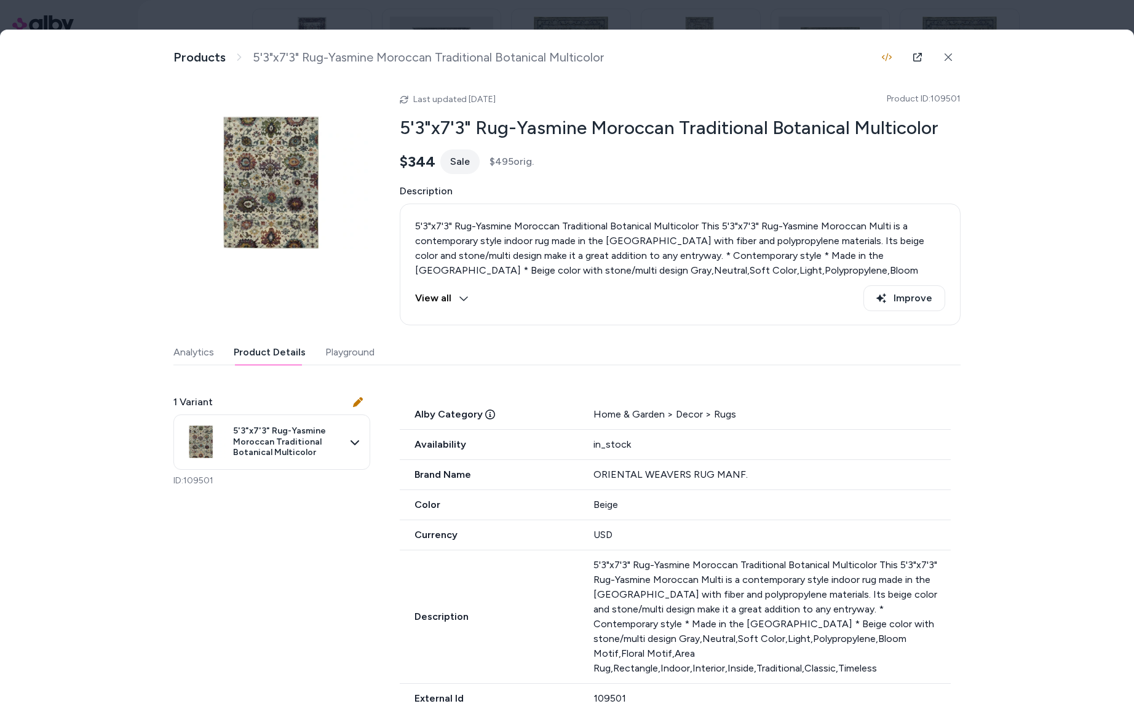
click at [687, 23] on div at bounding box center [567, 354] width 1134 height 709
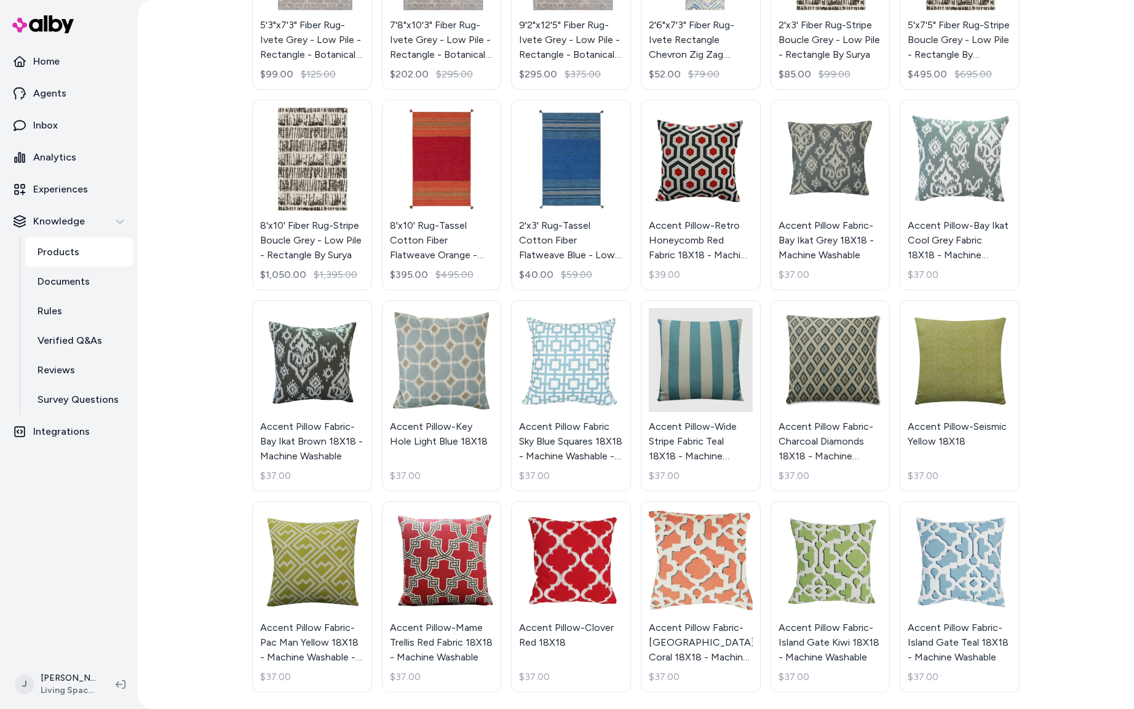
scroll to position [23808, 0]
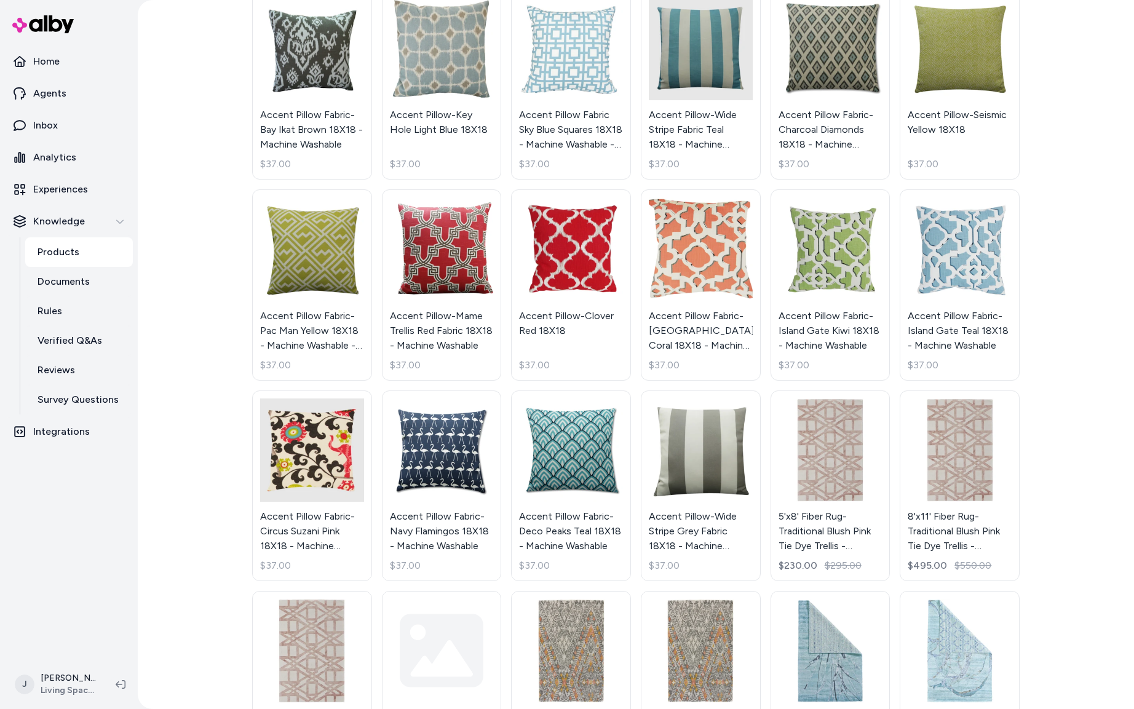
click at [194, 316] on div "Products Product Feed Options Active Accent Pillow-Avalon Geo Mauve/Charcoal Fa…" at bounding box center [636, 354] width 996 height 709
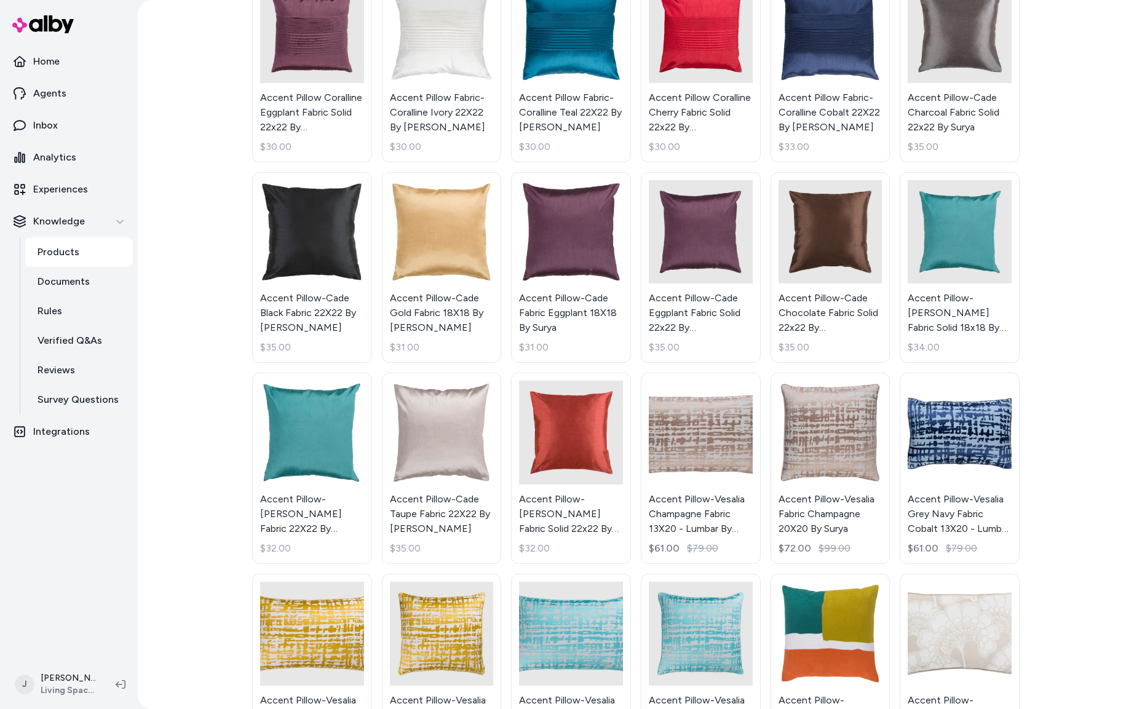
scroll to position [0, 0]
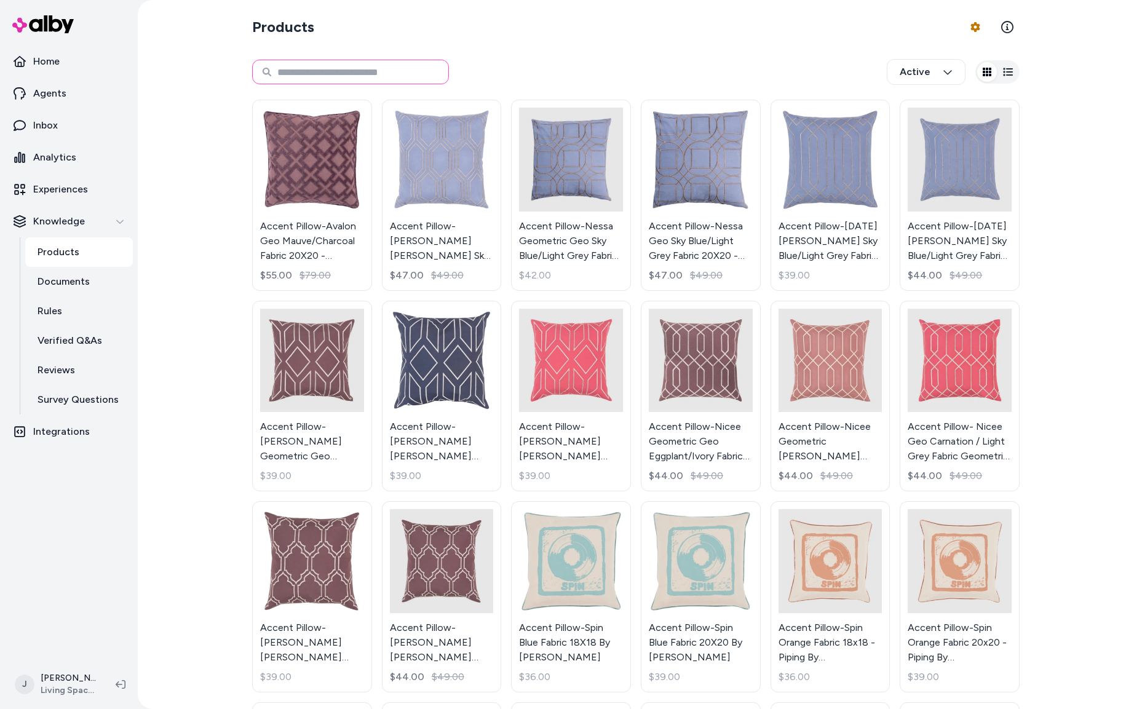
click at [326, 68] on input at bounding box center [350, 72] width 197 height 25
type input "*********"
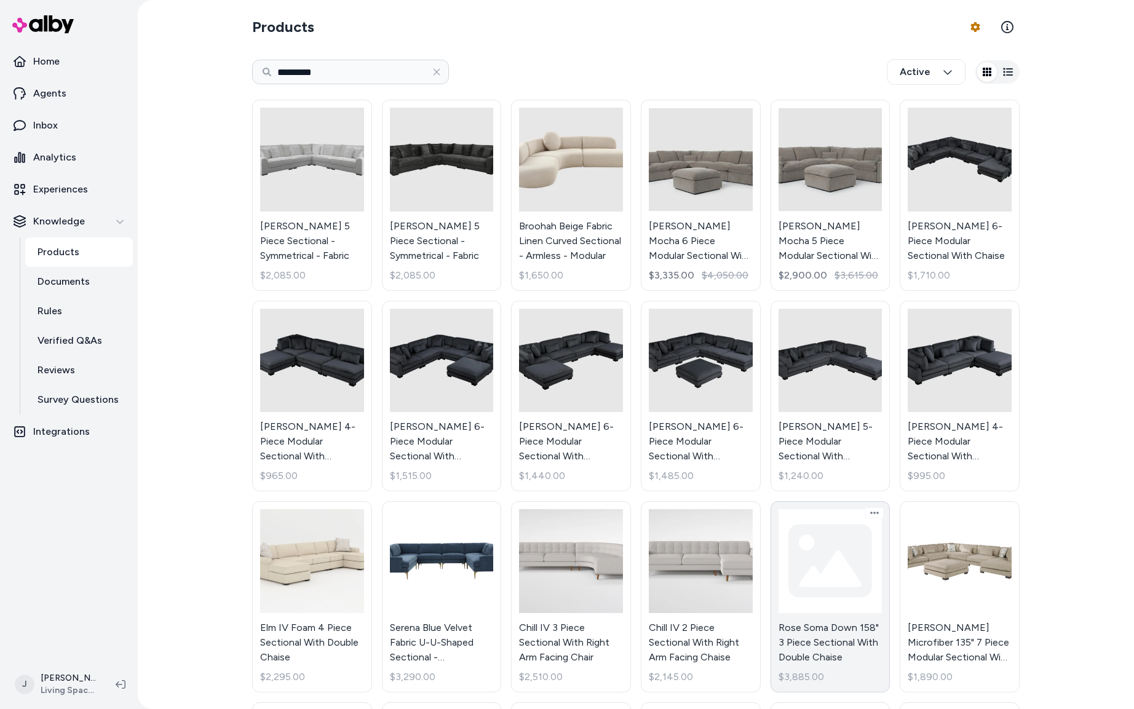
click at [817, 562] on link "Rose Soma Down 158" 3 Piece Sectional With Double Chaise $3,885.00" at bounding box center [830, 596] width 120 height 191
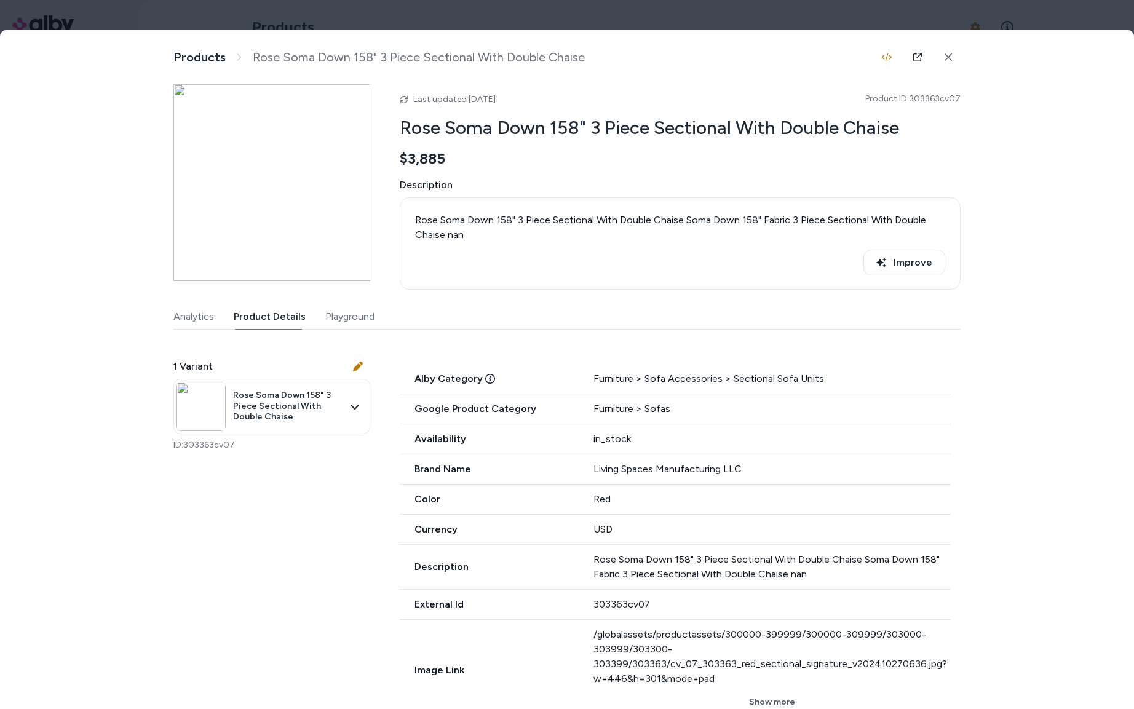
click at [261, 318] on button "Product Details" at bounding box center [270, 316] width 72 height 25
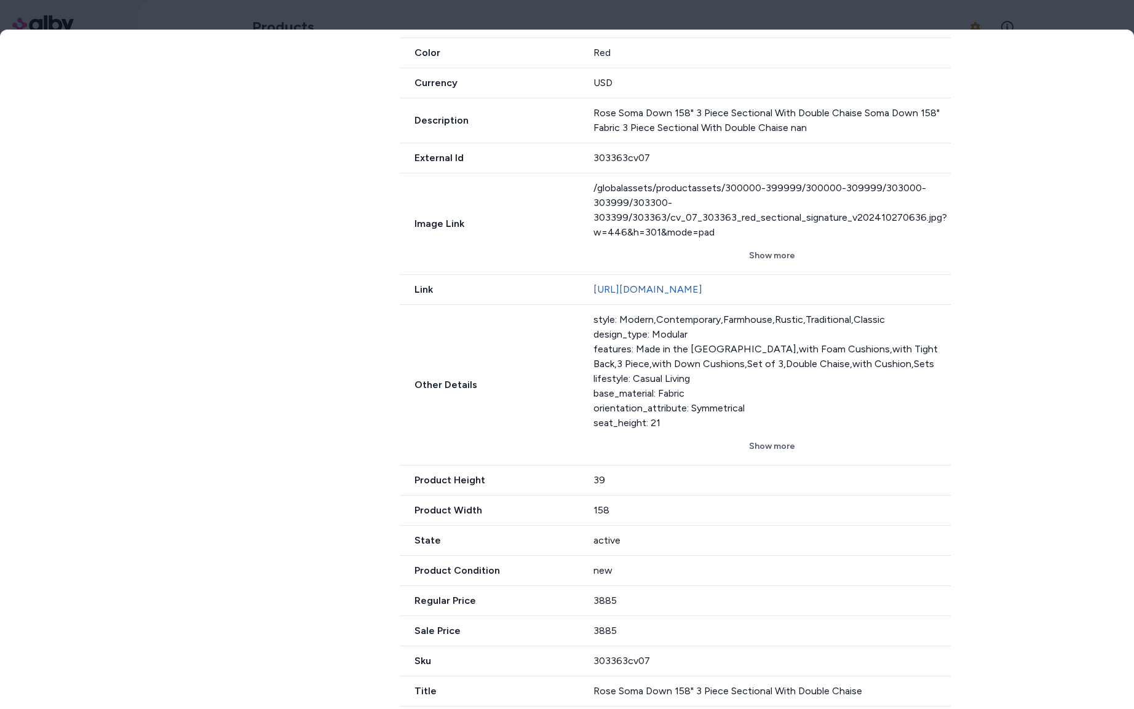
scroll to position [465, 0]
click at [770, 443] on button "Show more" at bounding box center [771, 446] width 357 height 22
click at [770, 443] on button "Show less" at bounding box center [771, 446] width 357 height 22
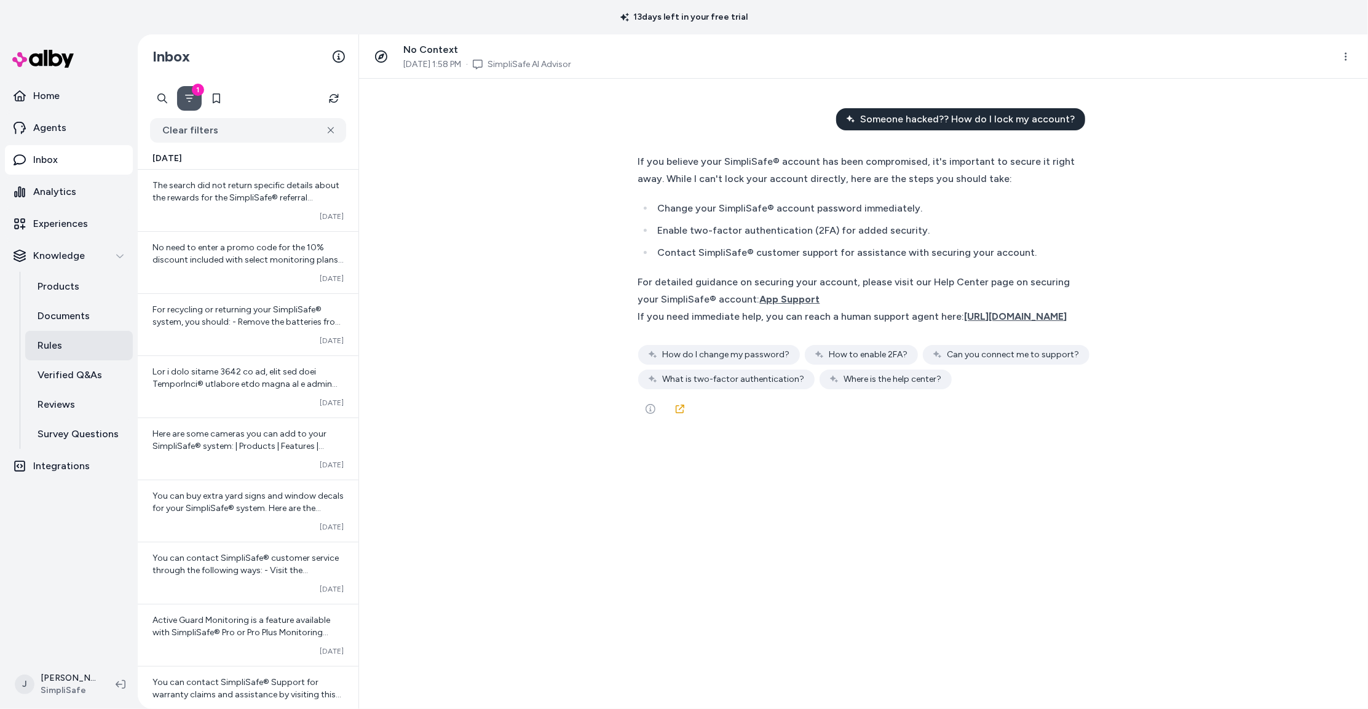
click at [59, 350] on p "Rules" at bounding box center [49, 345] width 25 height 15
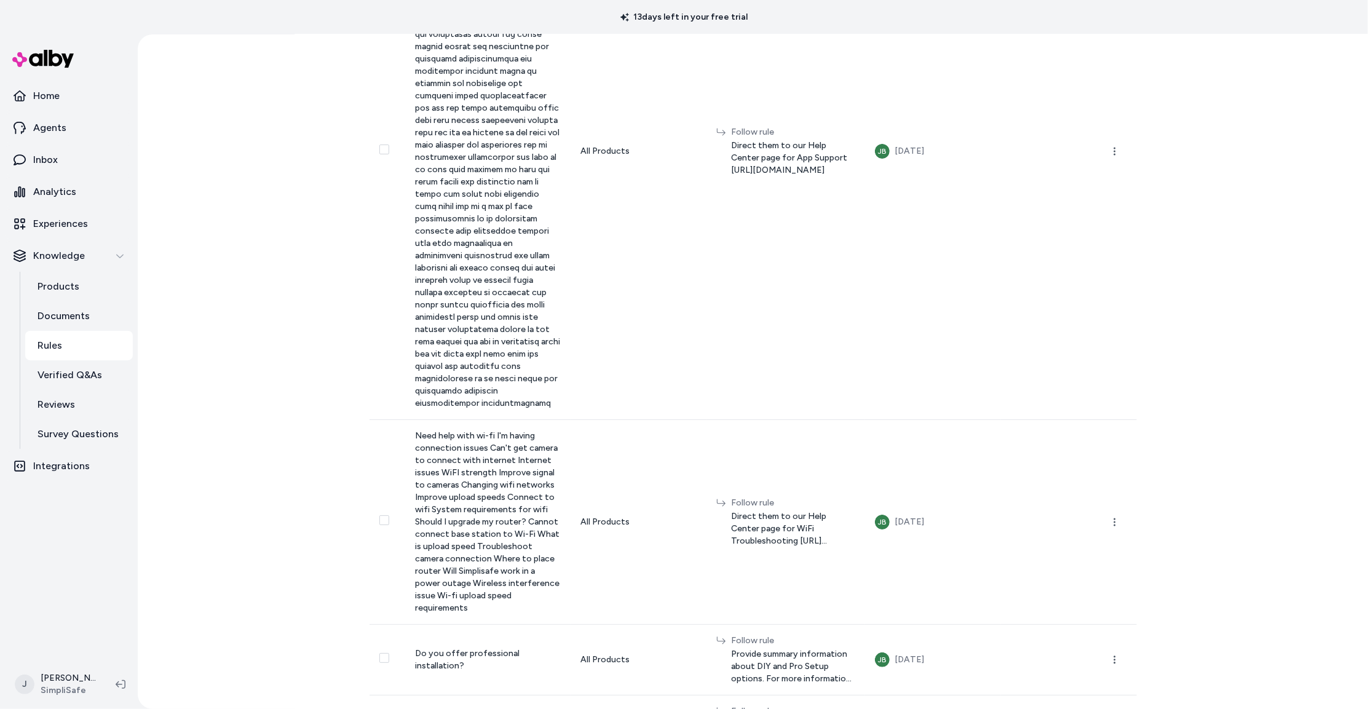
scroll to position [4041, 0]
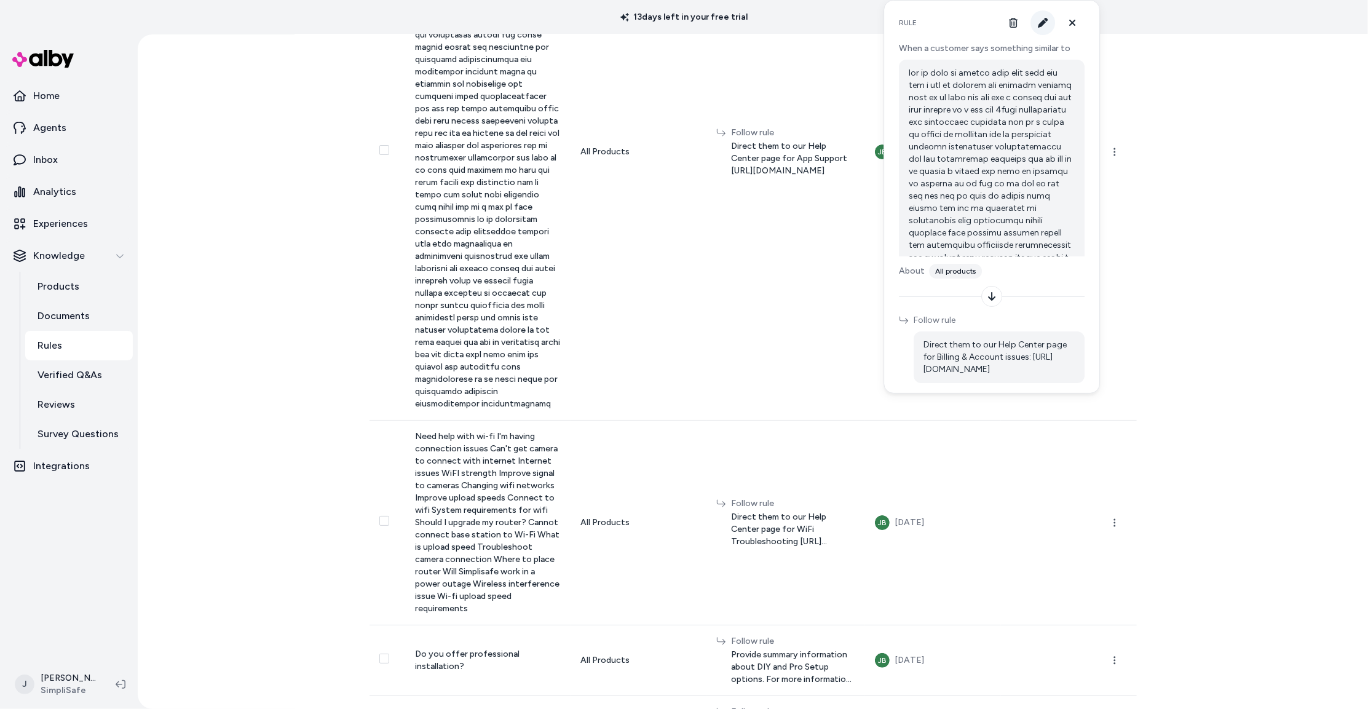
click at [1046, 26] on icon "button" at bounding box center [1043, 23] width 10 height 10
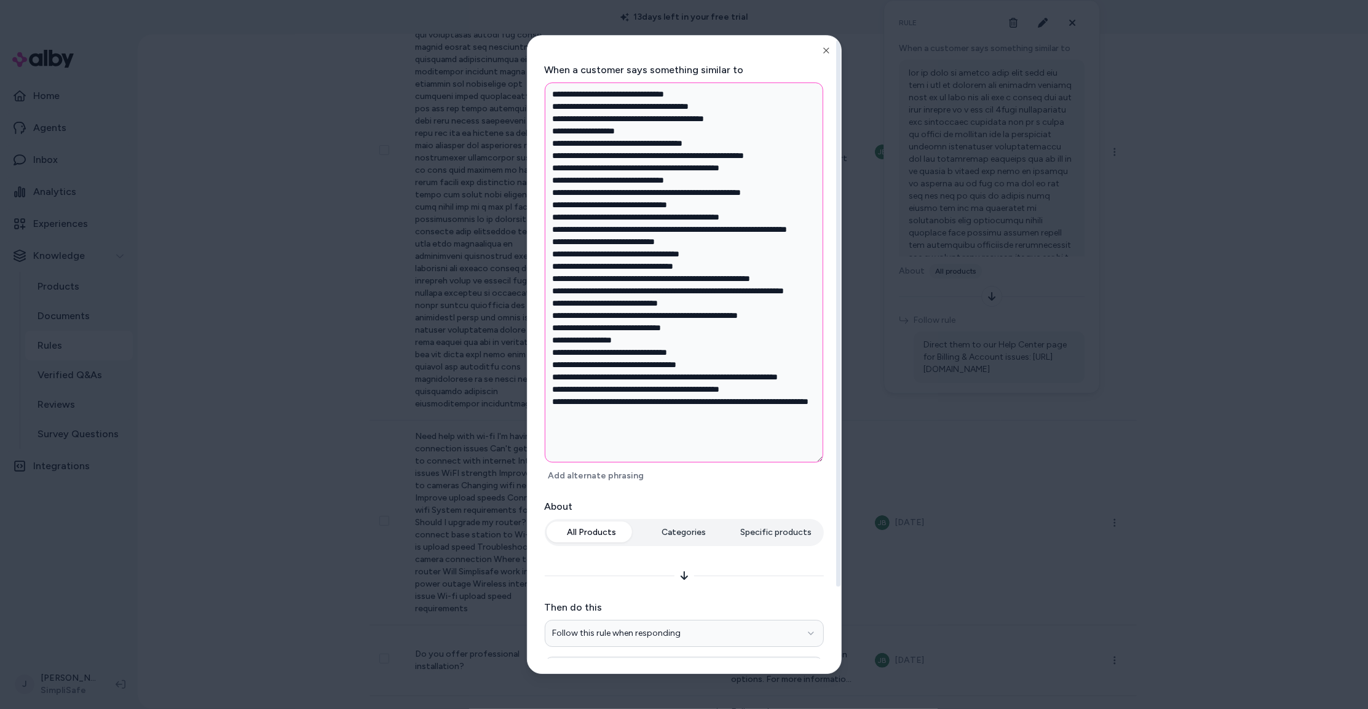
scroll to position [0, 0]
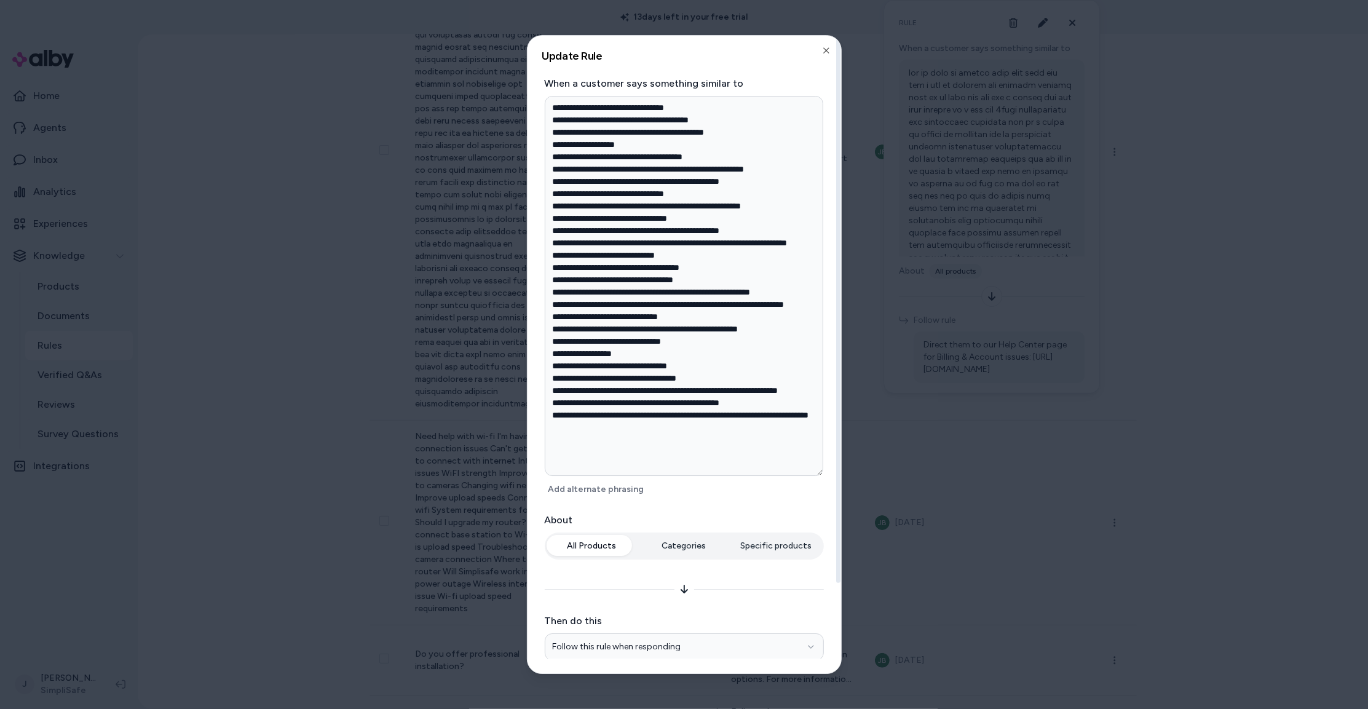
type textarea "*"
click at [1133, 265] on div at bounding box center [684, 354] width 1368 height 709
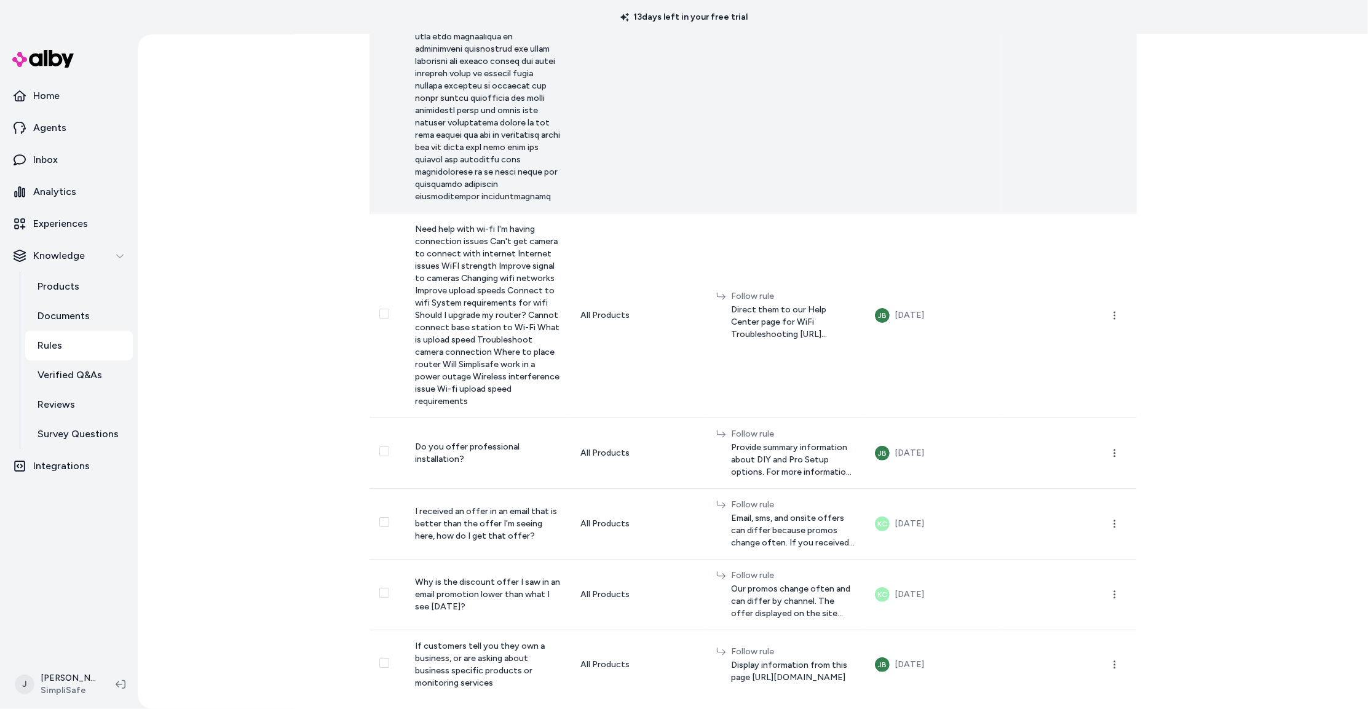
scroll to position [5514, 0]
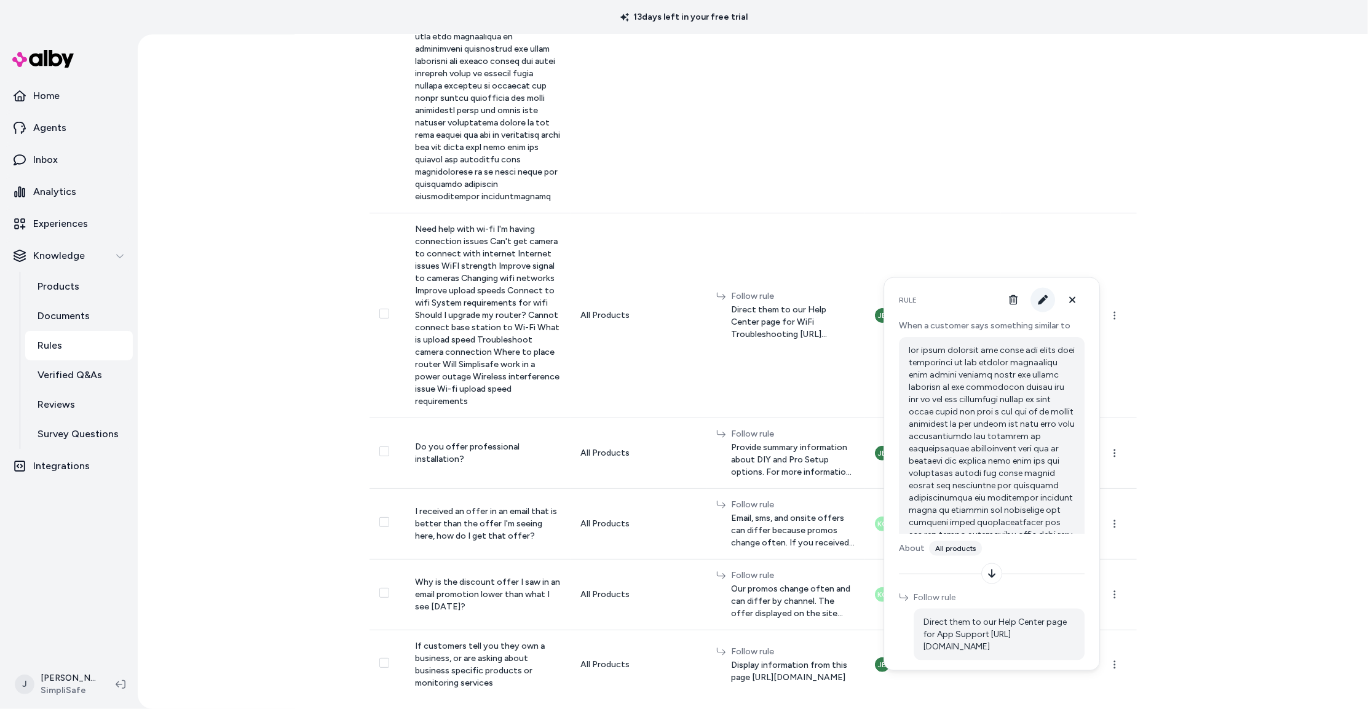
click at [1050, 302] on button "button" at bounding box center [1042, 300] width 25 height 25
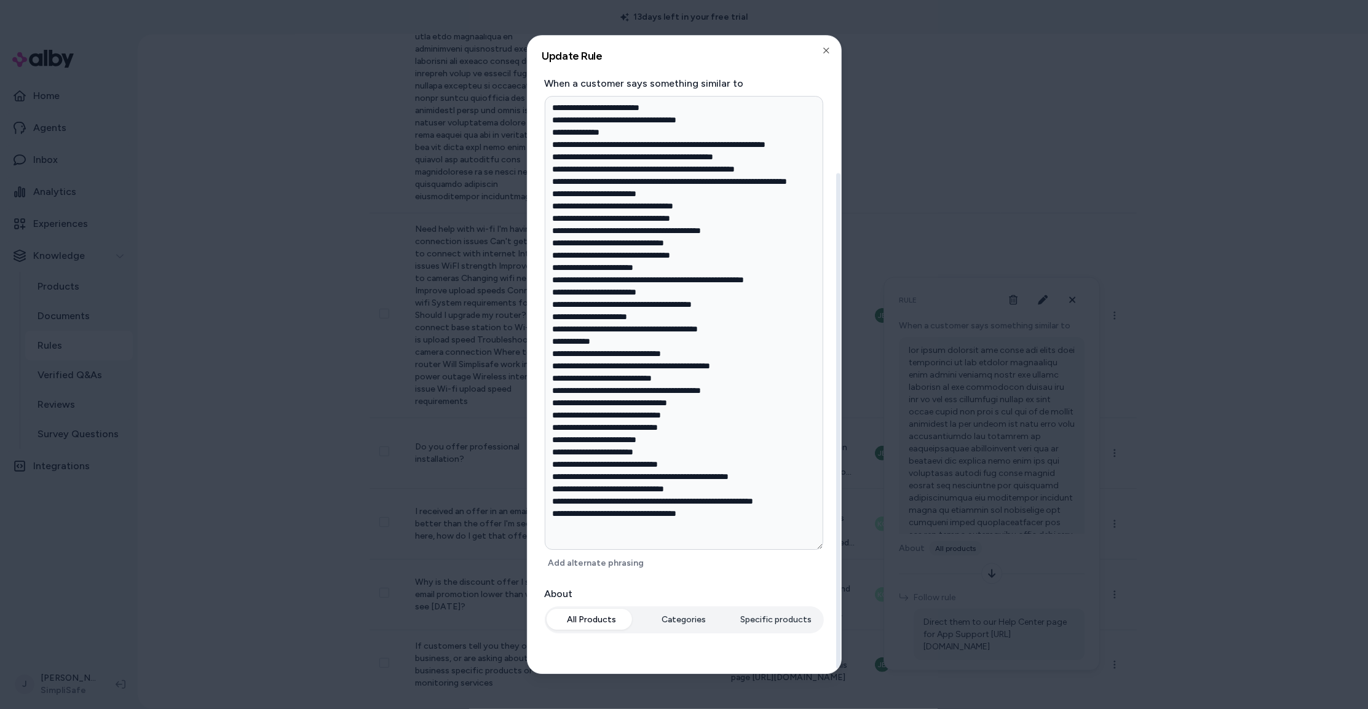
scroll to position [173, 0]
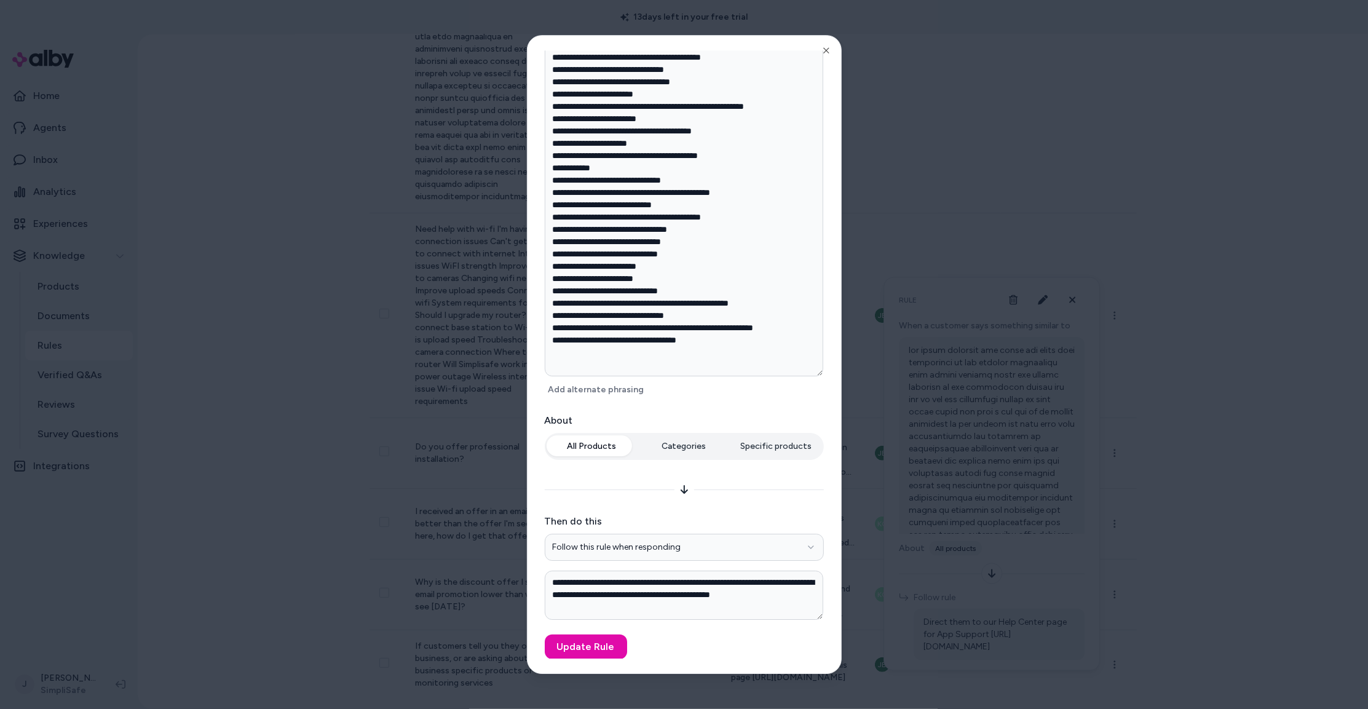
type textarea "*"
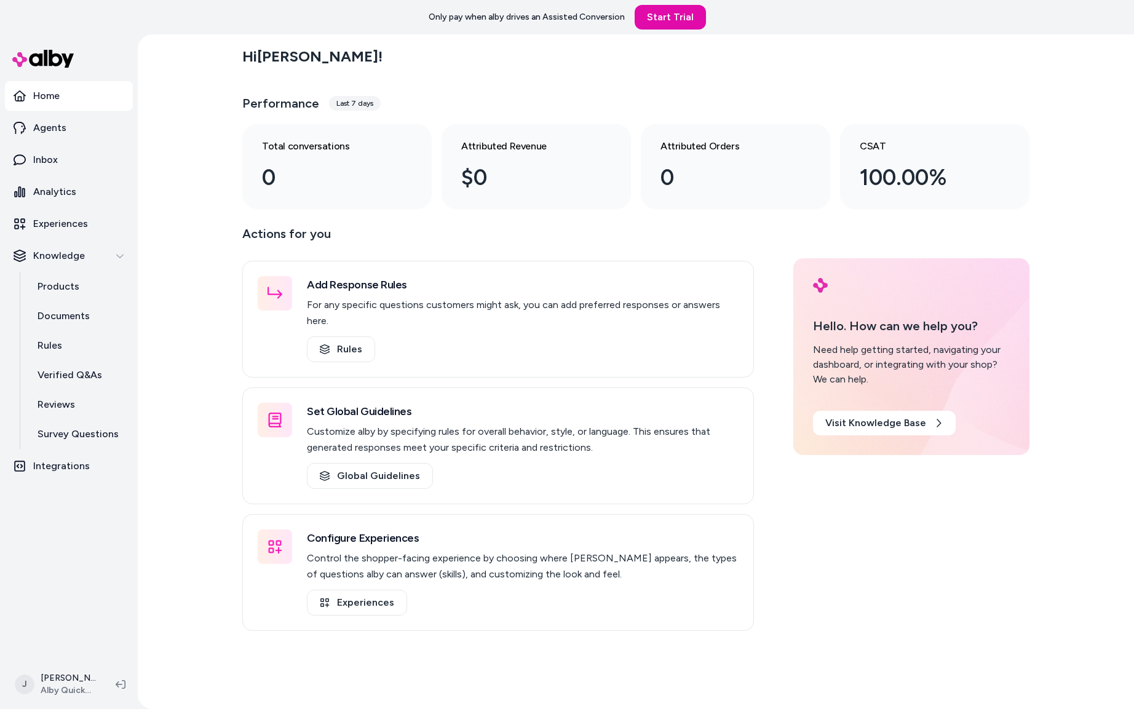
click at [186, 175] on div "Hi [PERSON_NAME] ! Performance Last 7 days Total conversations 0 Attributed Rev…" at bounding box center [636, 371] width 996 height 674
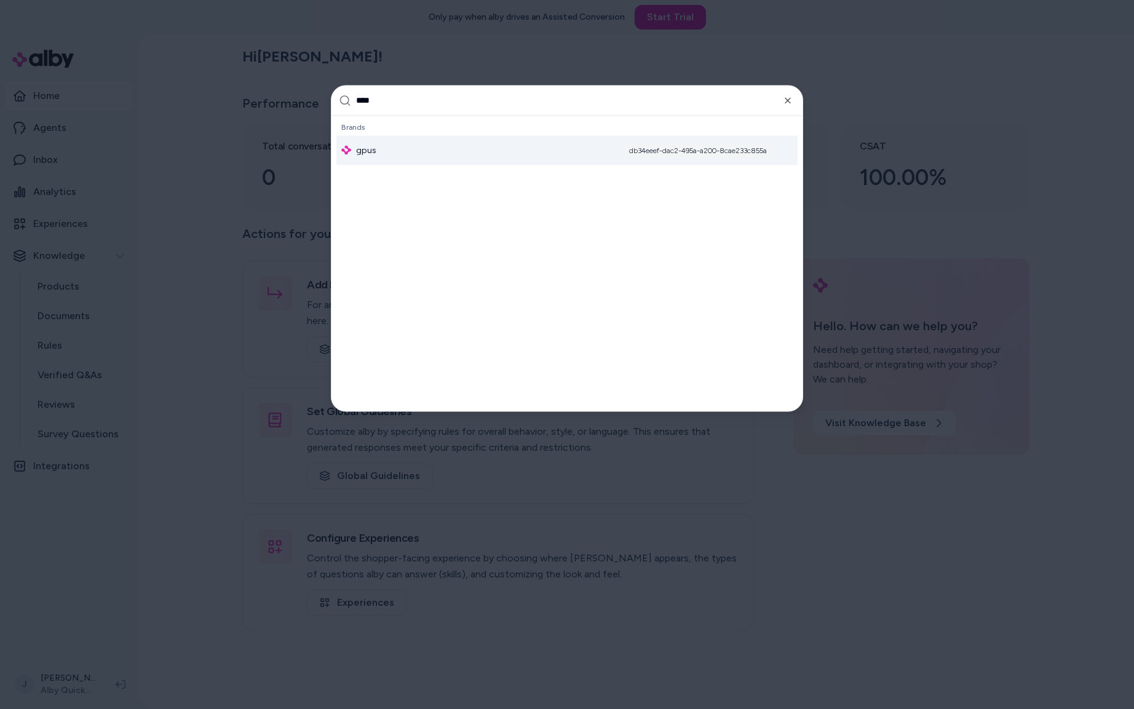
type input "****"
click at [390, 158] on div "gpus db34eeef-dac2-495a-a200-8cae233c855a" at bounding box center [566, 150] width 461 height 30
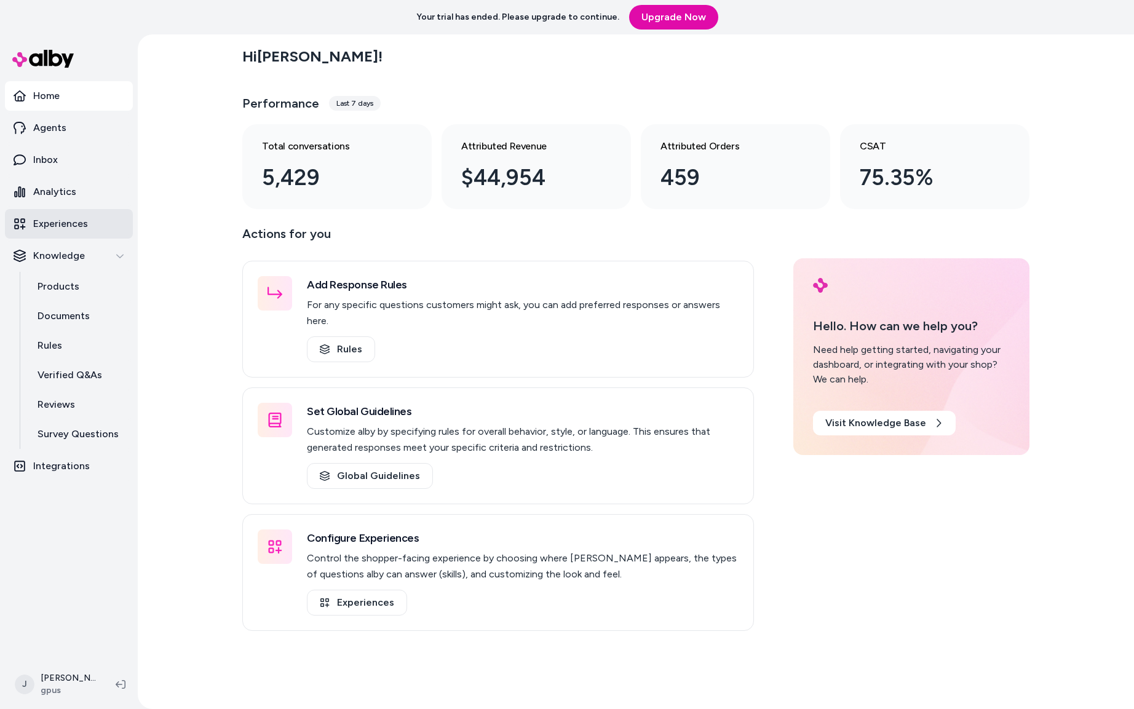
click at [80, 209] on link "Experiences" at bounding box center [69, 224] width 128 height 30
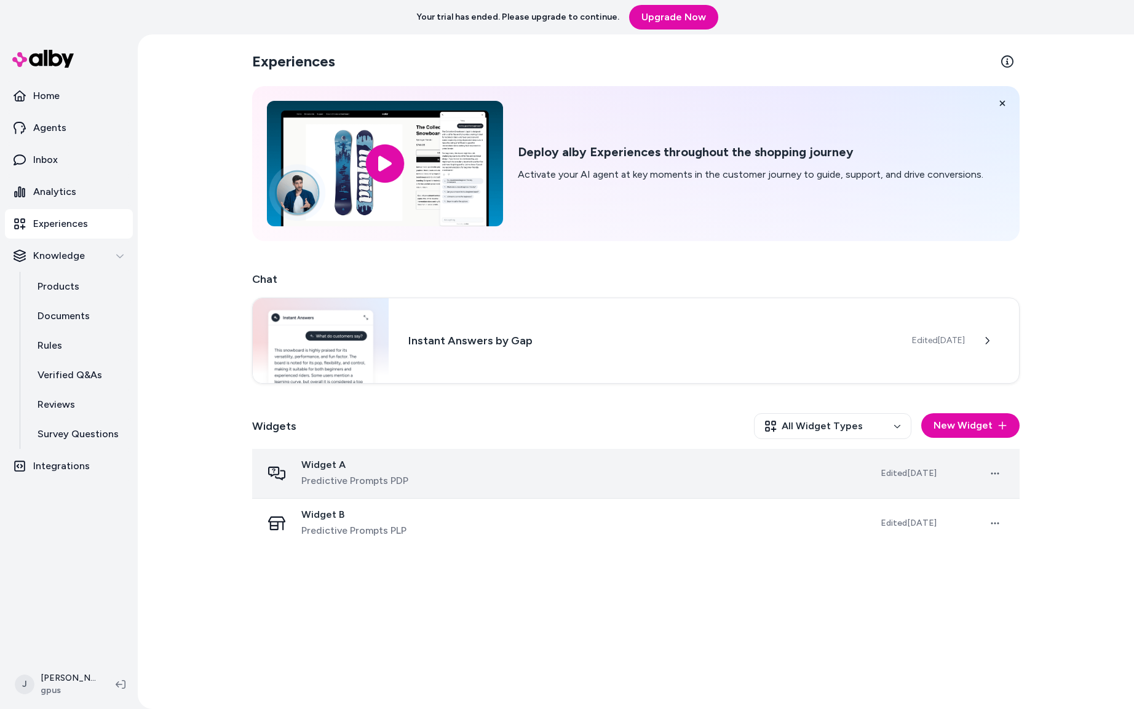
click at [444, 480] on div "Widget A Predictive Prompts PDP" at bounding box center [561, 474] width 599 height 30
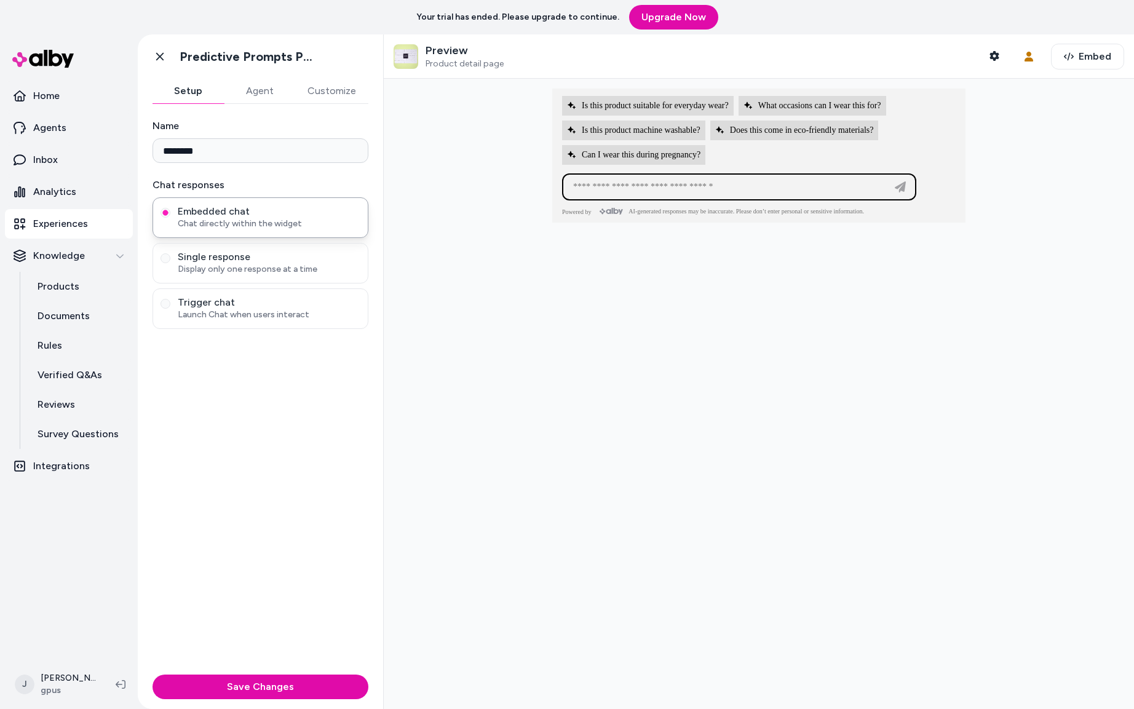
click at [261, 98] on button "Agent" at bounding box center [259, 91] width 71 height 25
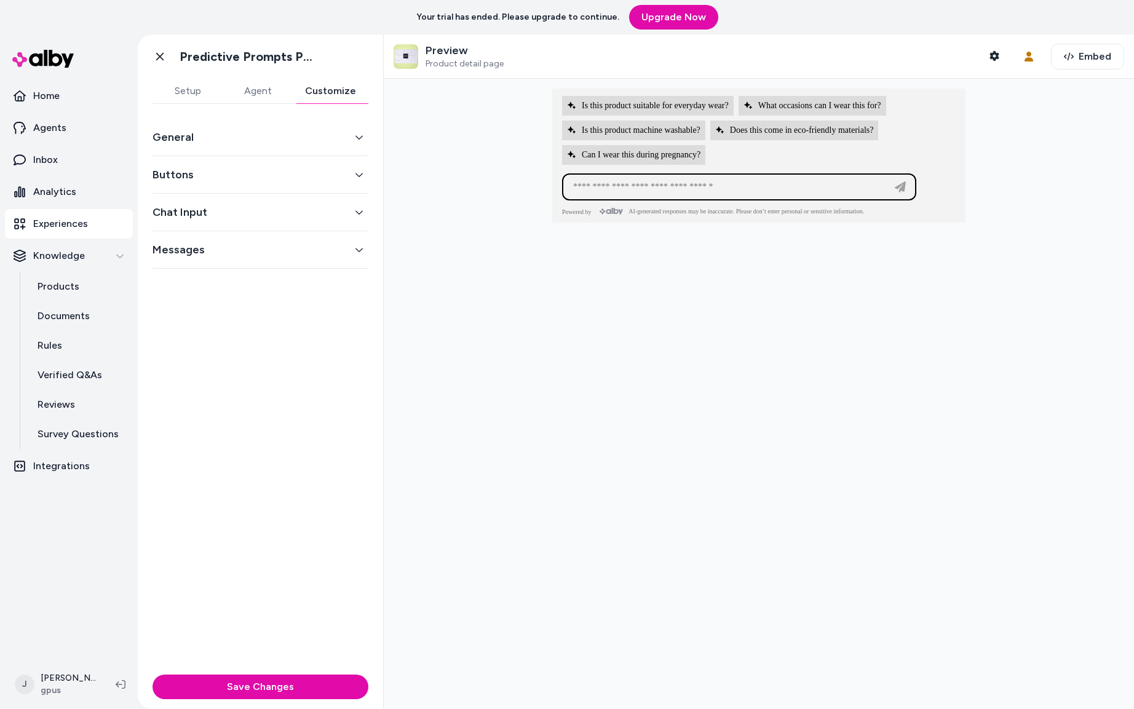
click at [334, 89] on button "Customize" at bounding box center [331, 91] width 76 height 25
click at [218, 210] on button "Chat Input" at bounding box center [260, 211] width 216 height 17
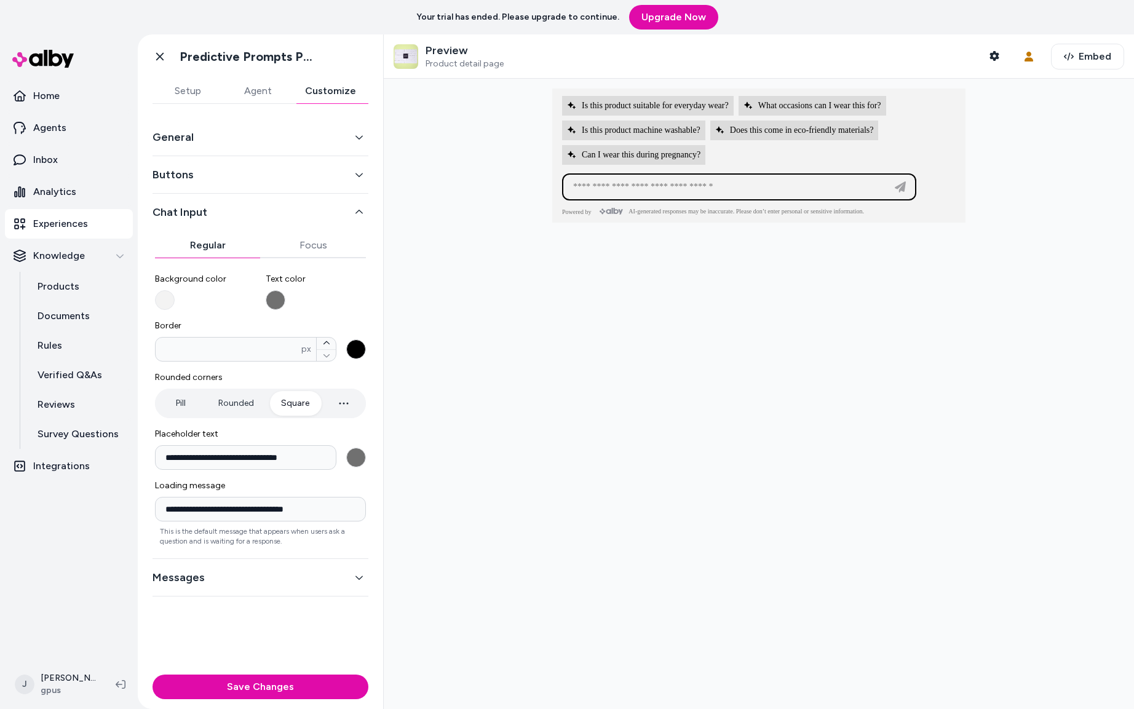
click at [230, 181] on button "Buttons" at bounding box center [260, 174] width 216 height 17
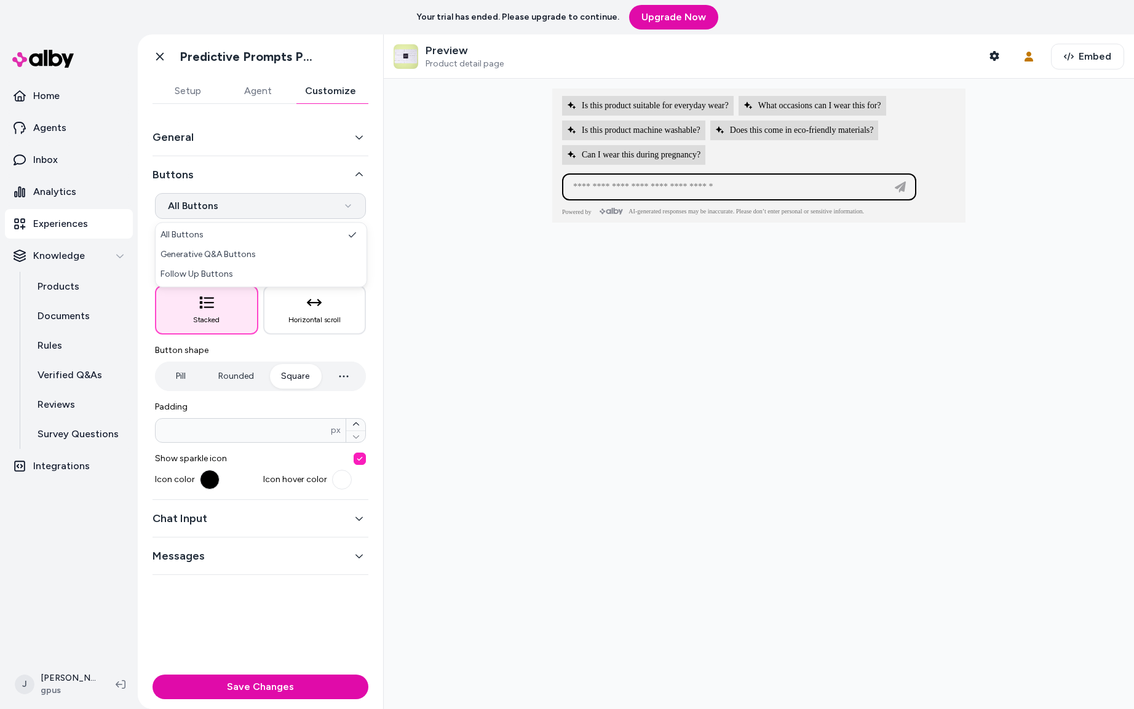
click at [266, 211] on html "**********" at bounding box center [567, 354] width 1134 height 709
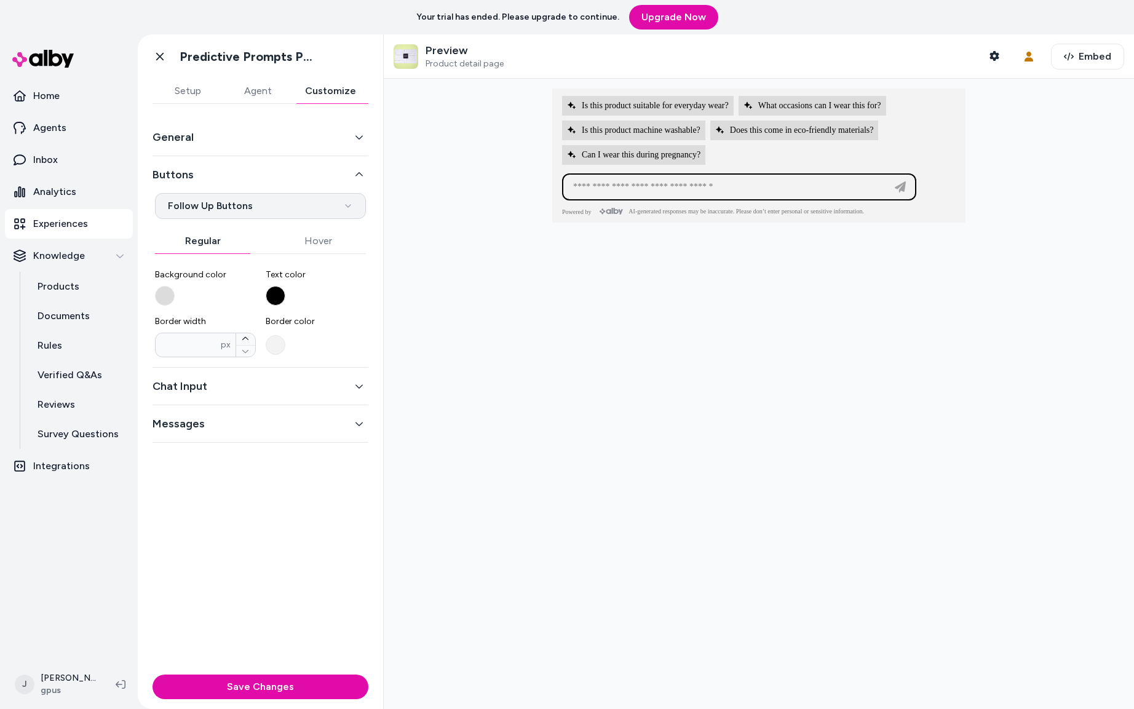
click at [224, 199] on html "**********" at bounding box center [567, 354] width 1134 height 709
select select "*******"
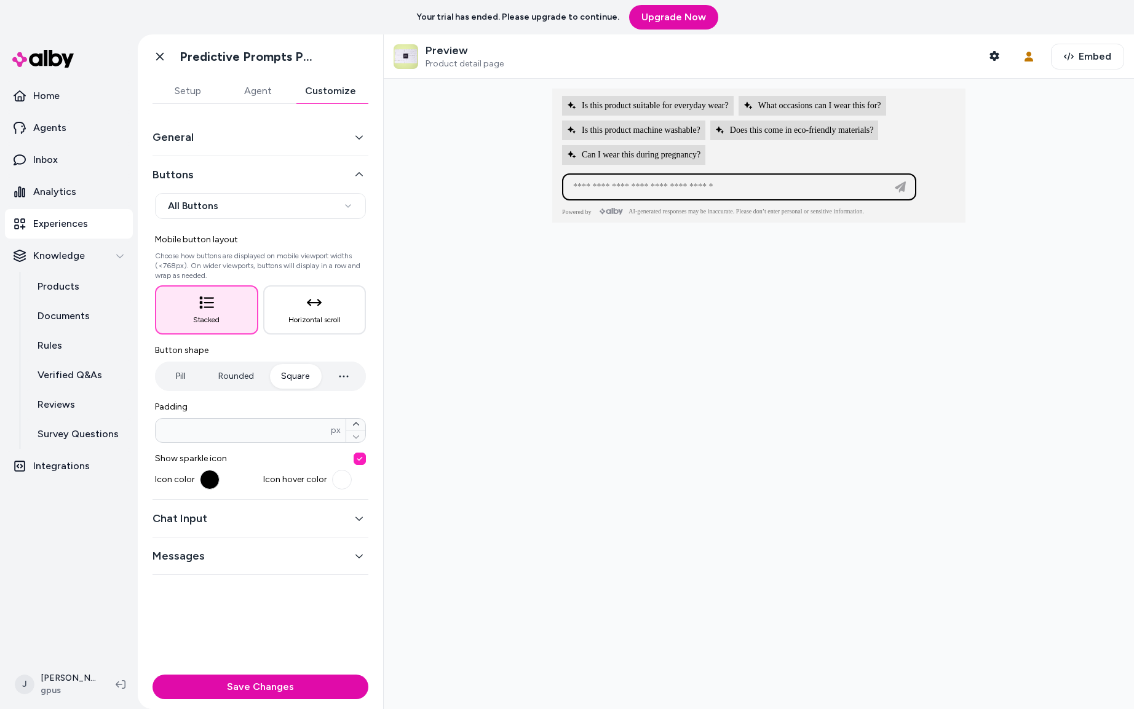
click at [242, 373] on button "Rounded" at bounding box center [236, 376] width 60 height 25
click at [172, 378] on button "Pill" at bounding box center [180, 376] width 46 height 25
click at [294, 380] on button "Square" at bounding box center [295, 376] width 53 height 25
click at [241, 381] on button "Rounded" at bounding box center [236, 376] width 60 height 25
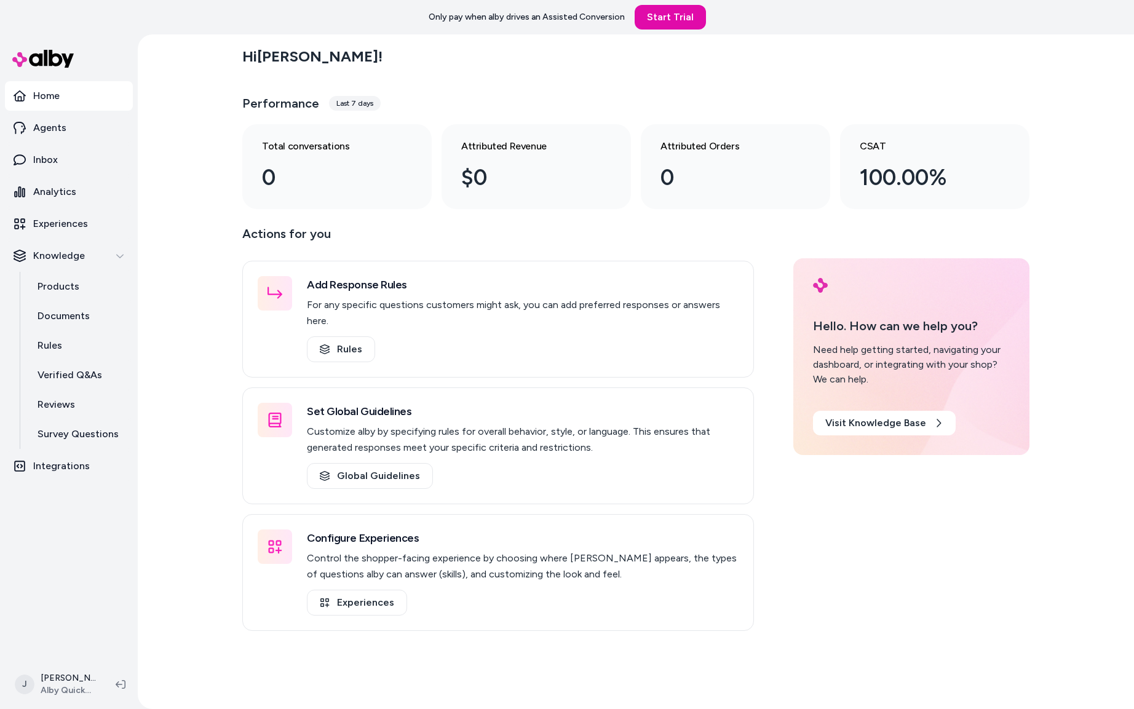
click at [159, 360] on div "Hi [PERSON_NAME] ! Performance Last 7 days Total conversations 0 Attributed Rev…" at bounding box center [636, 371] width 996 height 674
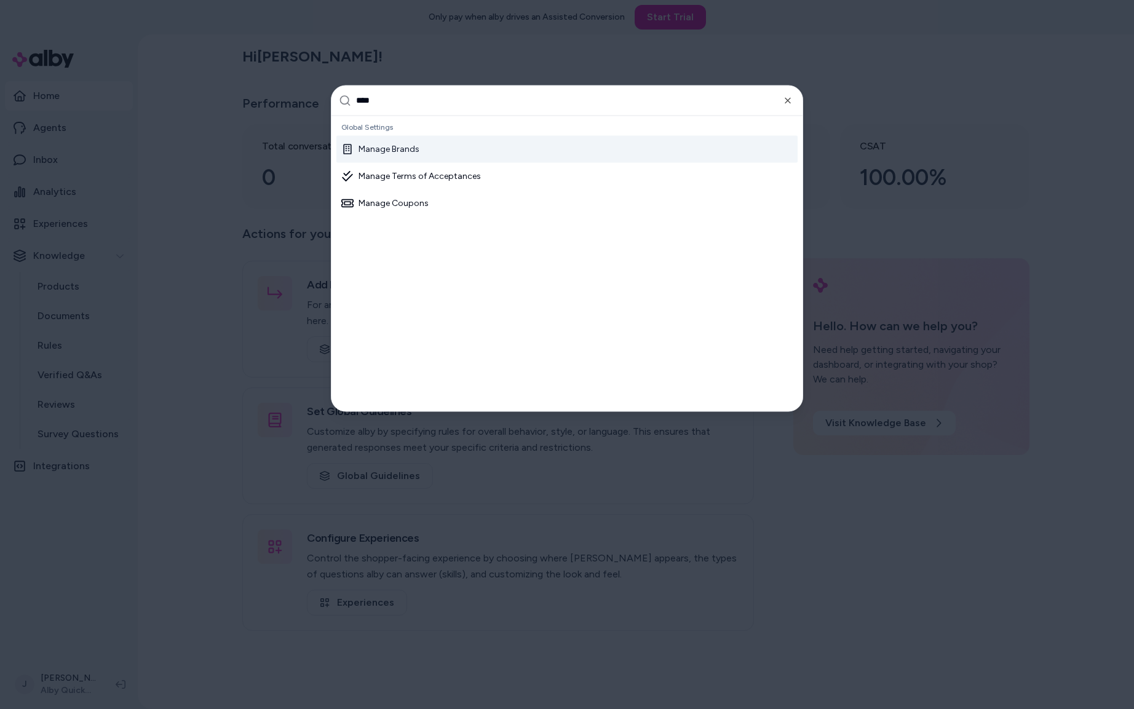
type input "****"
click at [403, 146] on div "Manage Brands" at bounding box center [380, 149] width 78 height 12
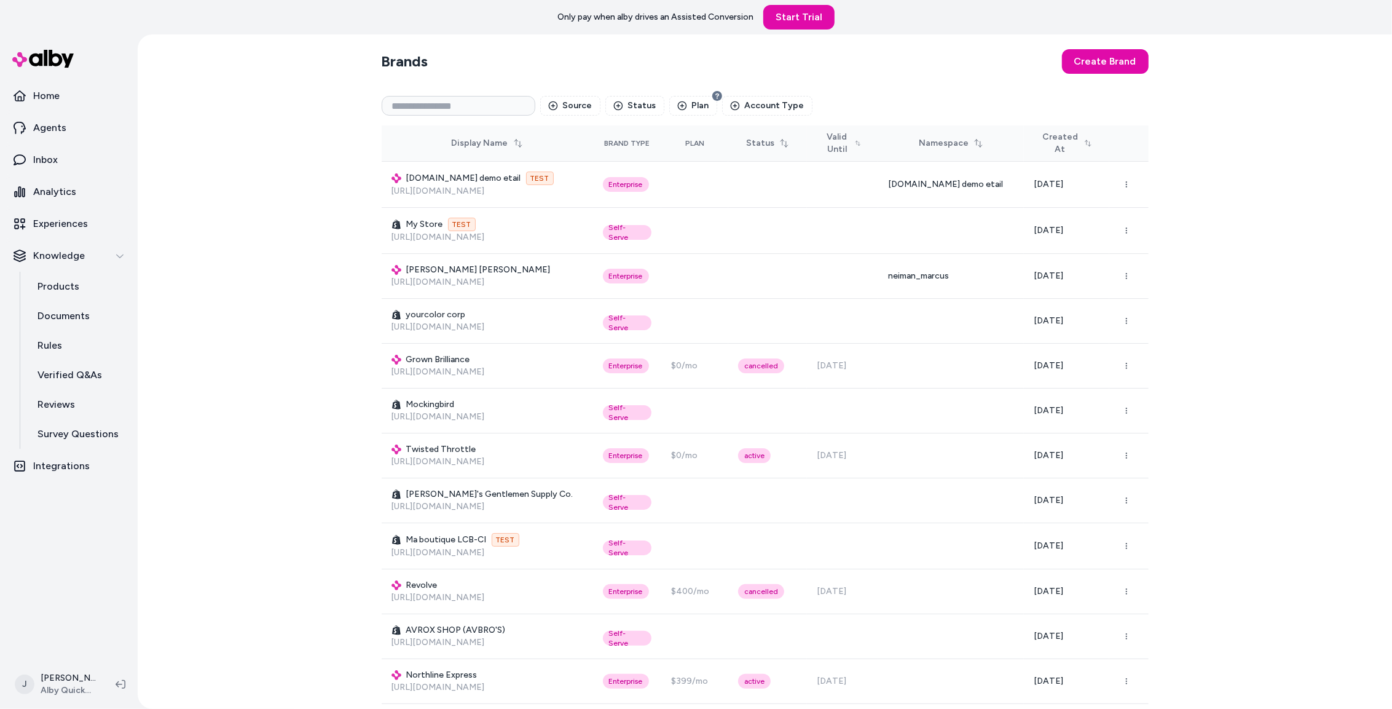
drag, startPoint x: 300, startPoint y: 597, endPoint x: 293, endPoint y: 569, distance: 28.6
click at [295, 583] on div "Brands Create Brand Source Status Plan Account Type Display Name Brand Type Pla…" at bounding box center [765, 371] width 1255 height 674
click at [427, 105] on input at bounding box center [459, 106] width 154 height 20
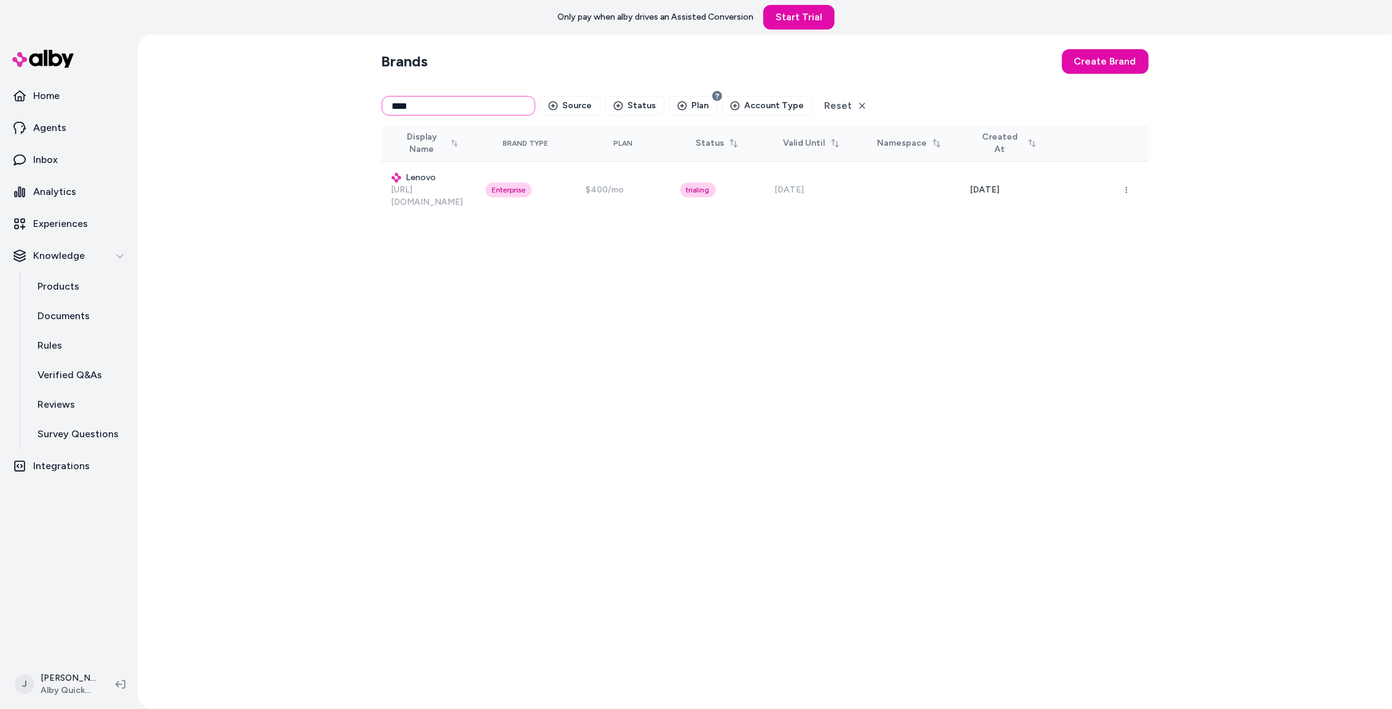
type input "****"
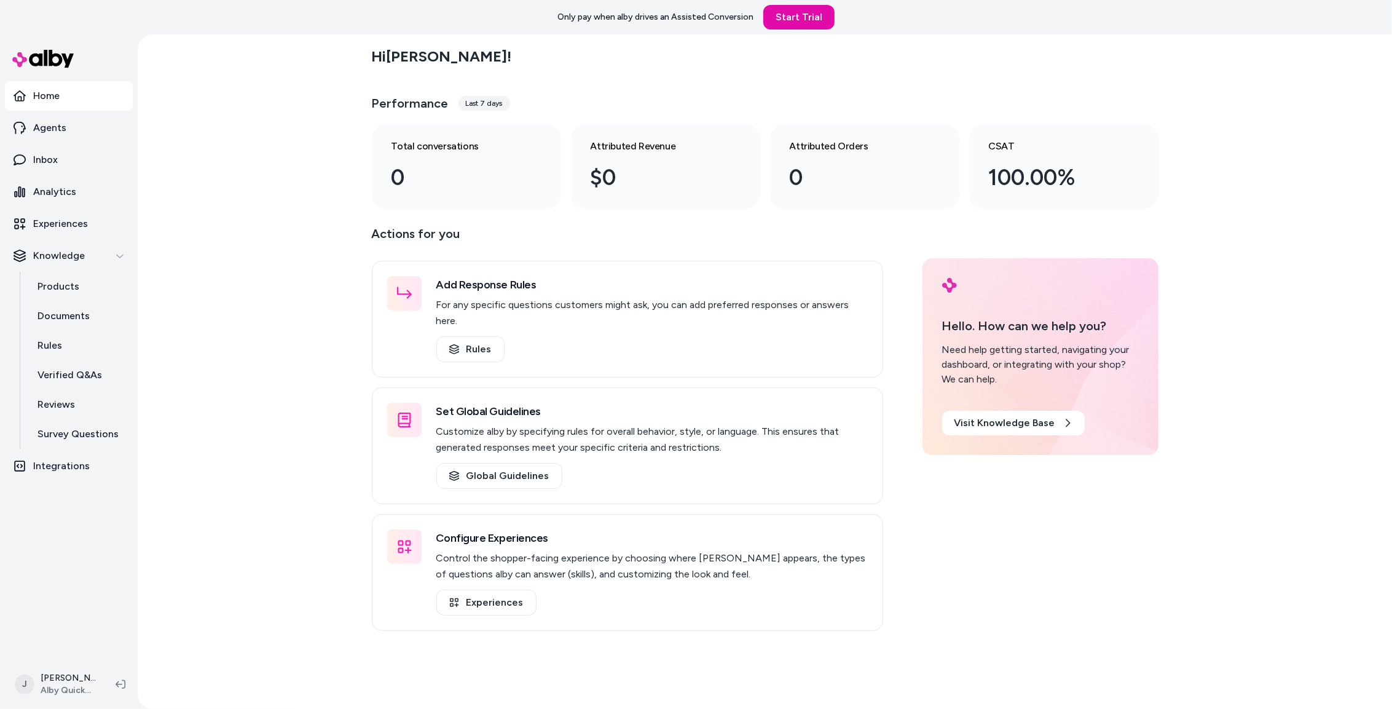
click at [213, 310] on div "Hi [PERSON_NAME] ! Performance Last 7 days Total conversations 0 Attributed Rev…" at bounding box center [765, 371] width 1255 height 674
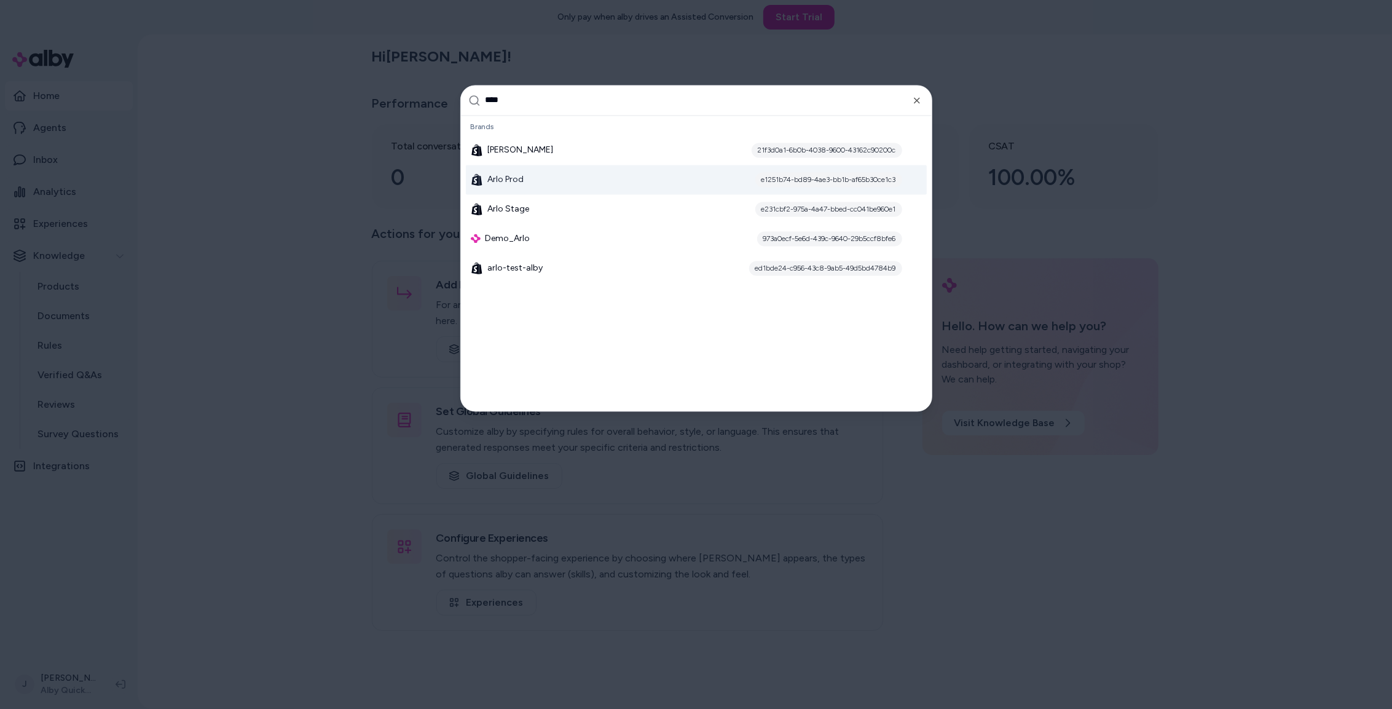
type input "****"
click at [518, 175] on span "Arlo Prod" at bounding box center [506, 179] width 36 height 12
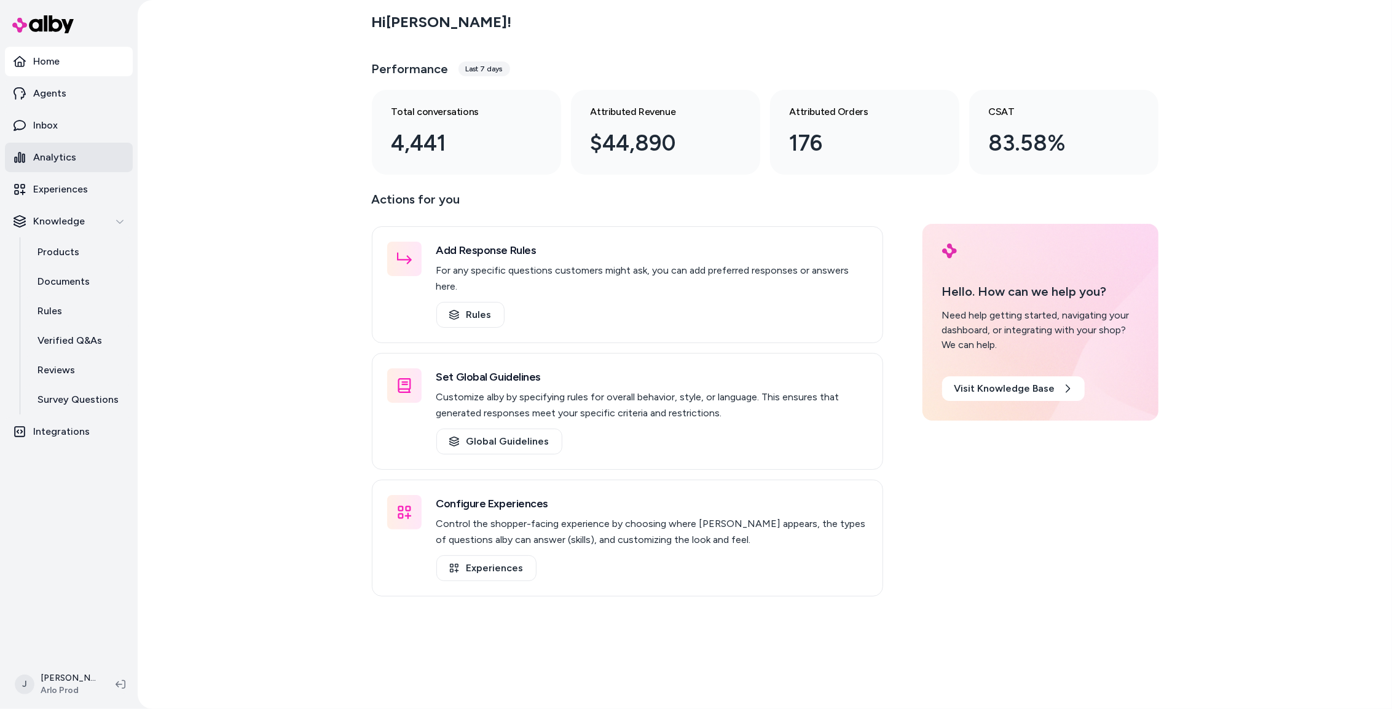
click at [63, 146] on link "Analytics" at bounding box center [69, 158] width 128 height 30
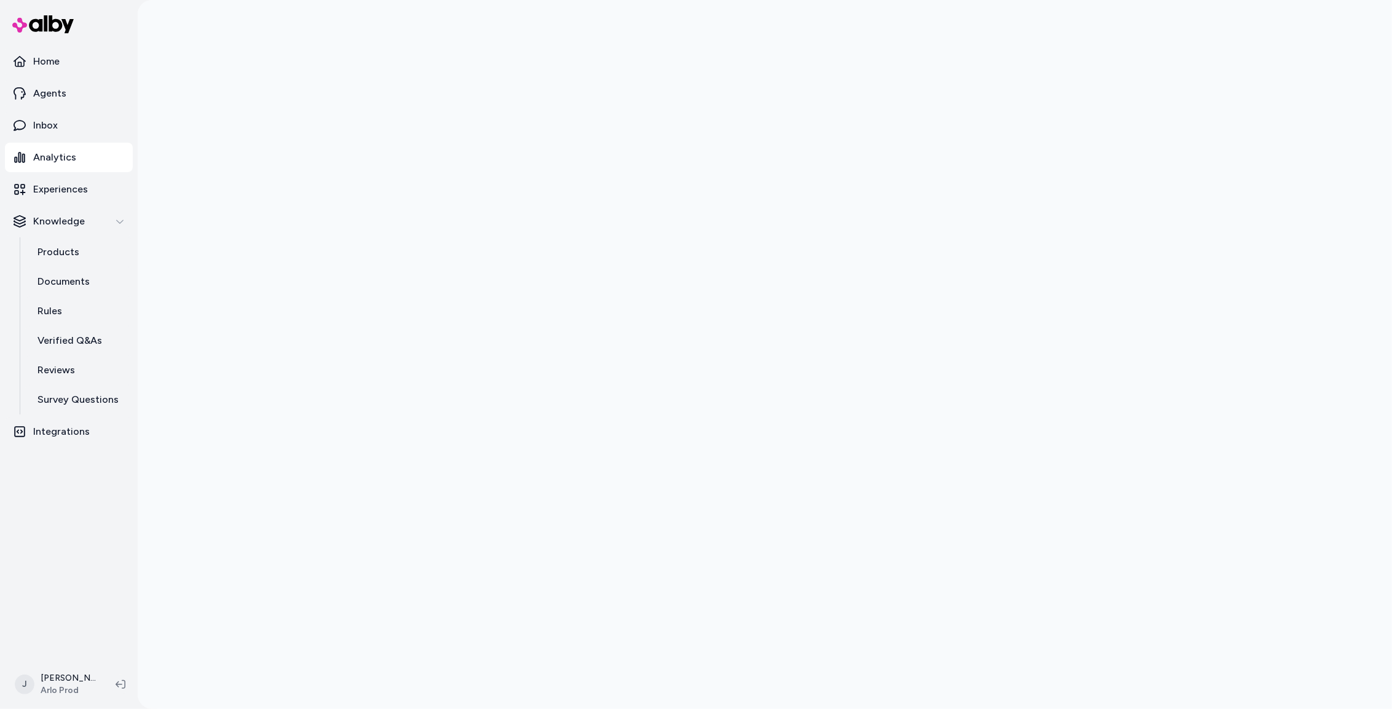
click at [341, 108] on div at bounding box center [765, 354] width 1255 height 709
drag, startPoint x: 61, startPoint y: 248, endPoint x: 152, endPoint y: 167, distance: 121.0
click at [61, 248] on p "Products" at bounding box center [58, 252] width 42 height 15
drag, startPoint x: 73, startPoint y: 395, endPoint x: 306, endPoint y: 187, distance: 311.7
click at [73, 395] on p "Survey Questions" at bounding box center [77, 399] width 81 height 15
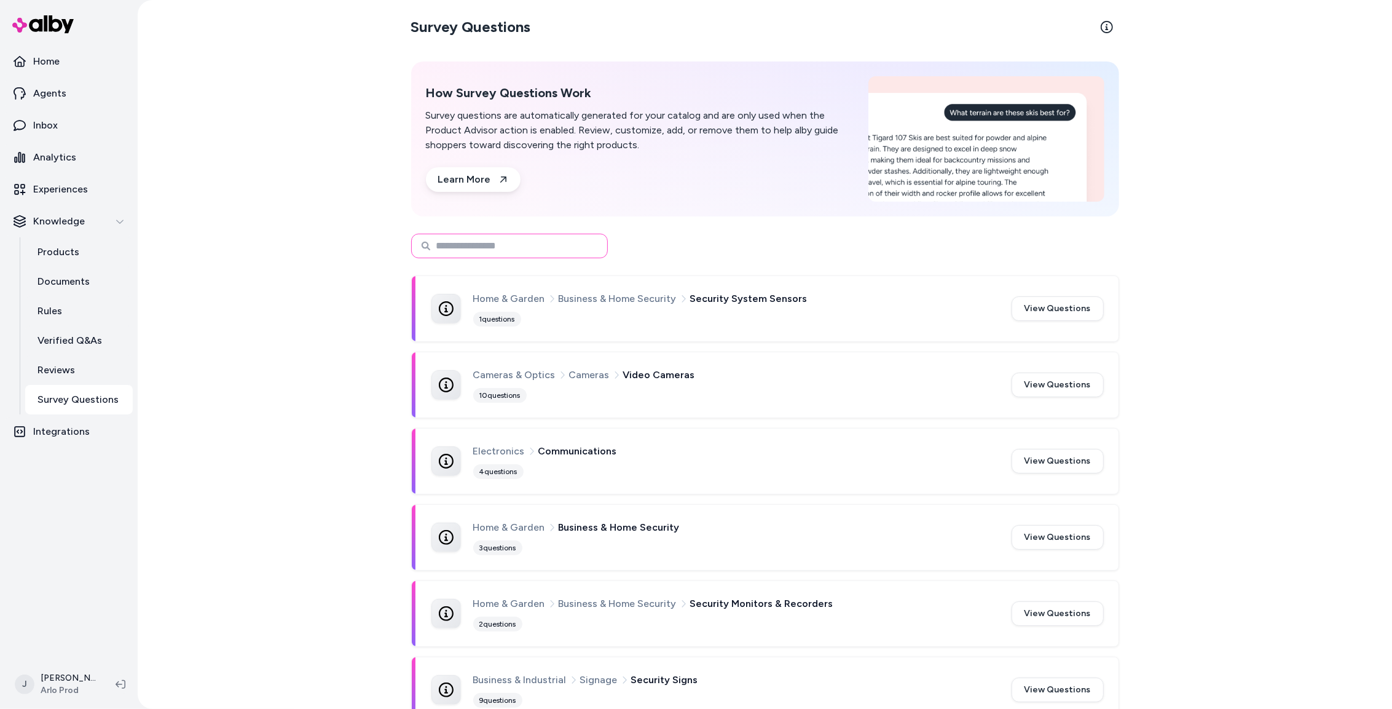
drag, startPoint x: 517, startPoint y: 245, endPoint x: 503, endPoint y: 234, distance: 18.0
click at [516, 243] on input at bounding box center [509, 246] width 197 height 25
type input "*****"
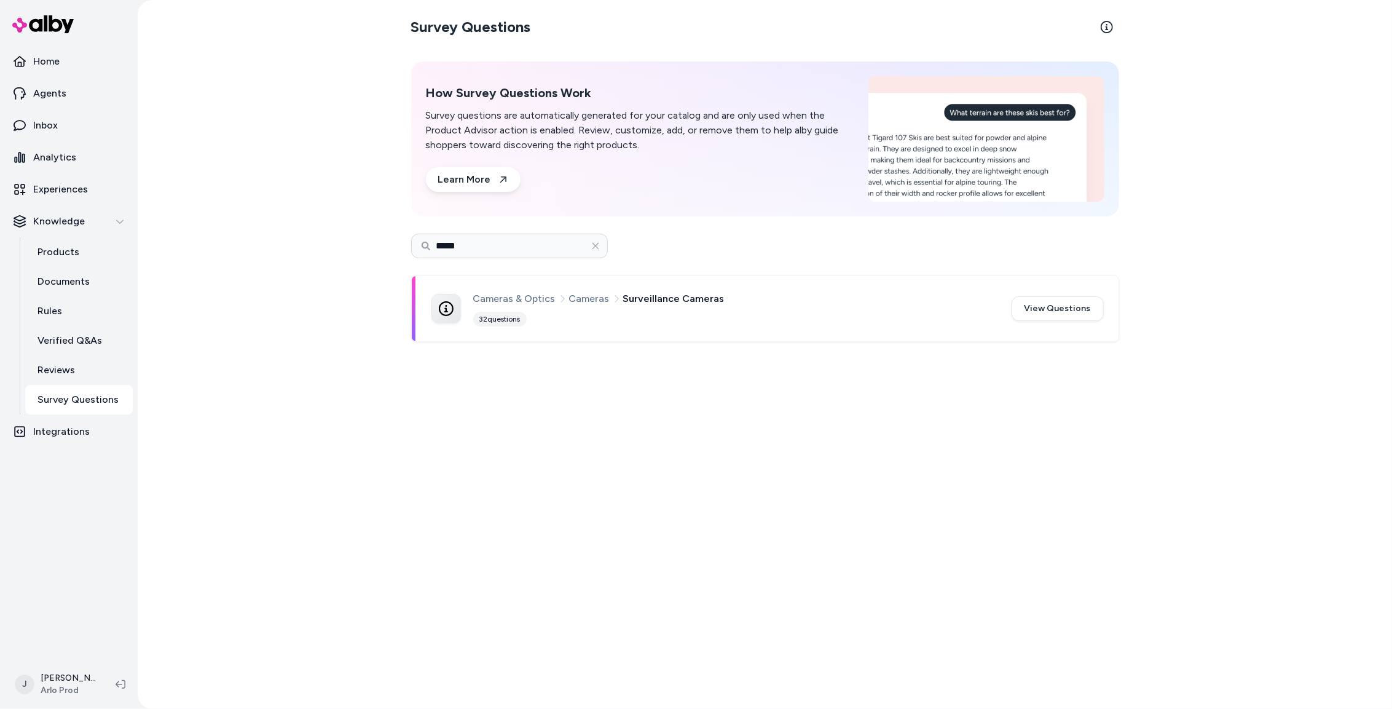
click at [655, 317] on div "Cameras & Optics Cameras Surveillance Cameras 32 questions" at bounding box center [735, 309] width 524 height 36
click at [1044, 309] on button "View Questions" at bounding box center [1058, 308] width 92 height 25
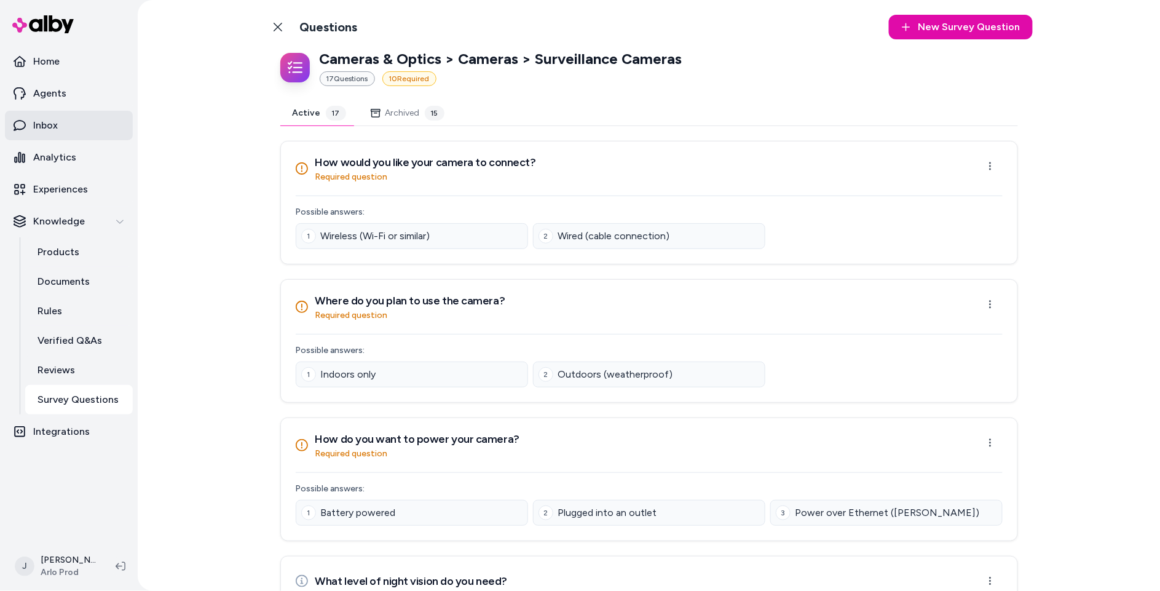
click at [101, 132] on link "Inbox" at bounding box center [69, 126] width 128 height 30
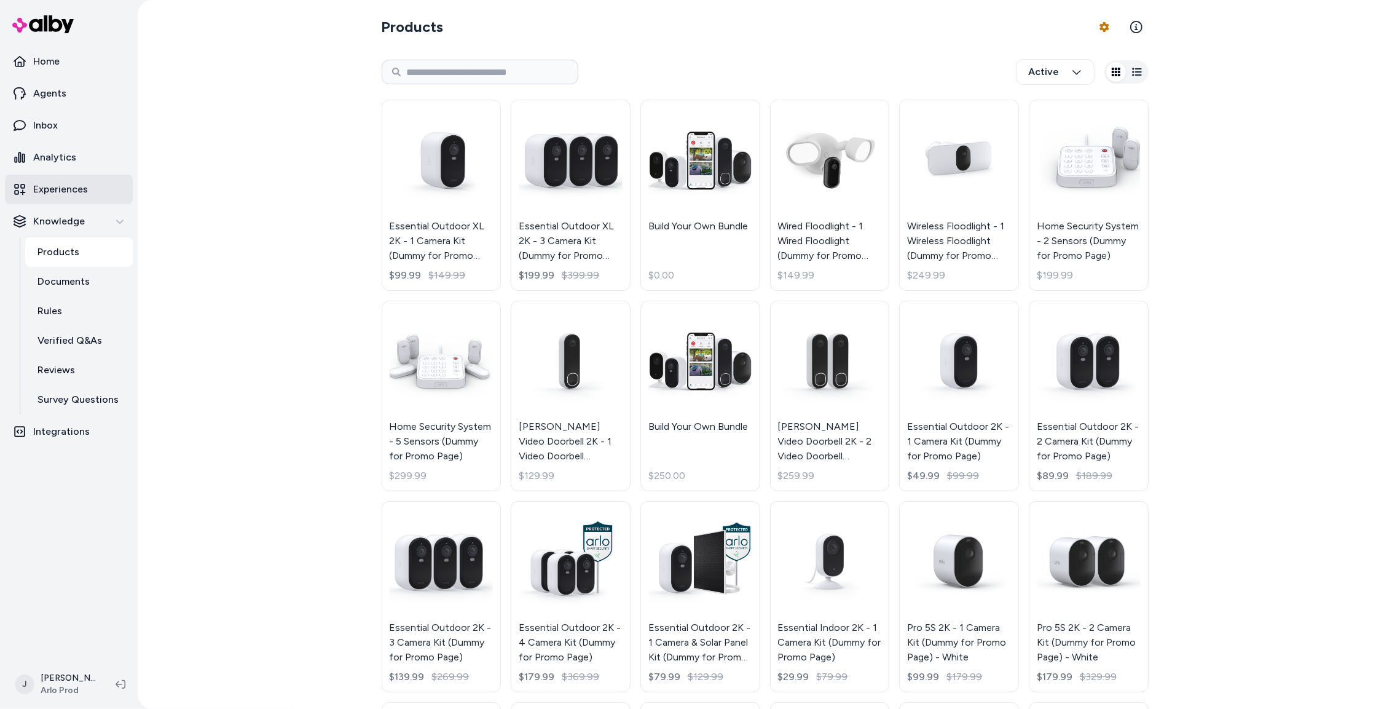
click at [59, 191] on p "Experiences" at bounding box center [60, 189] width 55 height 15
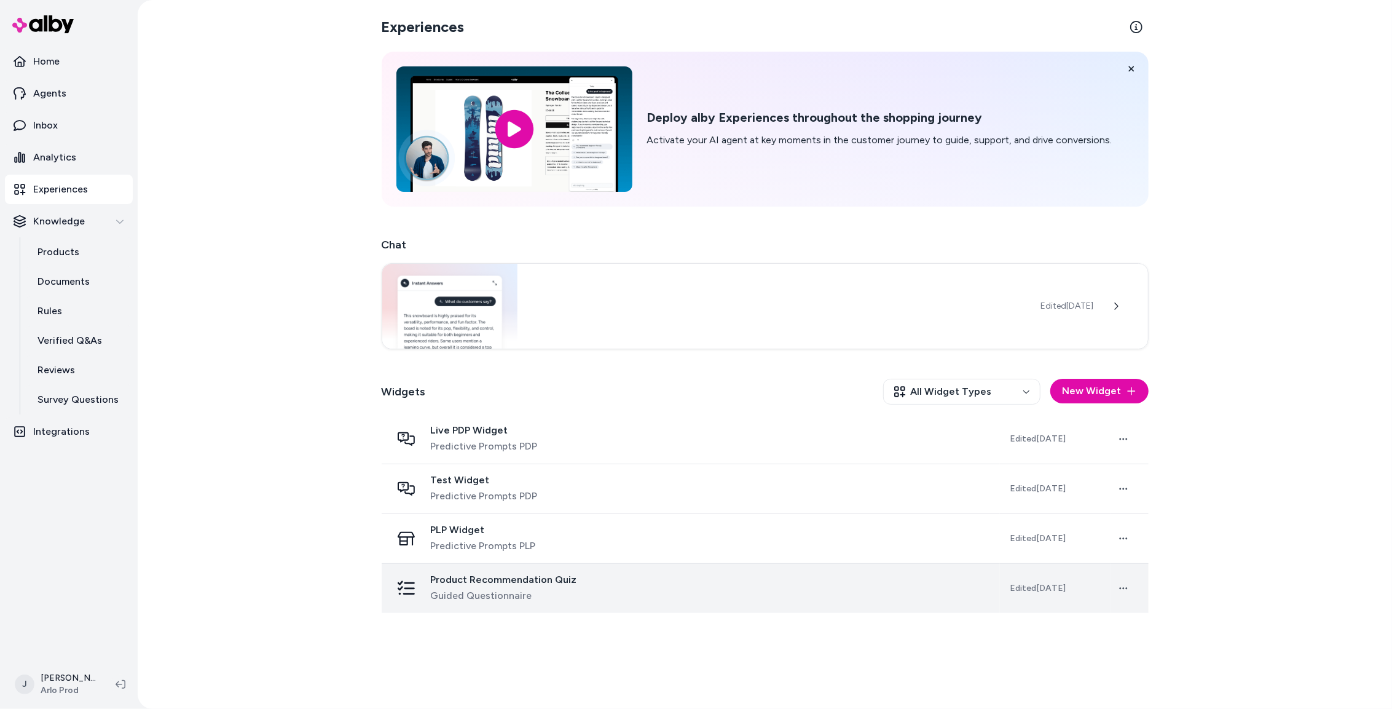
click at [622, 593] on div "Product Recommendation Quiz Guided Questionnaire" at bounding box center [691, 589] width 599 height 30
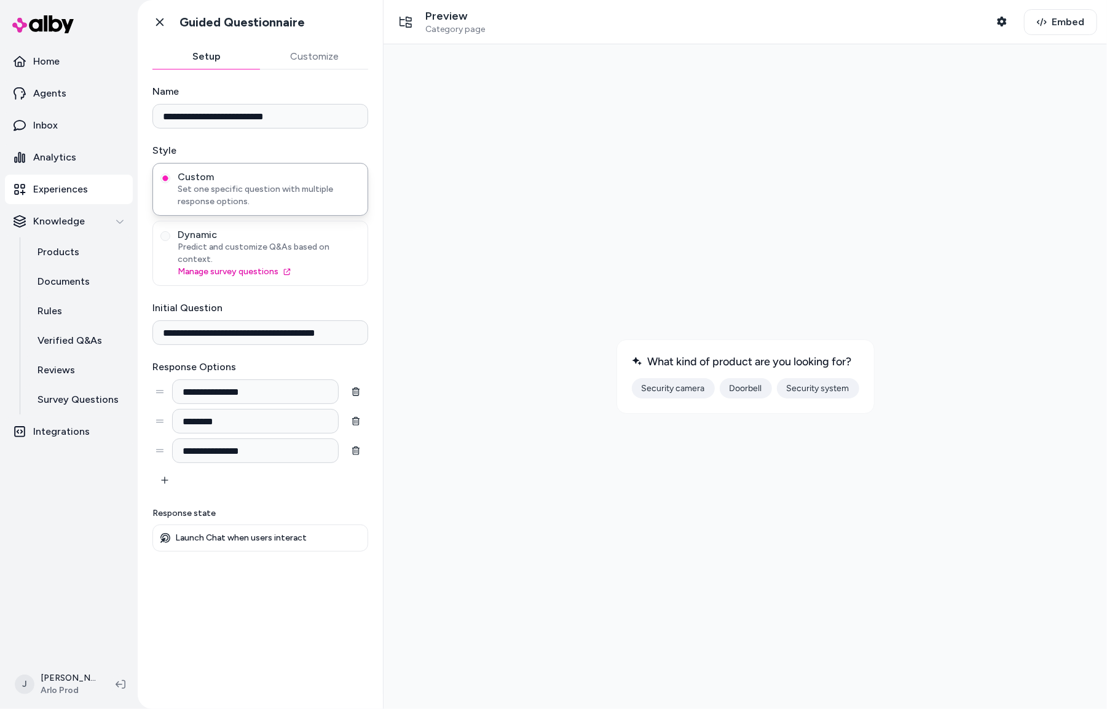
drag, startPoint x: 529, startPoint y: 315, endPoint x: 449, endPoint y: 345, distance: 85.4
click at [526, 316] on div at bounding box center [745, 375] width 704 height 645
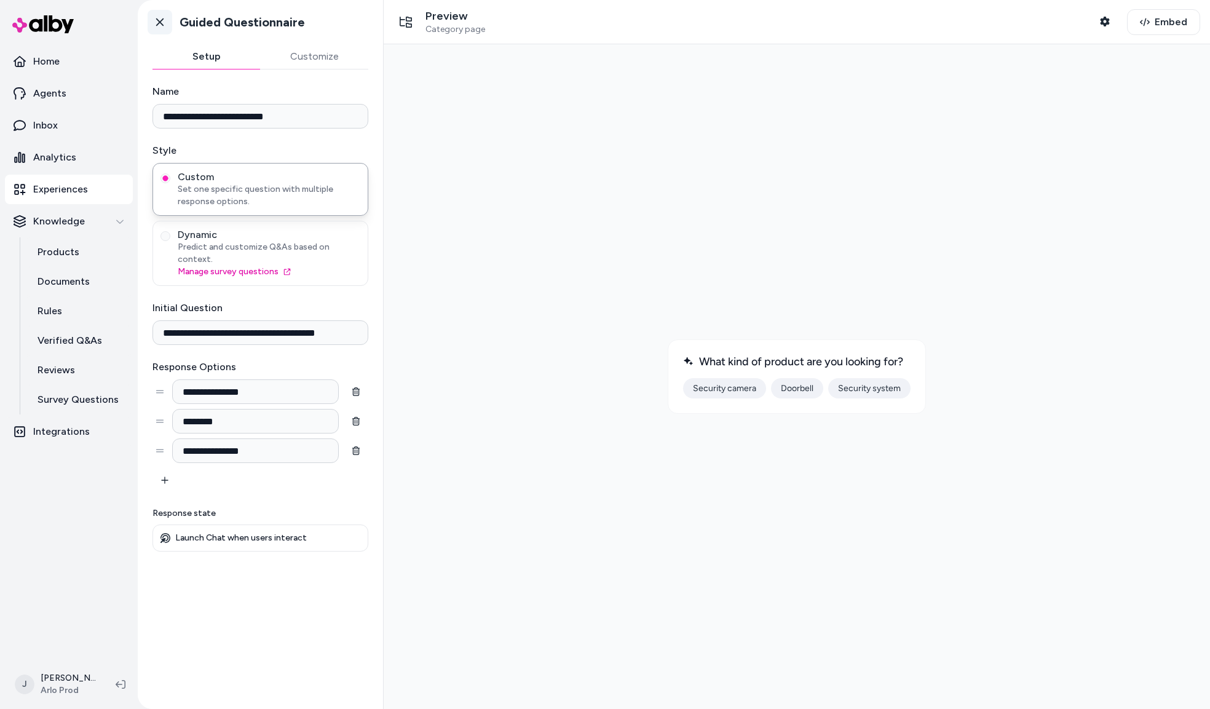
click at [154, 21] on icon at bounding box center [160, 22] width 12 height 12
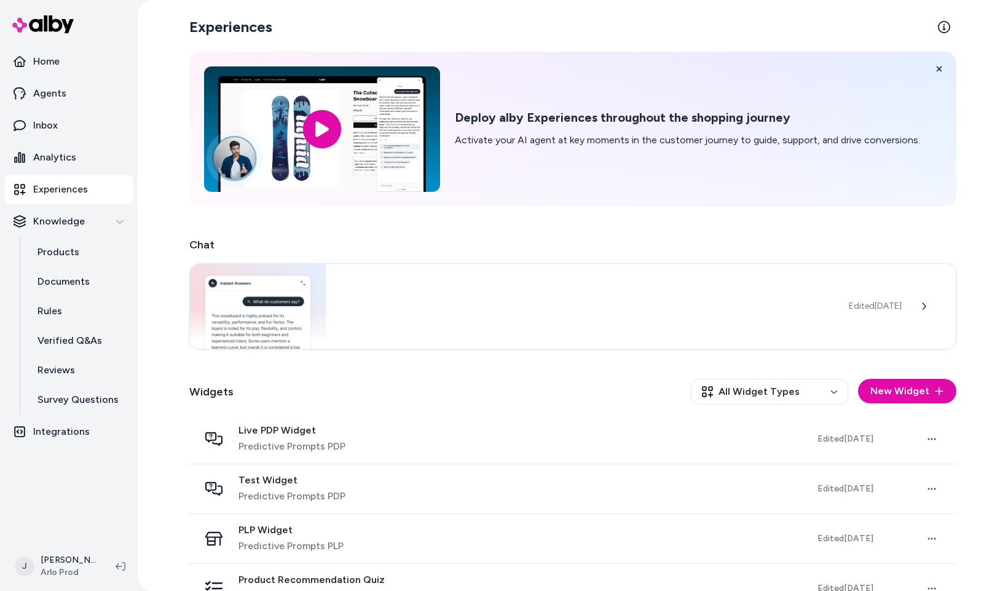
scroll to position [32, 0]
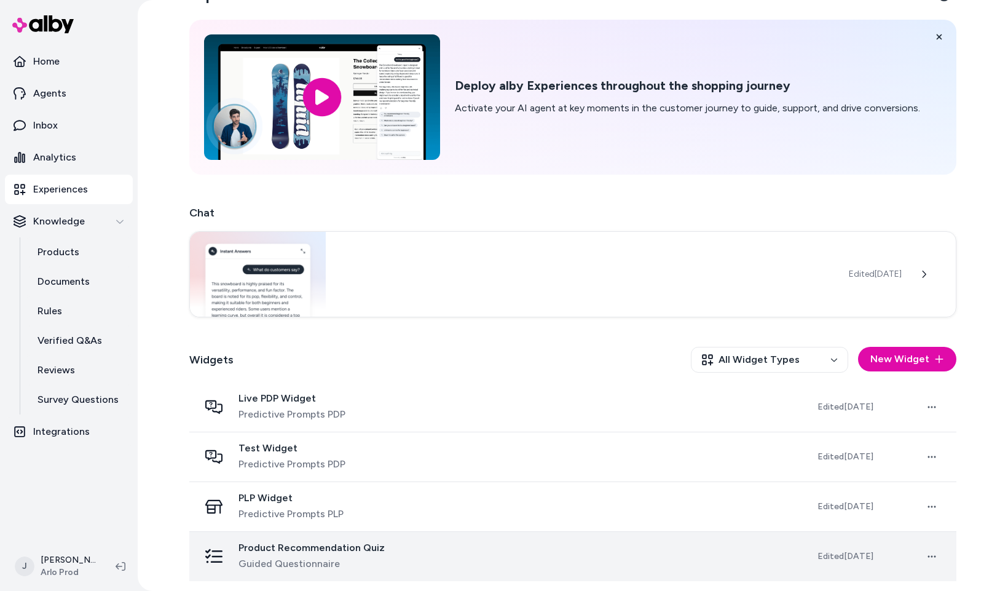
click at [326, 557] on span "Guided Questionnaire" at bounding box center [312, 563] width 146 height 15
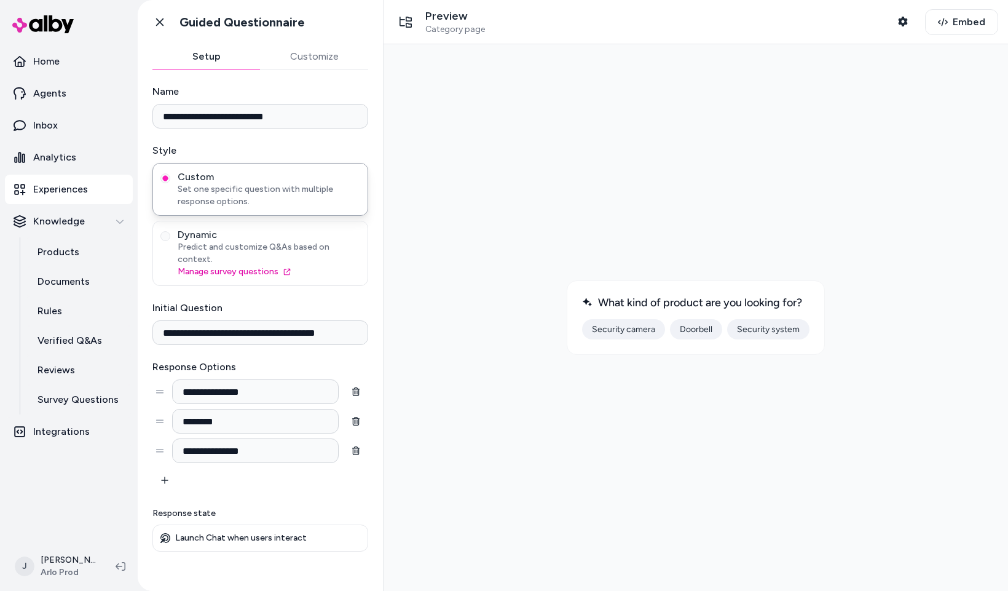
drag, startPoint x: 776, startPoint y: 280, endPoint x: 733, endPoint y: 275, distance: 43.3
click at [737, 275] on div at bounding box center [695, 317] width 605 height 527
drag, startPoint x: 702, startPoint y: 278, endPoint x: 717, endPoint y: 288, distance: 18.1
click at [702, 280] on div at bounding box center [695, 317] width 605 height 527
click at [634, 331] on button "Security camera" at bounding box center [623, 329] width 83 height 20
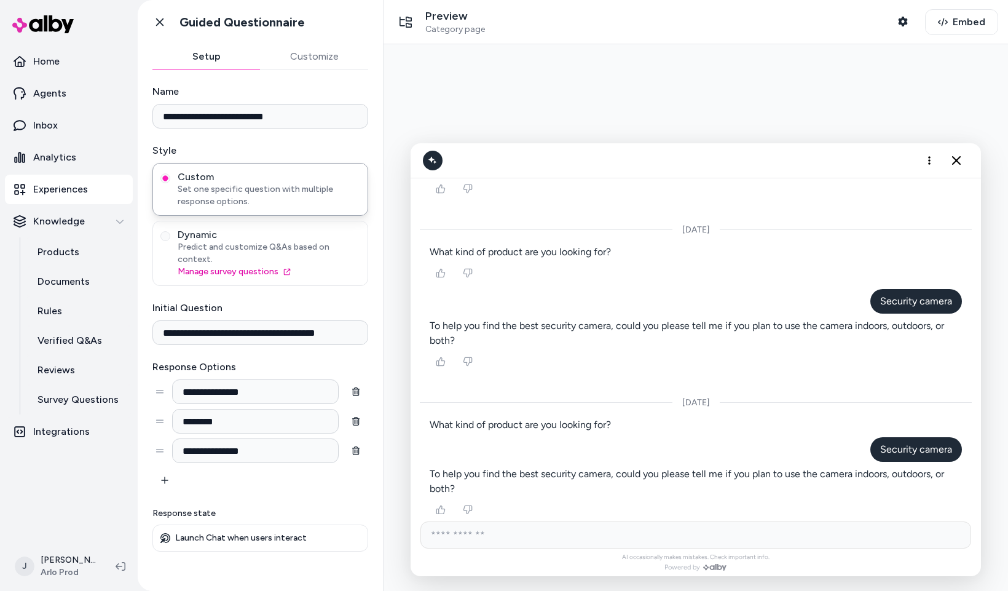
scroll to position [802, 0]
click at [454, 535] on span "Indoors only" at bounding box center [477, 540] width 47 height 10
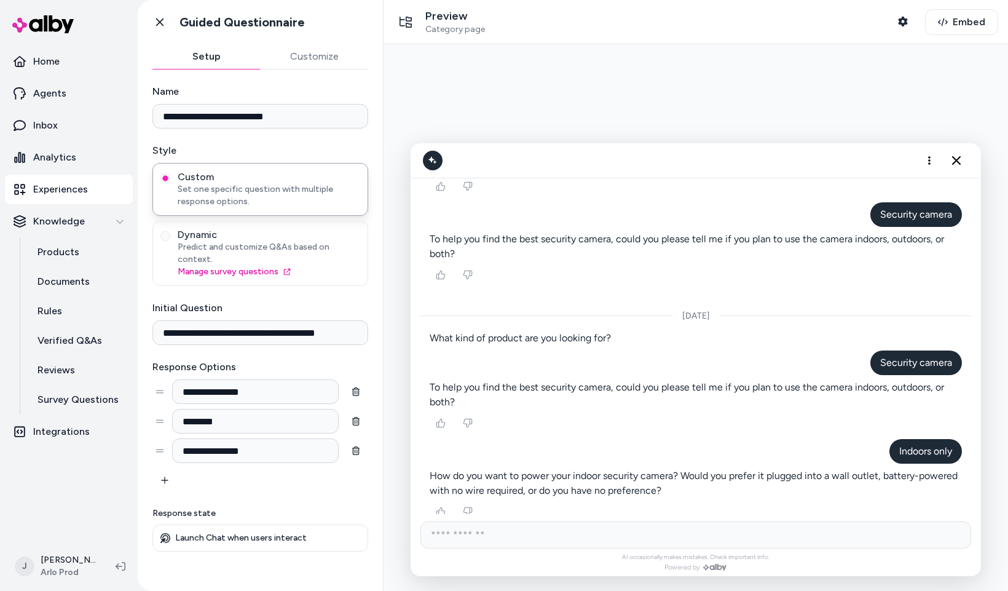
scroll to position [890, 0]
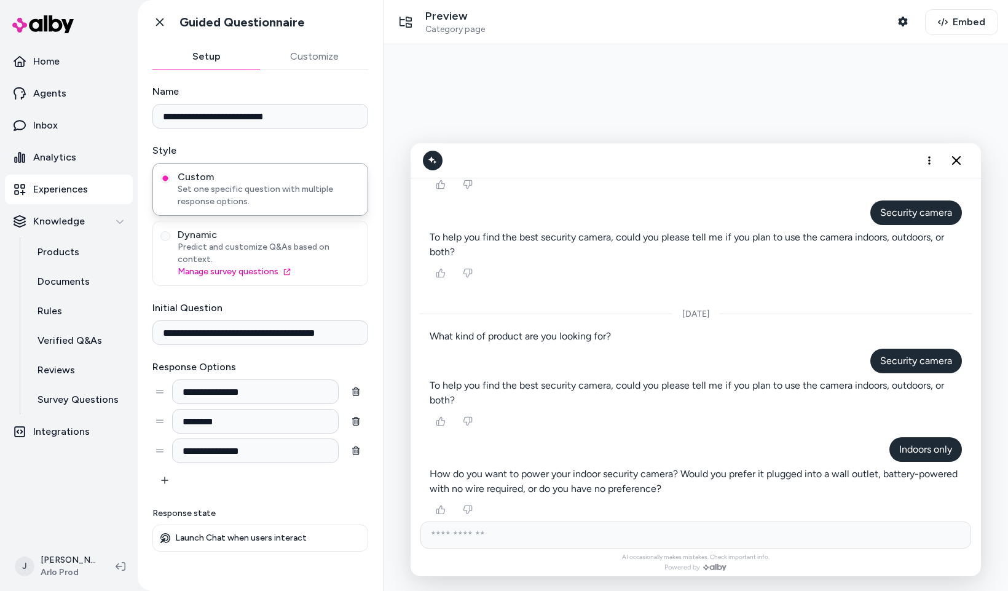
click at [519, 535] on span "Plugged into a wall outlet" at bounding box center [501, 540] width 95 height 10
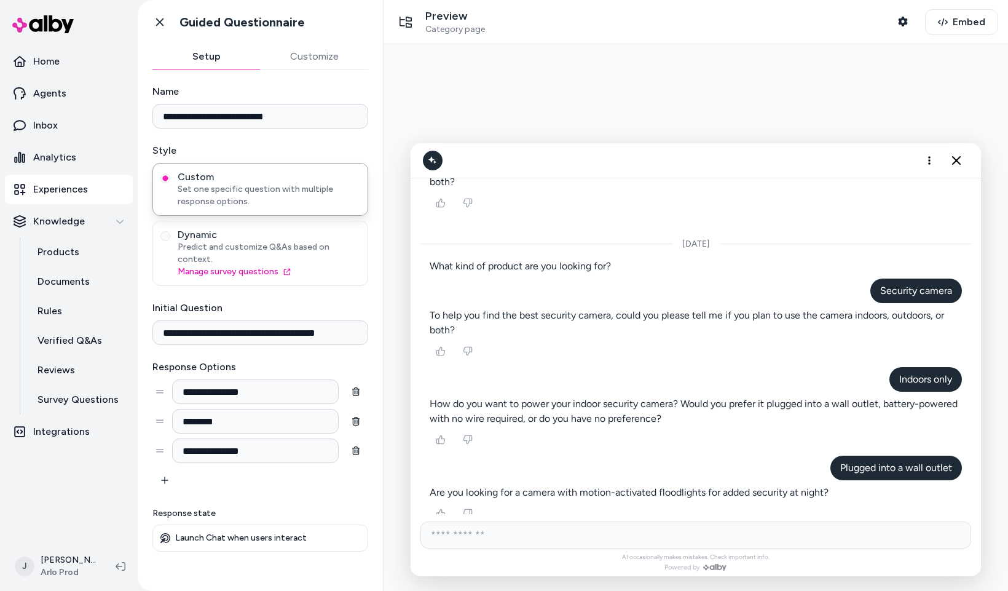
scroll to position [964, 0]
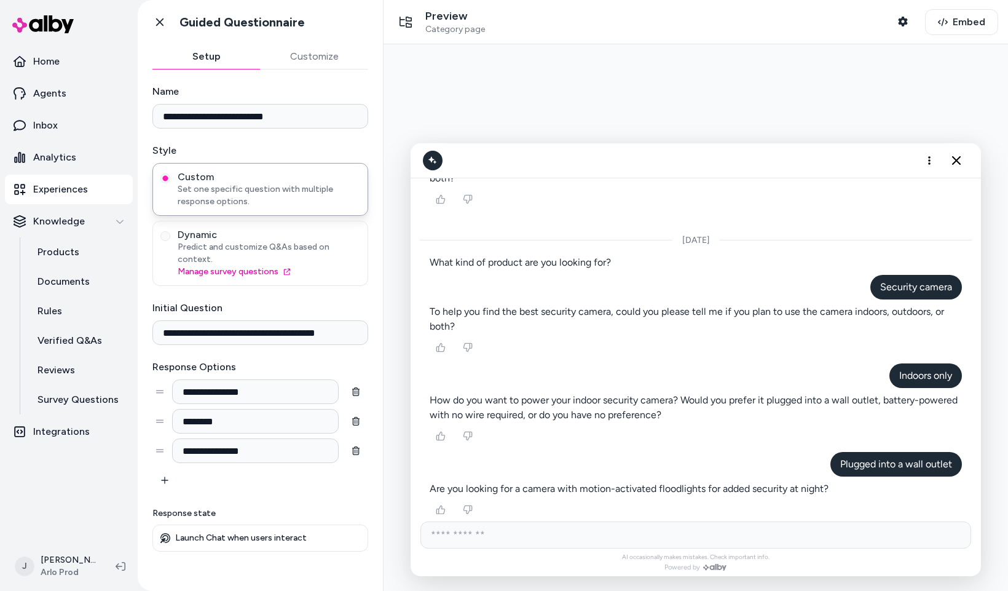
click at [607, 531] on button "No, I don't need floodlights" at bounding box center [621, 541] width 138 height 20
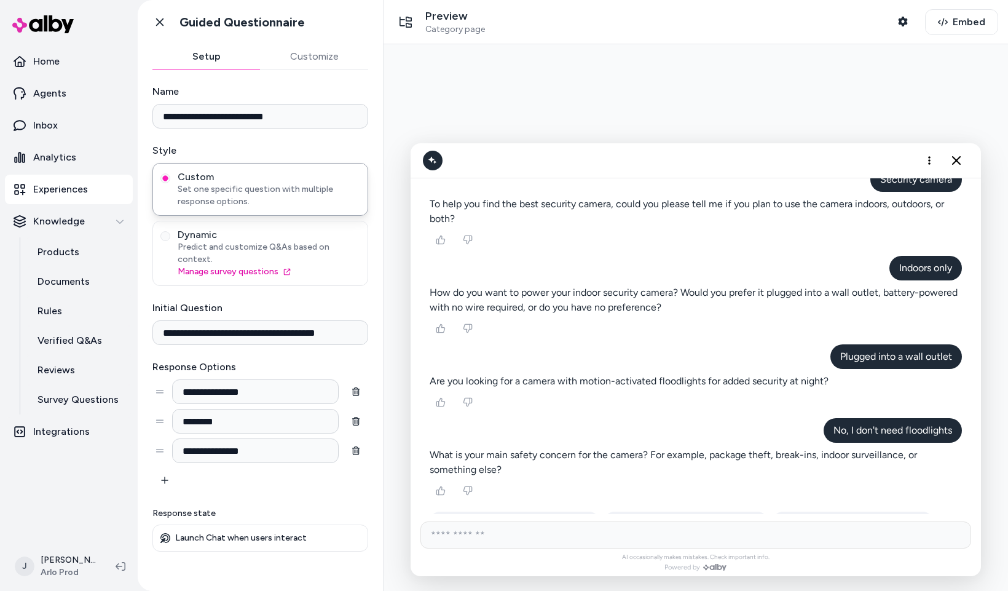
scroll to position [1078, 0]
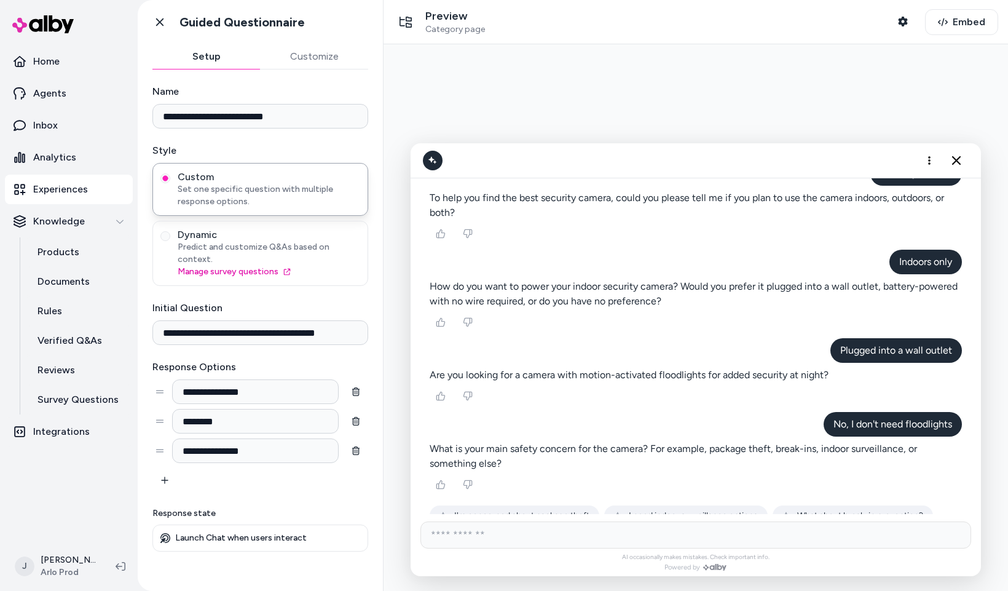
click at [671, 510] on span "I need indoor surveillance options" at bounding box center [693, 515] width 129 height 10
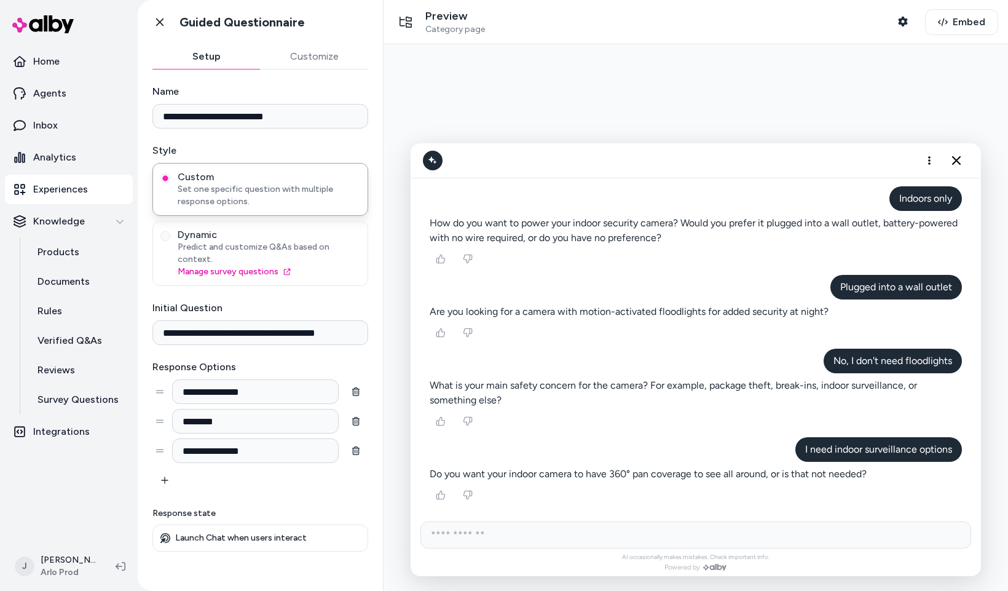
scroll to position [1151, 0]
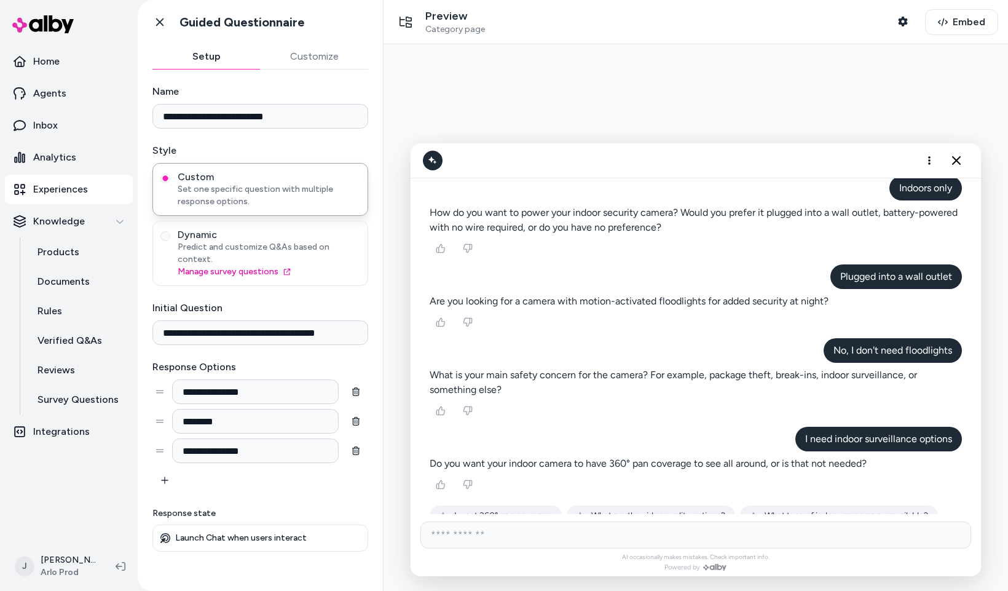
click at [591, 542] on input "AI Shopping Assistant" at bounding box center [695, 534] width 551 height 27
type input "**********"
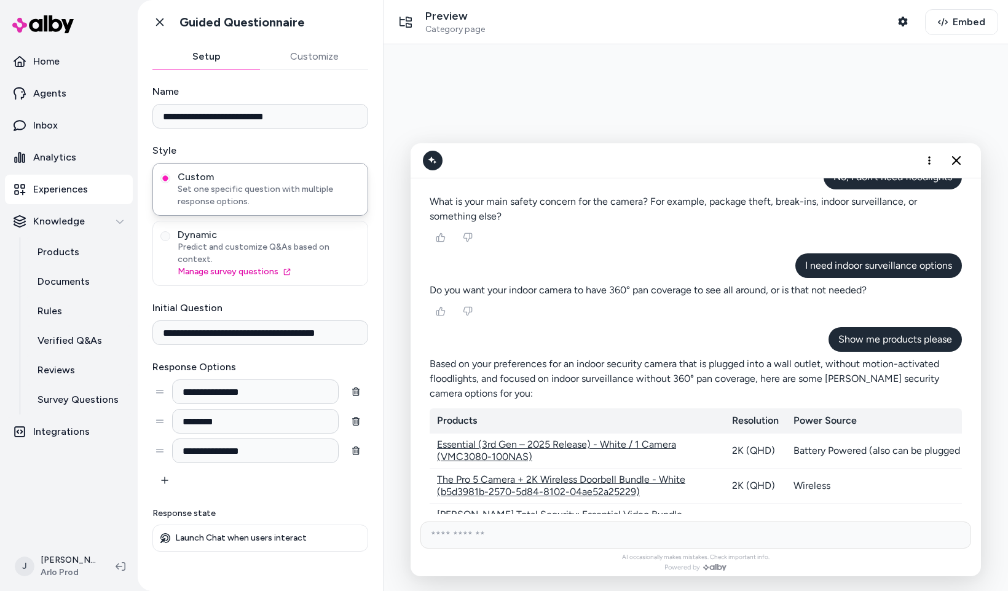
scroll to position [1402, 0]
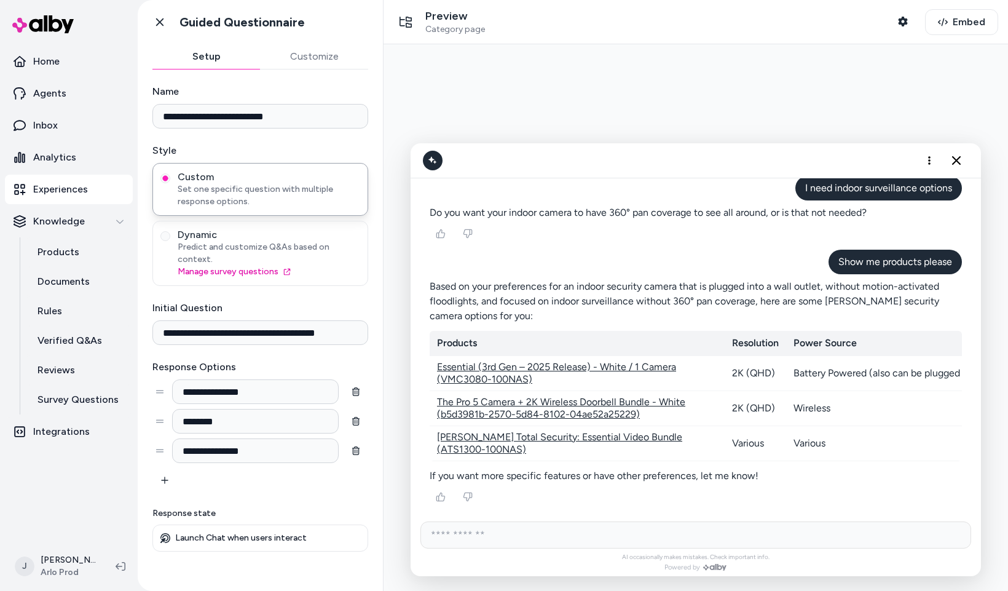
click at [556, 430] on link "Arlo Total Security: Essential Video Bundle (ATS1300-100NAS)" at bounding box center [559, 442] width 245 height 24
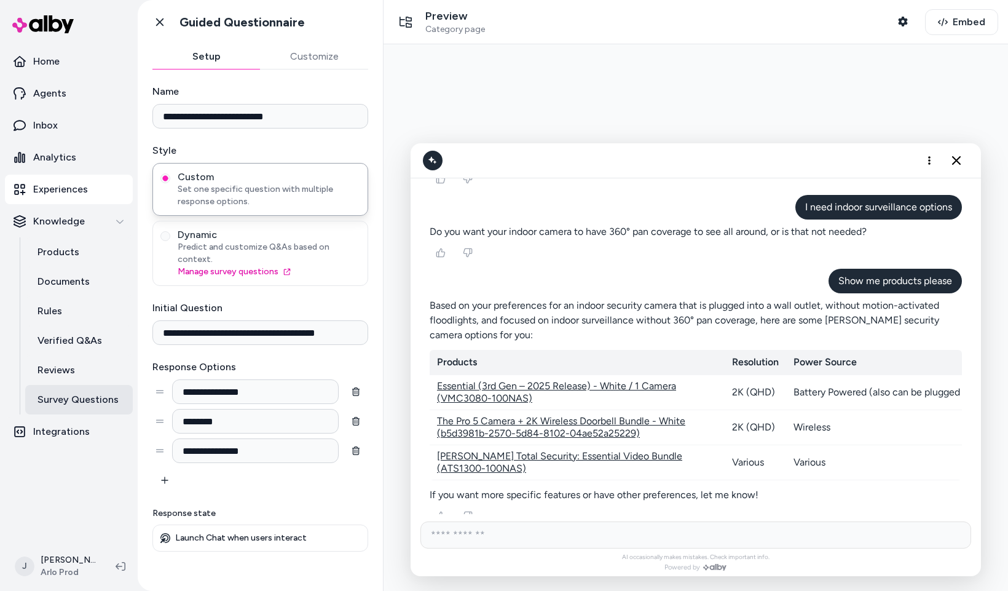
click at [82, 402] on p "Survey Questions" at bounding box center [77, 399] width 81 height 15
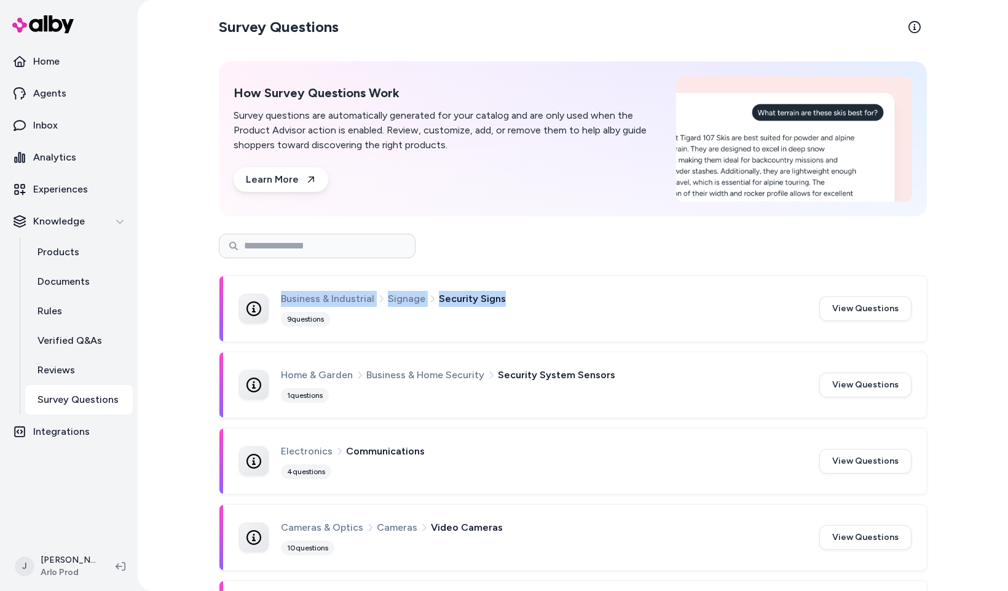
drag, startPoint x: 504, startPoint y: 299, endPoint x: 314, endPoint y: 300, distance: 190.6
click at [262, 296] on div "Business & Industrial Signage Security Signs 9 questions" at bounding box center [522, 309] width 566 height 36
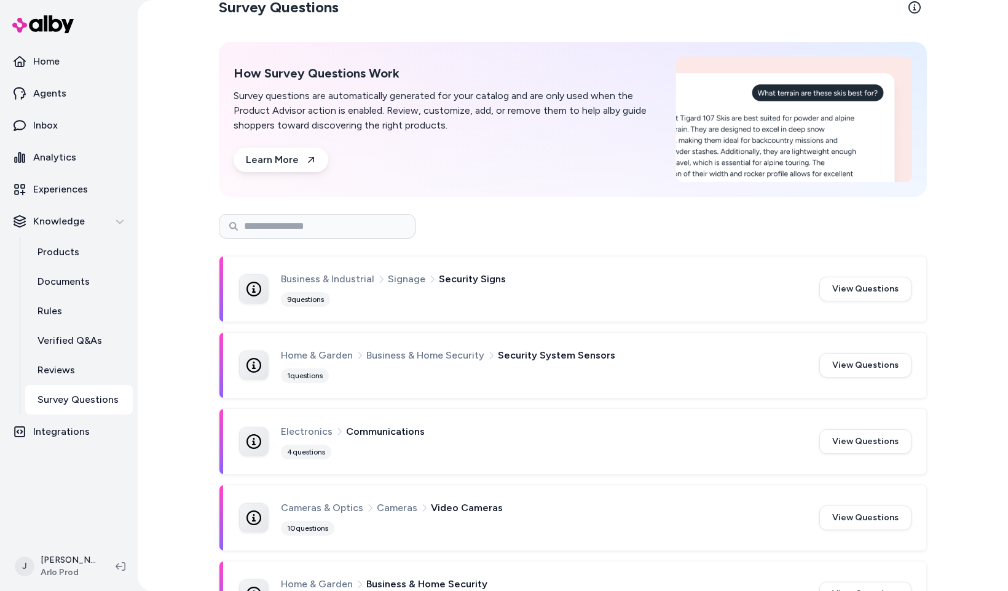
drag, startPoint x: 452, startPoint y: 230, endPoint x: 449, endPoint y: 269, distance: 38.9
click at [452, 230] on div at bounding box center [573, 226] width 708 height 25
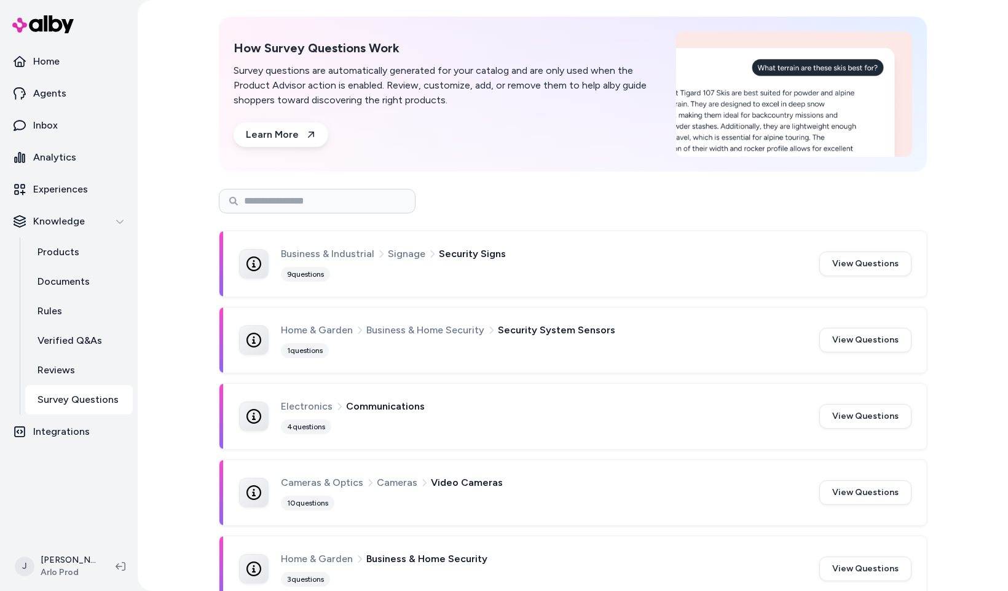
scroll to position [58, 0]
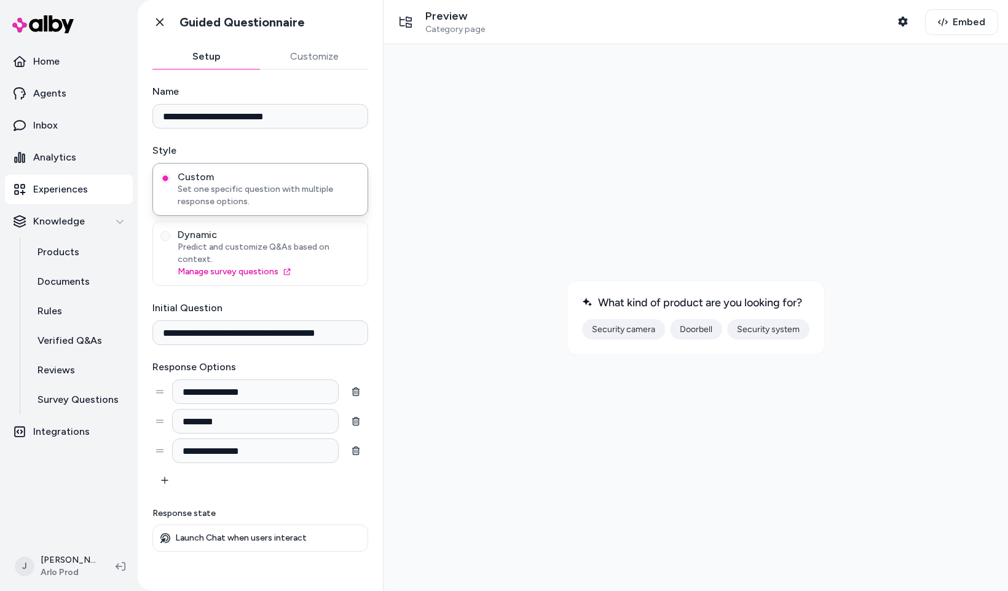
click at [638, 108] on div at bounding box center [695, 317] width 605 height 527
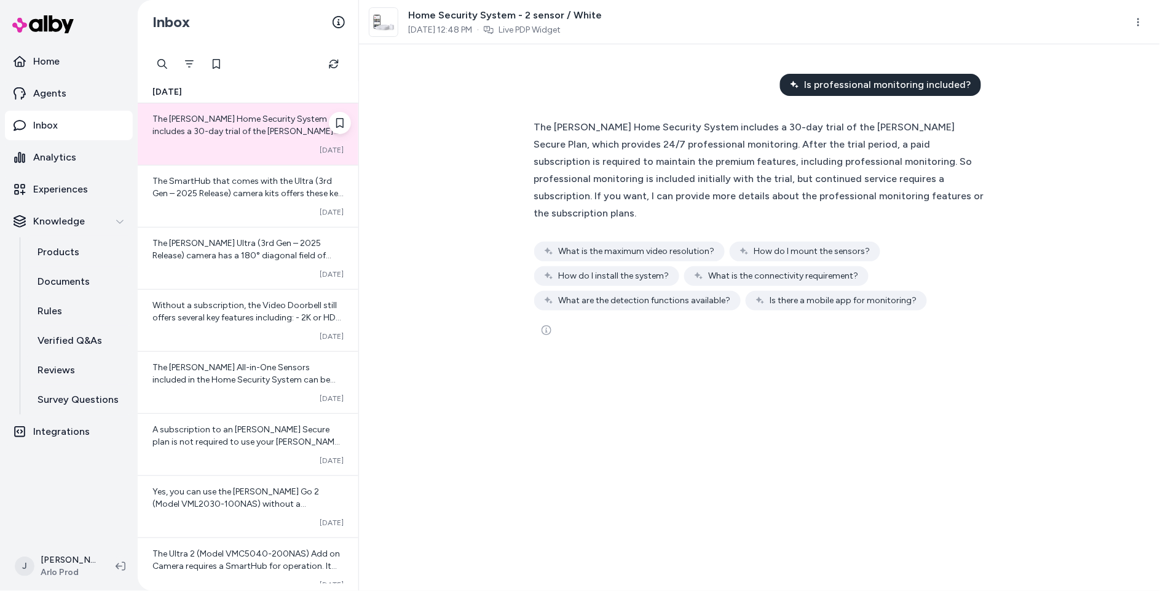
click at [234, 134] on span "The [PERSON_NAME] Home Security System includes a 30-day trial of the [PERSON_N…" at bounding box center [246, 180] width 189 height 133
click at [186, 59] on icon "Filter" at bounding box center [189, 64] width 10 height 10
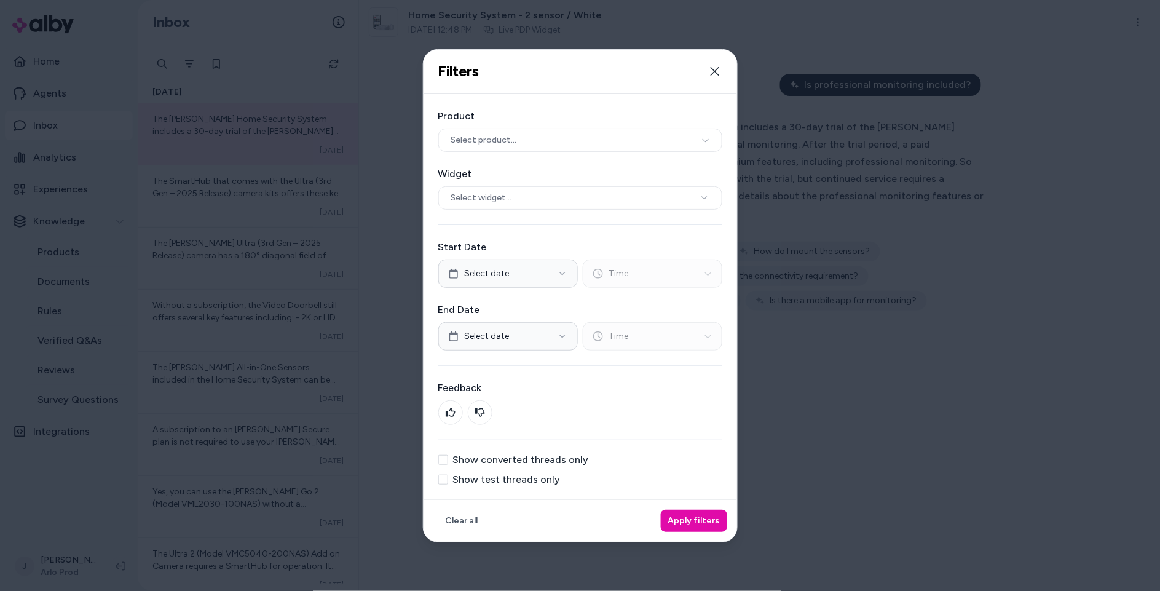
drag, startPoint x: 494, startPoint y: 480, endPoint x: 523, endPoint y: 486, distance: 29.5
click at [494, 480] on label "Show test threads only" at bounding box center [507, 480] width 108 height 10
click at [448, 480] on button "Show test threads only" at bounding box center [443, 480] width 10 height 10
click at [702, 517] on button "Apply filters" at bounding box center [694, 521] width 66 height 22
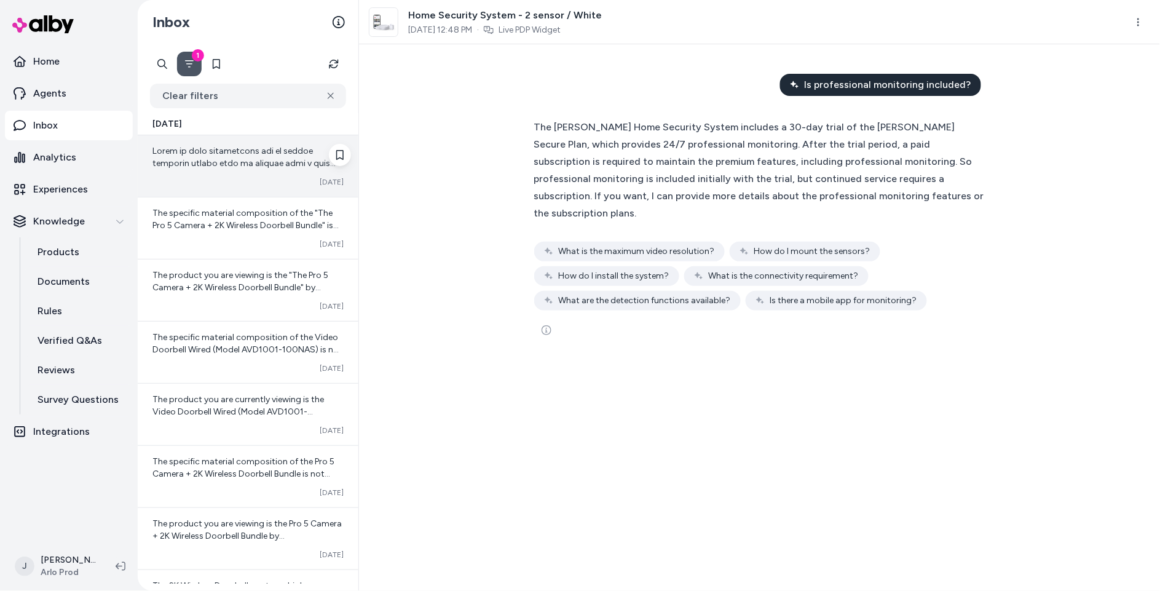
click at [232, 157] on span at bounding box center [247, 348] width 191 height 404
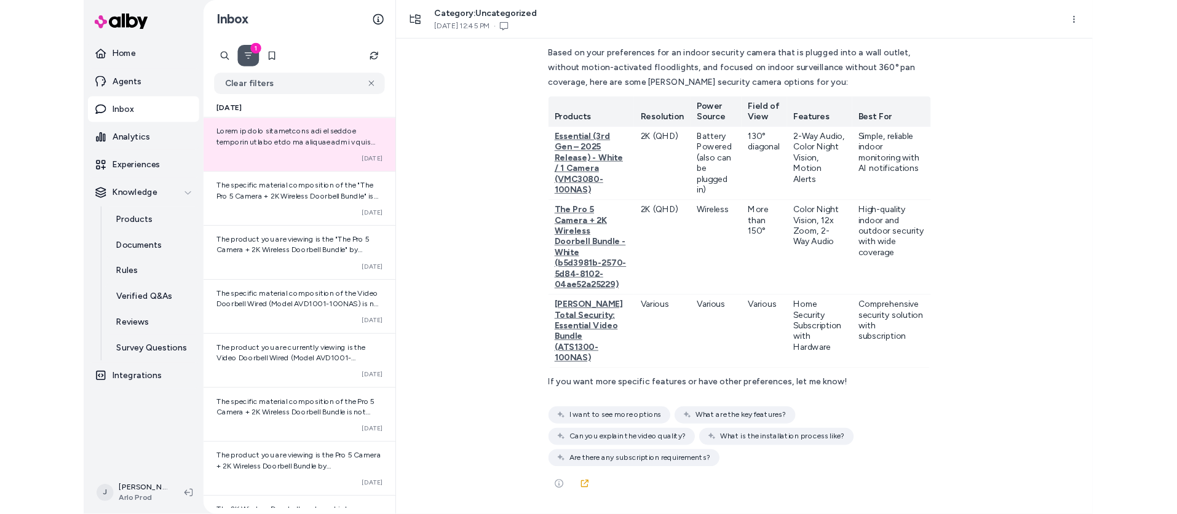
scroll to position [14665, 0]
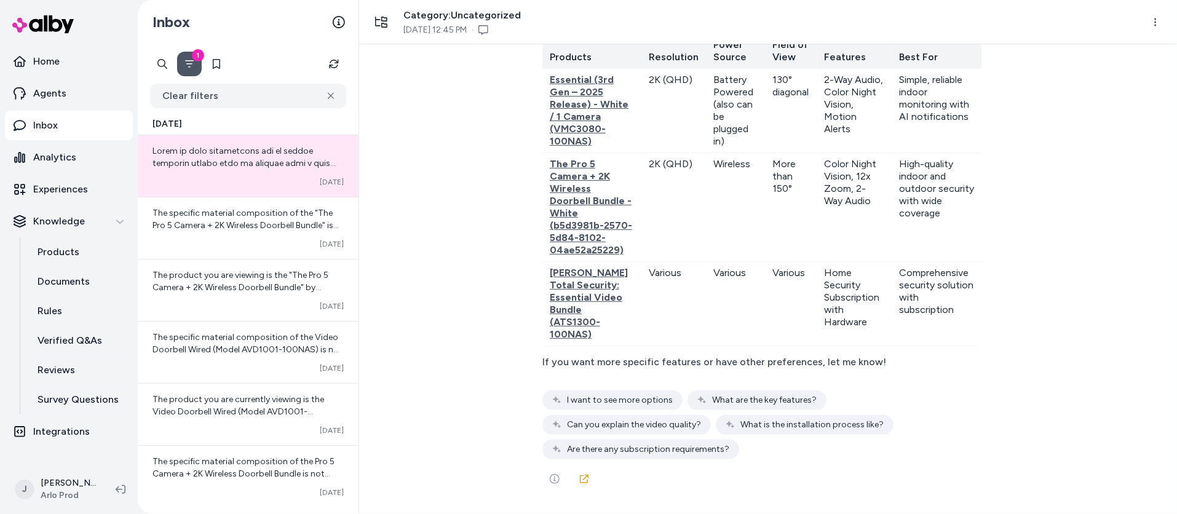
click at [467, 101] on div "What kind of product are you looking for? Converted Security camera { 3 Items "…" at bounding box center [768, 279] width 818 height 470
click at [571, 256] on span "The Pro 5 Camera + 2K Wireless Doorbell Bundle - White (b5d3981b-2570-5d84-8102…" at bounding box center [591, 207] width 82 height 98
click at [583, 147] on span "Essential (3rd Gen – 2025 Release) - White / 1 Camera (VMC3080-100NAS)" at bounding box center [589, 110] width 79 height 73
click at [586, 340] on span "[PERSON_NAME] Total Security: Essential Video Bundle (ATS1300-100NAS)" at bounding box center [589, 303] width 78 height 73
drag, startPoint x: 563, startPoint y: 394, endPoint x: 599, endPoint y: 429, distance: 50.0
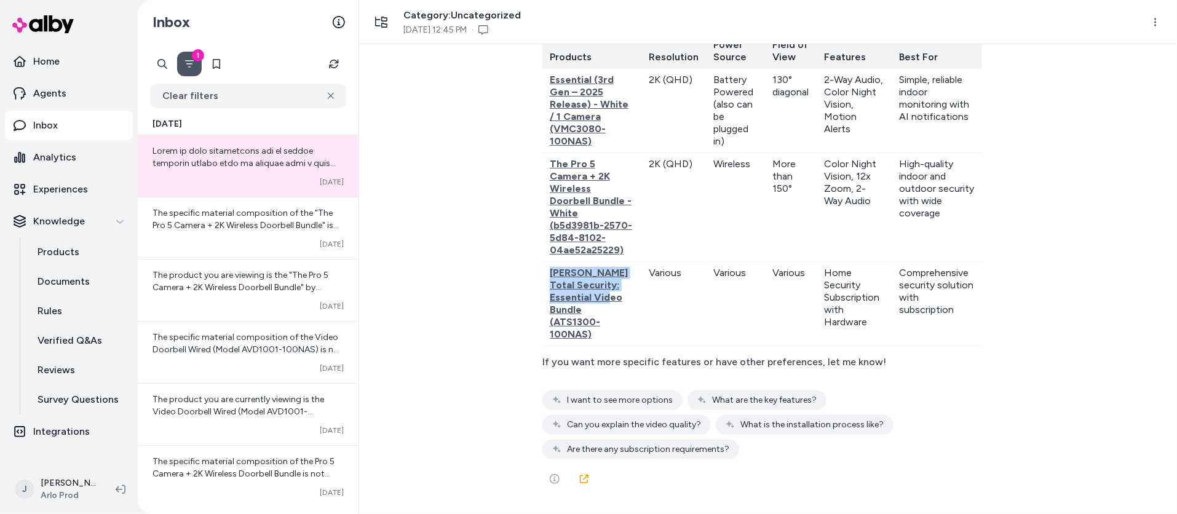
click at [599, 429] on div "Based on your preferences for an indoor security camera that is plugged into a …" at bounding box center [768, 233] width 472 height 532
copy span "[PERSON_NAME] Total Security: Essential Video Bundle"
drag, startPoint x: 86, startPoint y: 259, endPoint x: 111, endPoint y: 232, distance: 36.6
click at [86, 259] on link "Products" at bounding box center [79, 252] width 108 height 30
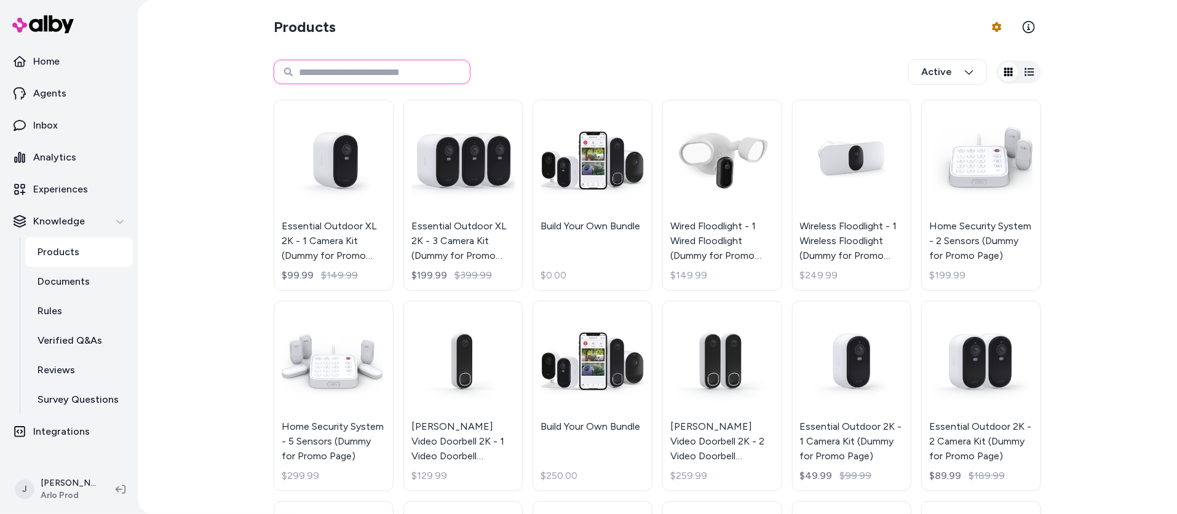
click at [379, 73] on input at bounding box center [372, 72] width 197 height 25
paste input "**********"
type input "**********"
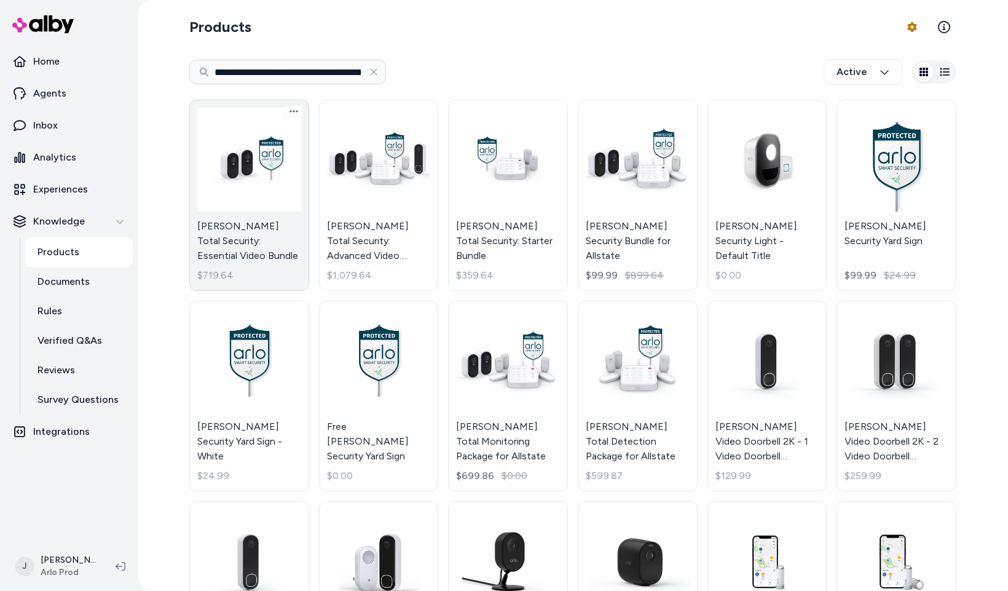
click at [285, 207] on link "[PERSON_NAME] Total Security: Essential Video Bundle $719.64" at bounding box center [249, 195] width 120 height 191
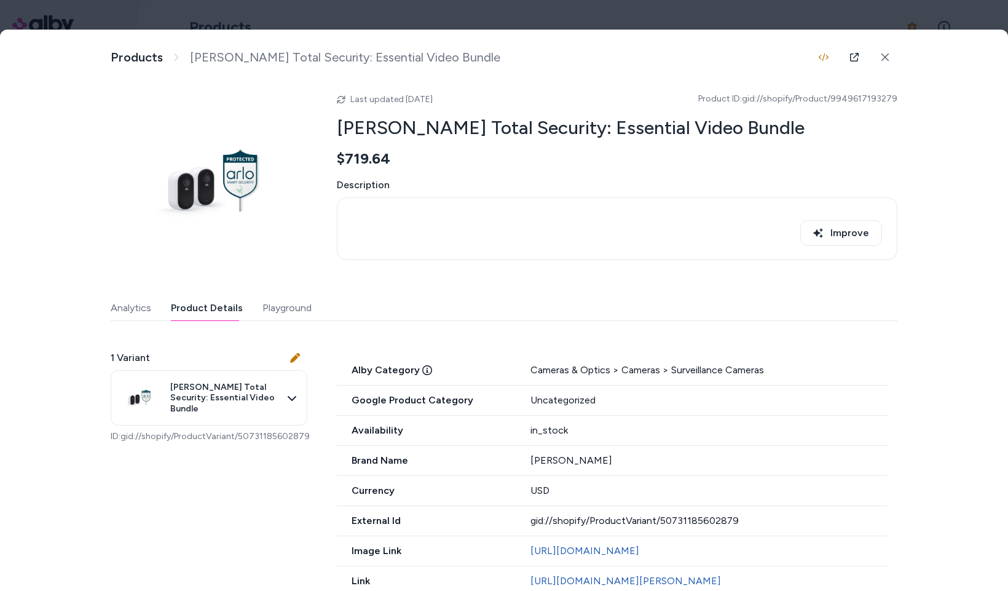
drag, startPoint x: 223, startPoint y: 309, endPoint x: 300, endPoint y: 337, distance: 82.5
click at [223, 309] on button "Product Details" at bounding box center [207, 308] width 72 height 25
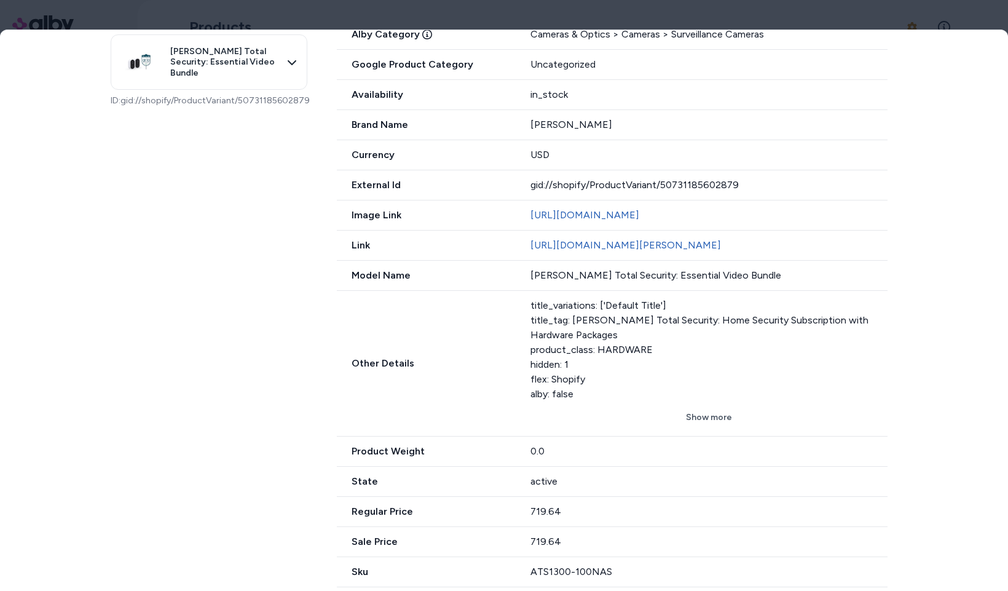
scroll to position [355, 0]
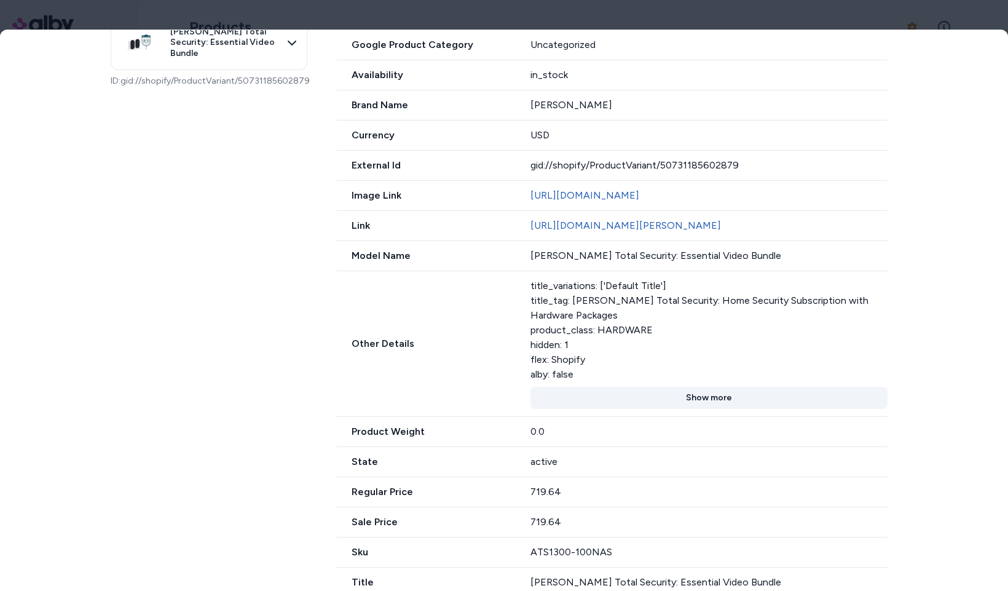
click at [704, 409] on button "Show more" at bounding box center [709, 398] width 357 height 22
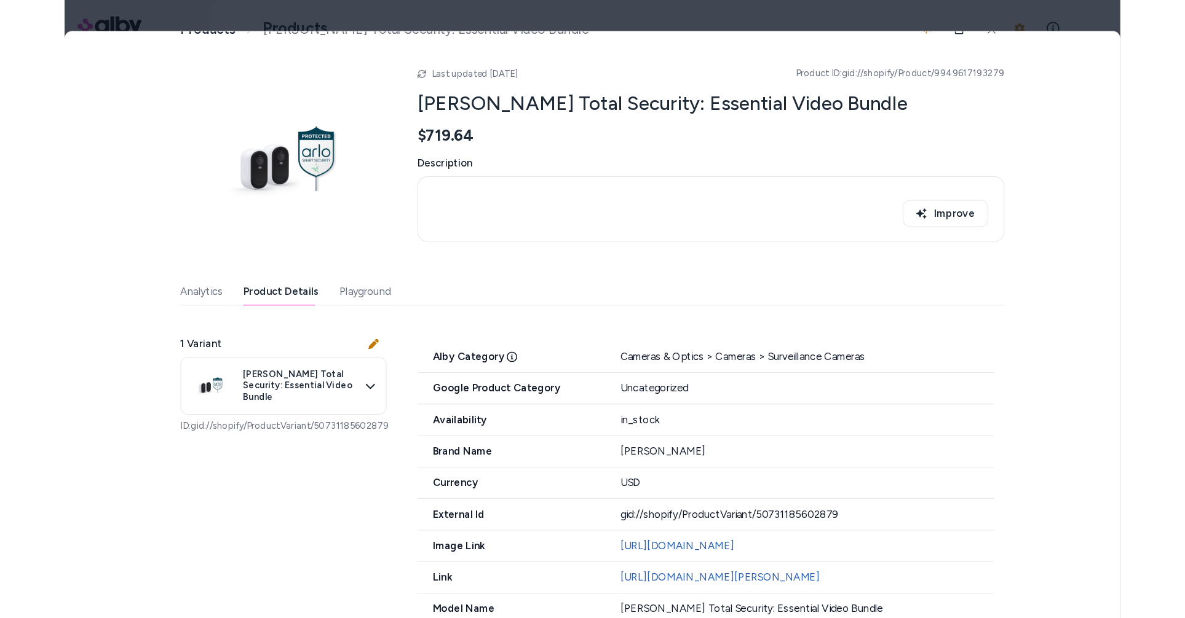
scroll to position [0, 0]
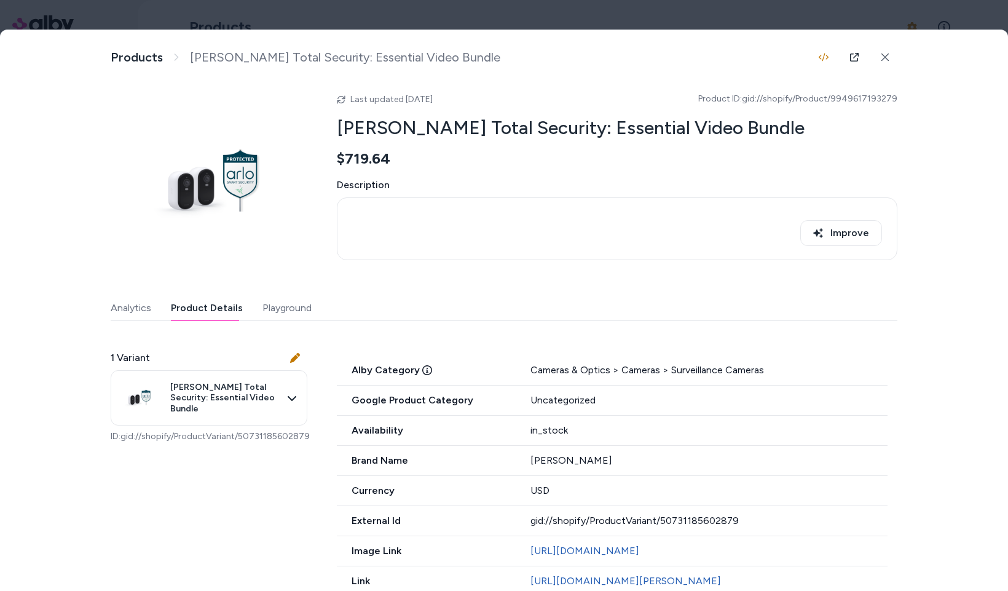
drag, startPoint x: 458, startPoint y: 98, endPoint x: 328, endPoint y: 100, distance: 130.3
click at [328, 100] on div "Last updated [DATE] Product ID: gid://shopify/Product/9949617193279 [PERSON_NAM…" at bounding box center [504, 182] width 787 height 197
click at [487, 109] on div "Last updated [DATE] Product ID: gid://shopify/Product/9949617193279 [PERSON_NAM…" at bounding box center [617, 182] width 561 height 197
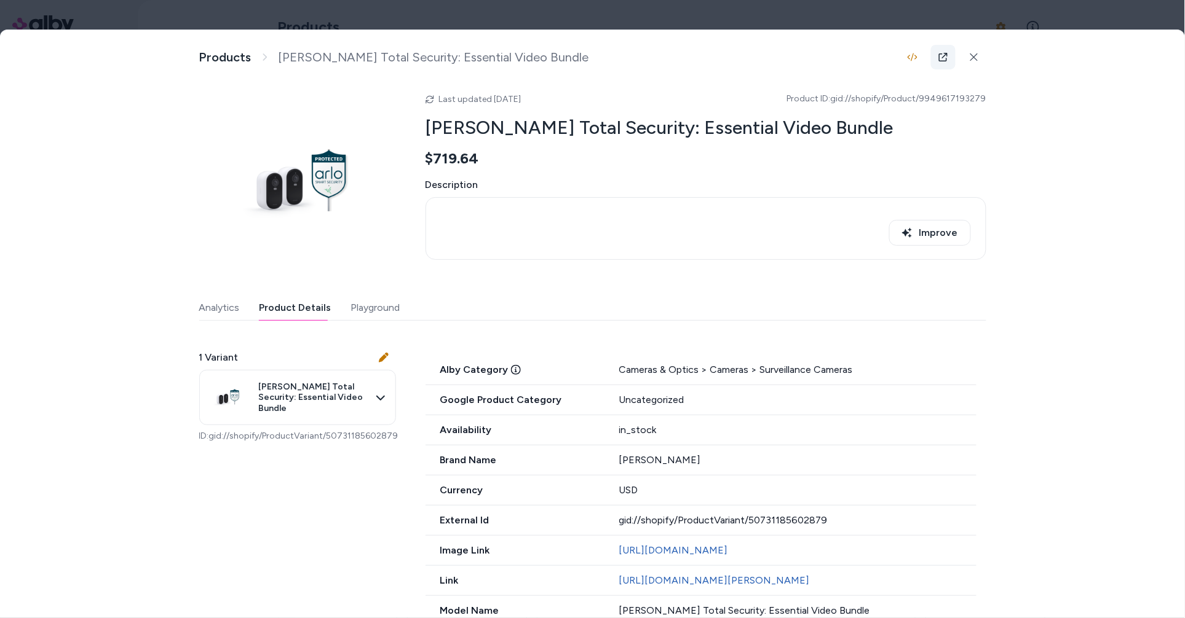
click at [941, 60] on icon at bounding box center [943, 57] width 10 height 10
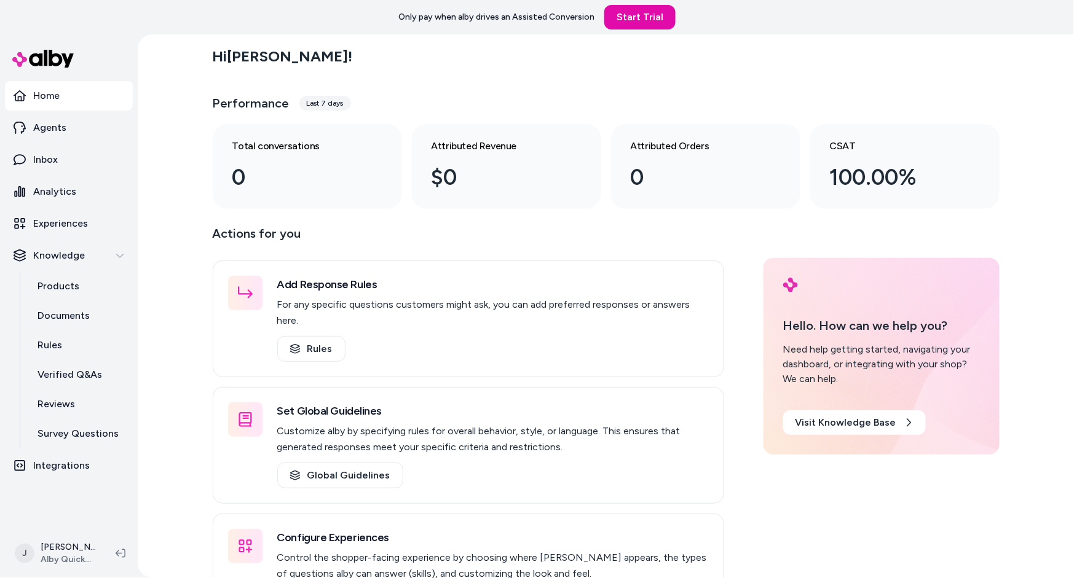
click at [154, 179] on div "Hi [PERSON_NAME] ! Performance Last 7 days Total conversations 0 Attributed Rev…" at bounding box center [606, 306] width 936 height 544
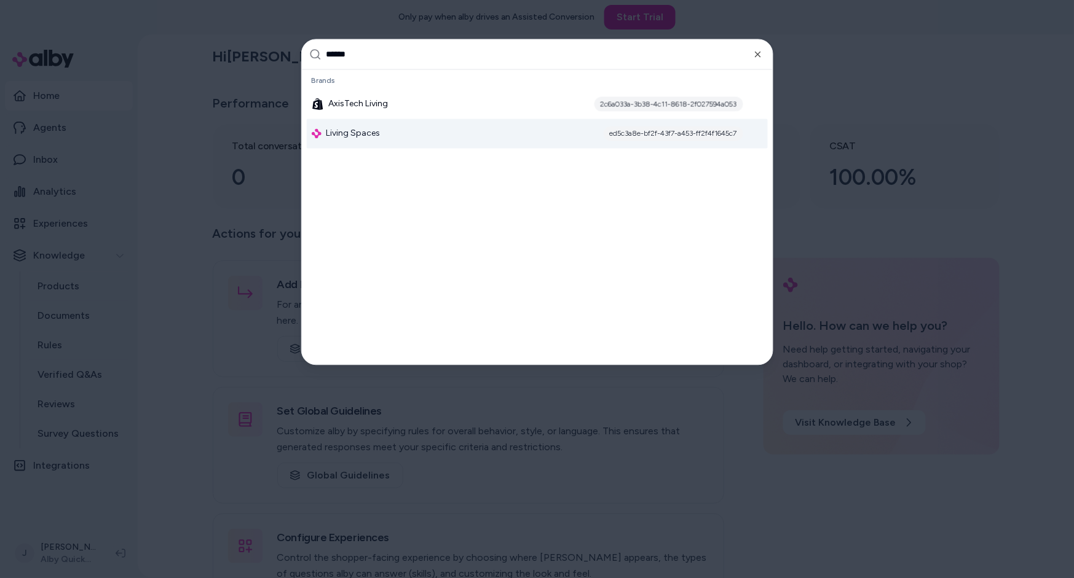
type input "******"
click at [351, 128] on span "Living Spaces" at bounding box center [353, 134] width 54 height 12
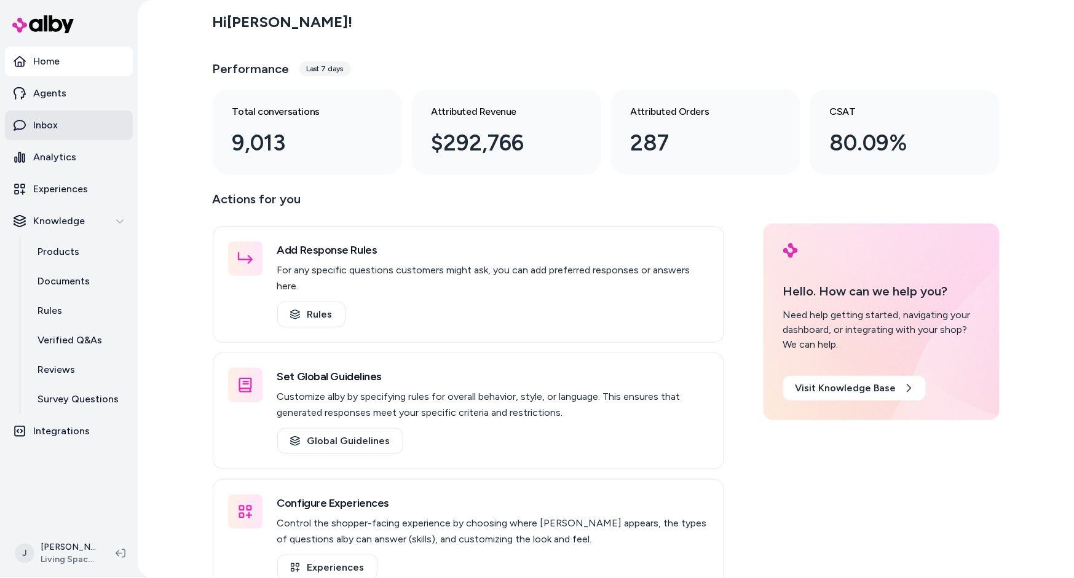
click at [84, 116] on link "Inbox" at bounding box center [69, 126] width 128 height 30
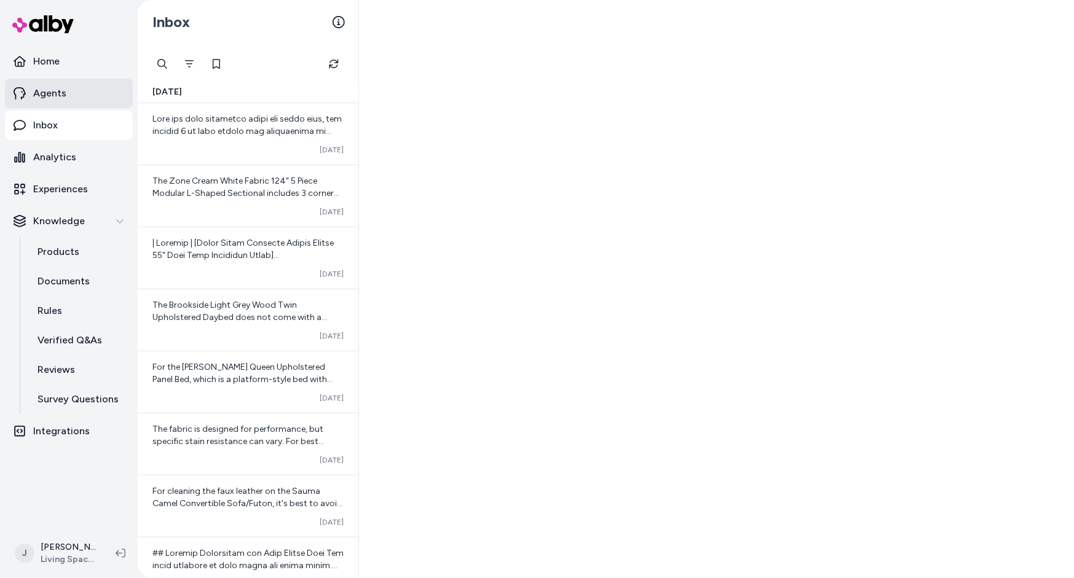
click at [69, 89] on link "Agents" at bounding box center [69, 94] width 128 height 30
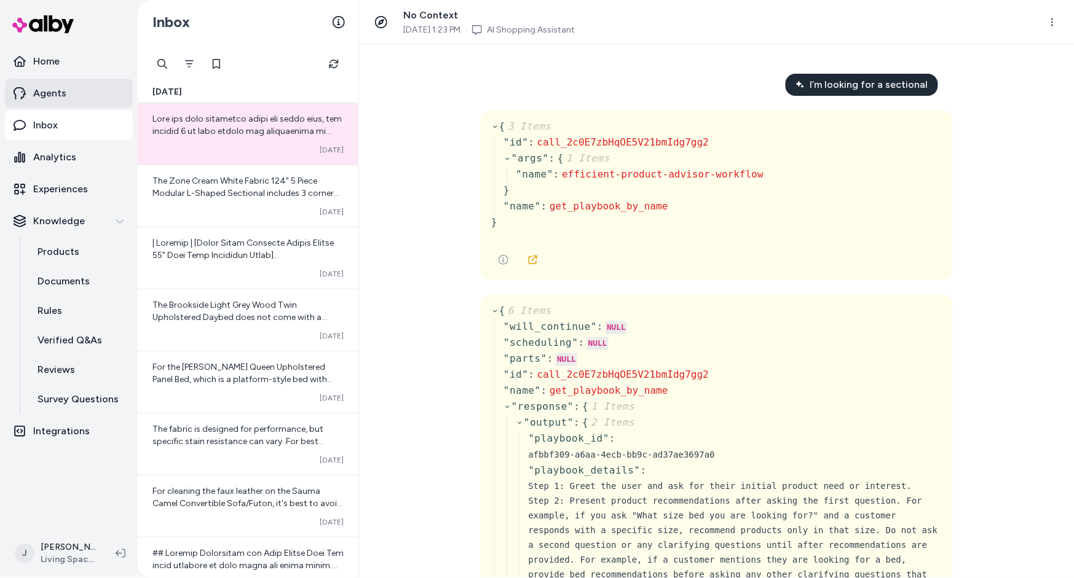
click at [68, 95] on link "Agents" at bounding box center [69, 94] width 128 height 30
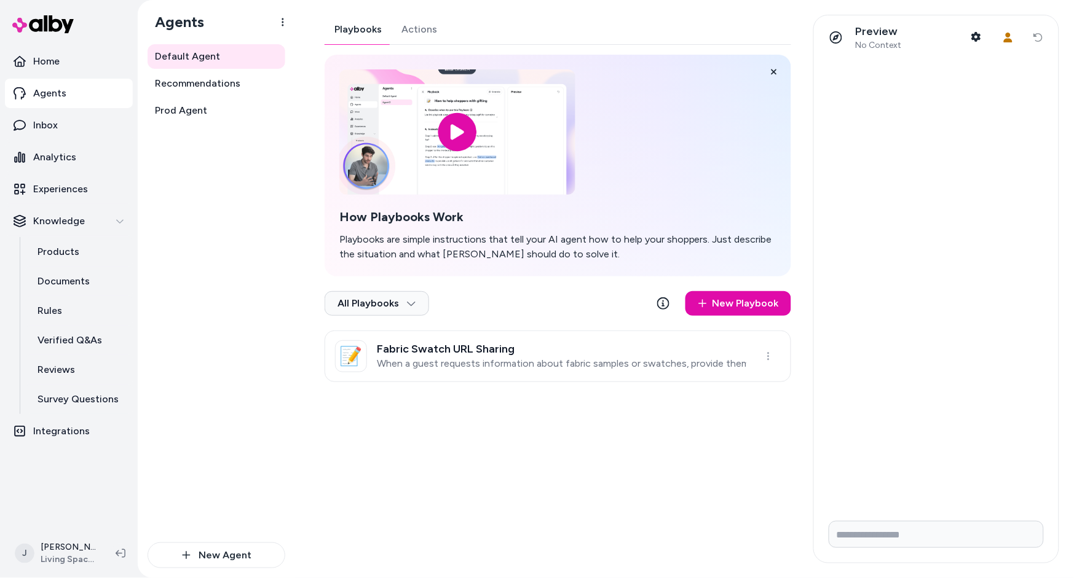
click at [409, 29] on div "Playbooks Actions How Playbooks Work Playbooks are simple instructions that tel…" at bounding box center [558, 199] width 467 height 368
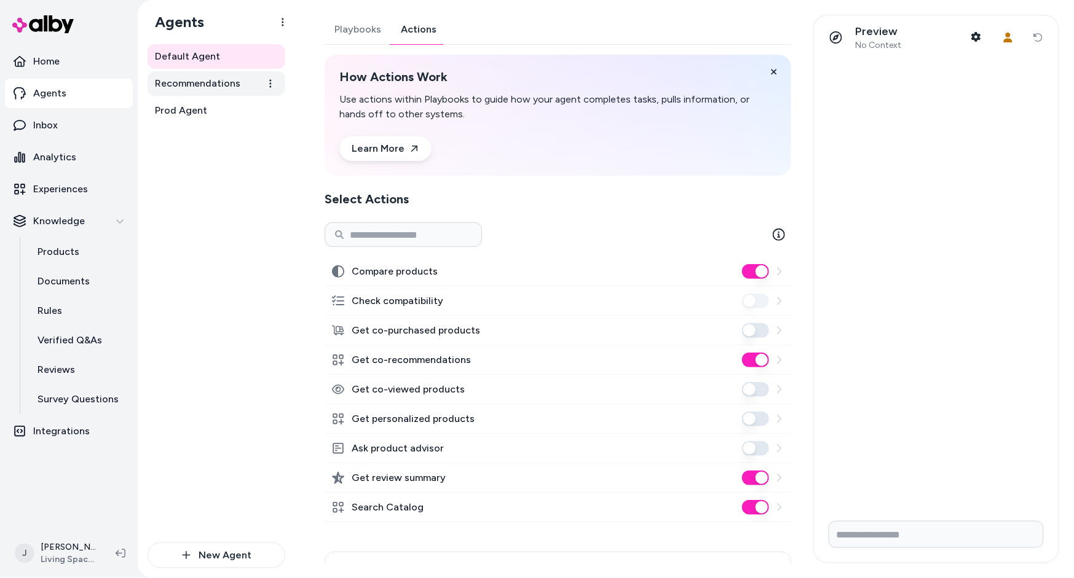
click at [208, 95] on link "Recommendations" at bounding box center [217, 83] width 138 height 25
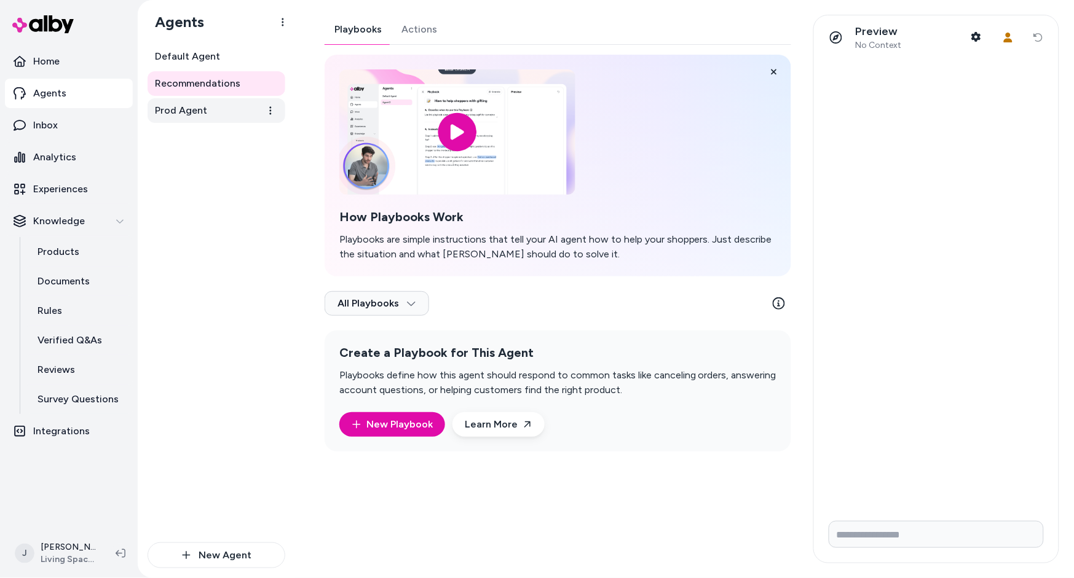
click at [202, 109] on span "Prod Agent" at bounding box center [181, 110] width 52 height 15
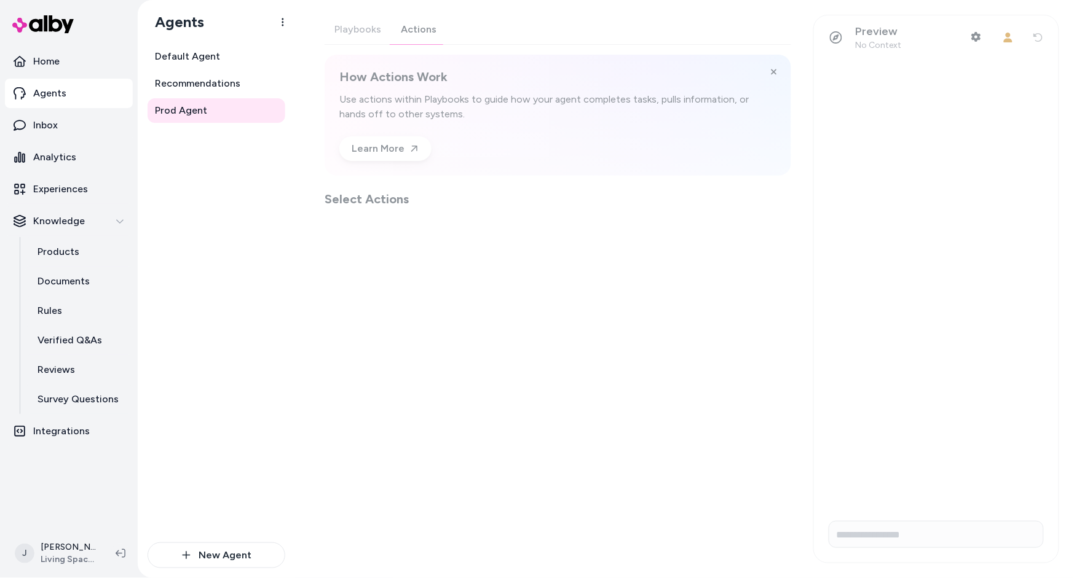
click at [410, 31] on div "Playbooks Actions How Actions Work Use actions within Playbooks to guide how yo…" at bounding box center [558, 111] width 467 height 193
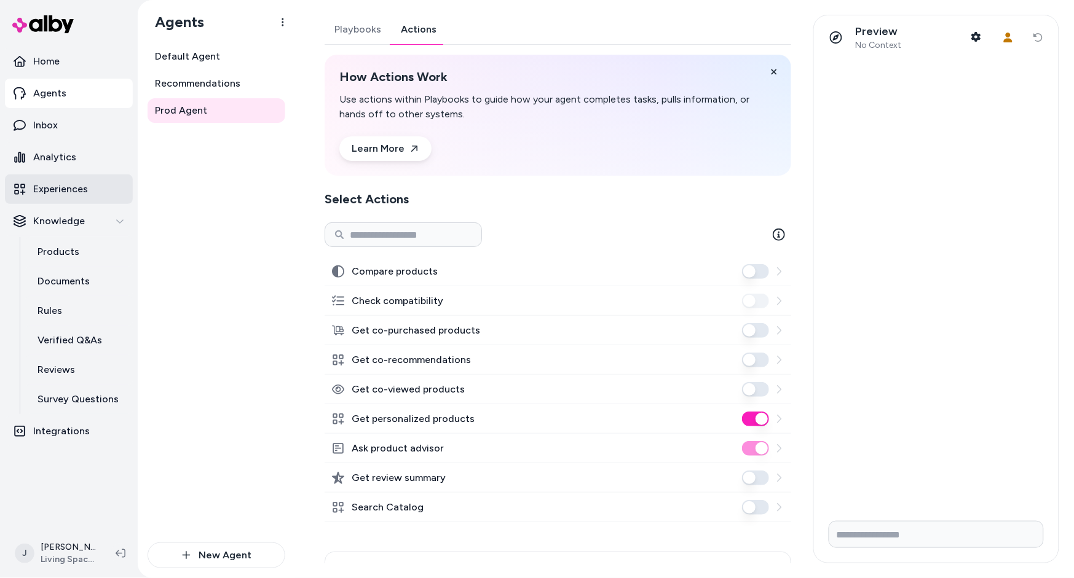
click at [80, 193] on p "Experiences" at bounding box center [60, 189] width 55 height 15
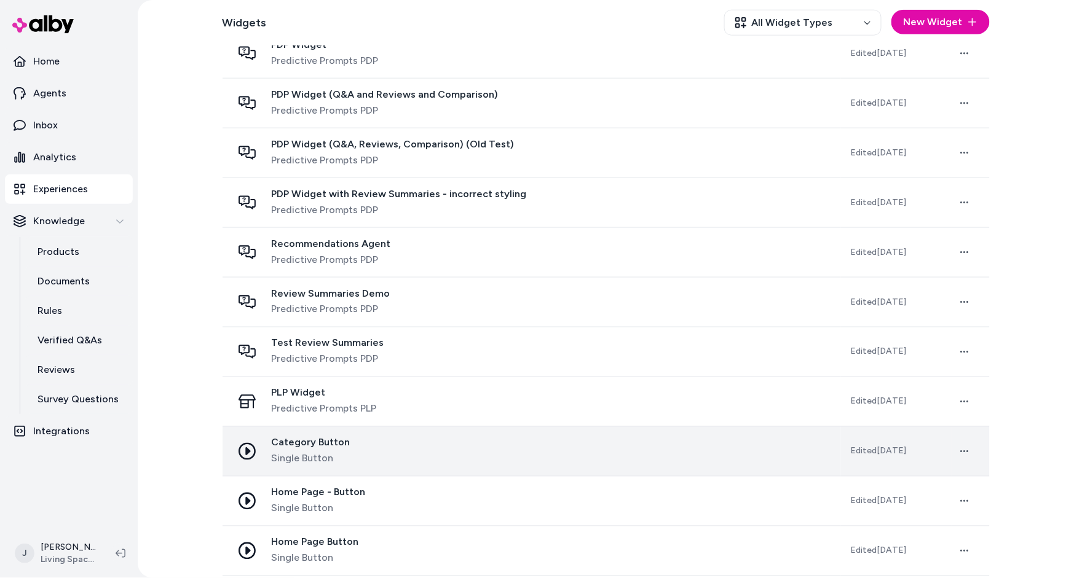
scroll to position [394, 0]
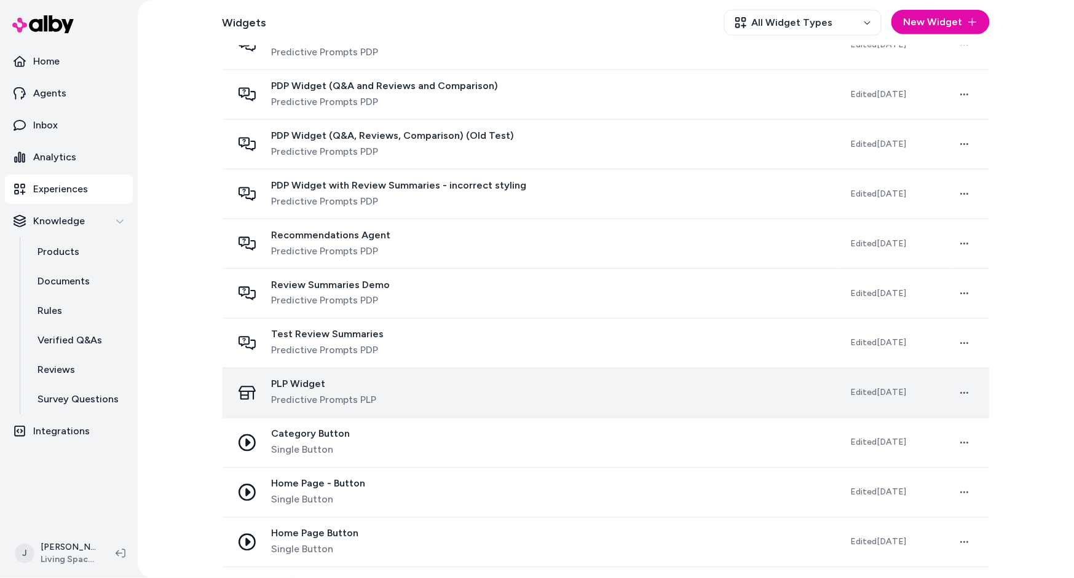
click at [481, 401] on div "PLP Widget Predictive Prompts PLP" at bounding box center [531, 394] width 599 height 30
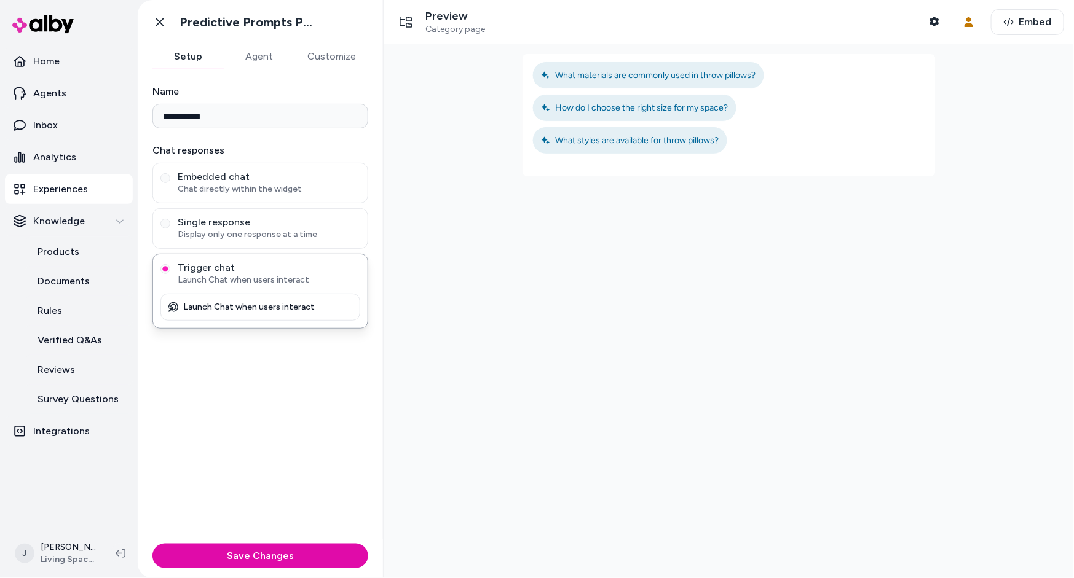
click at [254, 61] on button "Agent" at bounding box center [259, 56] width 71 height 25
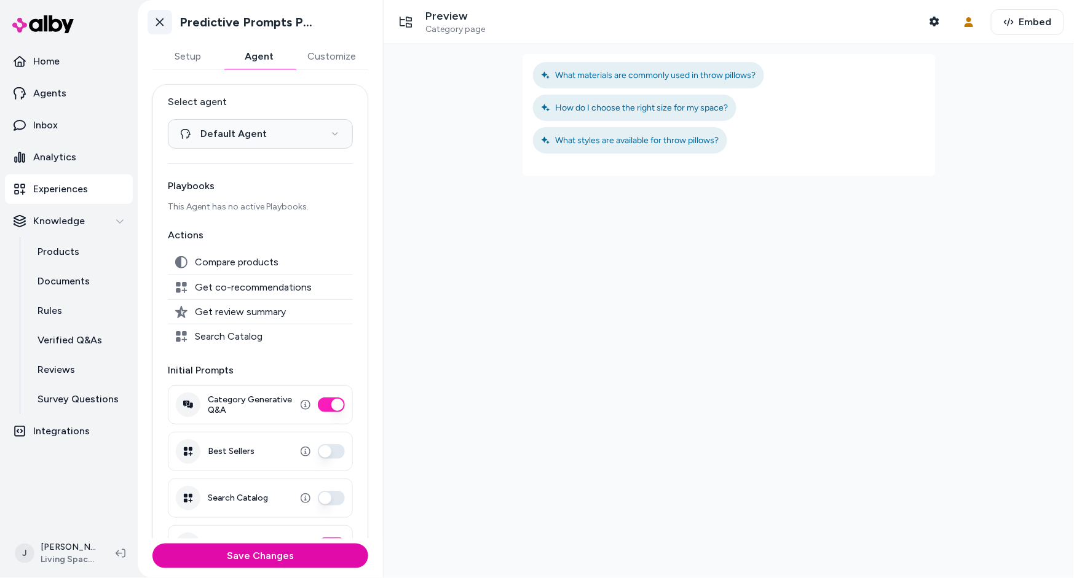
click at [166, 20] on link "Go back" at bounding box center [160, 22] width 25 height 25
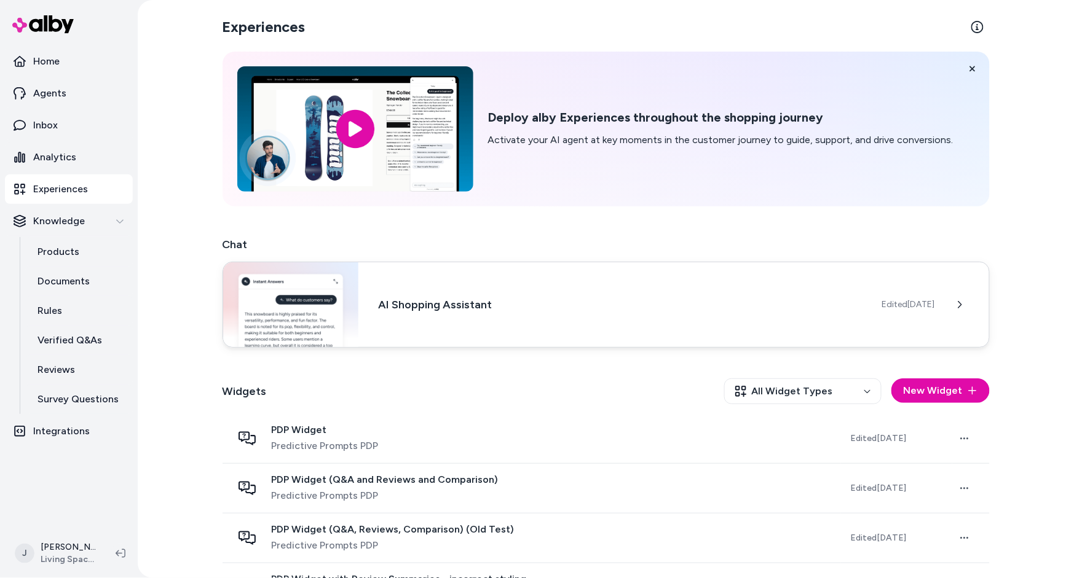
click at [510, 312] on h3 "AI Shopping Assistant" at bounding box center [620, 304] width 484 height 17
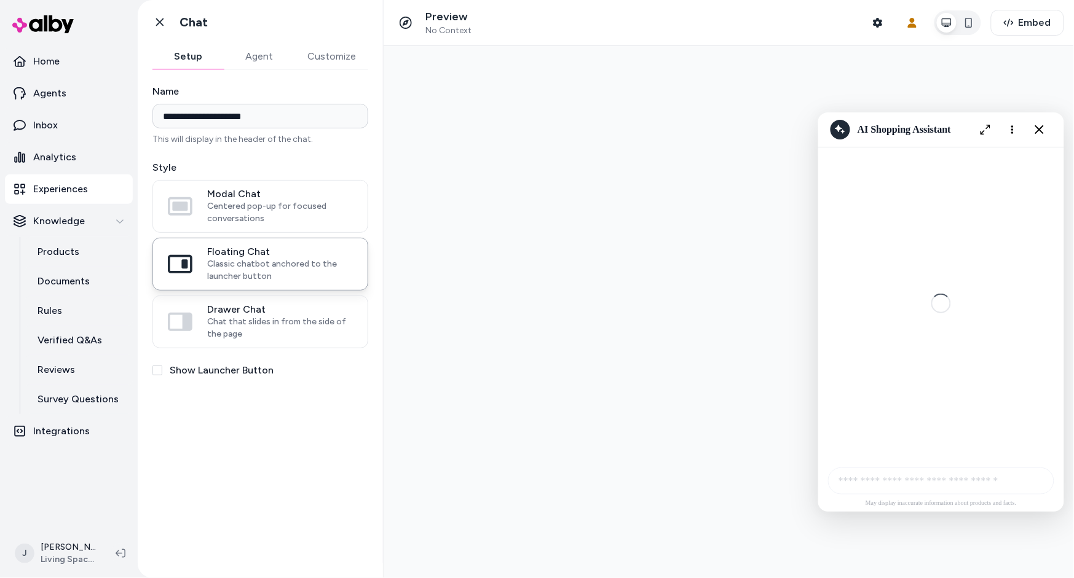
click at [253, 52] on button "Agent" at bounding box center [259, 56] width 71 height 25
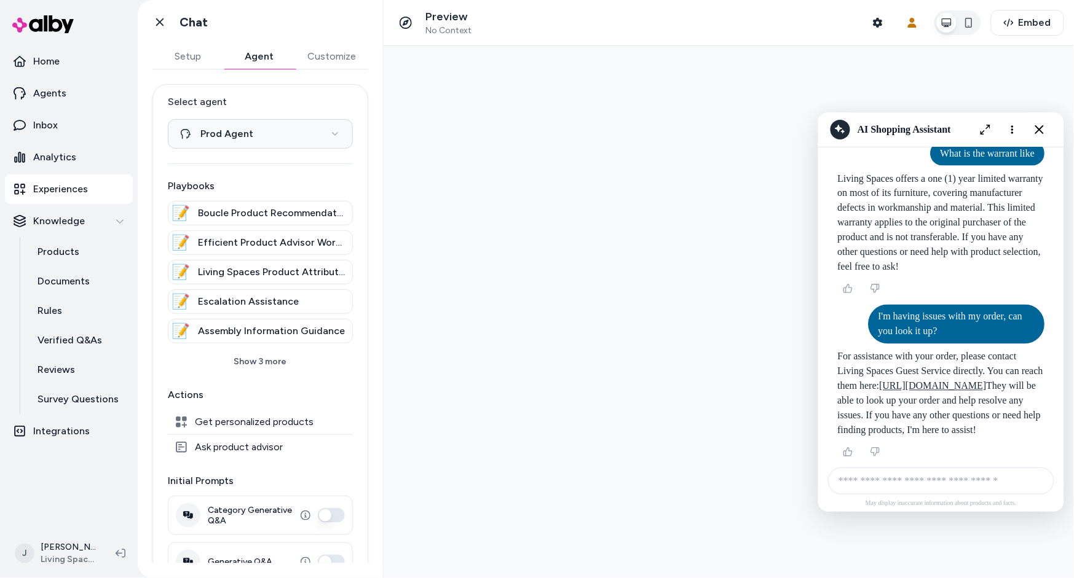
scroll to position [6184, 0]
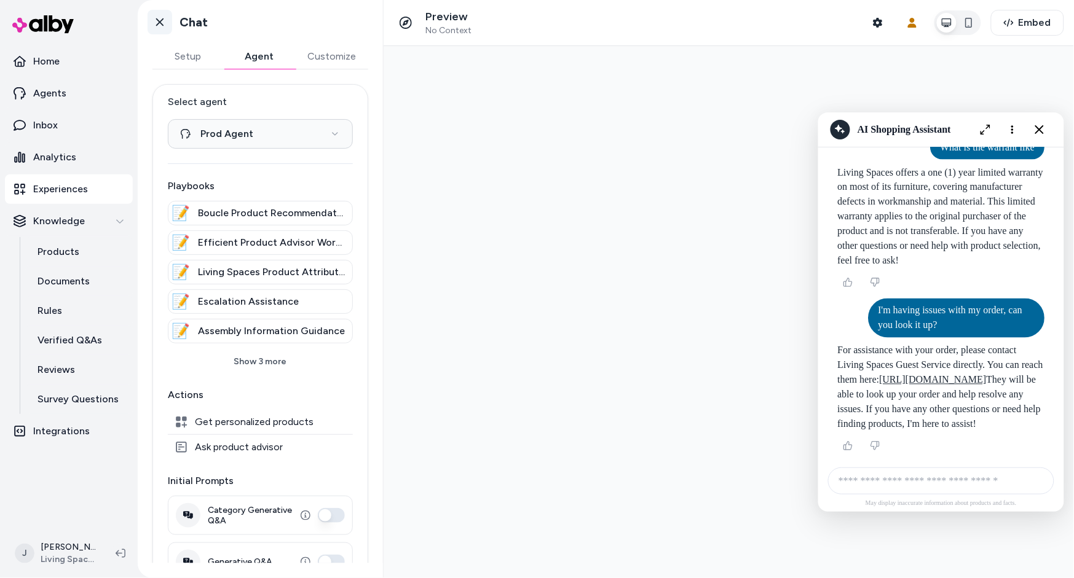
click at [157, 18] on icon at bounding box center [160, 22] width 12 height 12
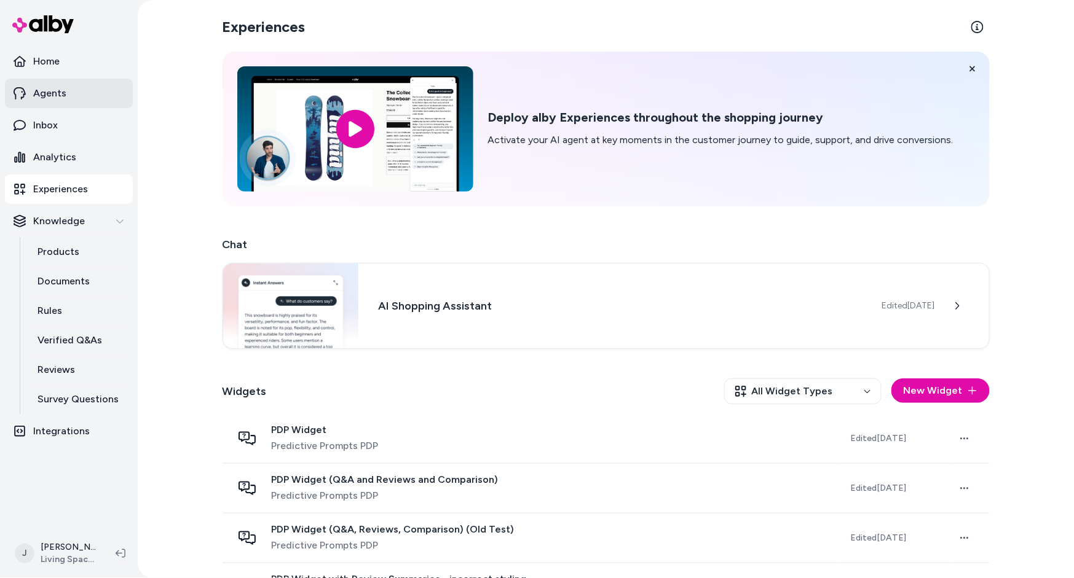
click at [79, 92] on link "Agents" at bounding box center [69, 94] width 128 height 30
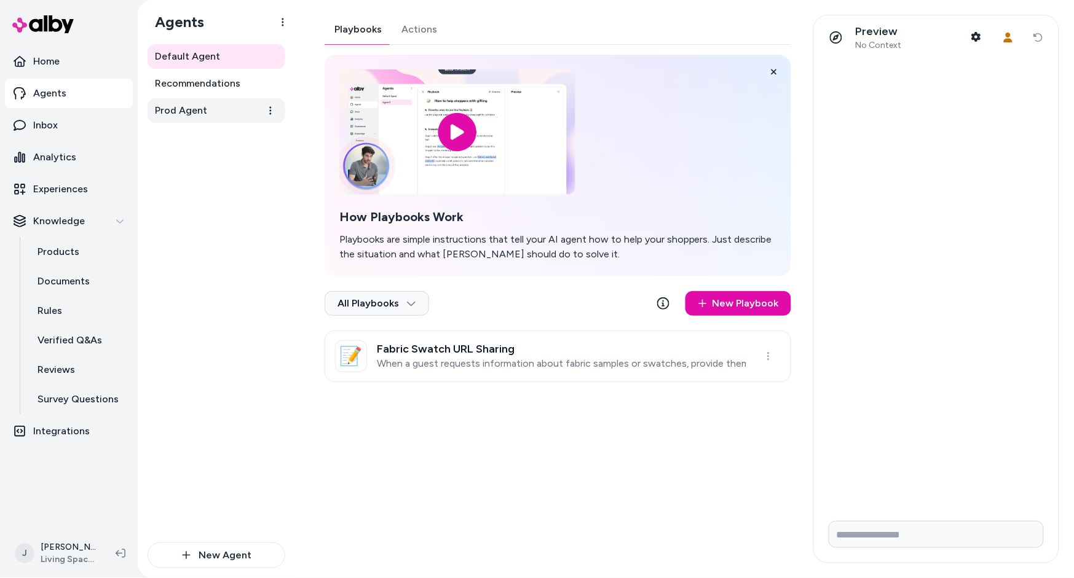
click at [210, 106] on link "Prod Agent" at bounding box center [217, 110] width 138 height 25
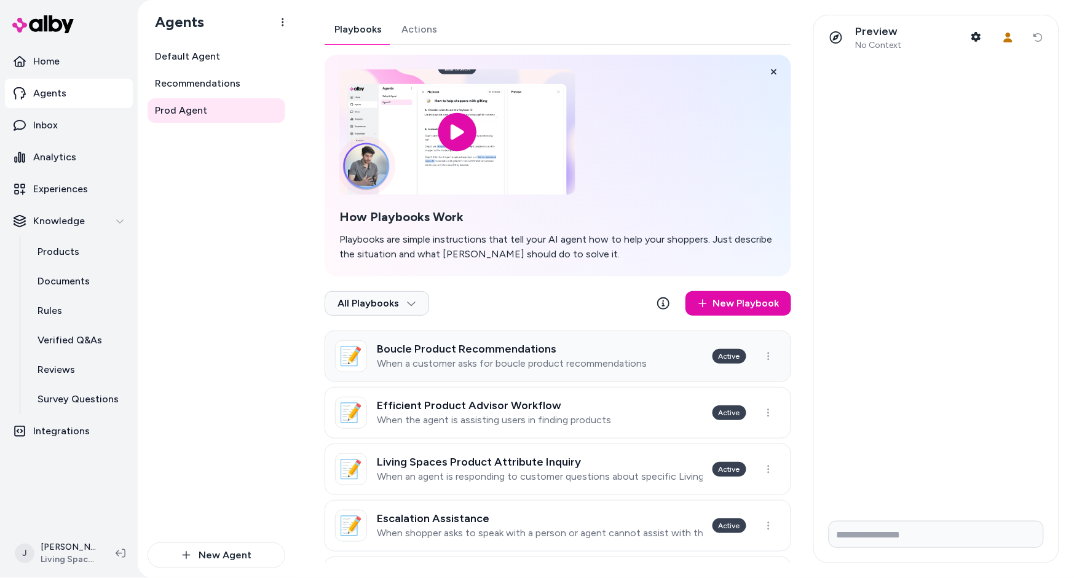
click at [553, 361] on p "When a customer asks for boucle product recommendations" at bounding box center [512, 364] width 270 height 12
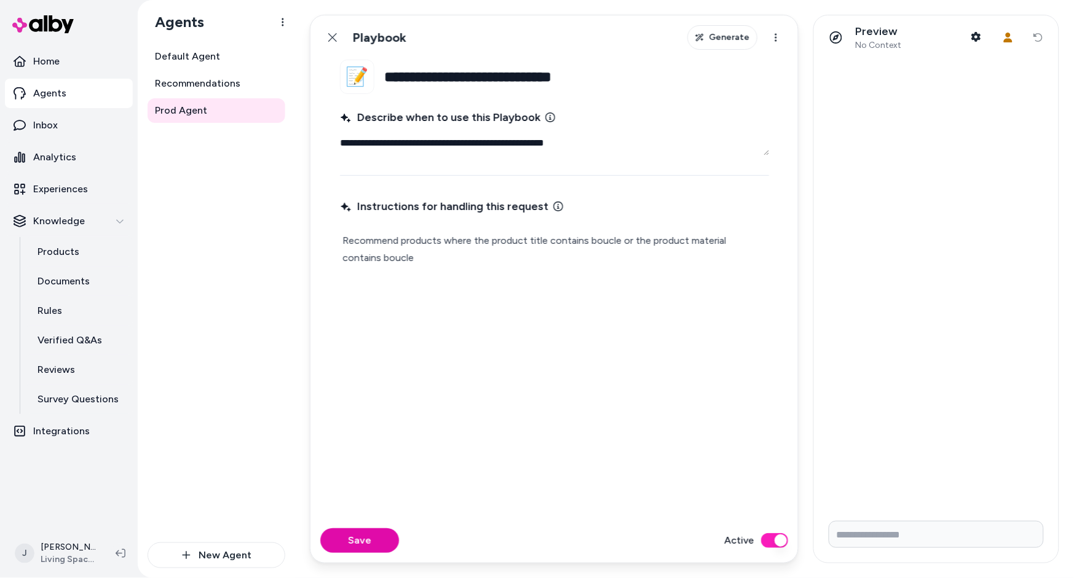
drag, startPoint x: 330, startPoint y: 31, endPoint x: 365, endPoint y: 117, distance: 93.2
click at [330, 31] on button "Back" at bounding box center [332, 37] width 25 height 25
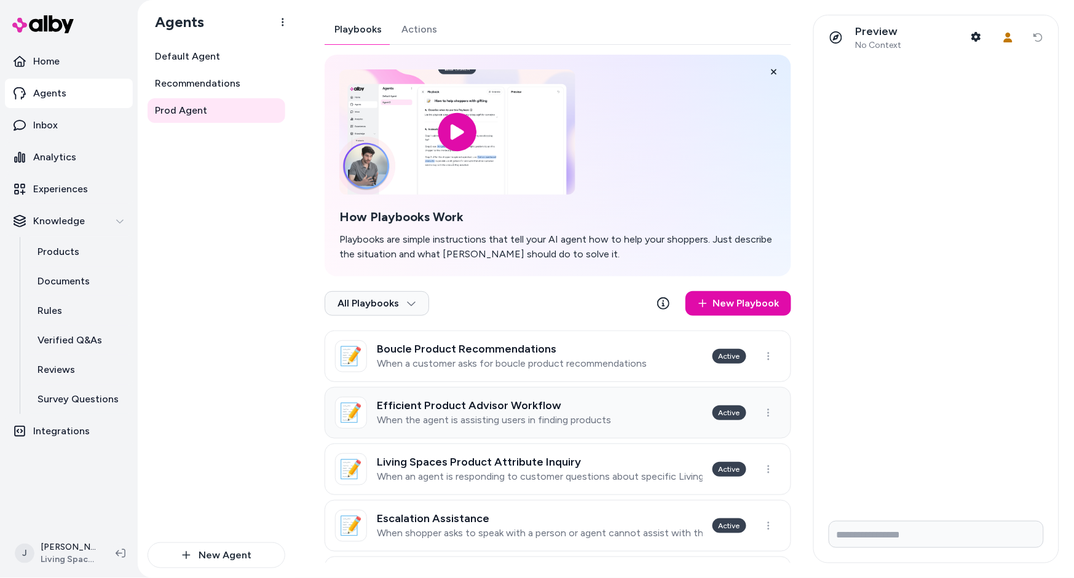
click at [521, 401] on h3 "Efficient Product Advisor Workflow" at bounding box center [494, 406] width 234 height 12
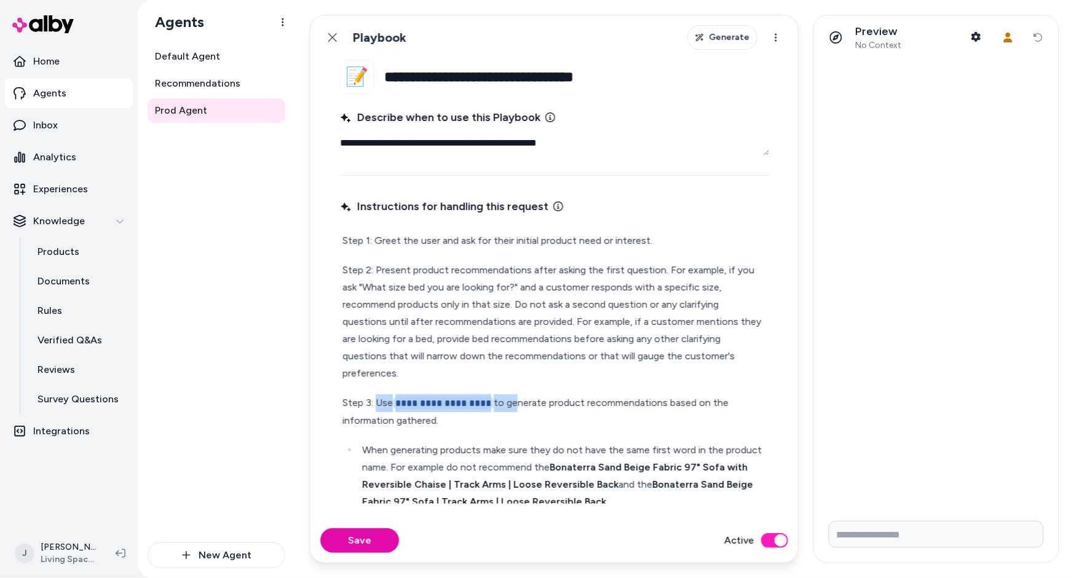
drag, startPoint x: 507, startPoint y: 387, endPoint x: 377, endPoint y: 388, distance: 130.3
click at [376, 395] on p "**********" at bounding box center [554, 412] width 424 height 35
type textarea "*"
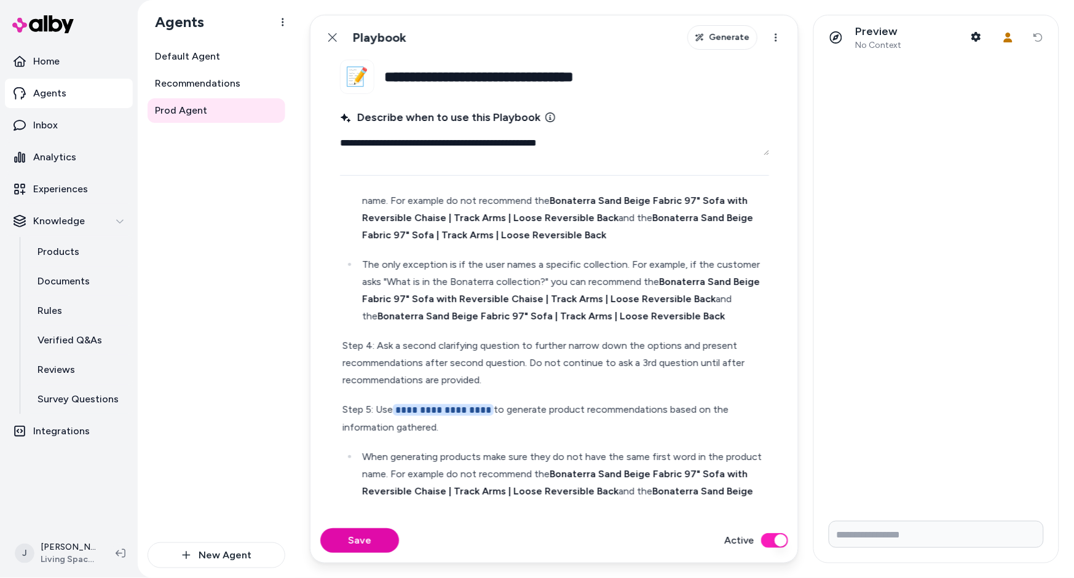
scroll to position [273, 0]
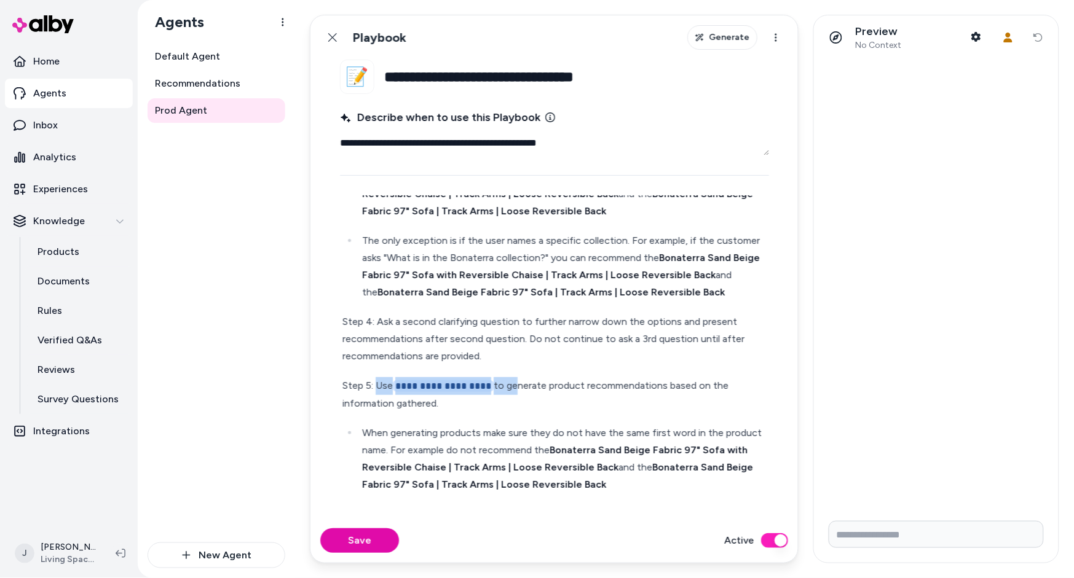
drag, startPoint x: 508, startPoint y: 372, endPoint x: 378, endPoint y: 372, distance: 130.3
click at [378, 377] on p "**********" at bounding box center [554, 394] width 424 height 35
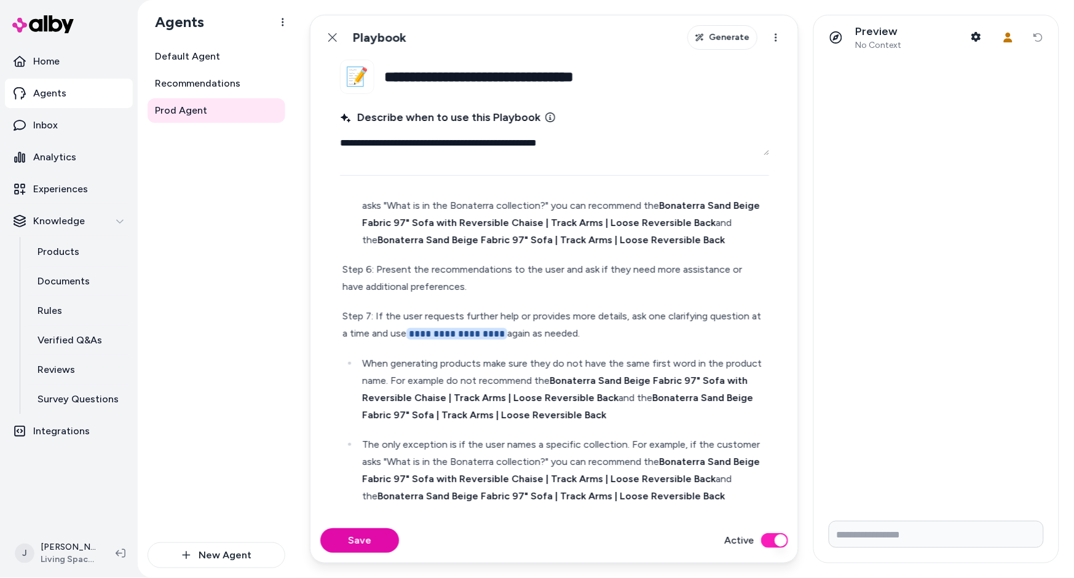
scroll to position [605, 0]
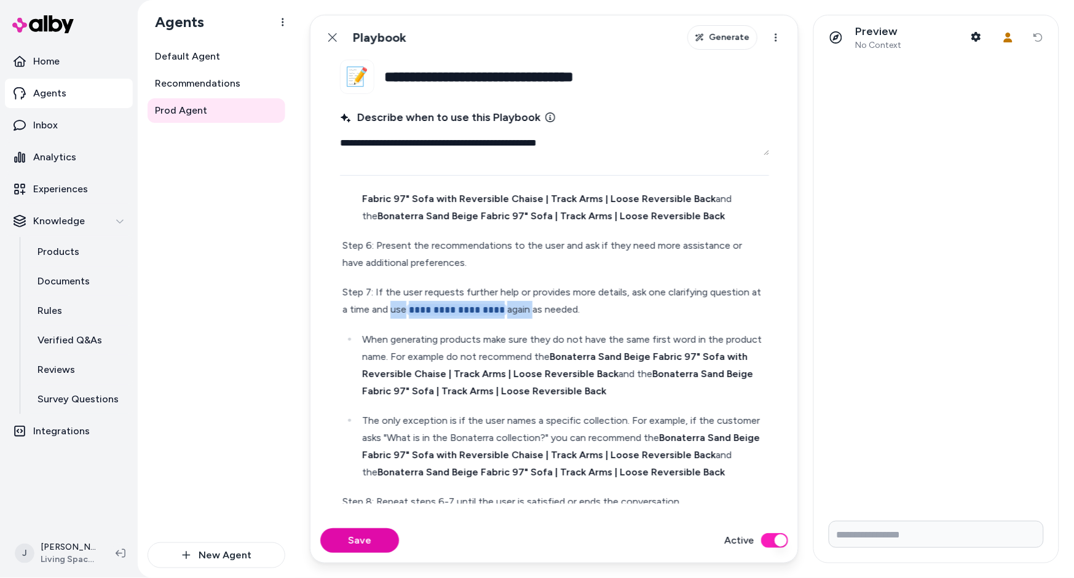
drag, startPoint x: 385, startPoint y: 292, endPoint x: 523, endPoint y: 293, distance: 137.7
click at [522, 293] on p "**********" at bounding box center [554, 301] width 424 height 35
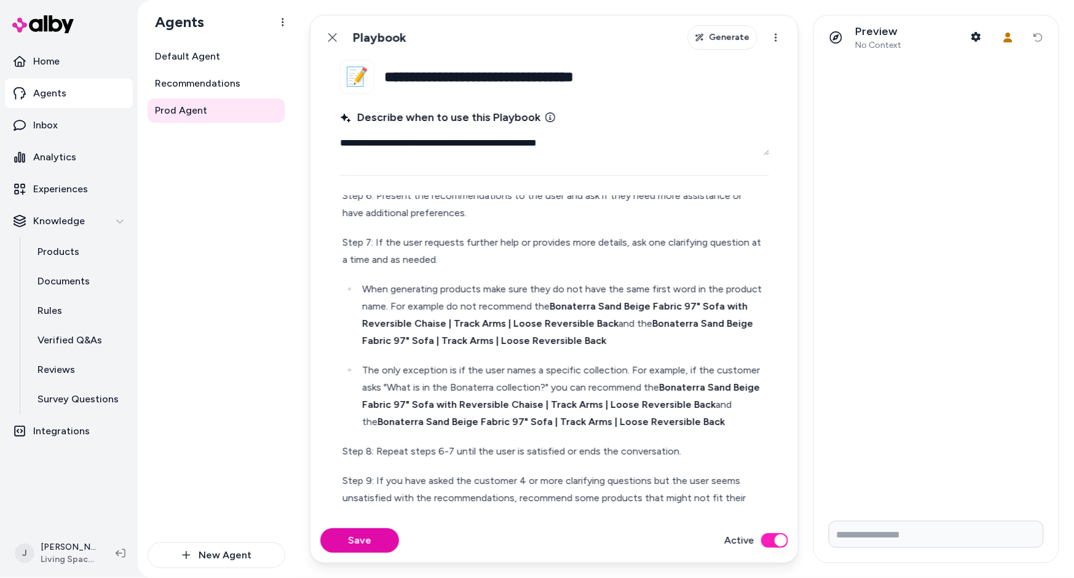
scroll to position [677, 0]
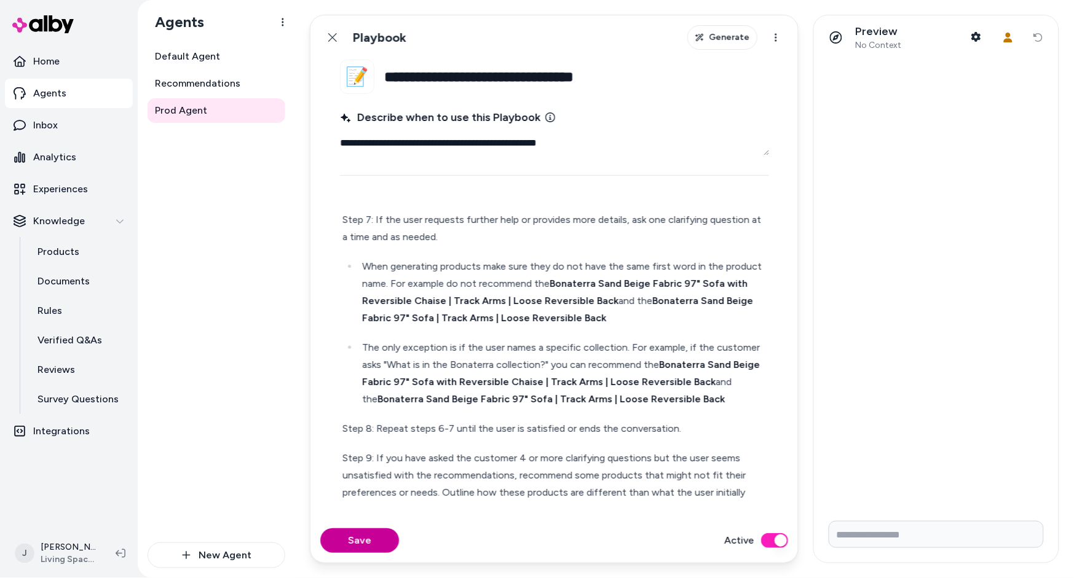
click at [369, 538] on button "Save" at bounding box center [359, 541] width 79 height 25
drag, startPoint x: 334, startPoint y: 36, endPoint x: 341, endPoint y: 65, distance: 29.7
click at [334, 36] on icon at bounding box center [333, 38] width 10 height 10
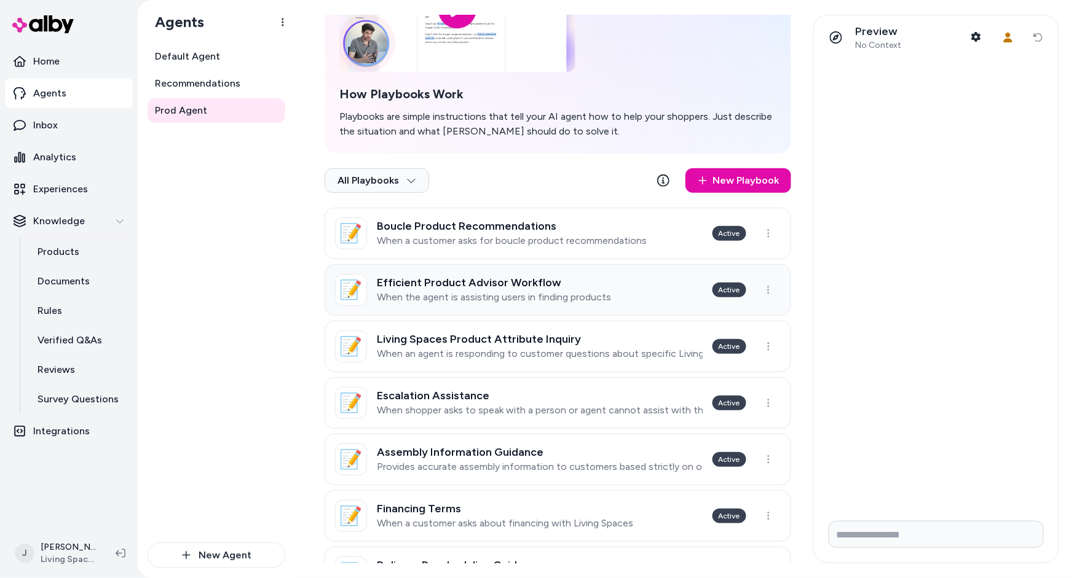
scroll to position [151, 0]
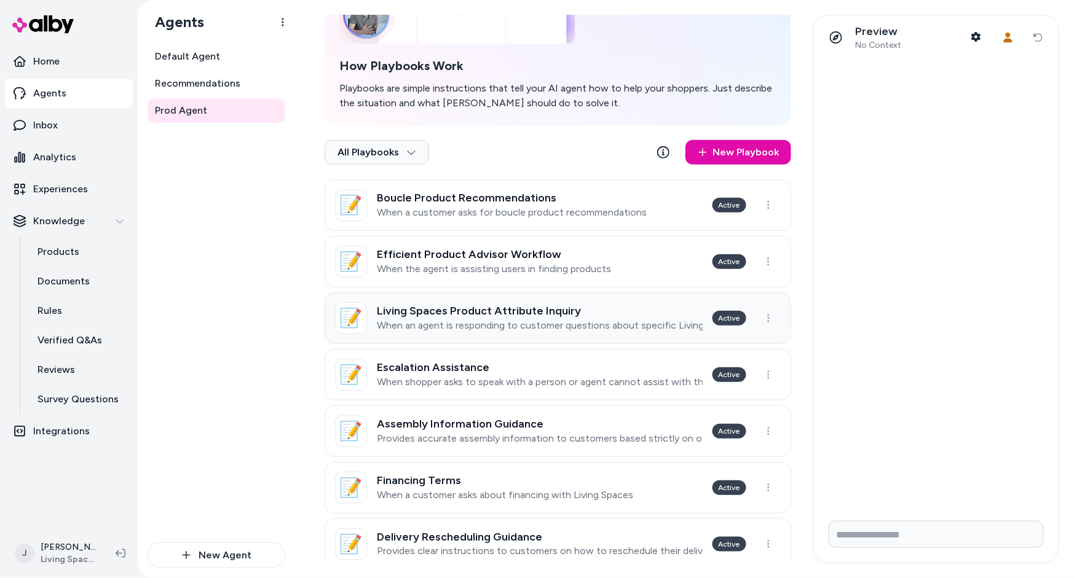
click at [512, 320] on p "When an agent is responding to customer questions about specific Living Spaces …" at bounding box center [540, 326] width 326 height 12
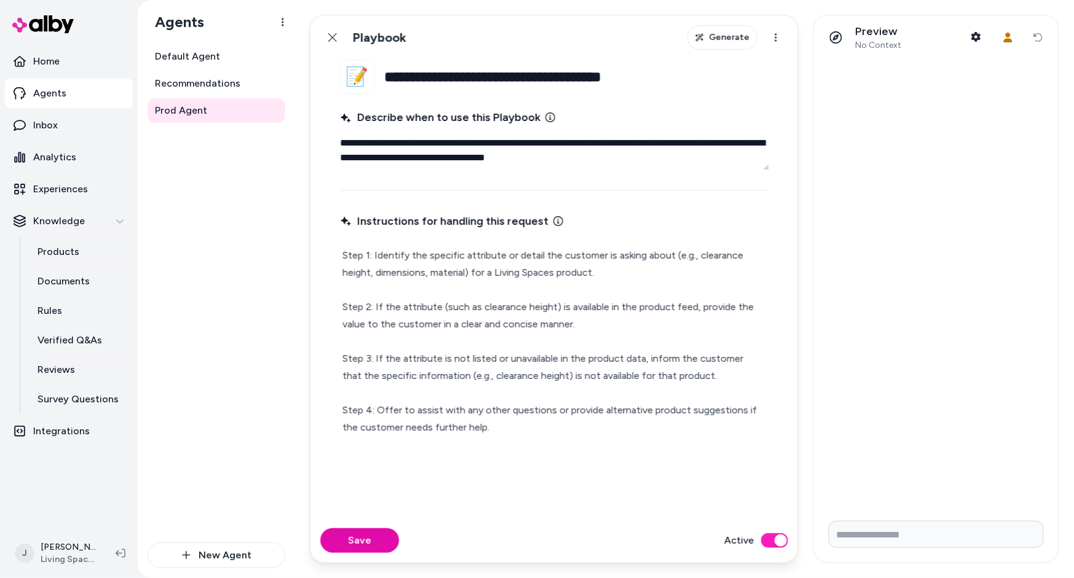
drag, startPoint x: 334, startPoint y: 37, endPoint x: 397, endPoint y: 197, distance: 171.1
click at [335, 37] on icon at bounding box center [333, 38] width 10 height 10
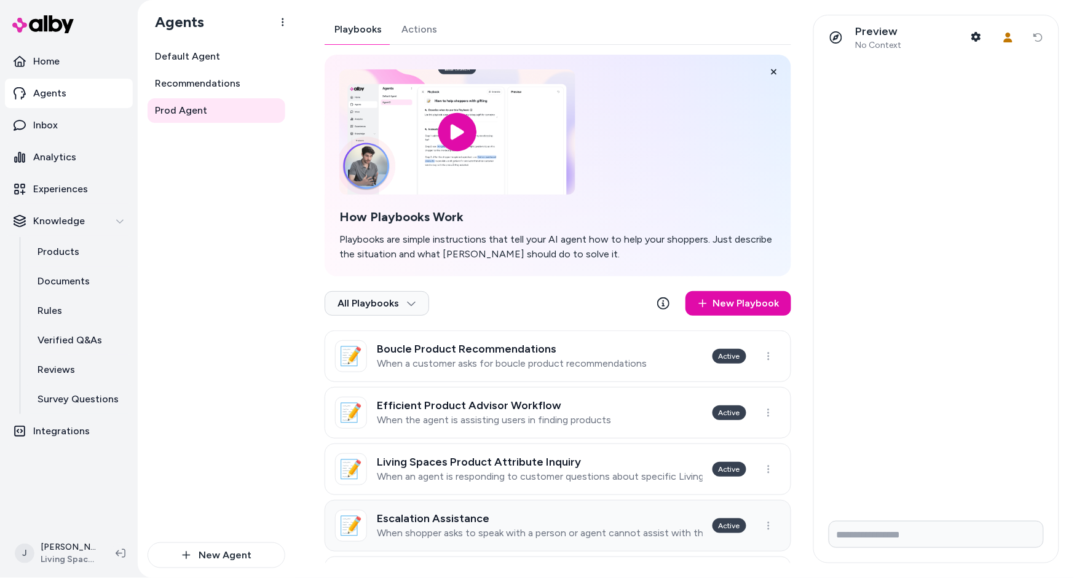
click at [497, 504] on link "📝 Escalation Assistance When shopper asks to speak with a person or agent canno…" at bounding box center [558, 526] width 467 height 52
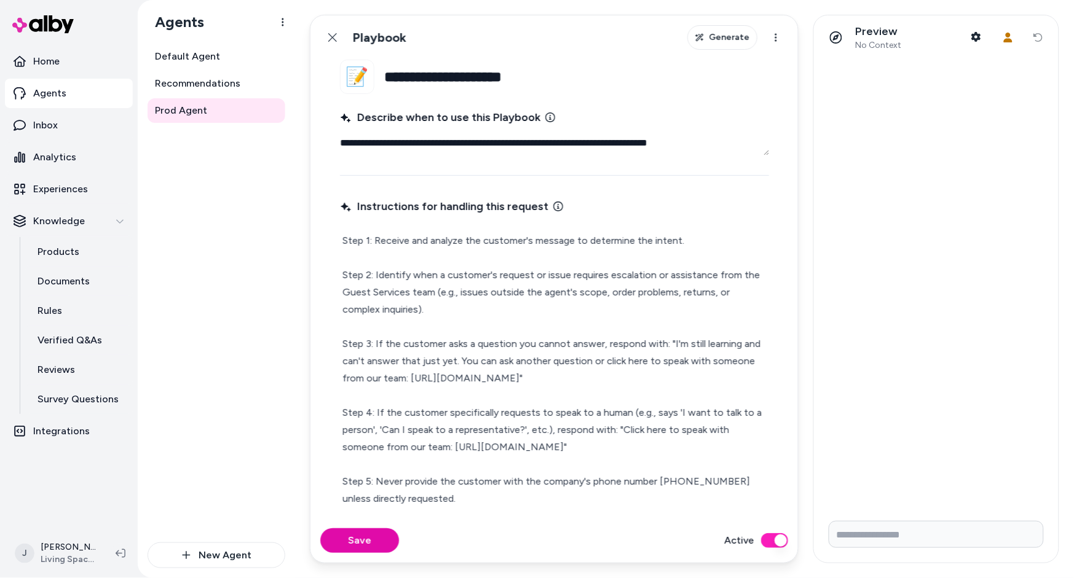
scroll to position [57, 0]
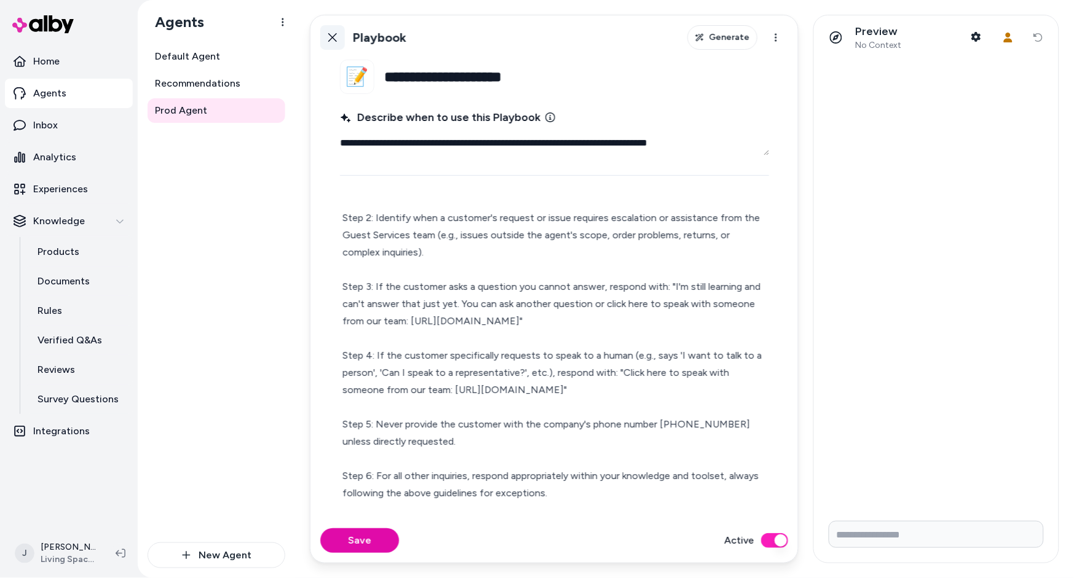
click at [334, 35] on icon at bounding box center [333, 38] width 10 height 10
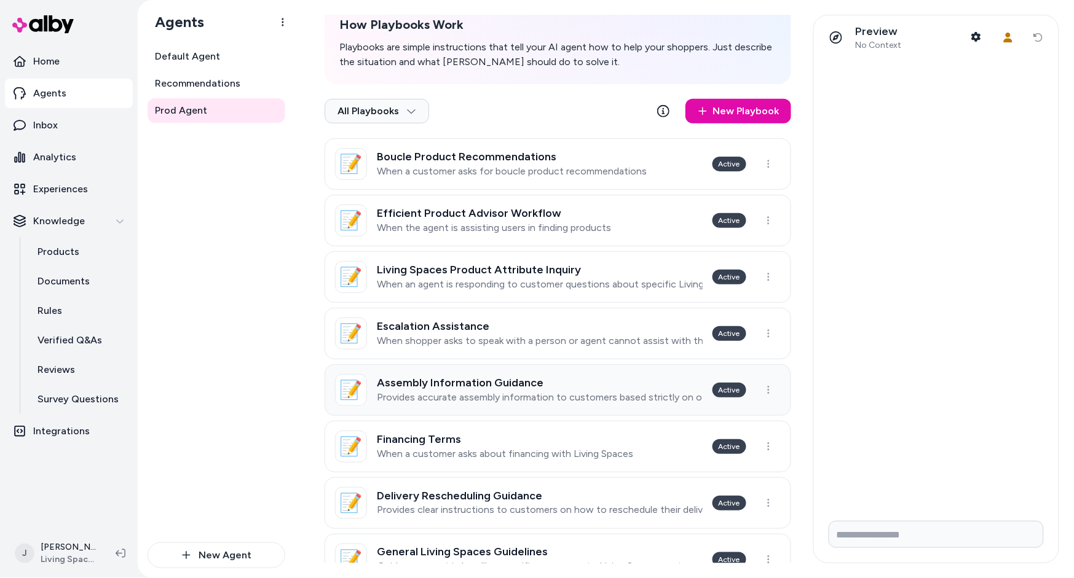
scroll to position [215, 0]
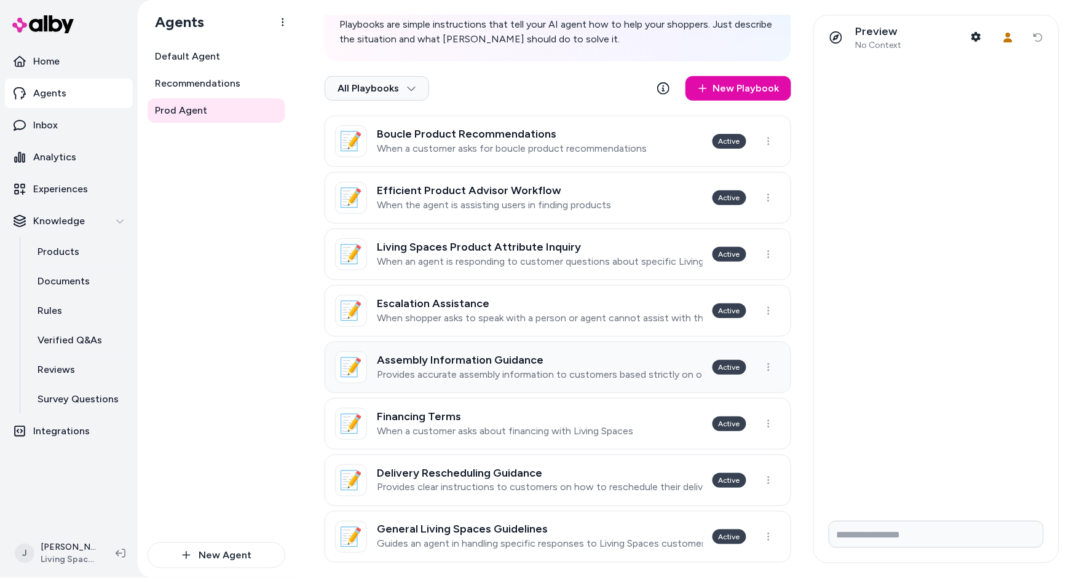
click at [548, 366] on div "Assembly Information Guidance Provides accurate assembly information to custome…" at bounding box center [540, 367] width 326 height 27
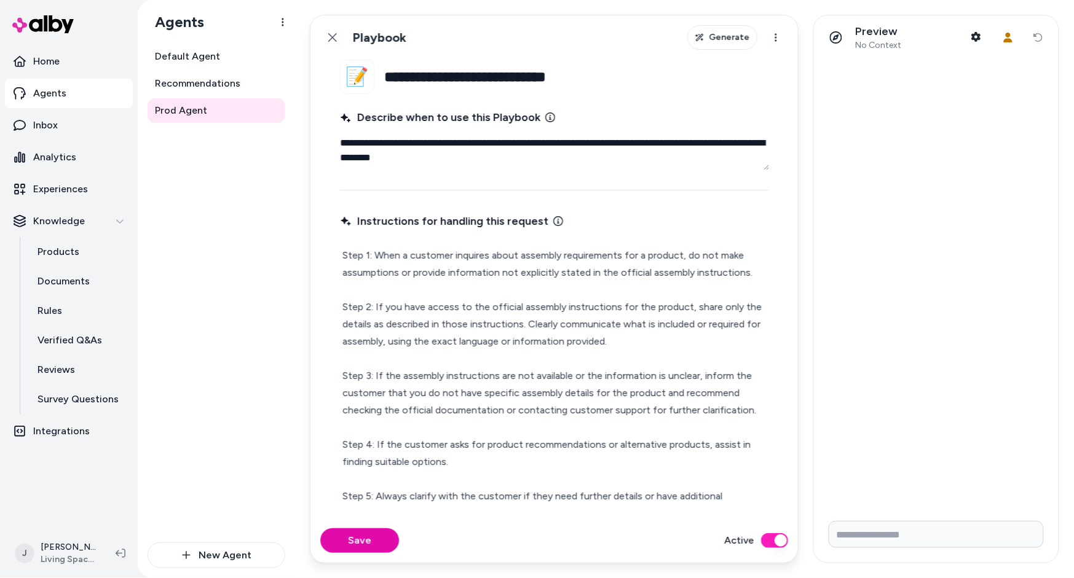
scroll to position [21, 0]
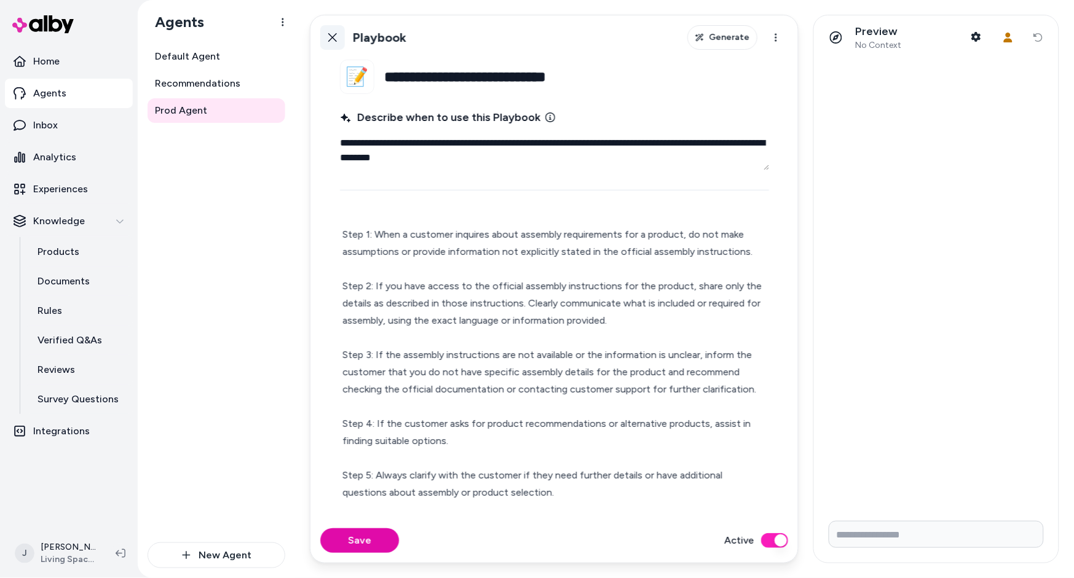
drag, startPoint x: 333, startPoint y: 34, endPoint x: 365, endPoint y: 181, distance: 150.4
click at [334, 34] on icon at bounding box center [333, 38] width 10 height 10
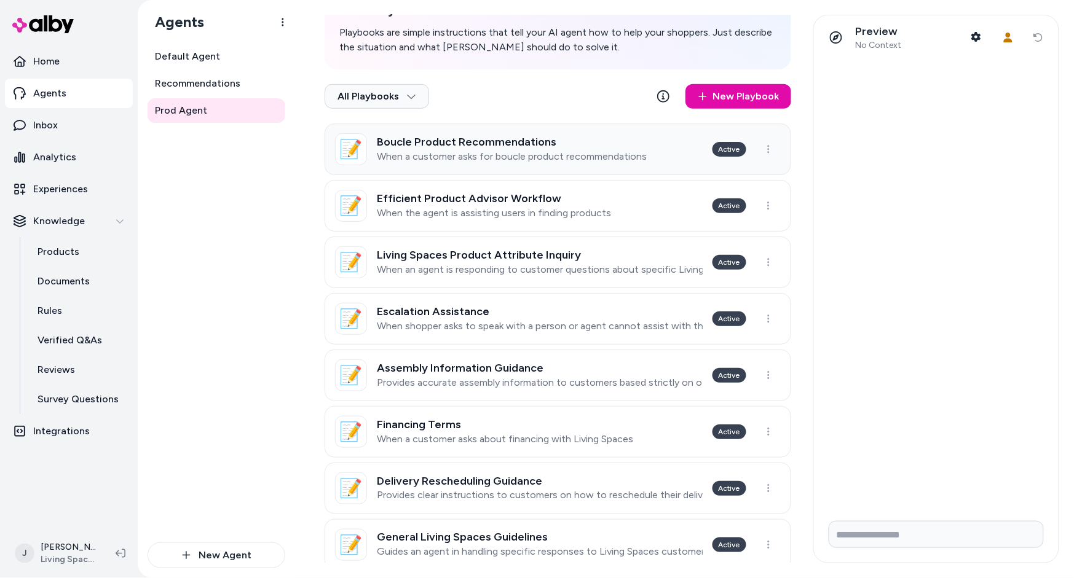
scroll to position [213, 0]
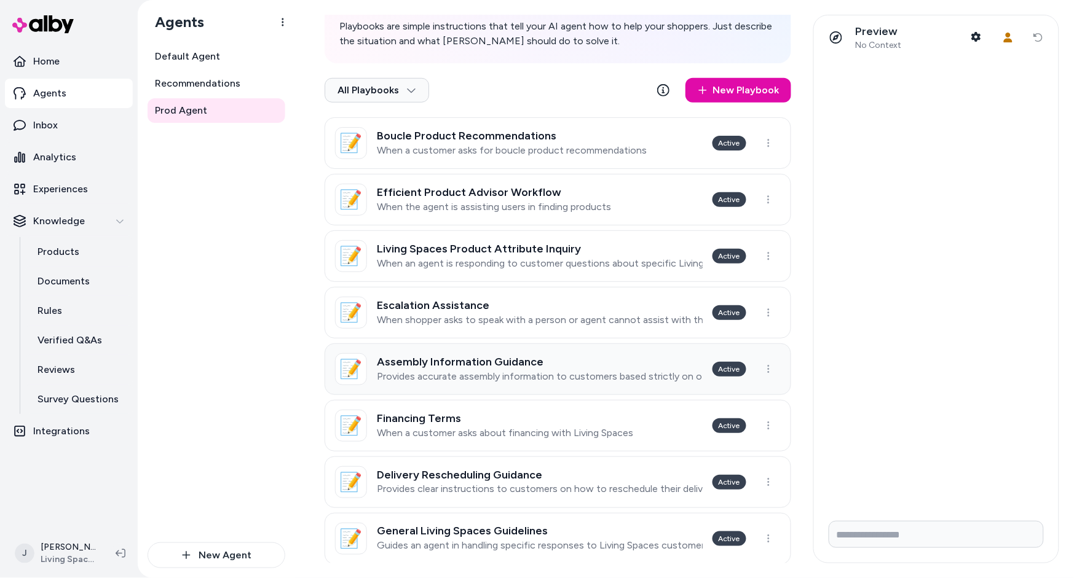
click at [470, 365] on h3 "Assembly Information Guidance" at bounding box center [540, 362] width 326 height 12
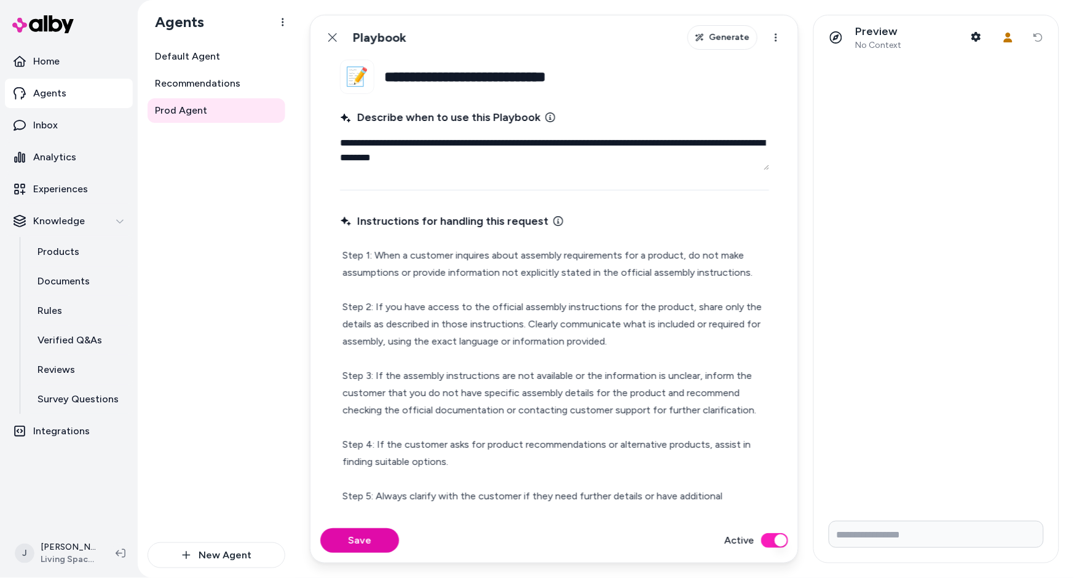
scroll to position [21, 0]
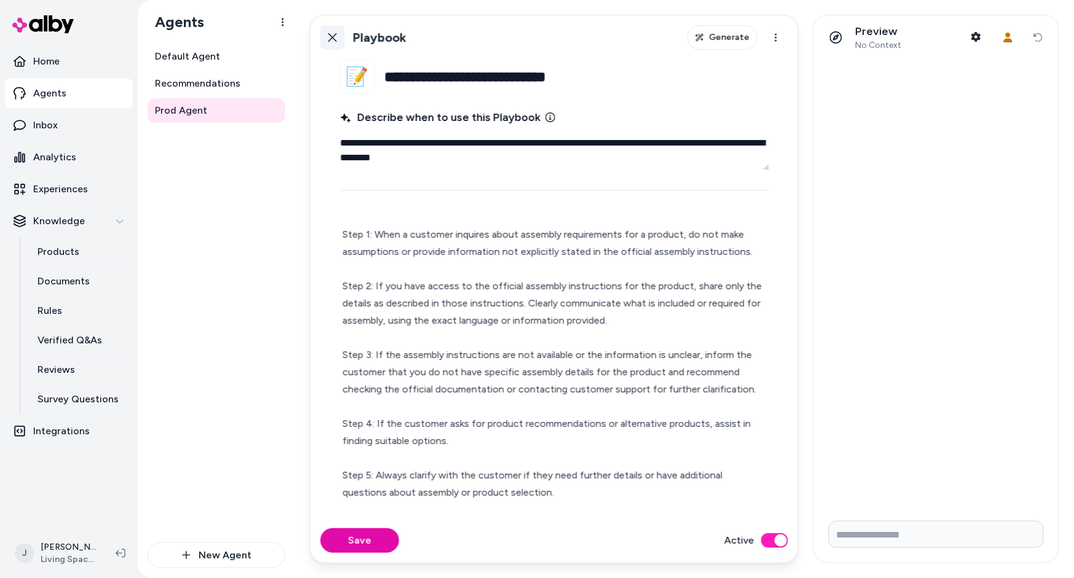
click at [333, 45] on button "Back" at bounding box center [332, 37] width 25 height 25
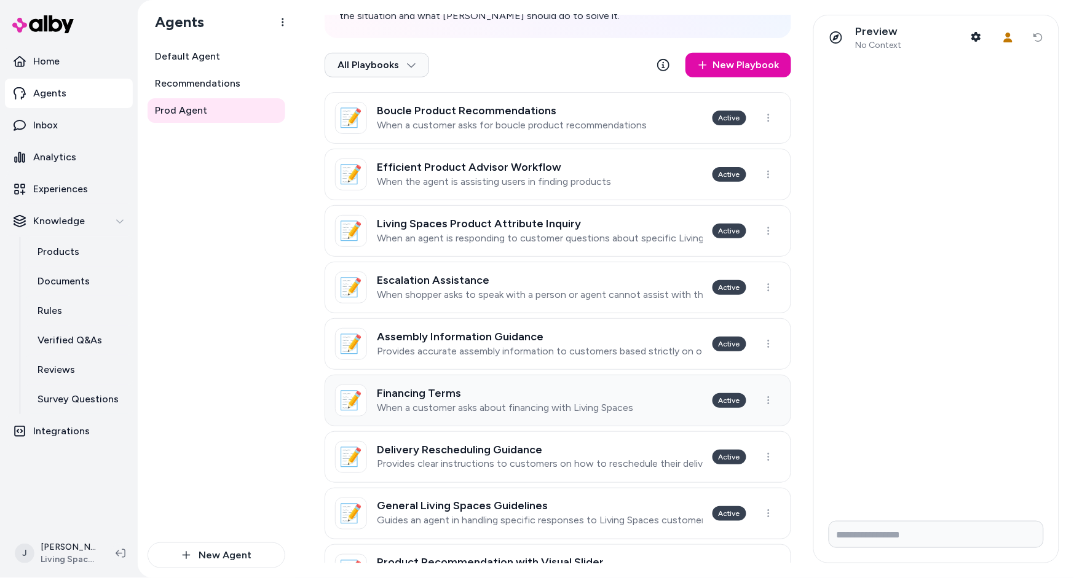
scroll to position [244, 0]
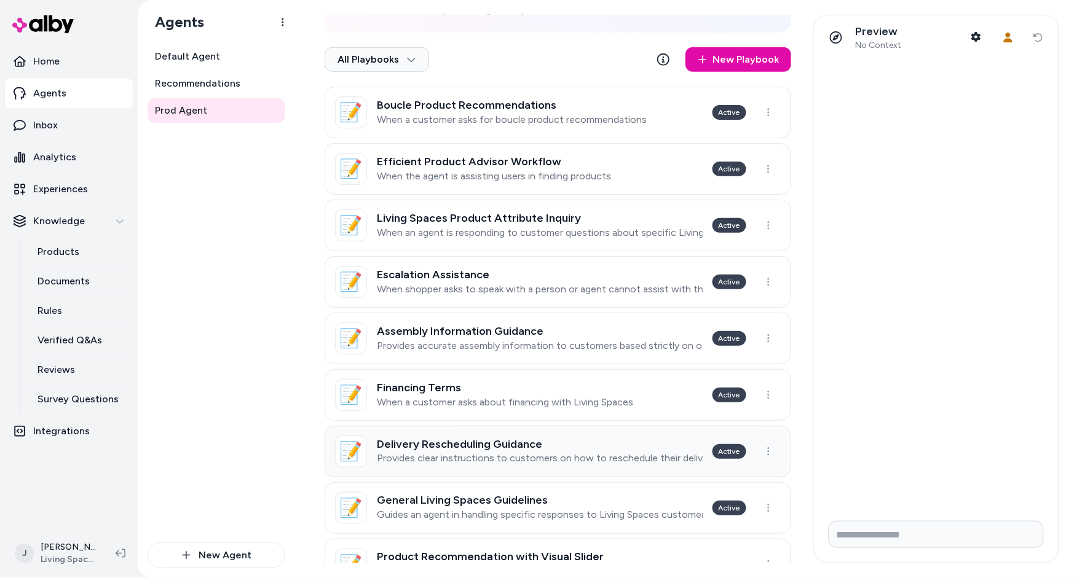
click at [497, 449] on h3 "Delivery Rescheduling Guidance" at bounding box center [540, 444] width 326 height 12
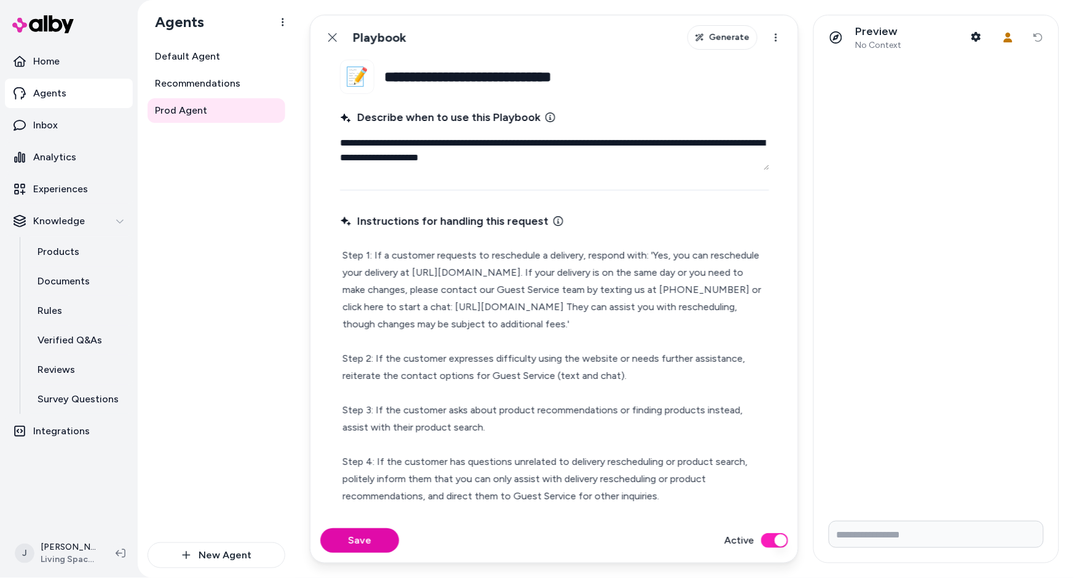
scroll to position [3, 0]
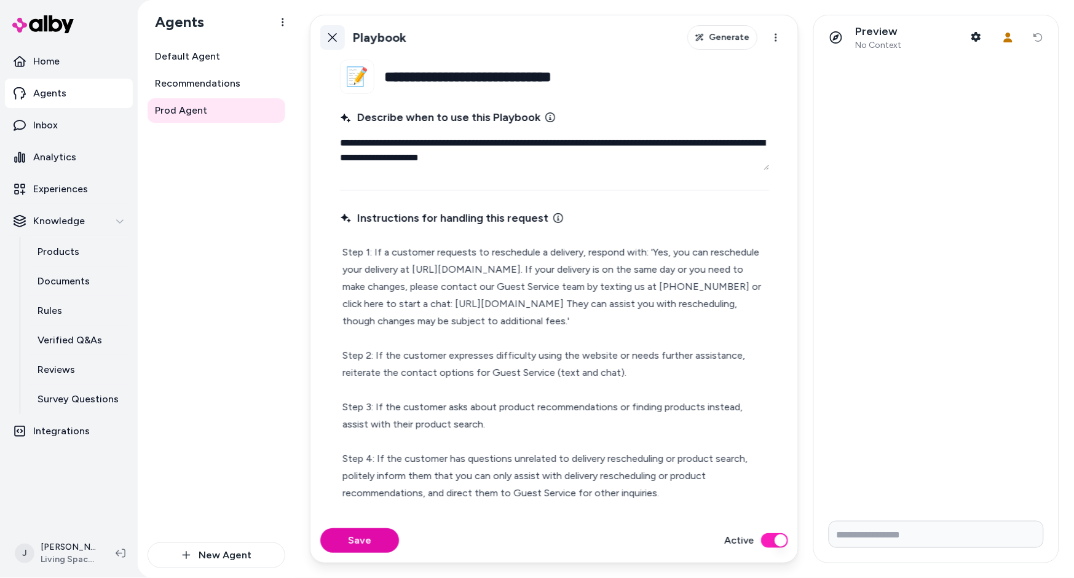
click at [337, 39] on icon at bounding box center [333, 38] width 10 height 10
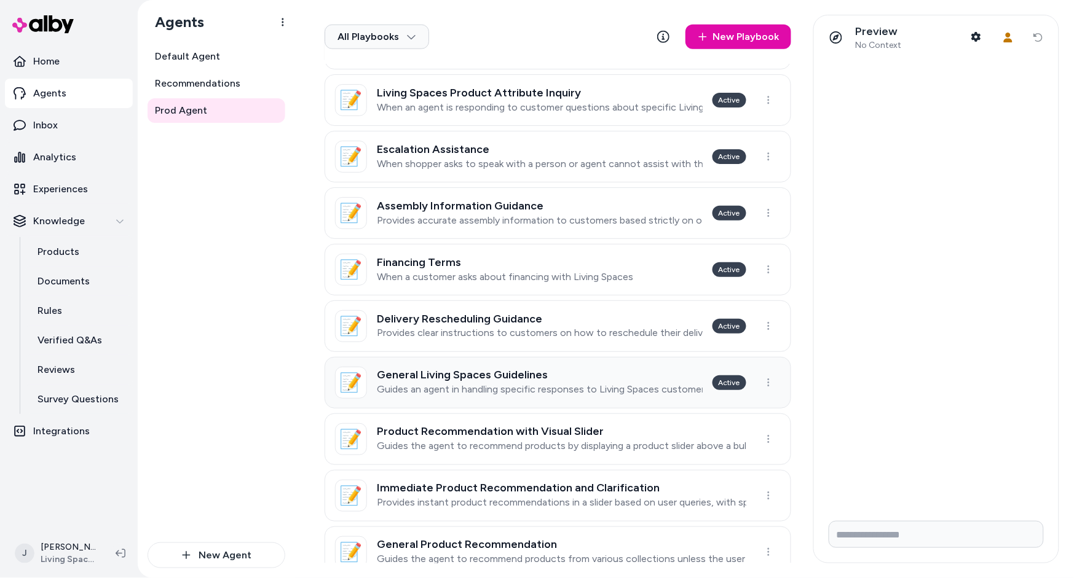
scroll to position [385, 0]
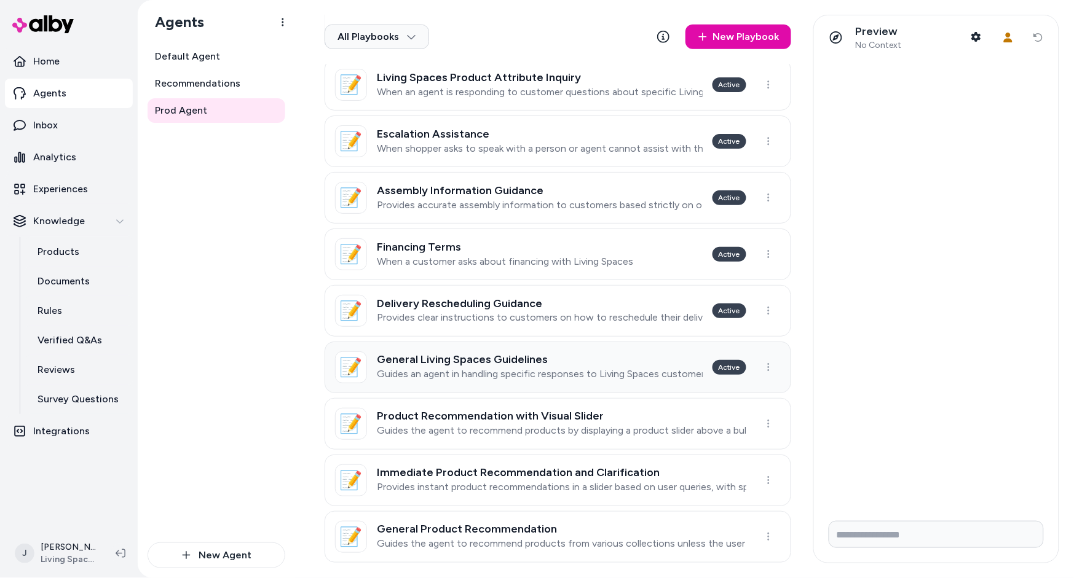
click at [496, 371] on p "Guides an agent in handling specific responses to Living Spaces customers" at bounding box center [540, 375] width 326 height 12
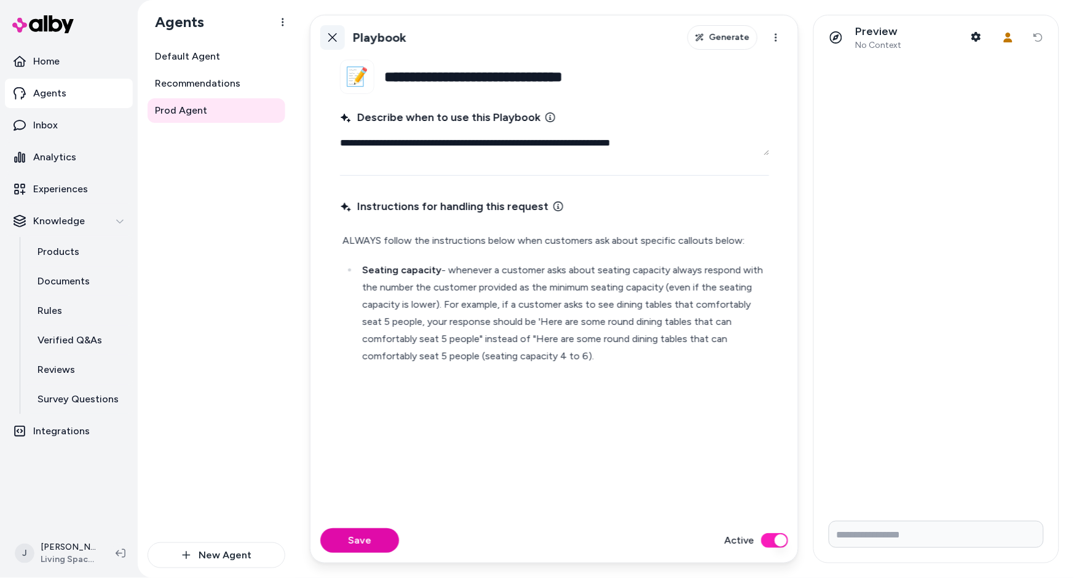
click at [334, 38] on icon at bounding box center [332, 37] width 9 height 9
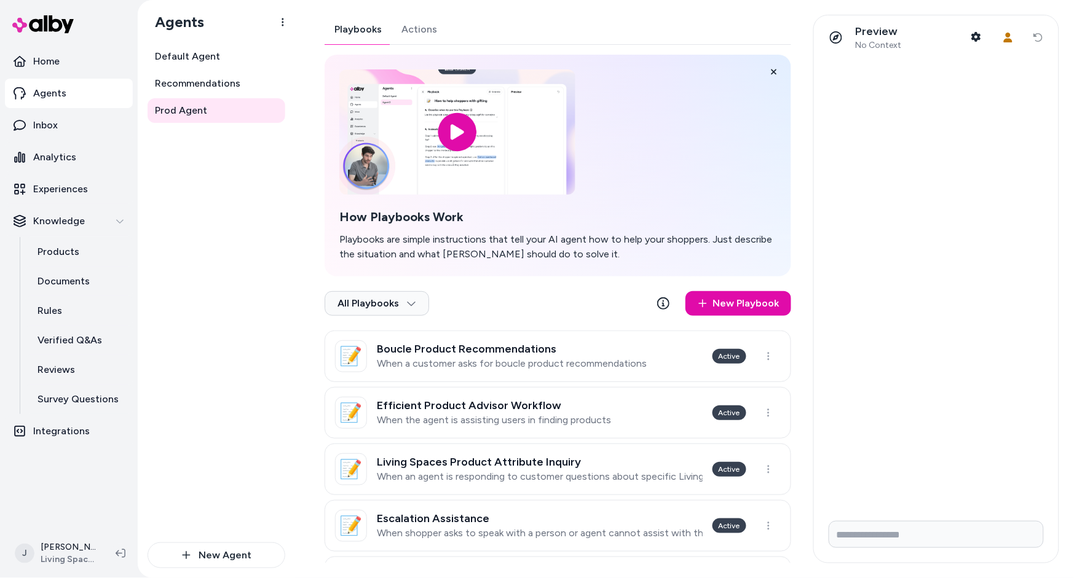
click at [419, 31] on button "Actions" at bounding box center [419, 30] width 55 height 30
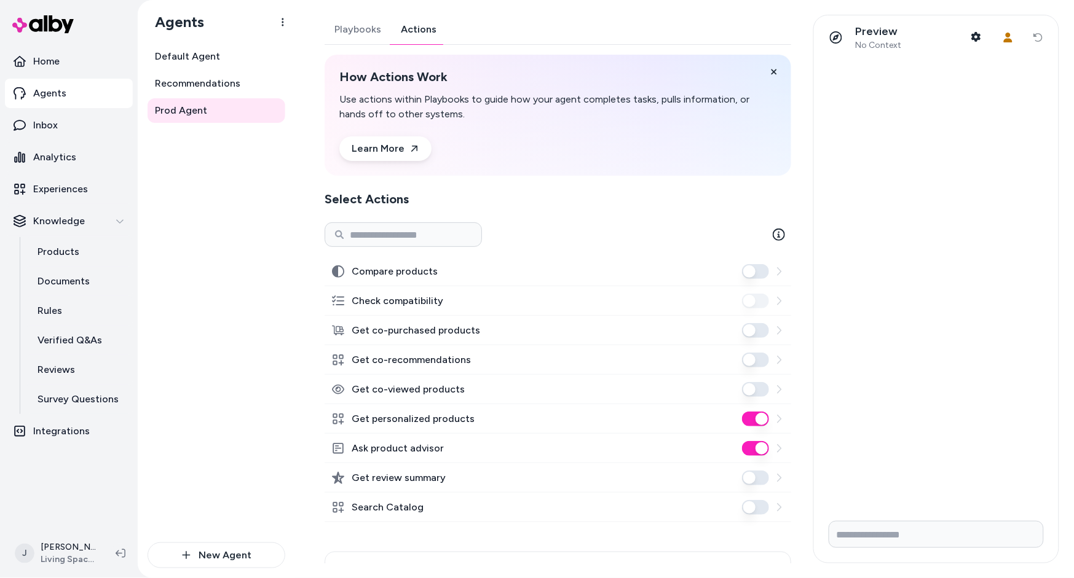
click at [761, 448] on button "Ask product advisor" at bounding box center [755, 448] width 27 height 15
click at [760, 510] on button "Search Catalog" at bounding box center [755, 507] width 27 height 15
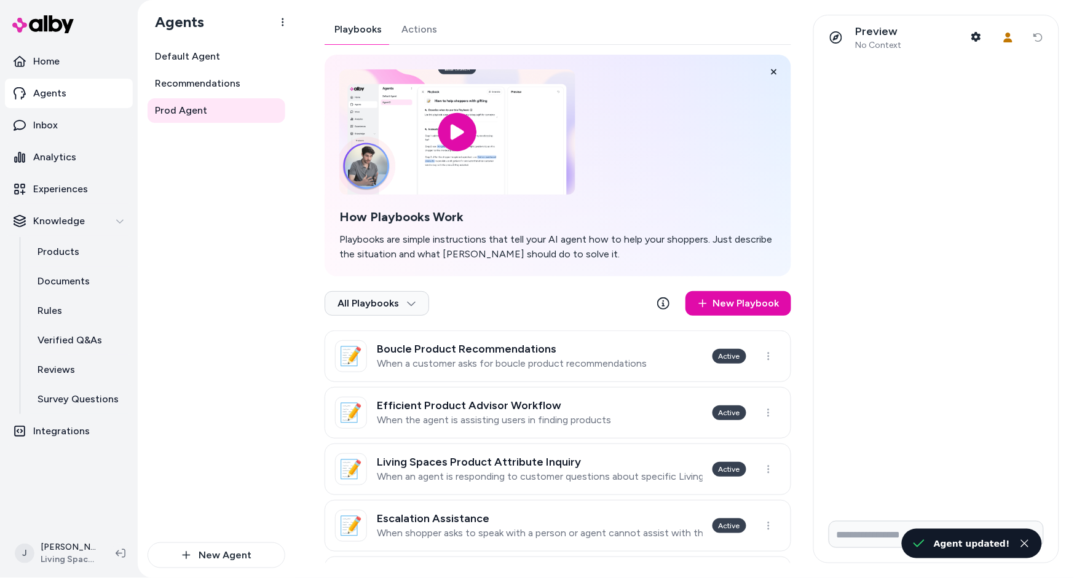
click at [353, 34] on button "Playbooks" at bounding box center [358, 30] width 67 height 30
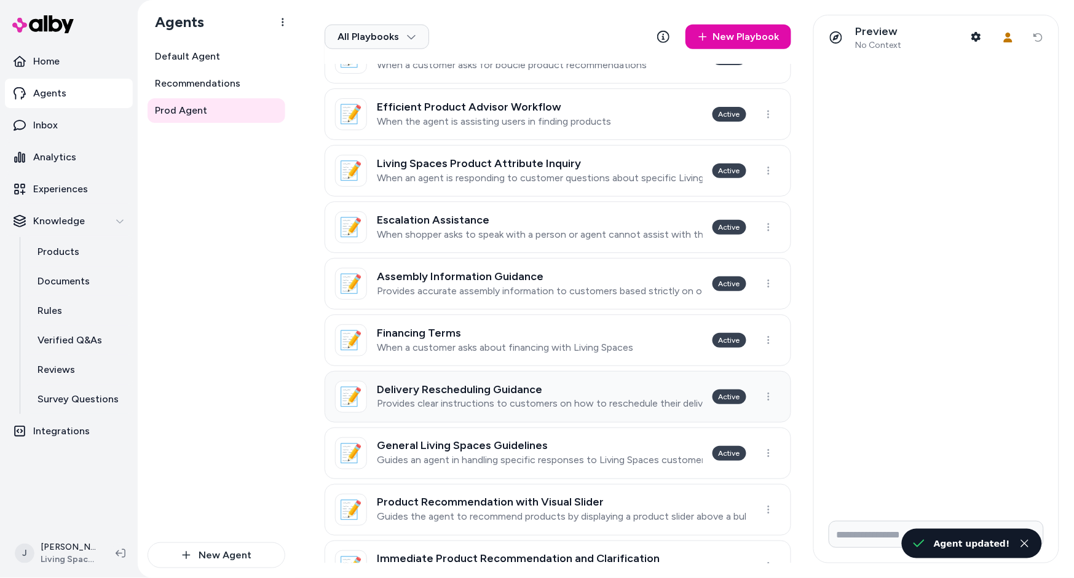
scroll to position [681, 0]
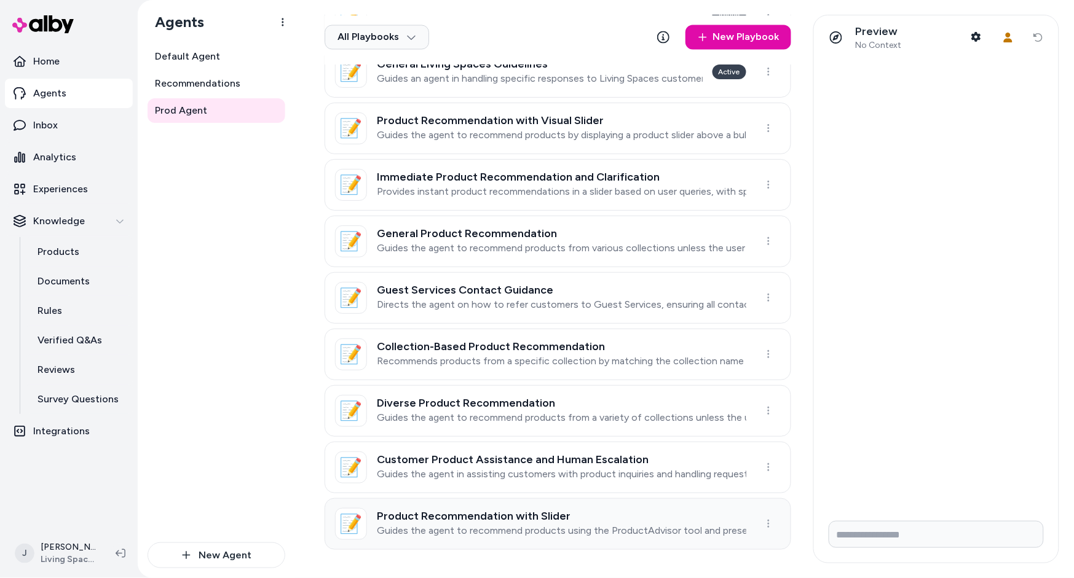
click at [511, 522] on h3 "Product Recommendation with Slider" at bounding box center [561, 517] width 369 height 12
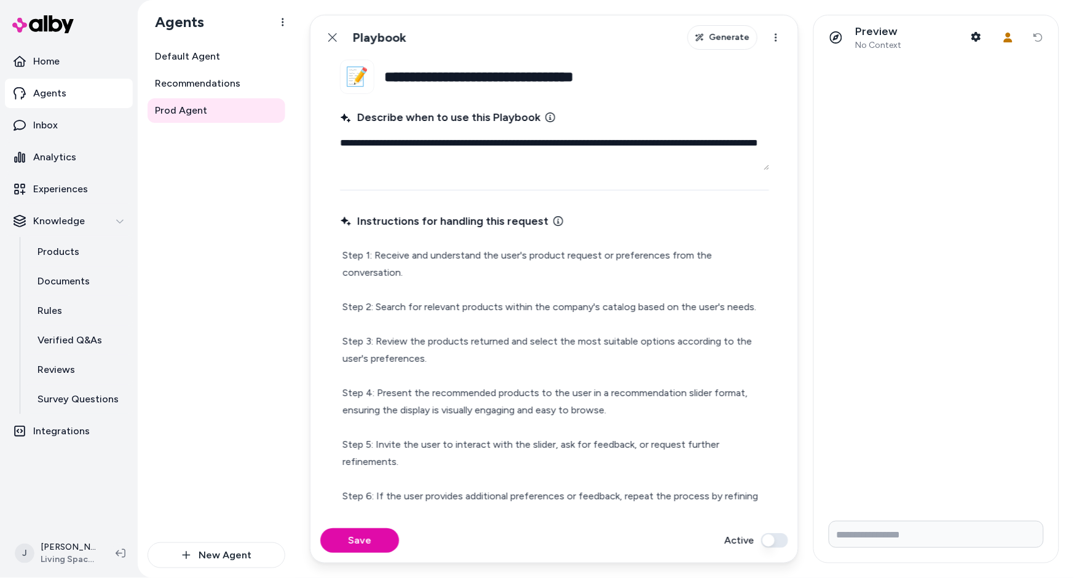
scroll to position [21, 0]
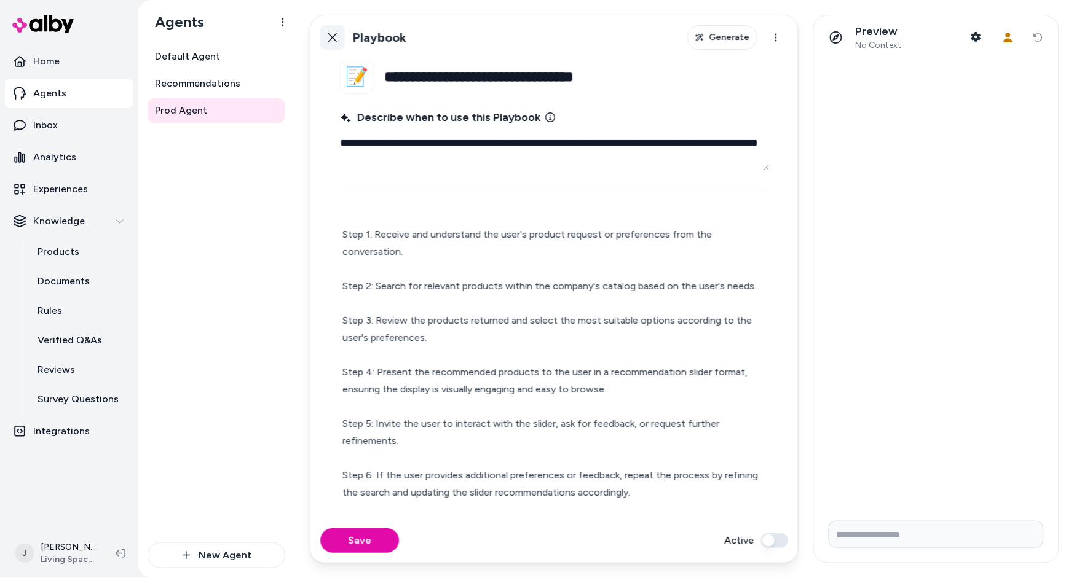
click at [332, 34] on icon at bounding box center [333, 38] width 10 height 10
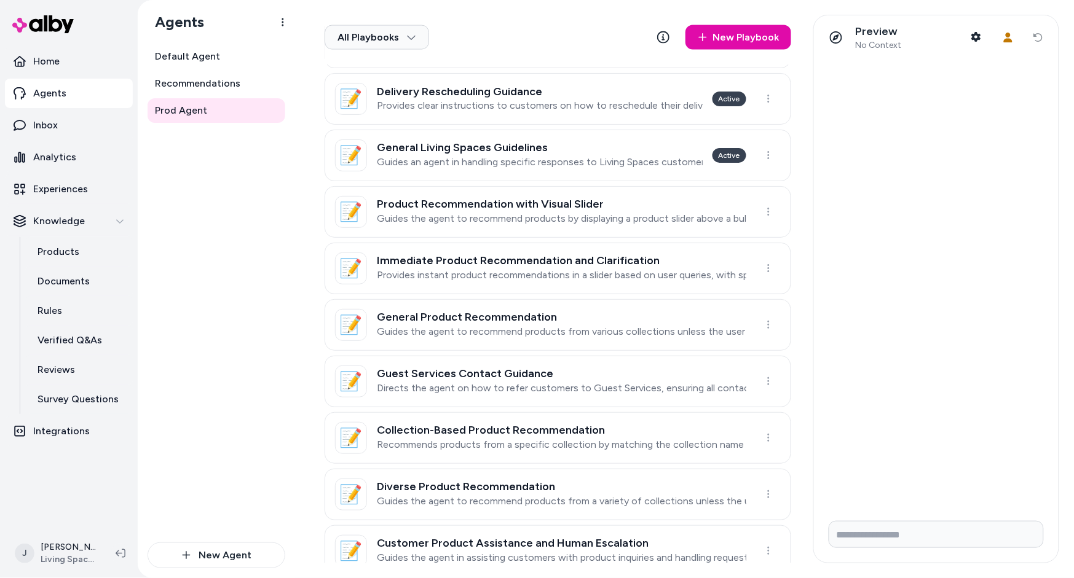
scroll to position [681, 0]
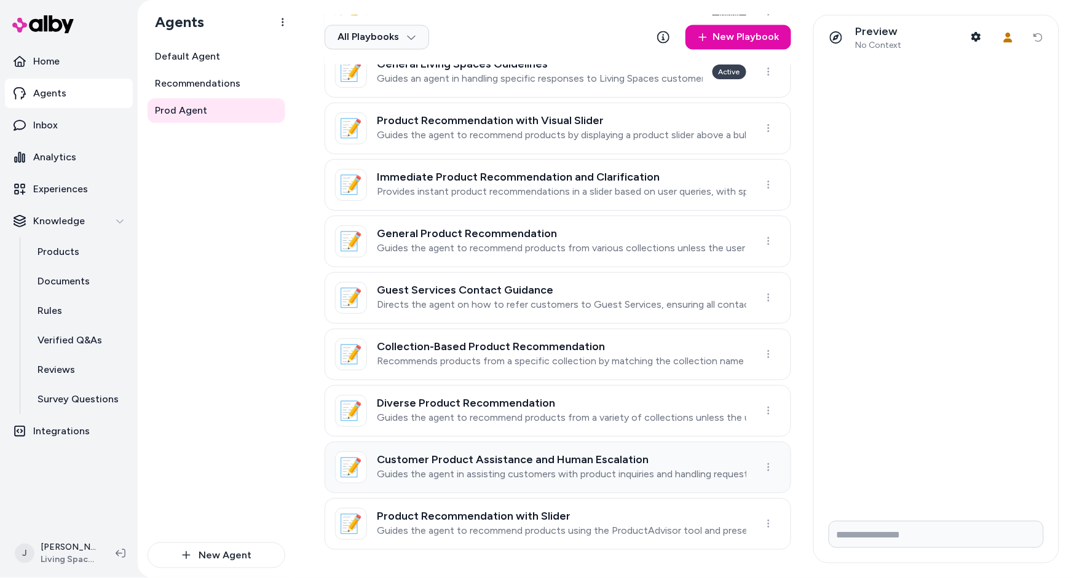
click at [528, 491] on link "📝 Customer Product Assistance and Human Escalation Guides the agent in assistin…" at bounding box center [558, 468] width 467 height 52
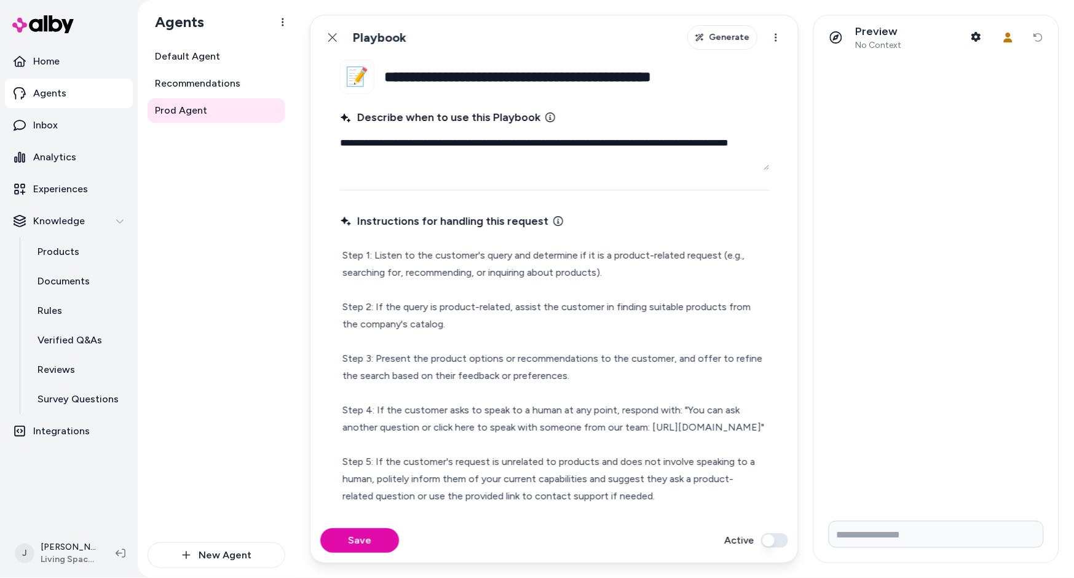
scroll to position [21, 0]
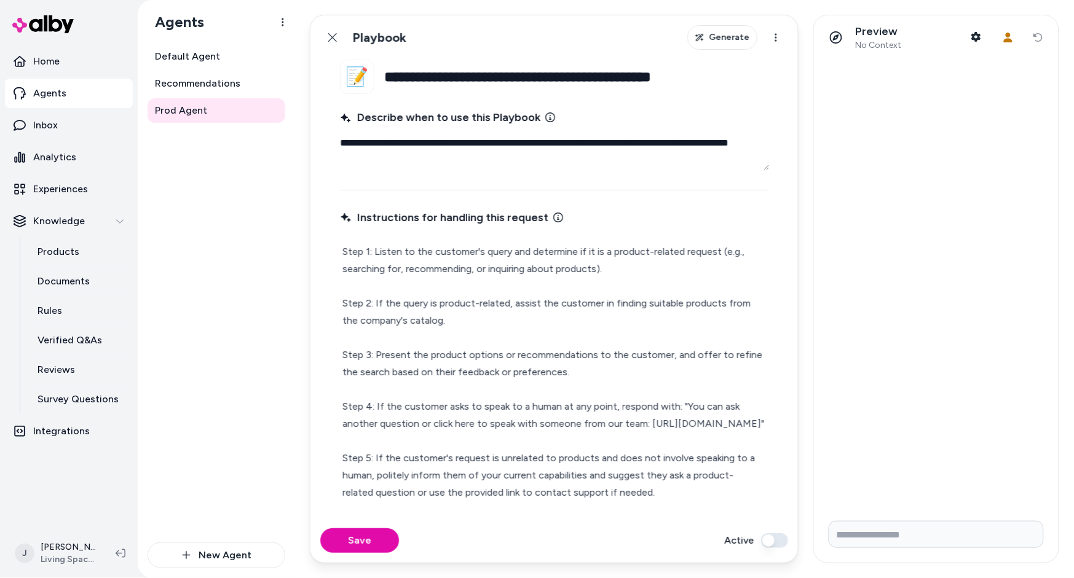
drag, startPoint x: 333, startPoint y: 42, endPoint x: 397, endPoint y: 184, distance: 154.9
click at [334, 43] on button "Back" at bounding box center [332, 37] width 25 height 25
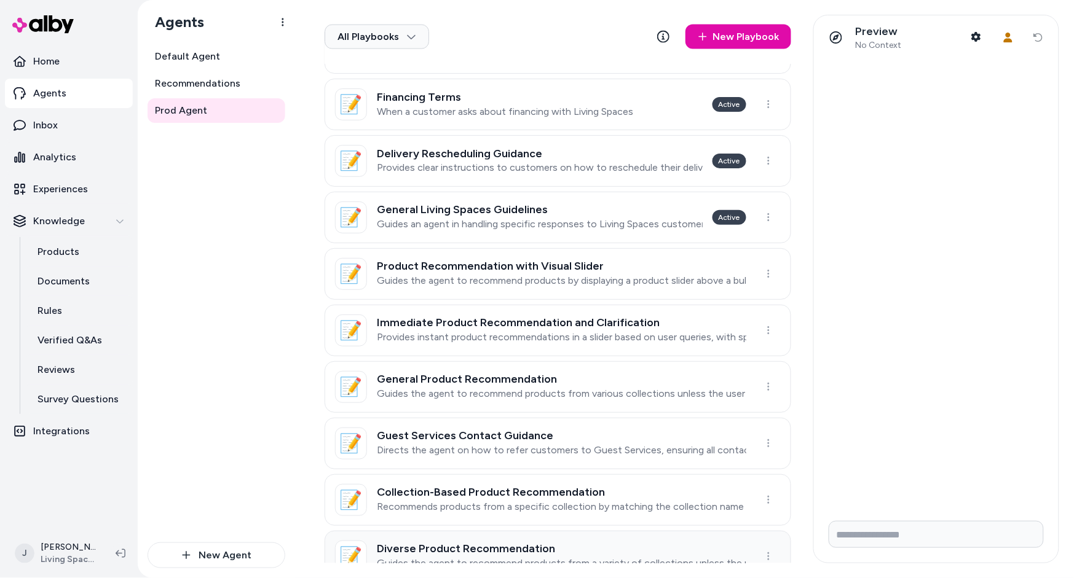
scroll to position [681, 0]
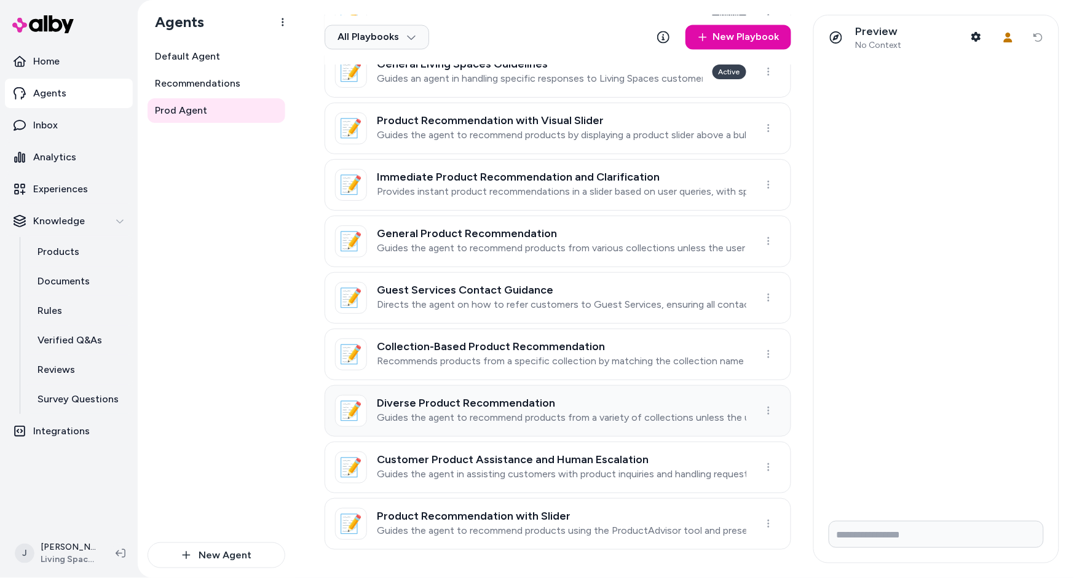
click at [478, 402] on h3 "Diverse Product Recommendation" at bounding box center [561, 404] width 369 height 12
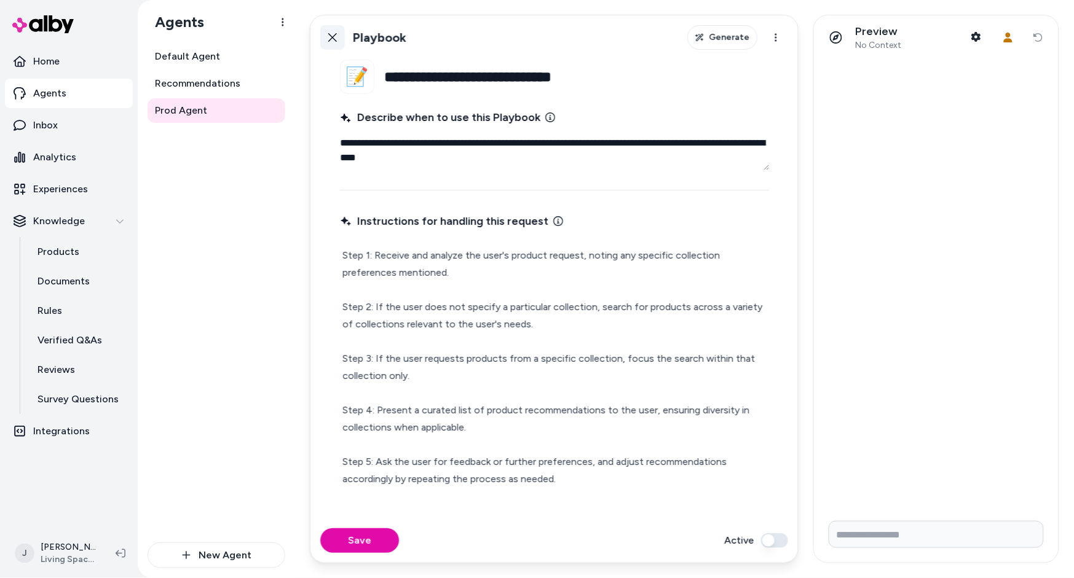
click at [336, 42] on button "Back" at bounding box center [332, 37] width 25 height 25
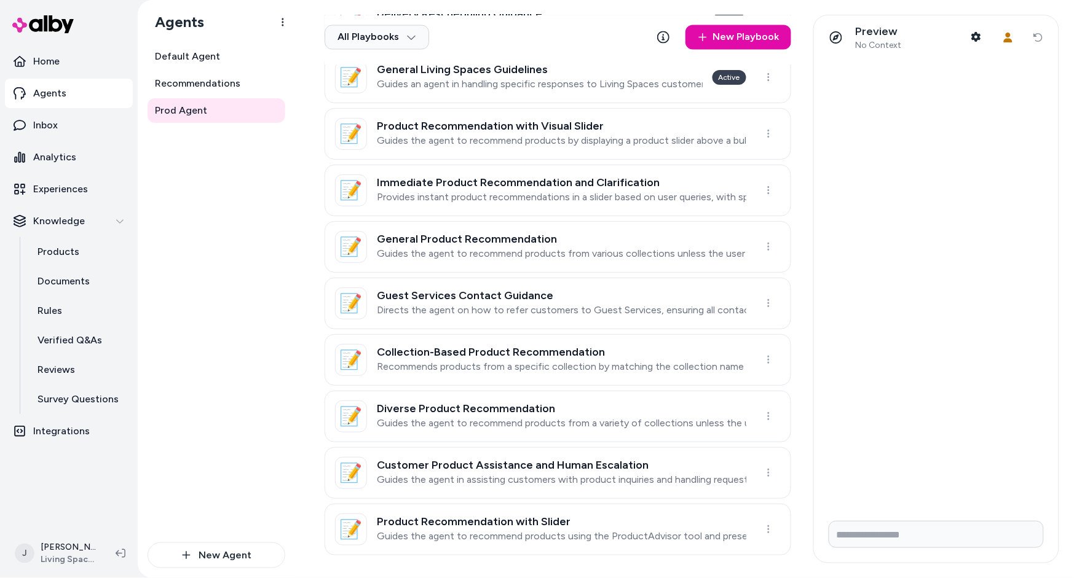
scroll to position [681, 0]
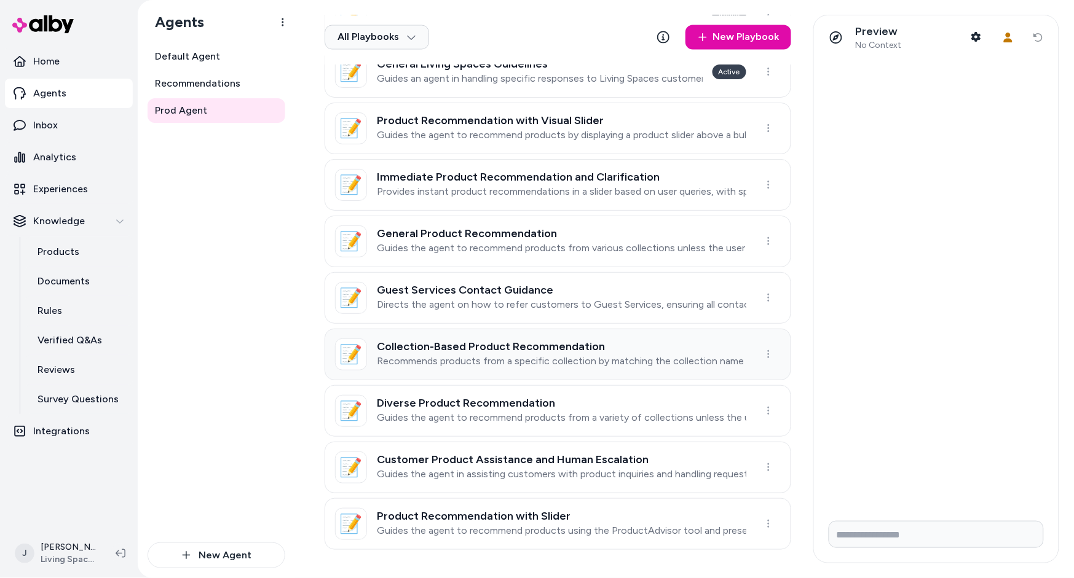
click at [459, 347] on h3 "Collection-Based Product Recommendation" at bounding box center [561, 347] width 369 height 12
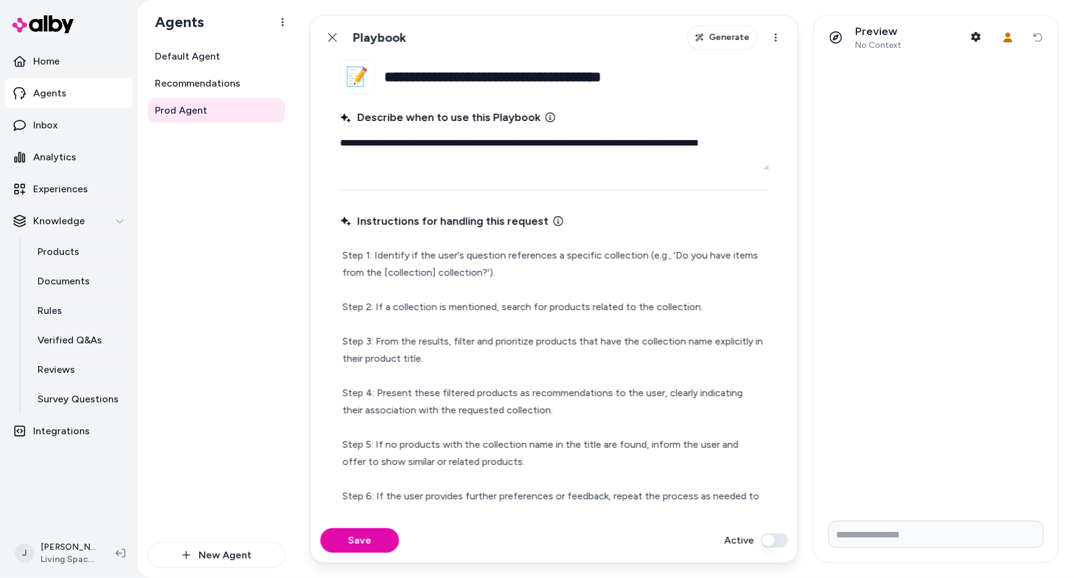
scroll to position [21, 0]
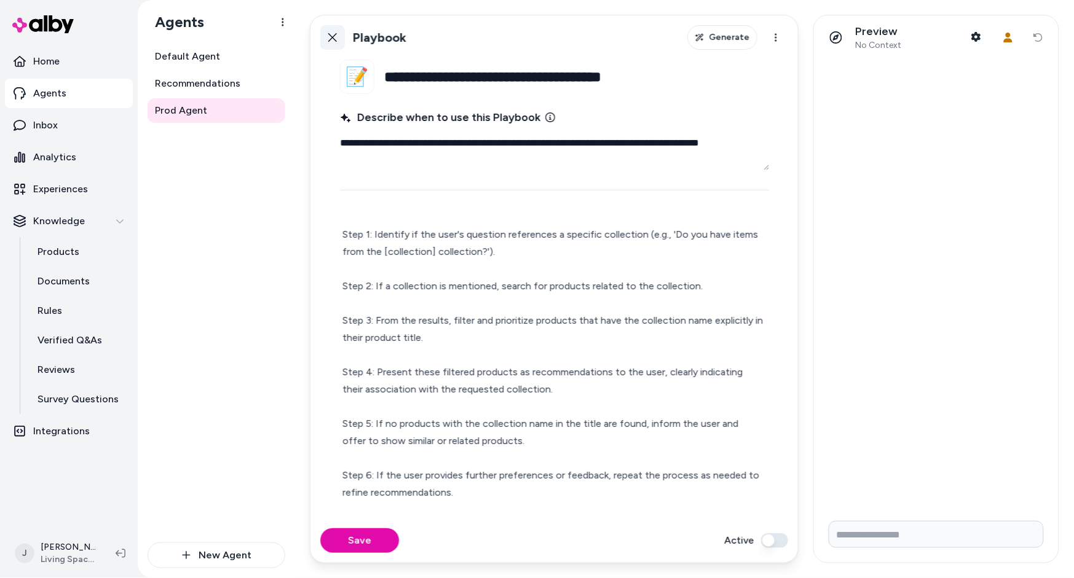
click at [337, 43] on button "Back" at bounding box center [332, 37] width 25 height 25
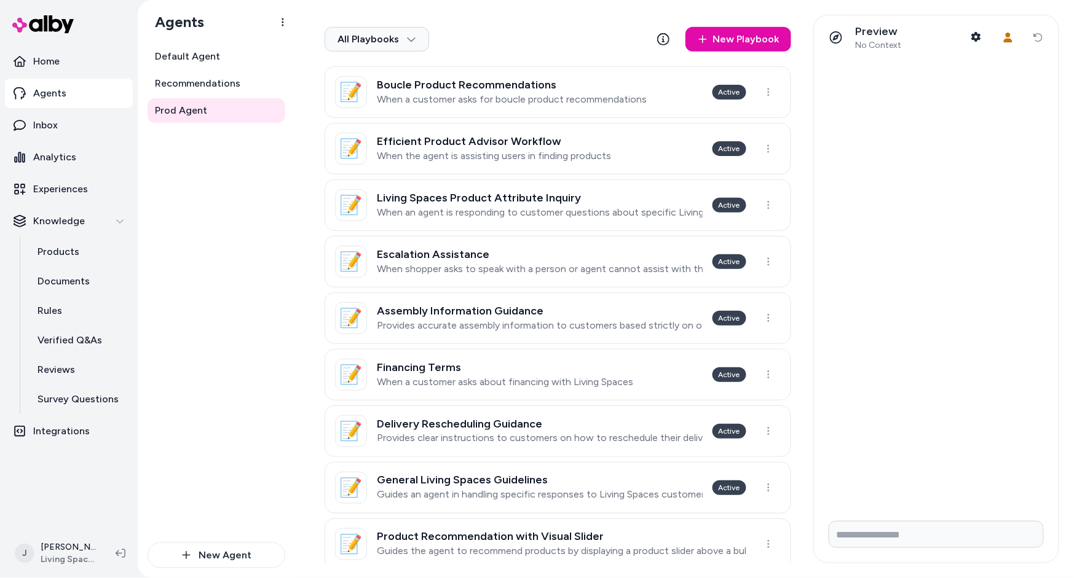
scroll to position [681, 0]
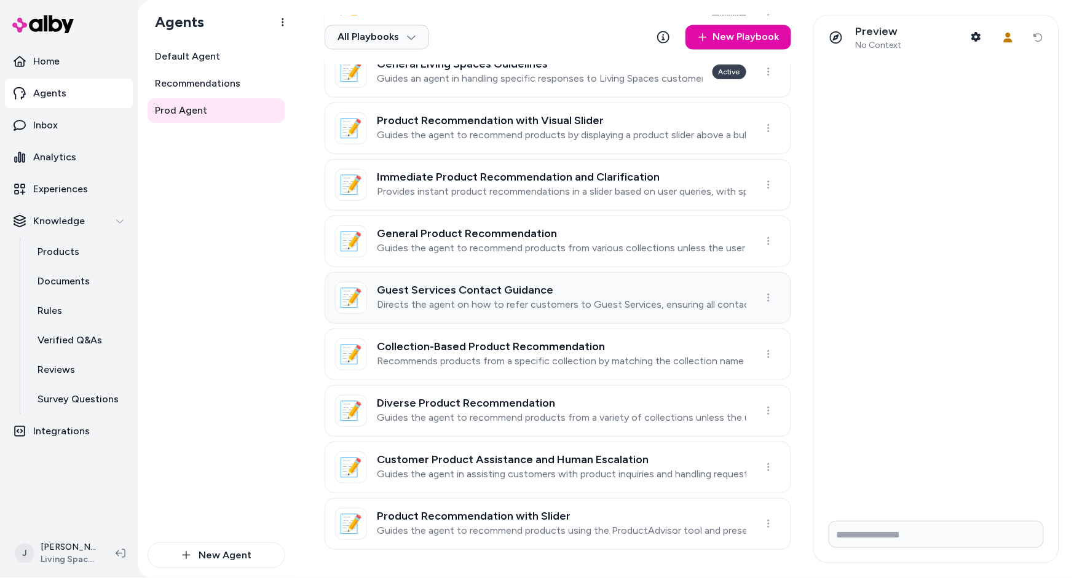
click at [478, 303] on p "Directs the agent on how to refer customers to Guest Services, ensuring all con…" at bounding box center [561, 305] width 369 height 12
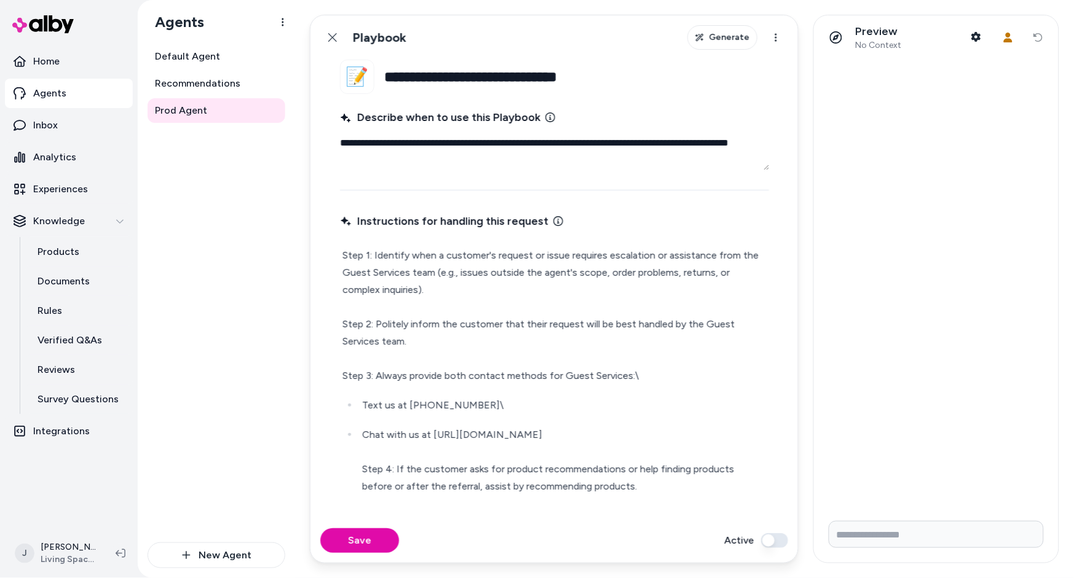
scroll to position [144, 0]
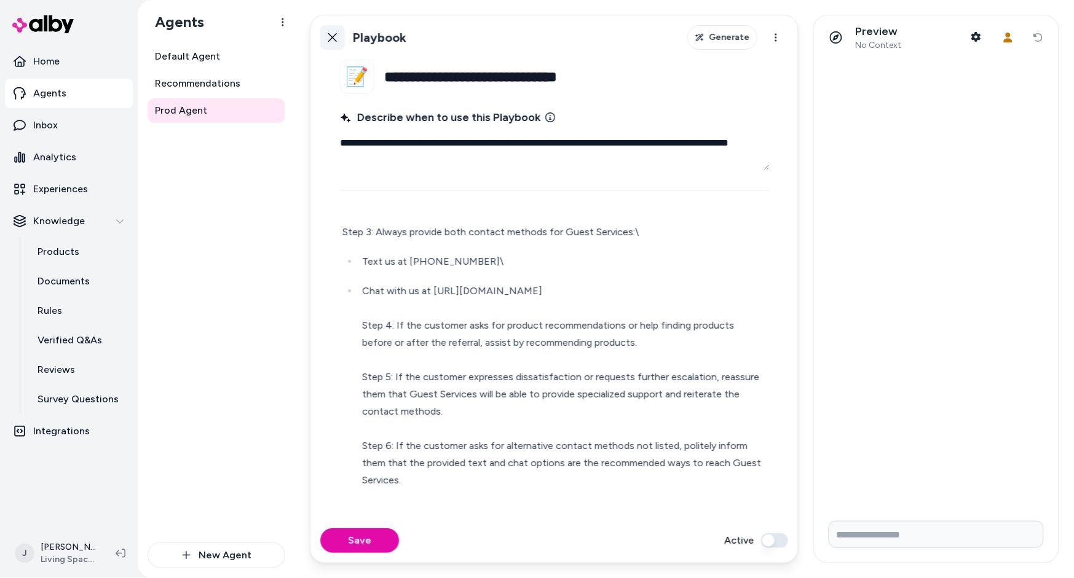
click at [334, 40] on icon at bounding box center [332, 37] width 9 height 9
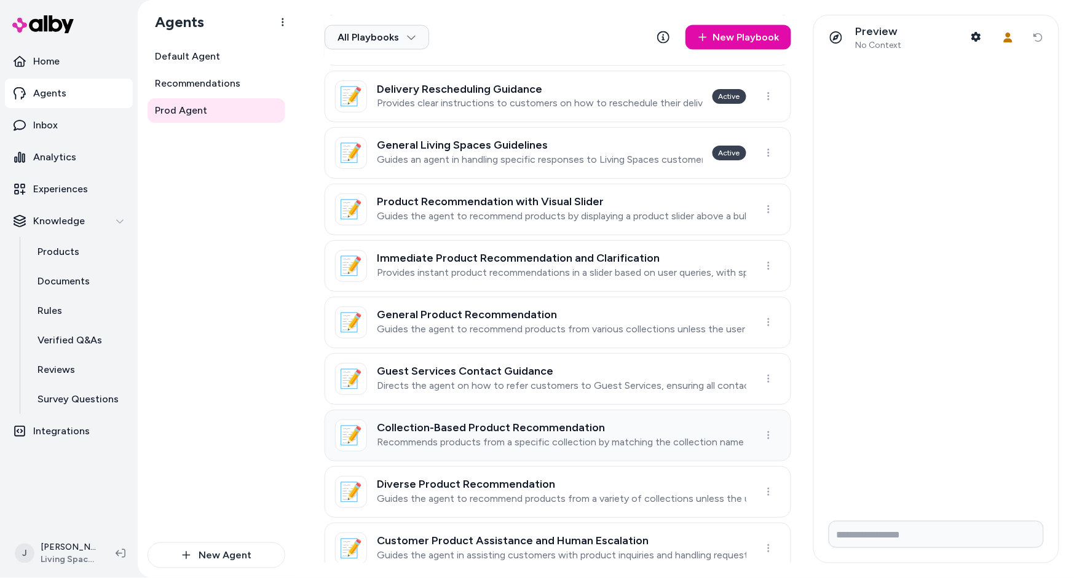
scroll to position [681, 0]
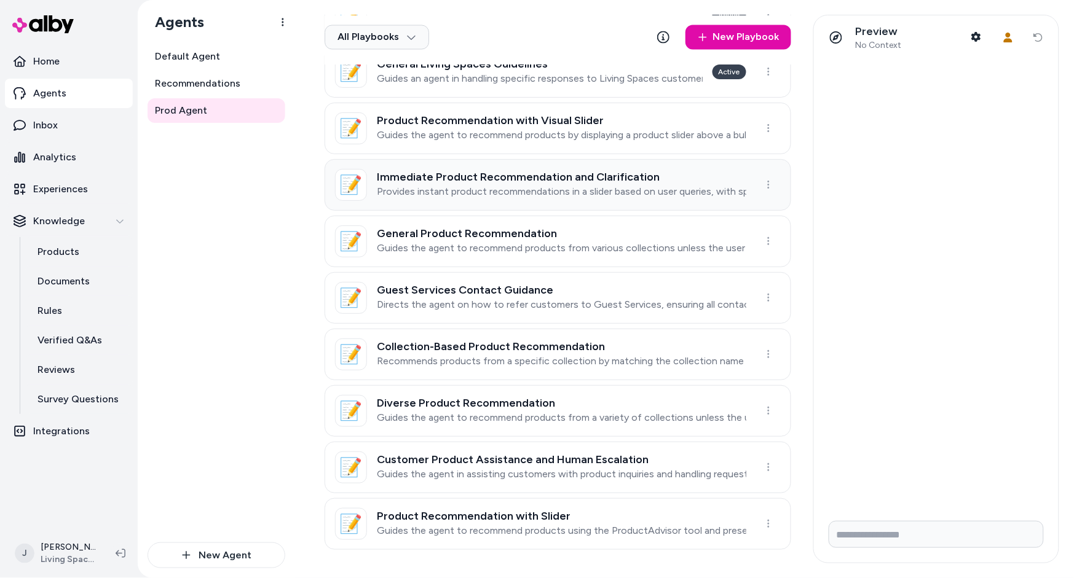
click at [535, 178] on h3 "Immediate Product Recommendation and Clarification" at bounding box center [561, 178] width 369 height 12
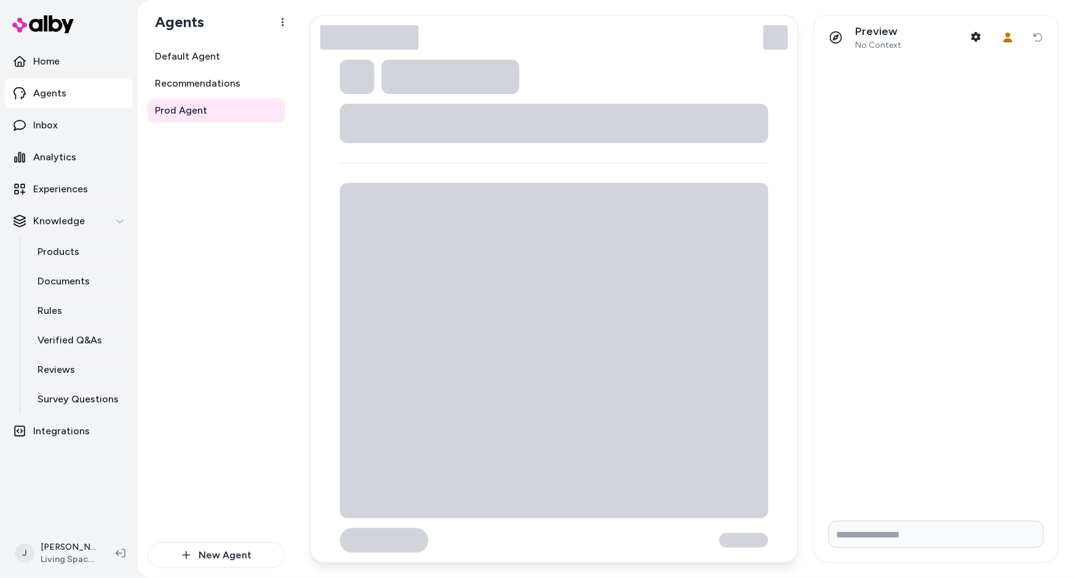
type textarea "*"
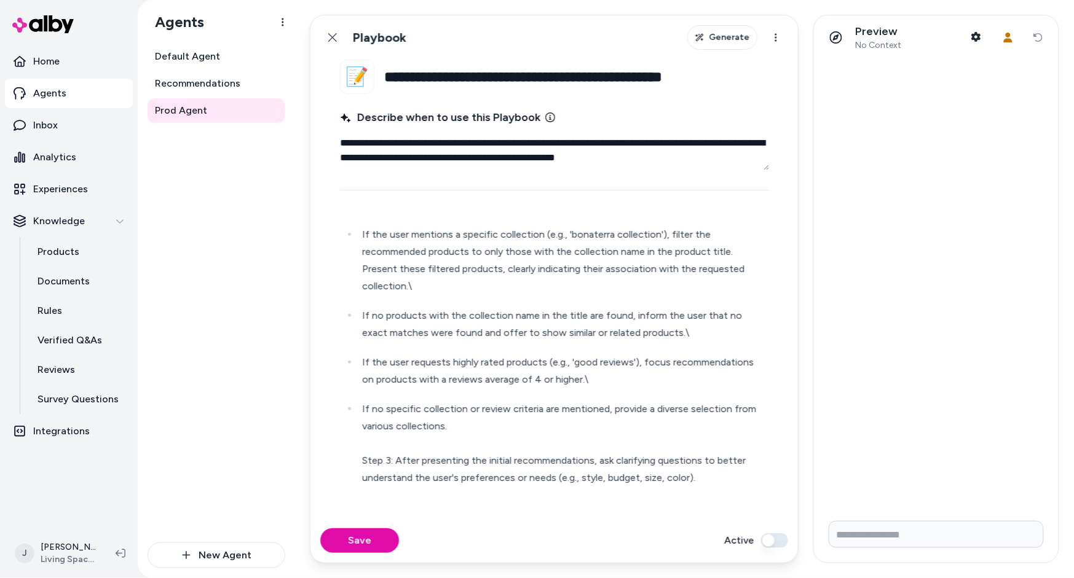
scroll to position [186, 0]
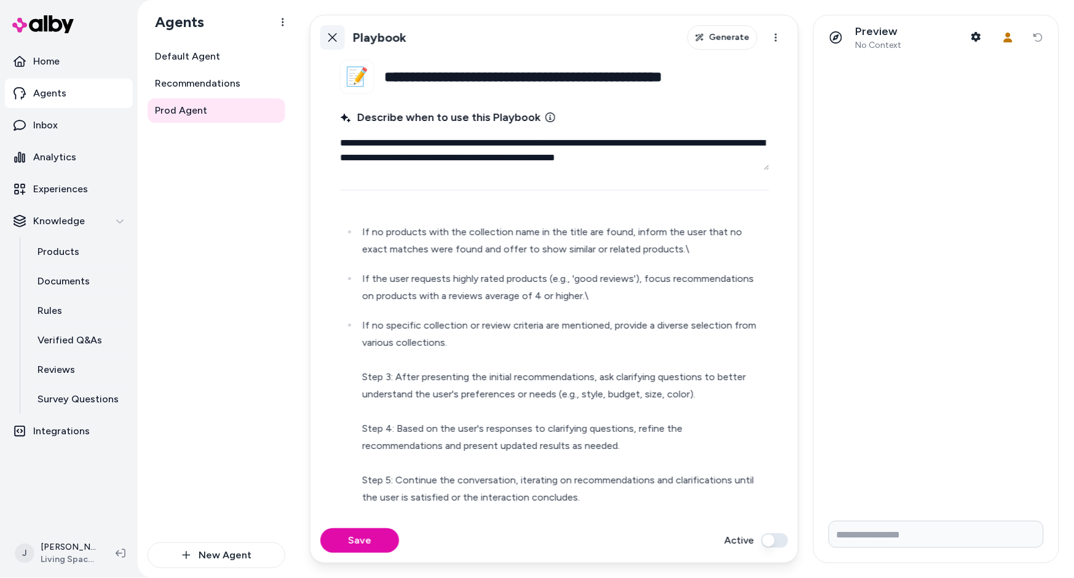
click at [330, 34] on icon at bounding box center [332, 37] width 9 height 9
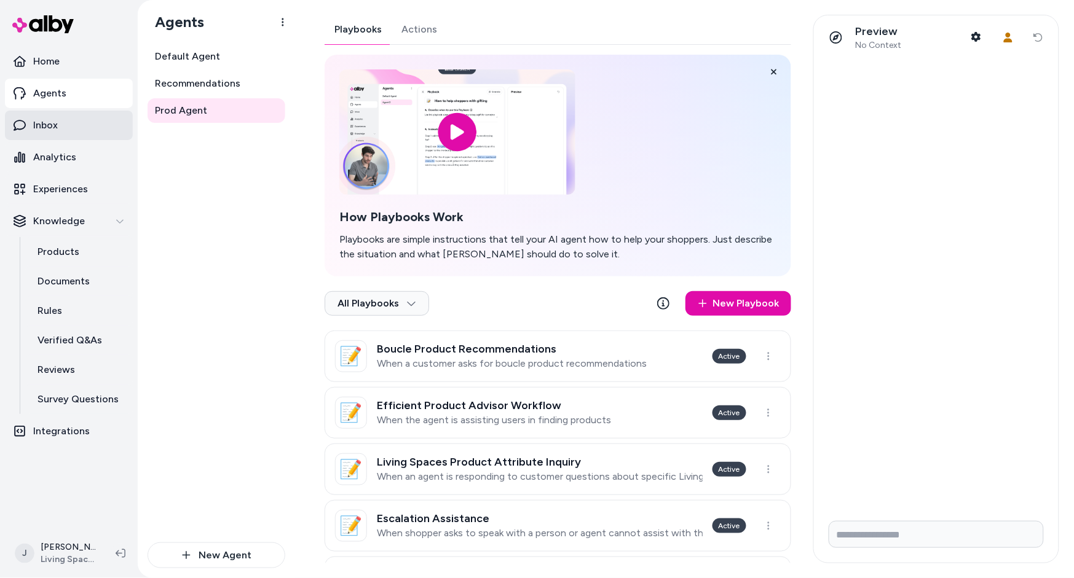
click at [68, 127] on link "Inbox" at bounding box center [69, 126] width 128 height 30
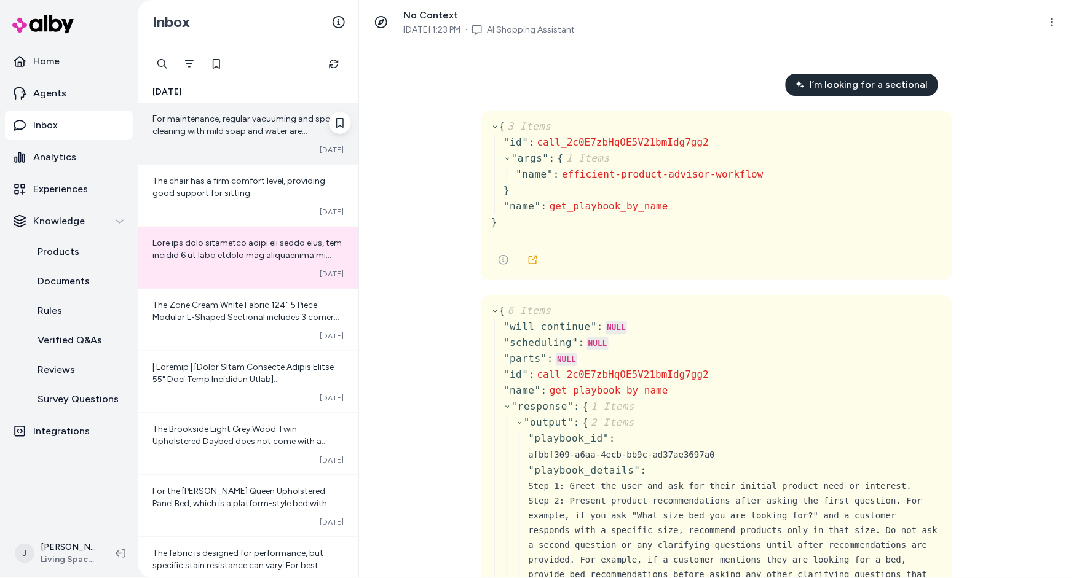
click at [253, 129] on span "For maintenance, regular vacuuming and spot cleaning with mild soap and water a…" at bounding box center [244, 131] width 184 height 35
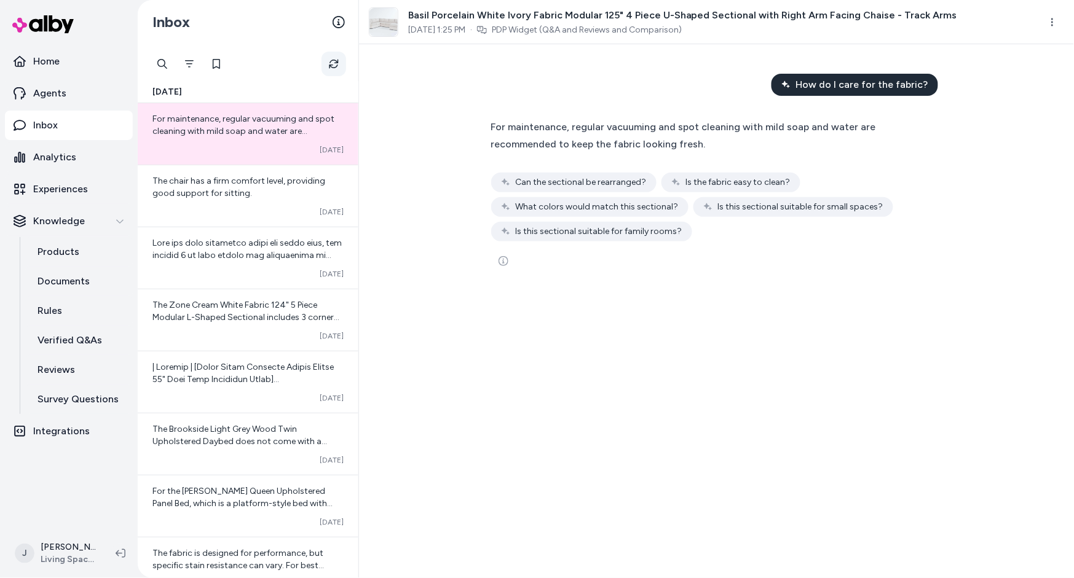
click at [330, 64] on icon "Refresh" at bounding box center [334, 64] width 12 height 12
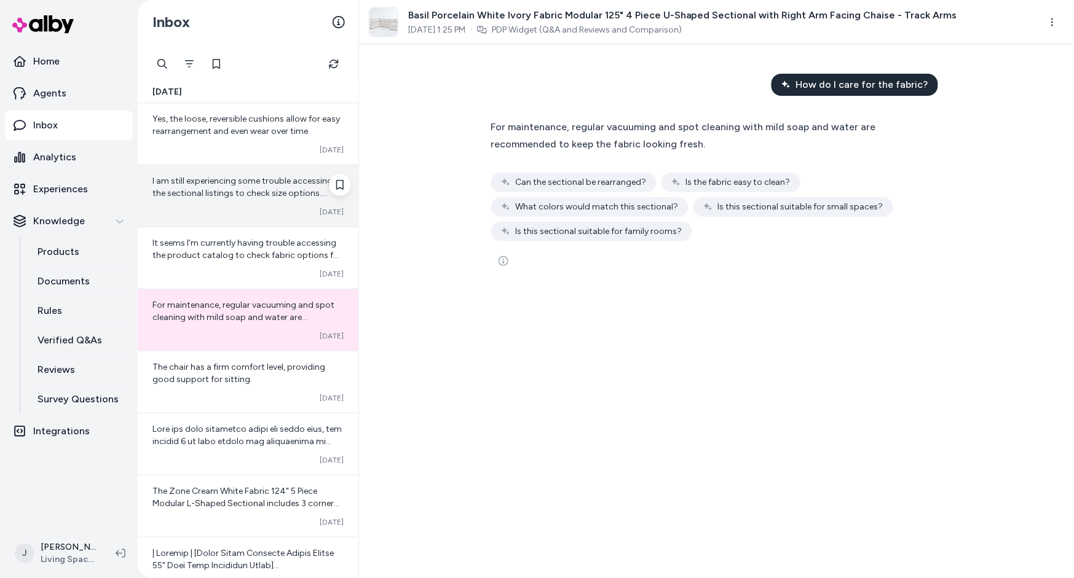
click at [258, 186] on span "I am still experiencing some trouble accessing the sectional listings to check …" at bounding box center [245, 249] width 186 height 146
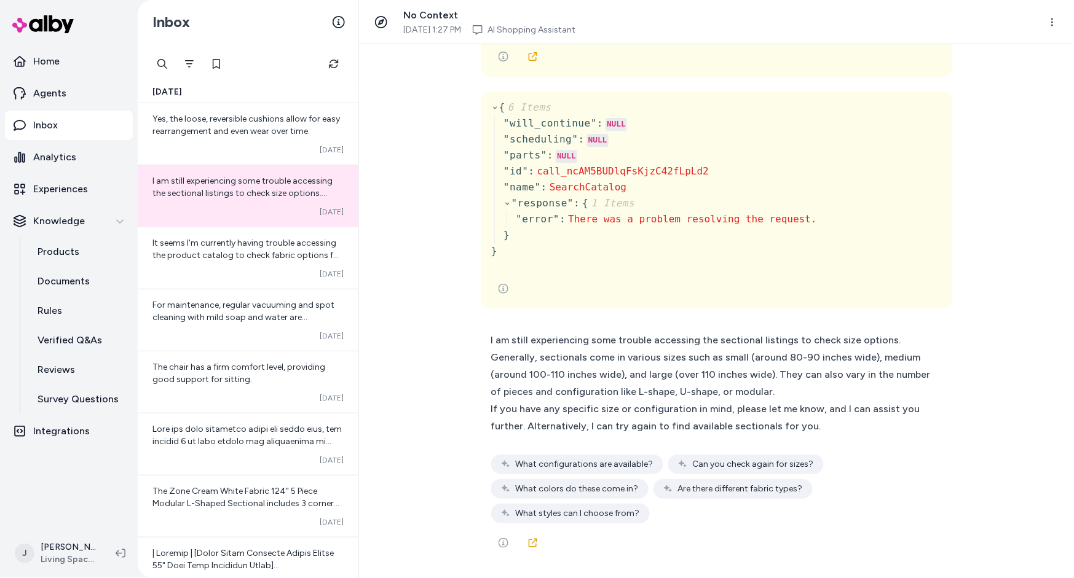
scroll to position [1129, 0]
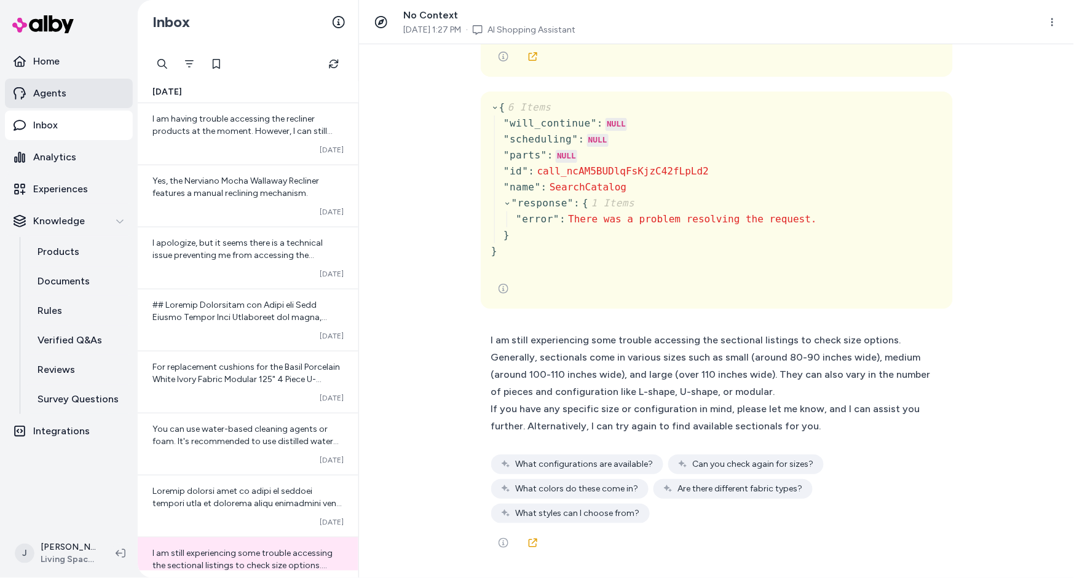
click at [47, 92] on p "Agents" at bounding box center [49, 93] width 33 height 15
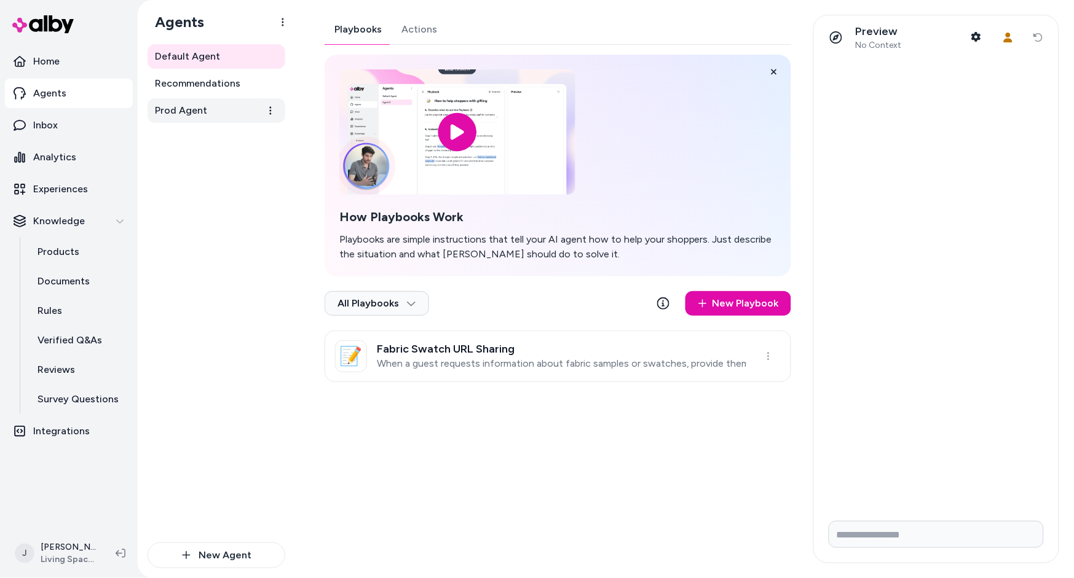
click at [183, 115] on span "Prod Agent" at bounding box center [181, 110] width 52 height 15
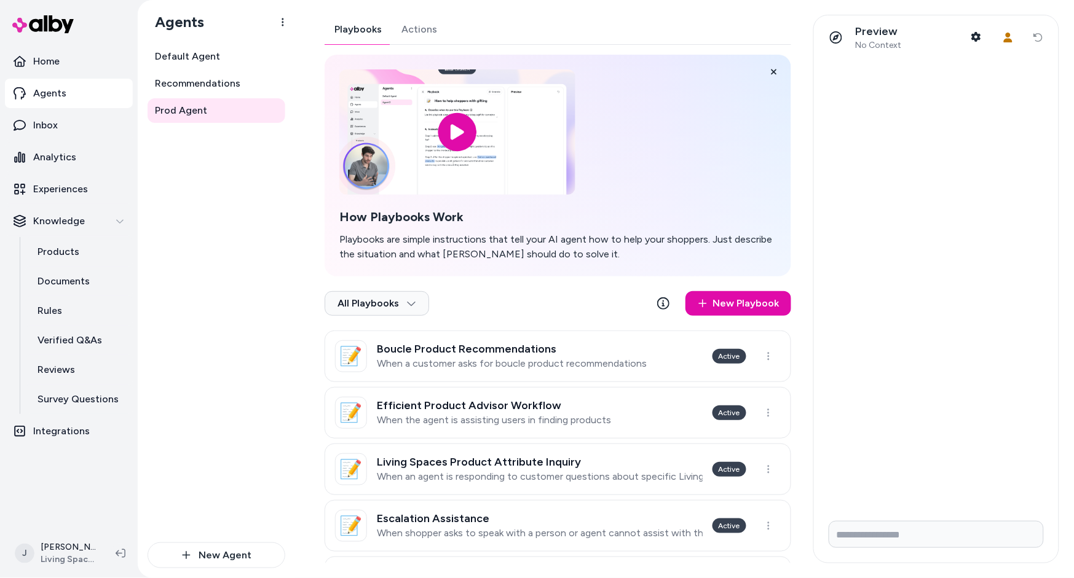
click at [408, 33] on button "Actions" at bounding box center [419, 30] width 55 height 30
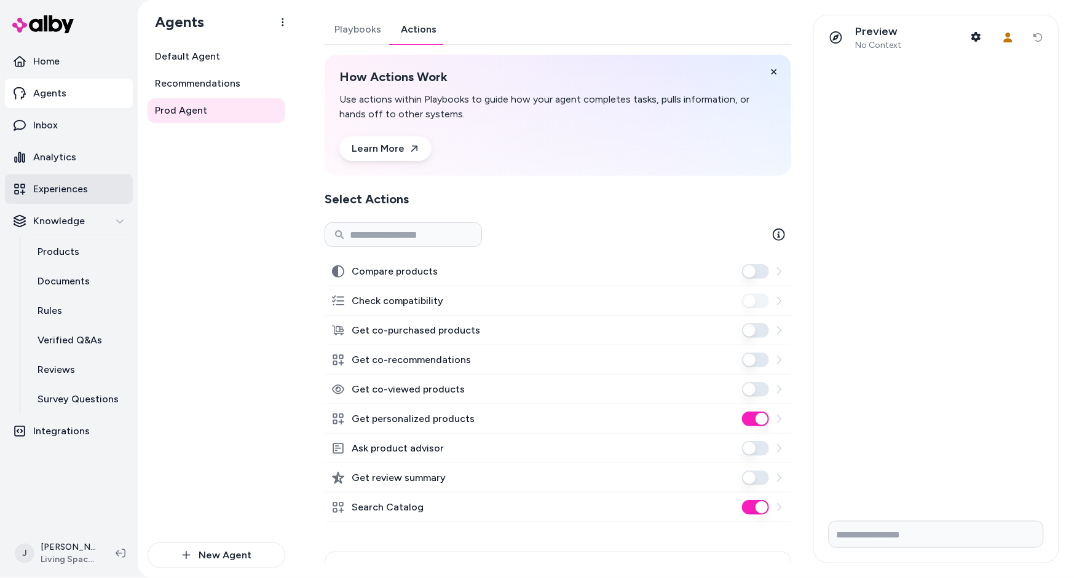
click at [54, 187] on p "Experiences" at bounding box center [60, 189] width 55 height 15
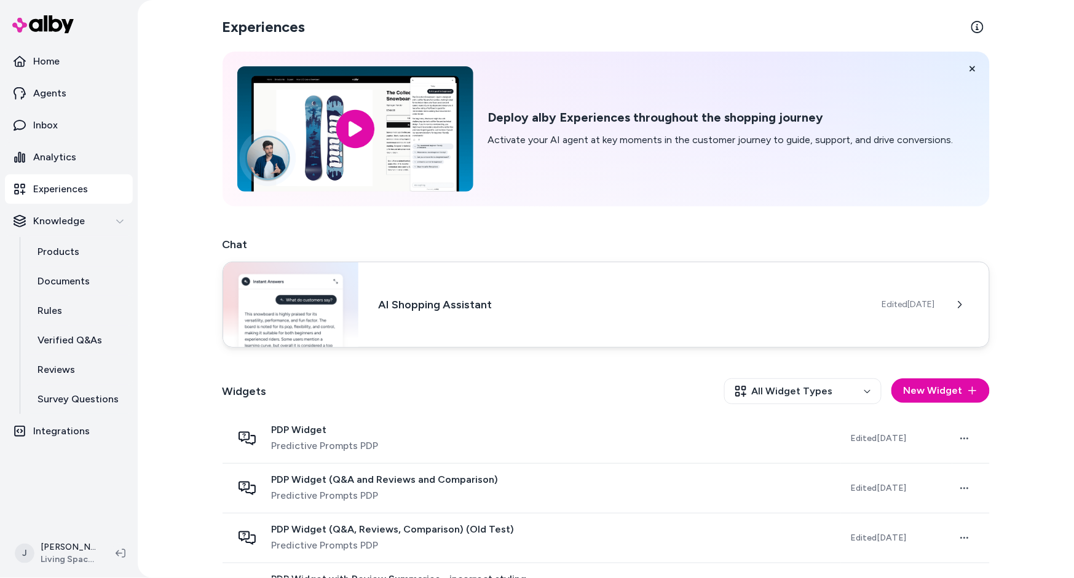
click at [488, 312] on h3 "AI Shopping Assistant" at bounding box center [620, 304] width 484 height 17
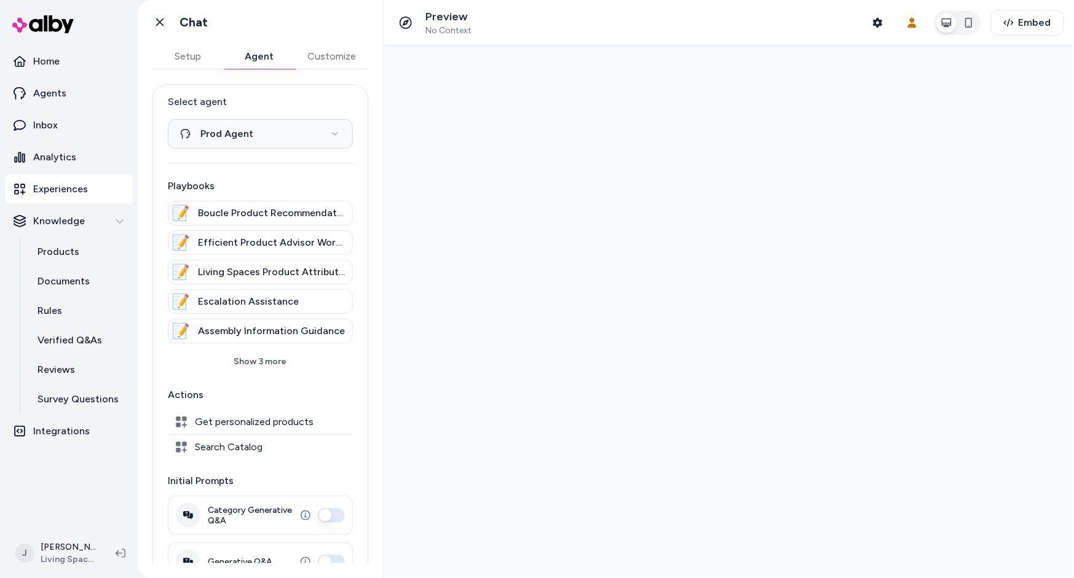
click at [258, 50] on button "Agent" at bounding box center [259, 56] width 71 height 25
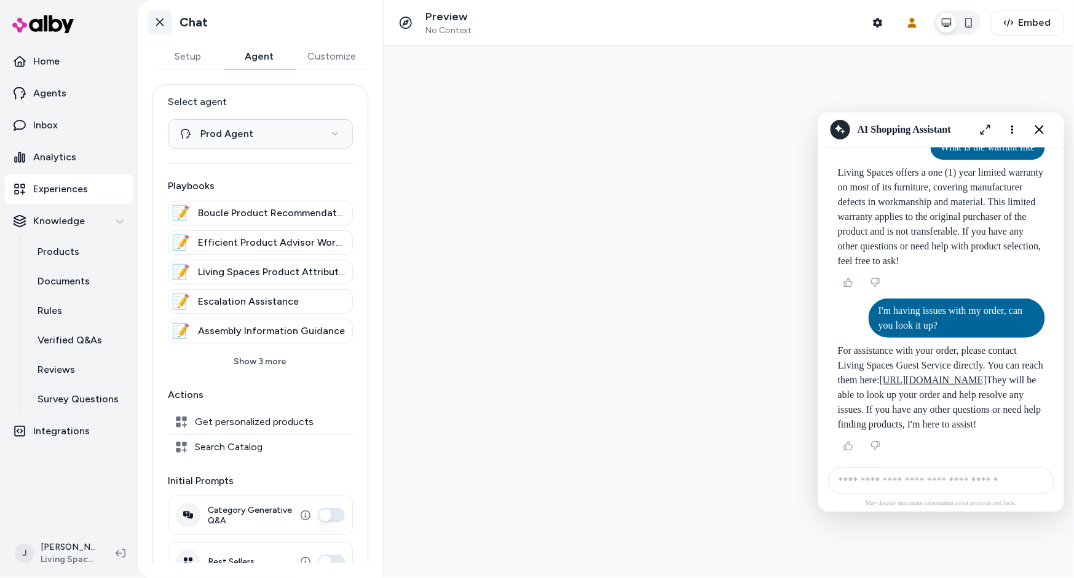
click at [157, 20] on icon at bounding box center [159, 22] width 7 height 8
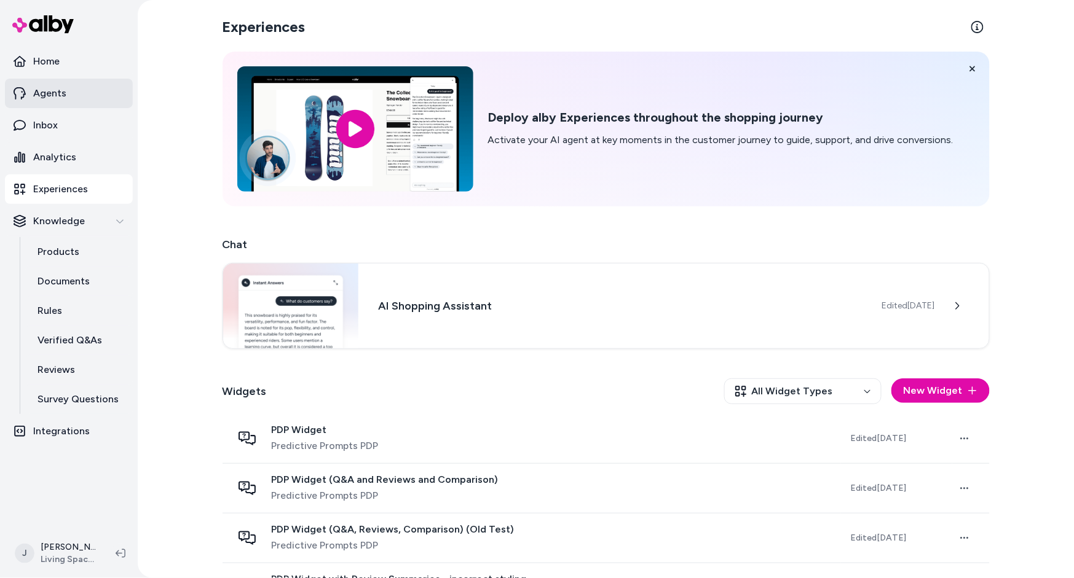
click at [57, 93] on p "Agents" at bounding box center [49, 93] width 33 height 15
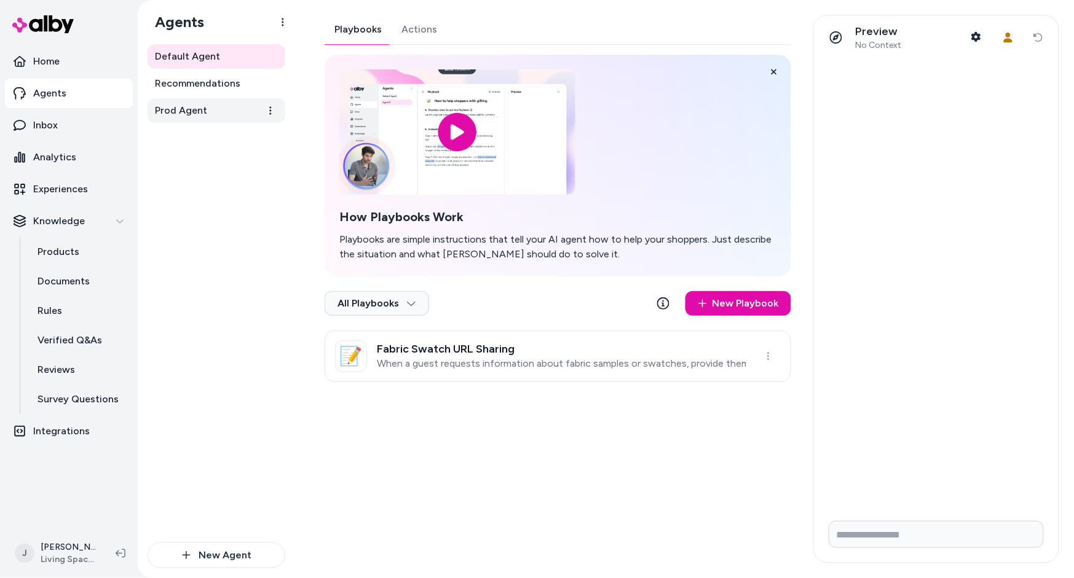
click at [239, 100] on link "Prod Agent" at bounding box center [217, 110] width 138 height 25
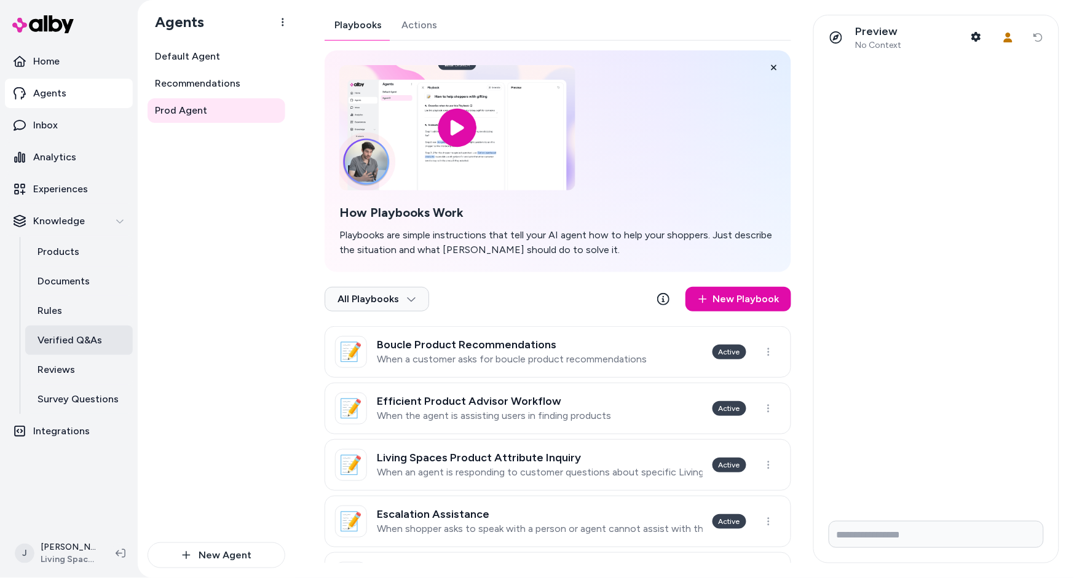
scroll to position [3, 0]
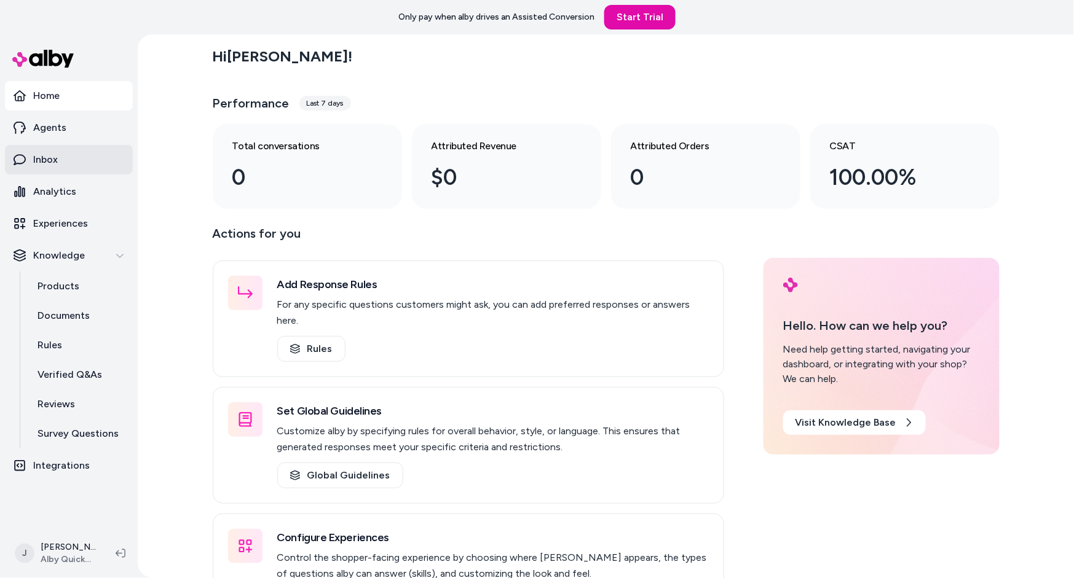
drag, startPoint x: 157, startPoint y: 151, endPoint x: 111, endPoint y: 151, distance: 45.5
click at [150, 151] on div "Hi [PERSON_NAME] ! Performance Last 7 days Total conversations 0 Attributed Rev…" at bounding box center [606, 306] width 936 height 544
click at [148, 132] on div "Hi [PERSON_NAME] ! Performance Last 7 days Total conversations 0 Attributed Rev…" at bounding box center [606, 306] width 936 height 544
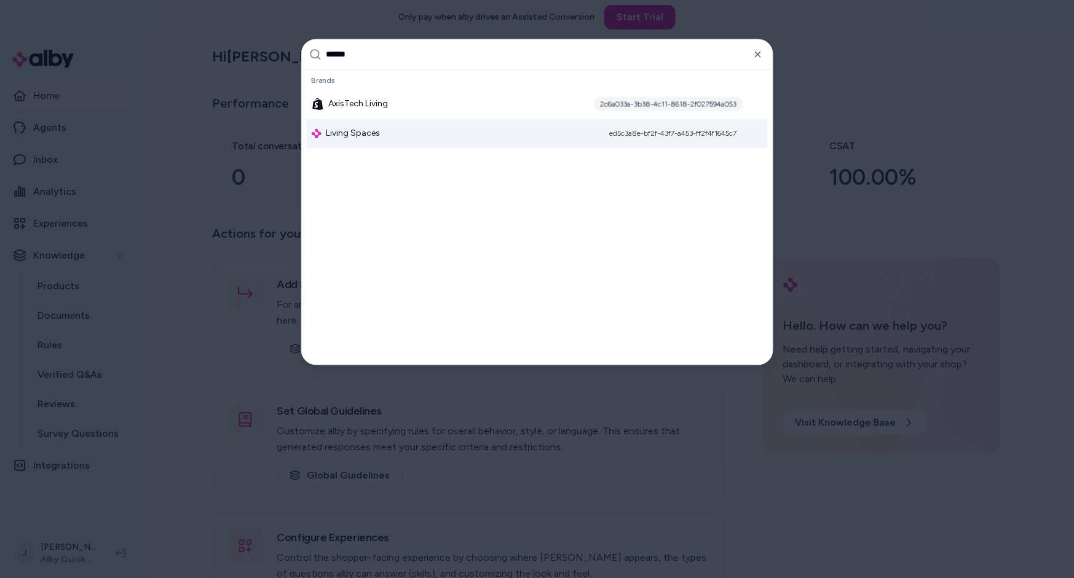
type input "******"
click at [363, 133] on span "Living Spaces" at bounding box center [353, 134] width 54 height 12
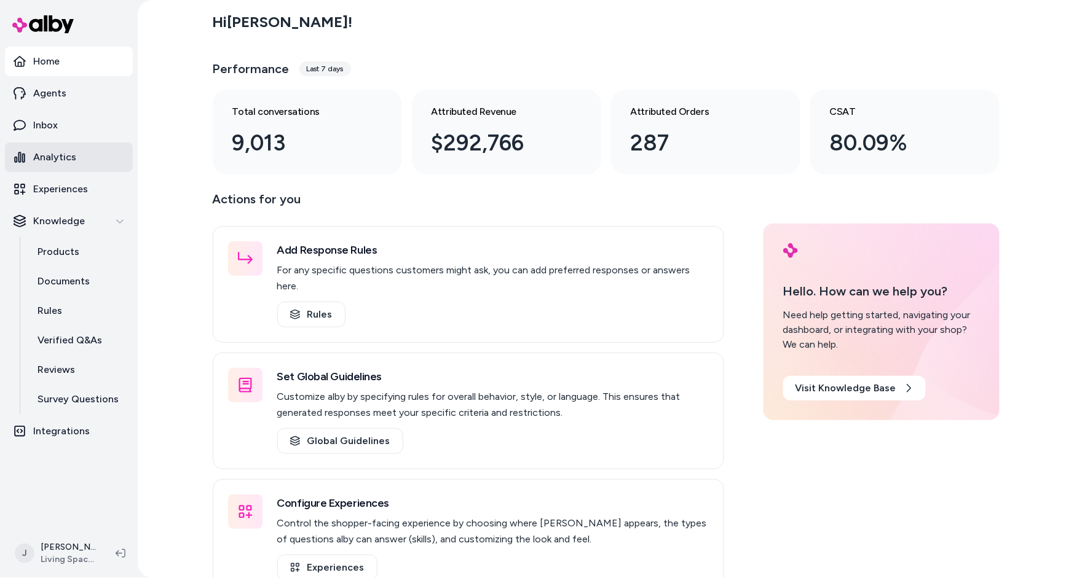
click at [60, 157] on p "Analytics" at bounding box center [54, 157] width 43 height 15
click at [60, 117] on link "Inbox" at bounding box center [69, 126] width 128 height 30
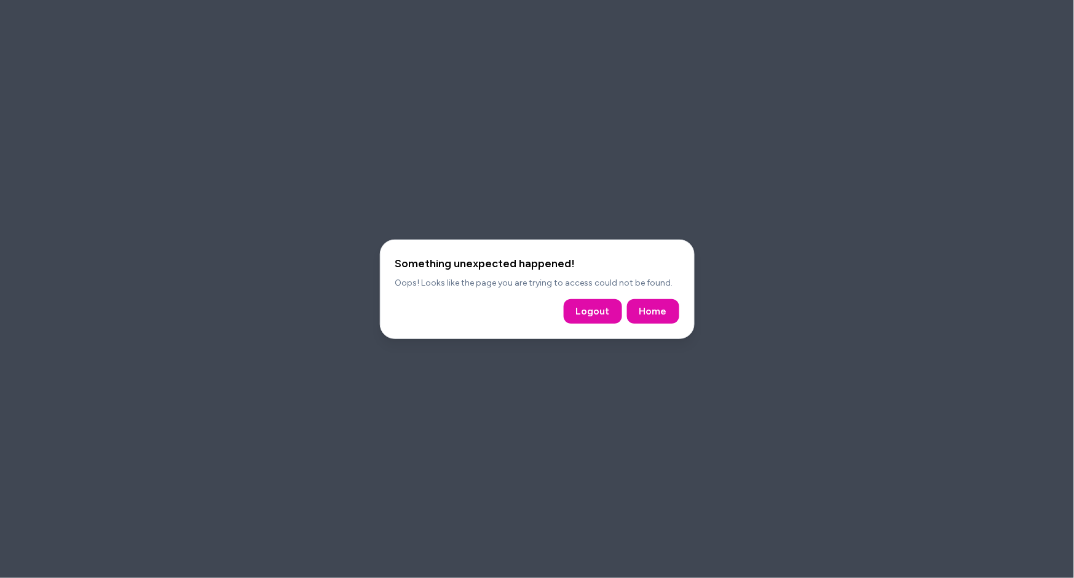
click at [248, 133] on div at bounding box center [537, 289] width 1074 height 578
click at [653, 311] on link "Home" at bounding box center [653, 311] width 28 height 15
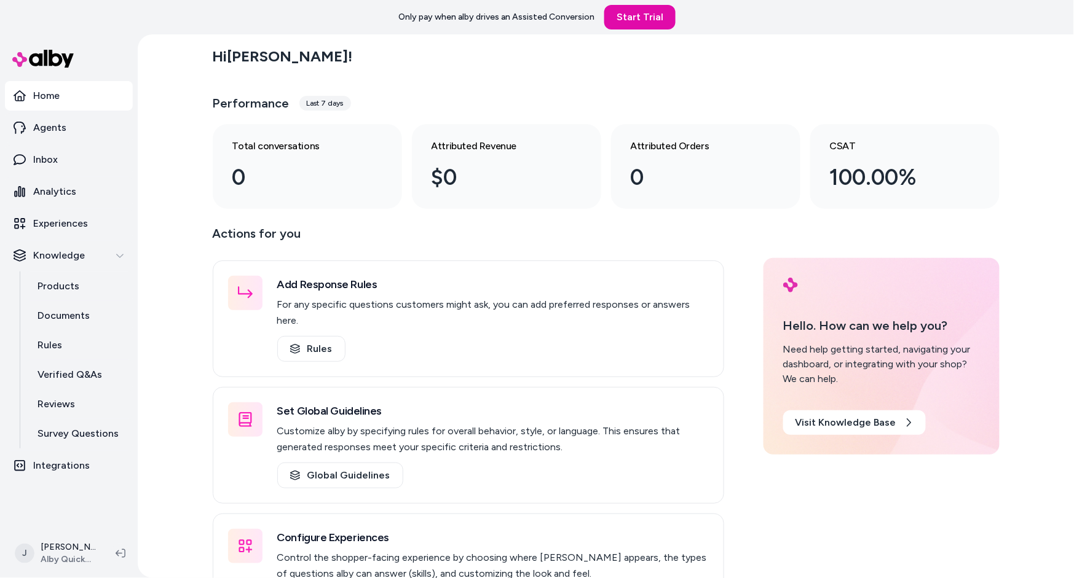
click at [172, 182] on div "Hi Jackie ! Performance Last 7 days Total conversations 0 Attributed Revenue $0…" at bounding box center [606, 306] width 936 height 544
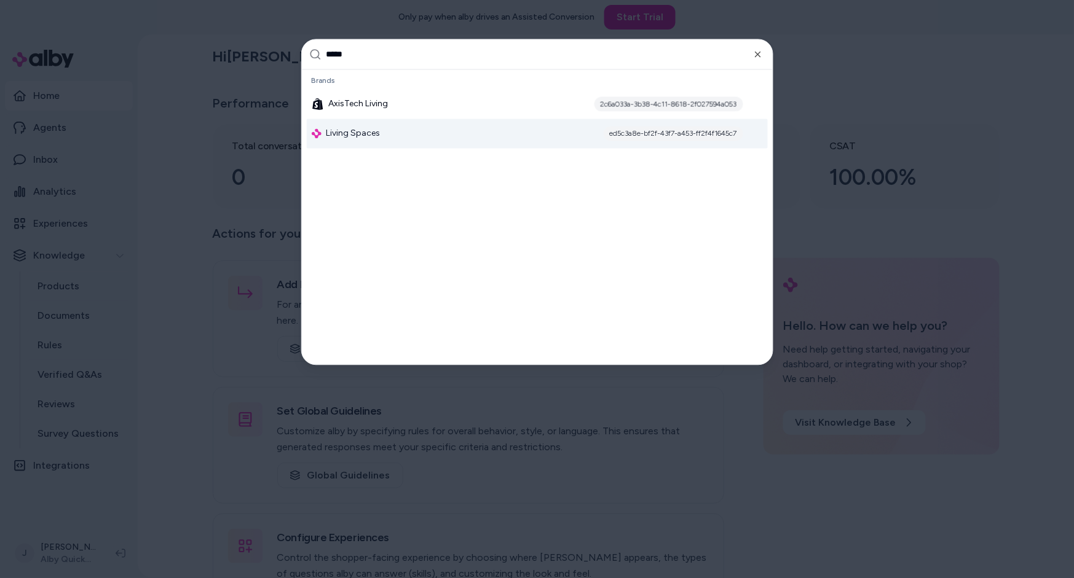
type input "*****"
click at [368, 136] on span "Living Spaces" at bounding box center [353, 134] width 54 height 12
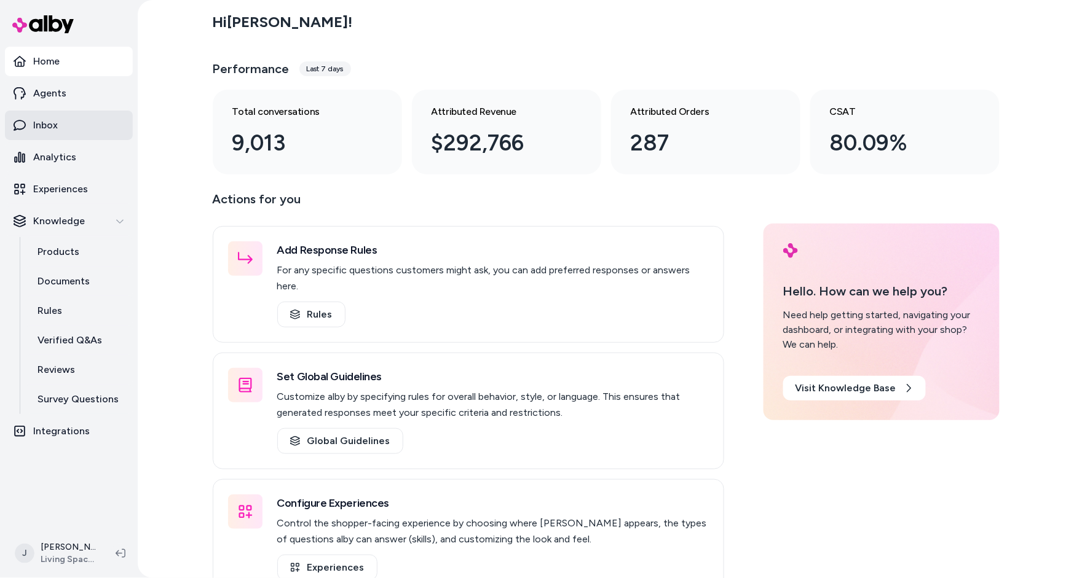
click at [60, 123] on link "Inbox" at bounding box center [69, 126] width 128 height 30
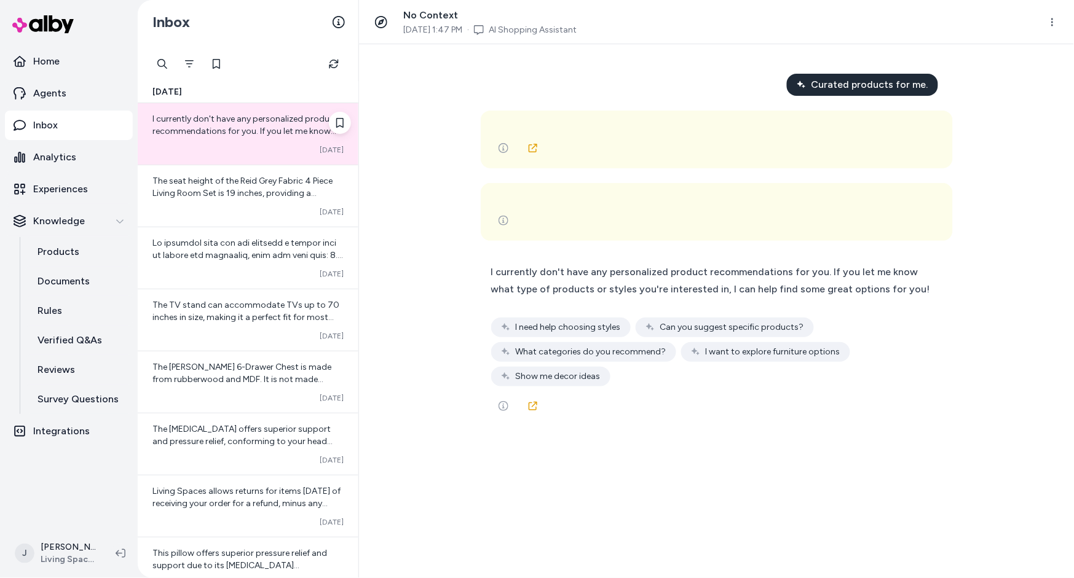
click at [229, 132] on span "I currently don't have any personalized product recommendations for you. If you…" at bounding box center [245, 144] width 187 height 60
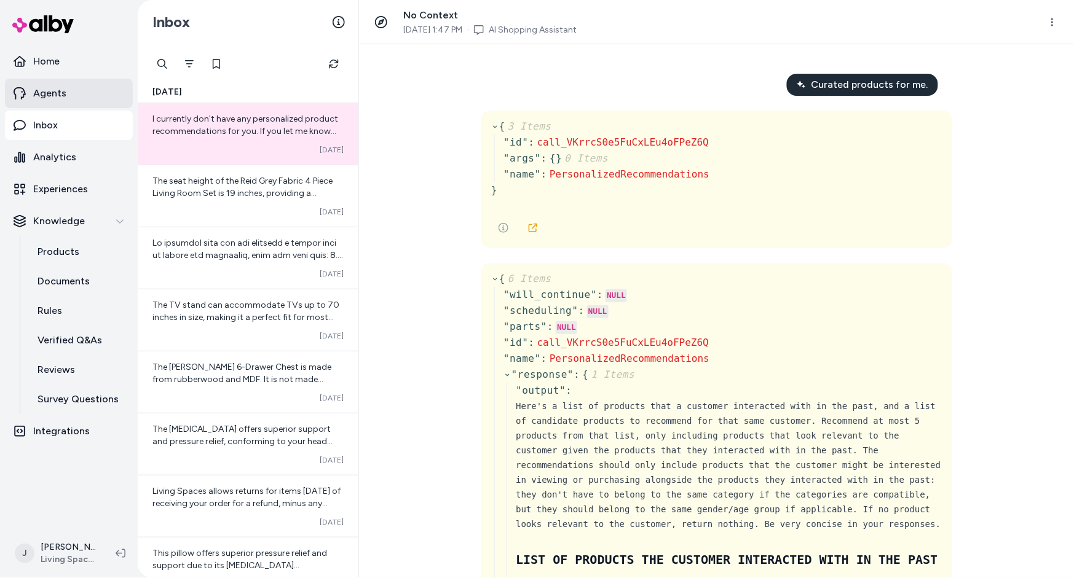
click at [61, 94] on p "Agents" at bounding box center [49, 93] width 33 height 15
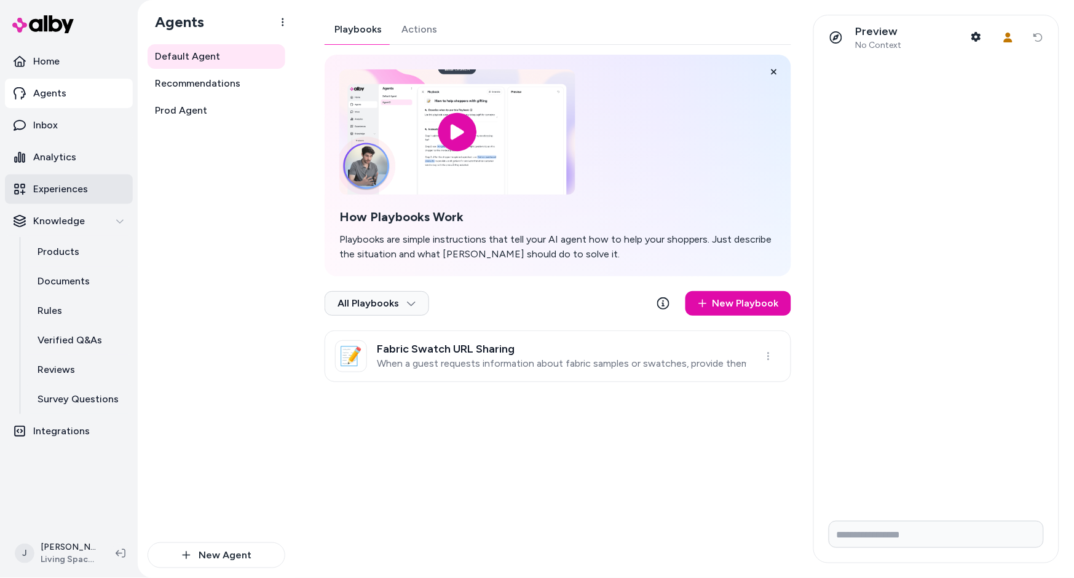
click at [65, 192] on p "Experiences" at bounding box center [60, 189] width 55 height 15
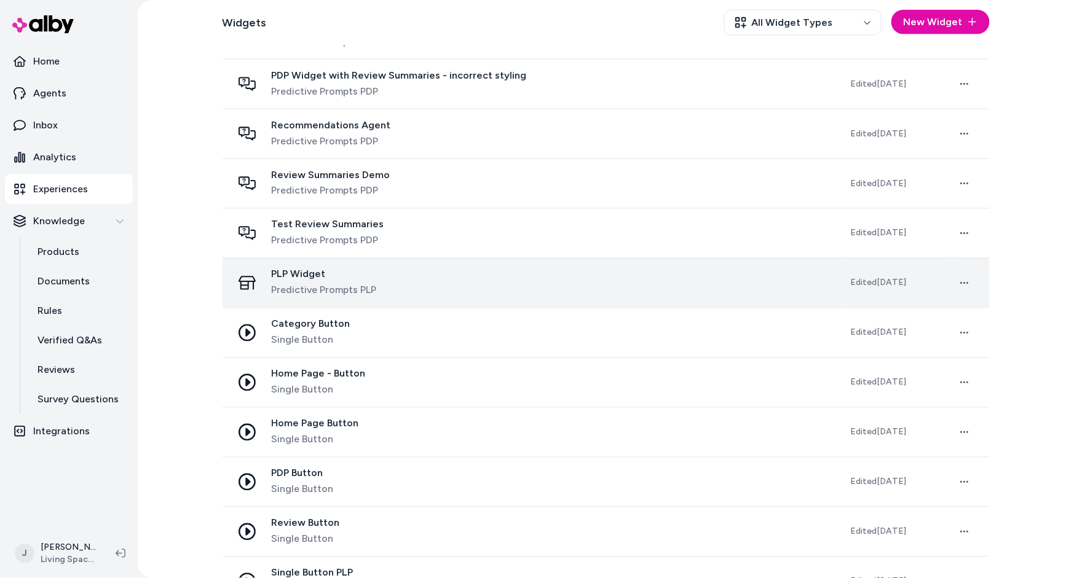
scroll to position [498, 0]
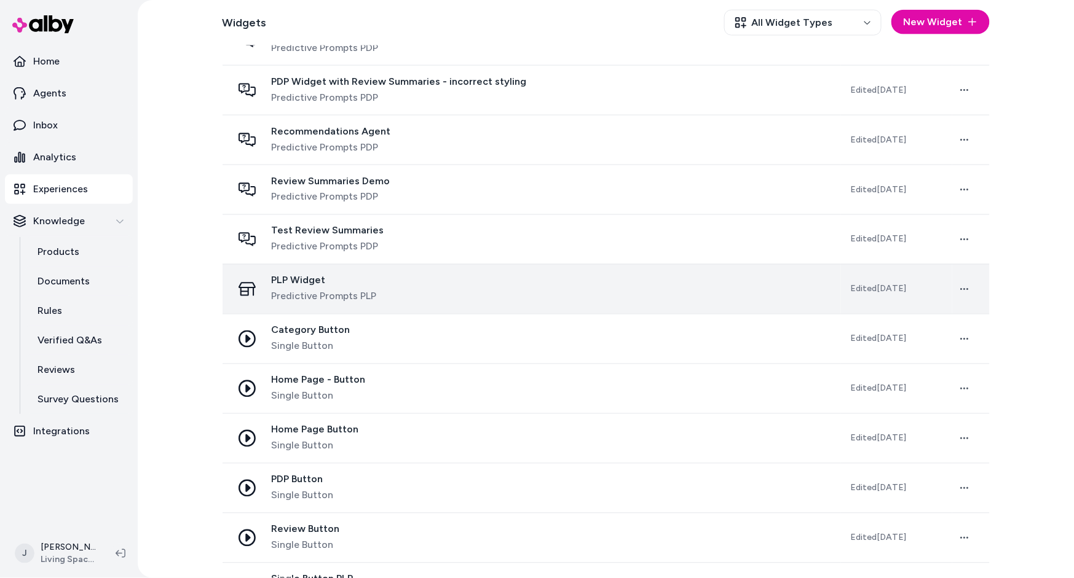
click at [440, 291] on div "PLP Widget Predictive Prompts PLP" at bounding box center [531, 290] width 599 height 30
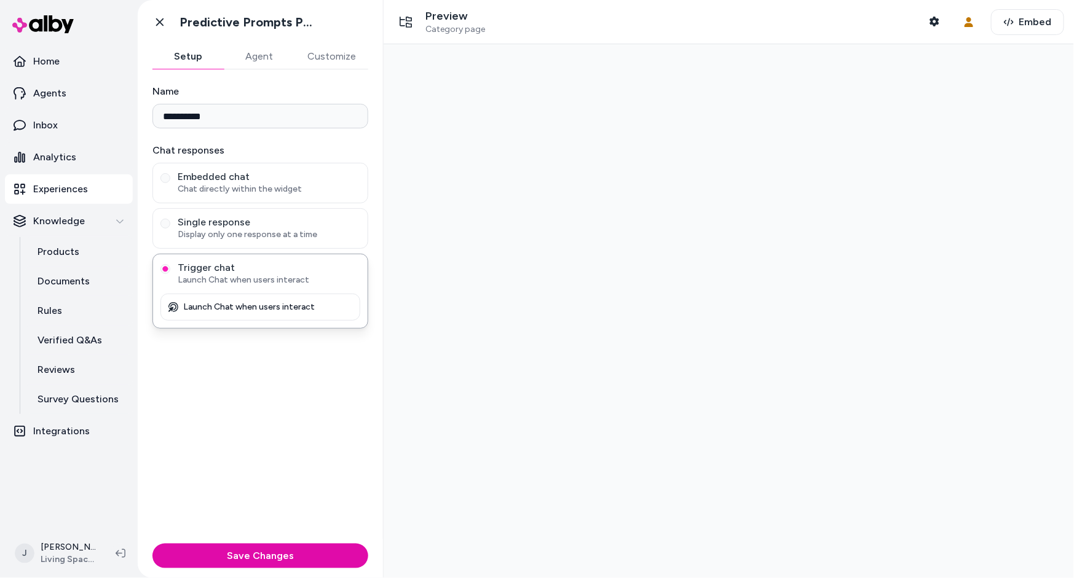
click at [247, 47] on button "Agent" at bounding box center [259, 56] width 71 height 25
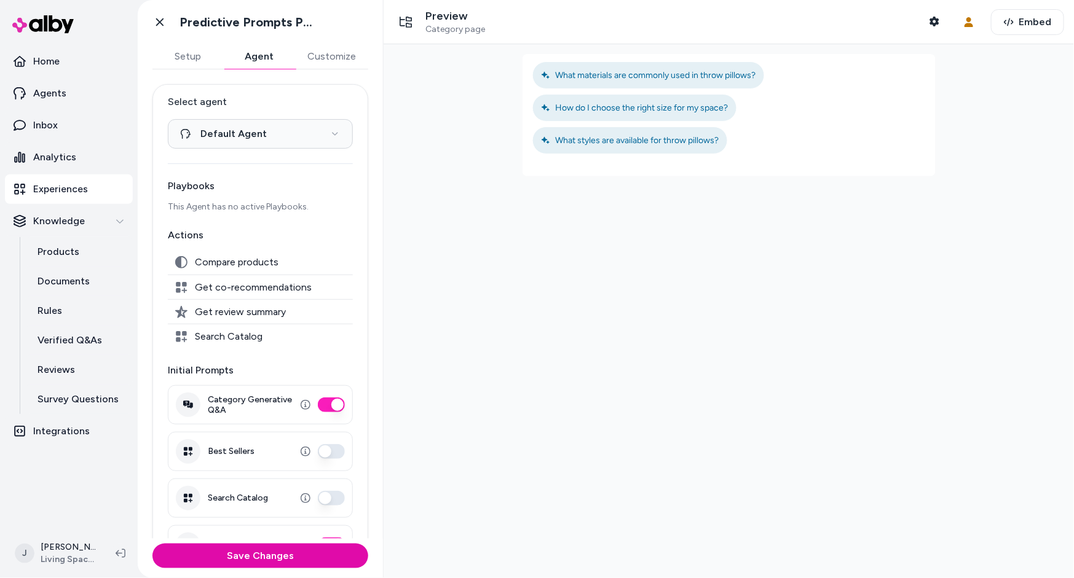
scroll to position [38, 0]
